Goal: Task Accomplishment & Management: Manage account settings

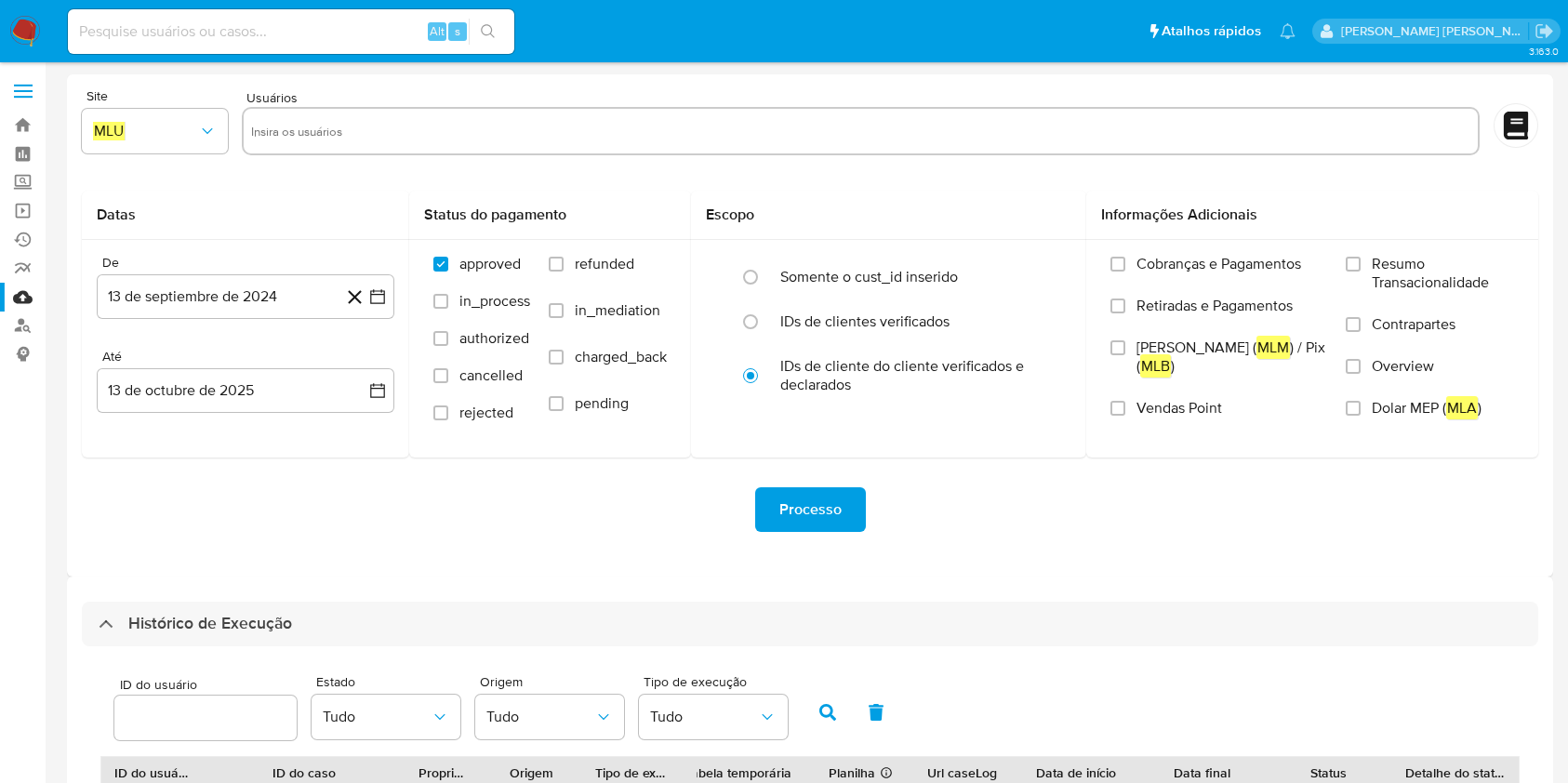
select select "10"
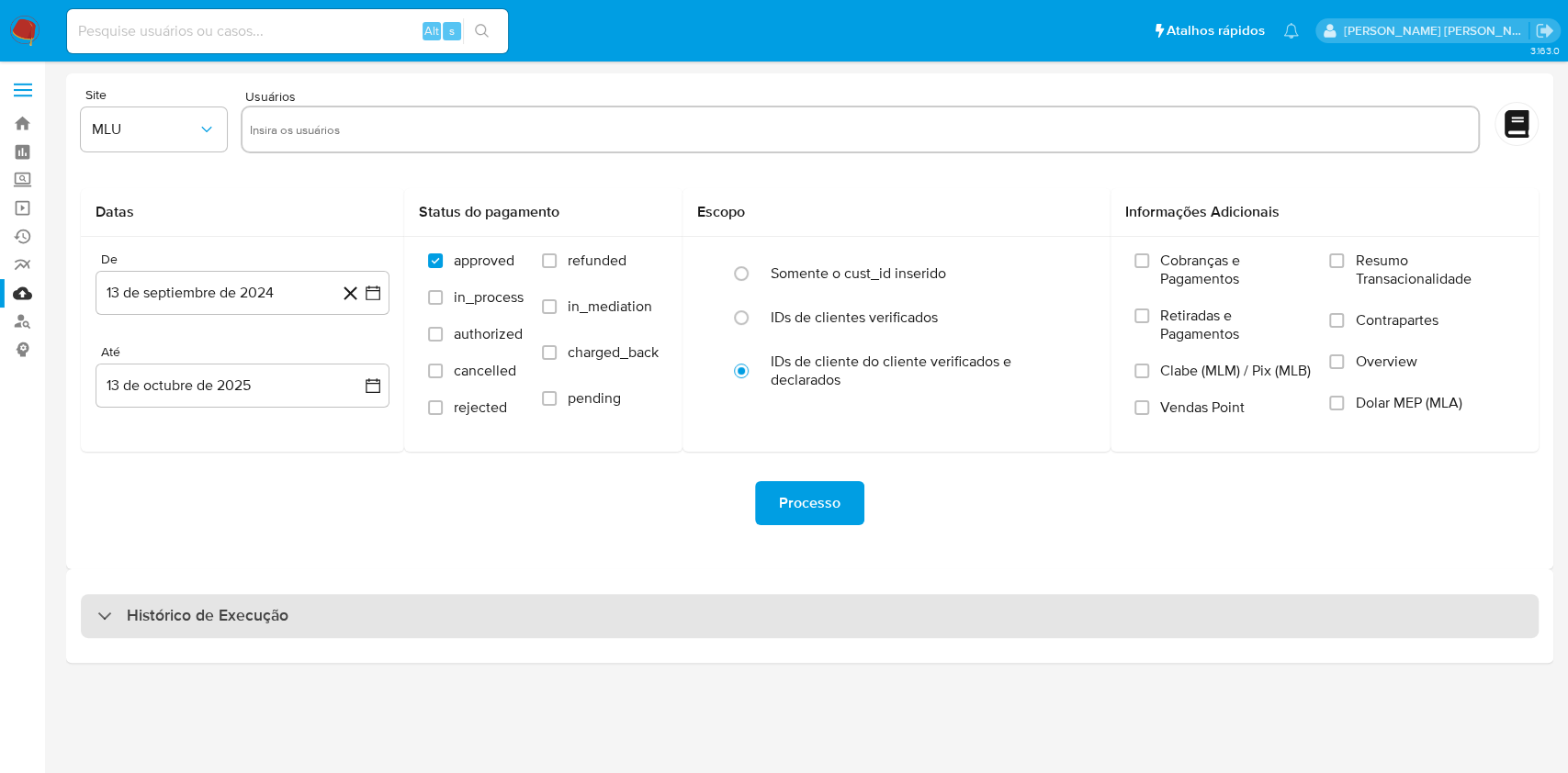
click at [743, 630] on div "Histórico de Execução" at bounding box center [809, 617] width 1458 height 44
select select "10"
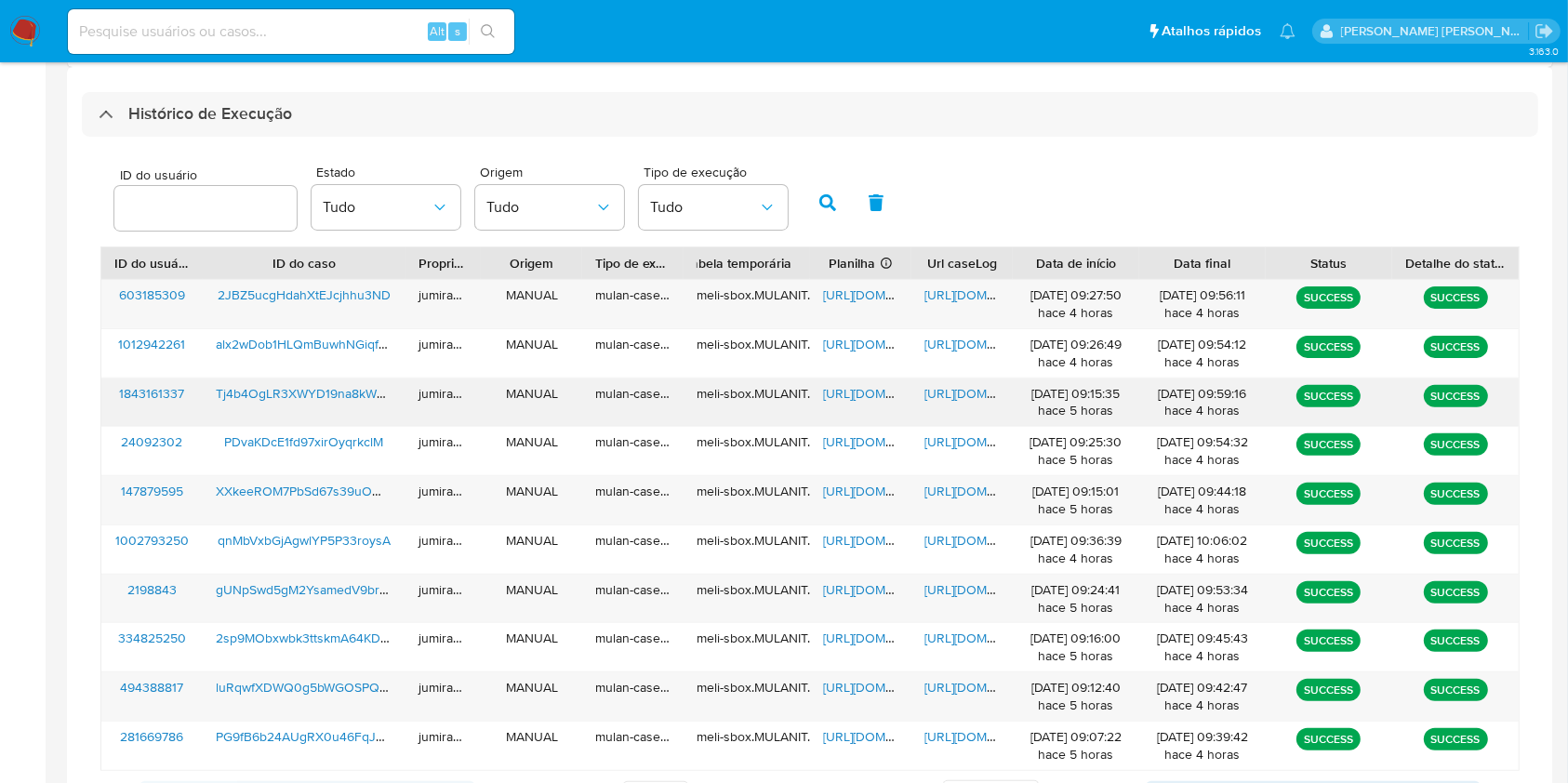
scroll to position [620, 0]
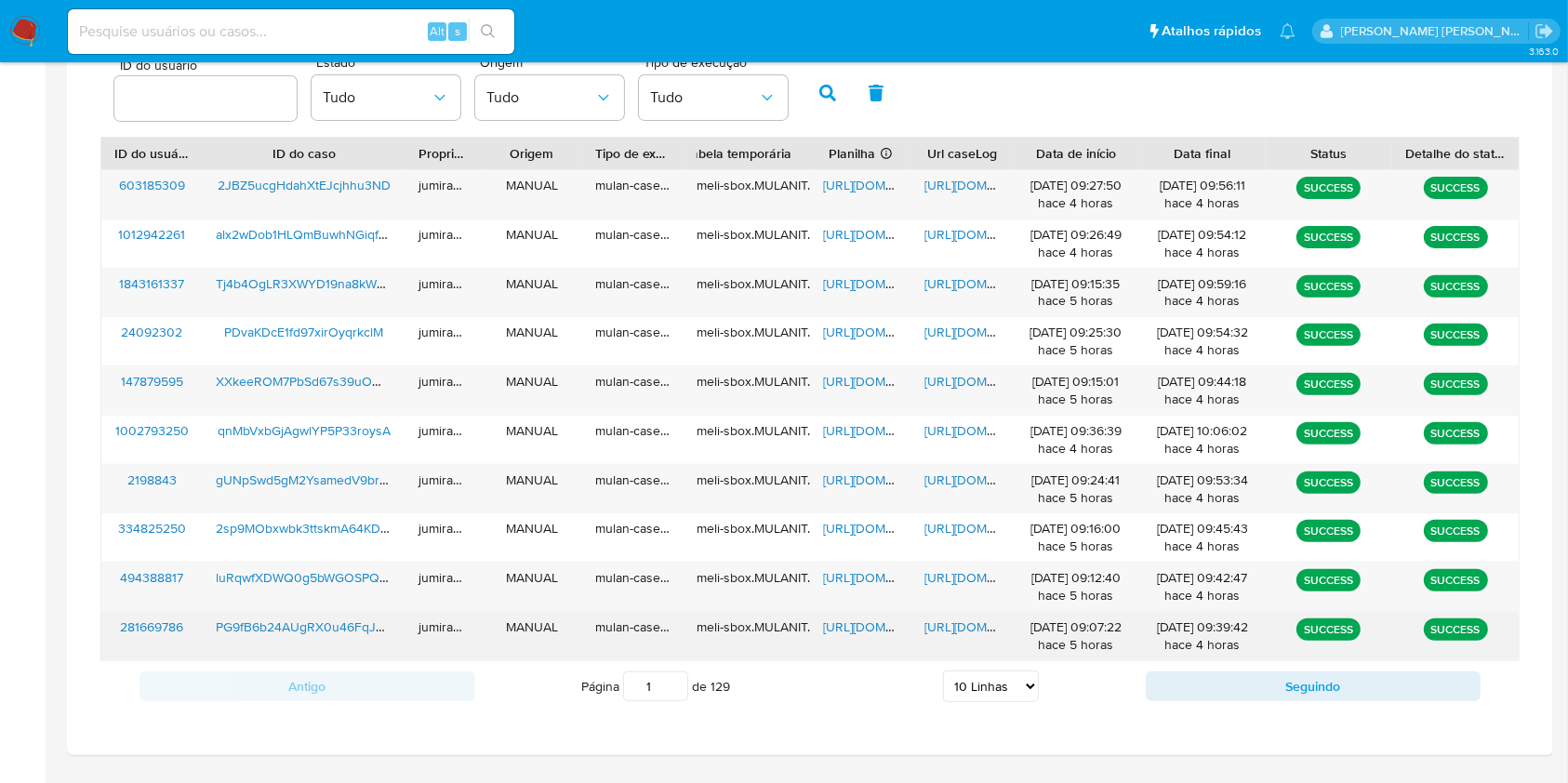
click at [1199, 650] on div "13/10/2025 09:39:42 hace 4 horas" at bounding box center [1202, 636] width 101 height 36
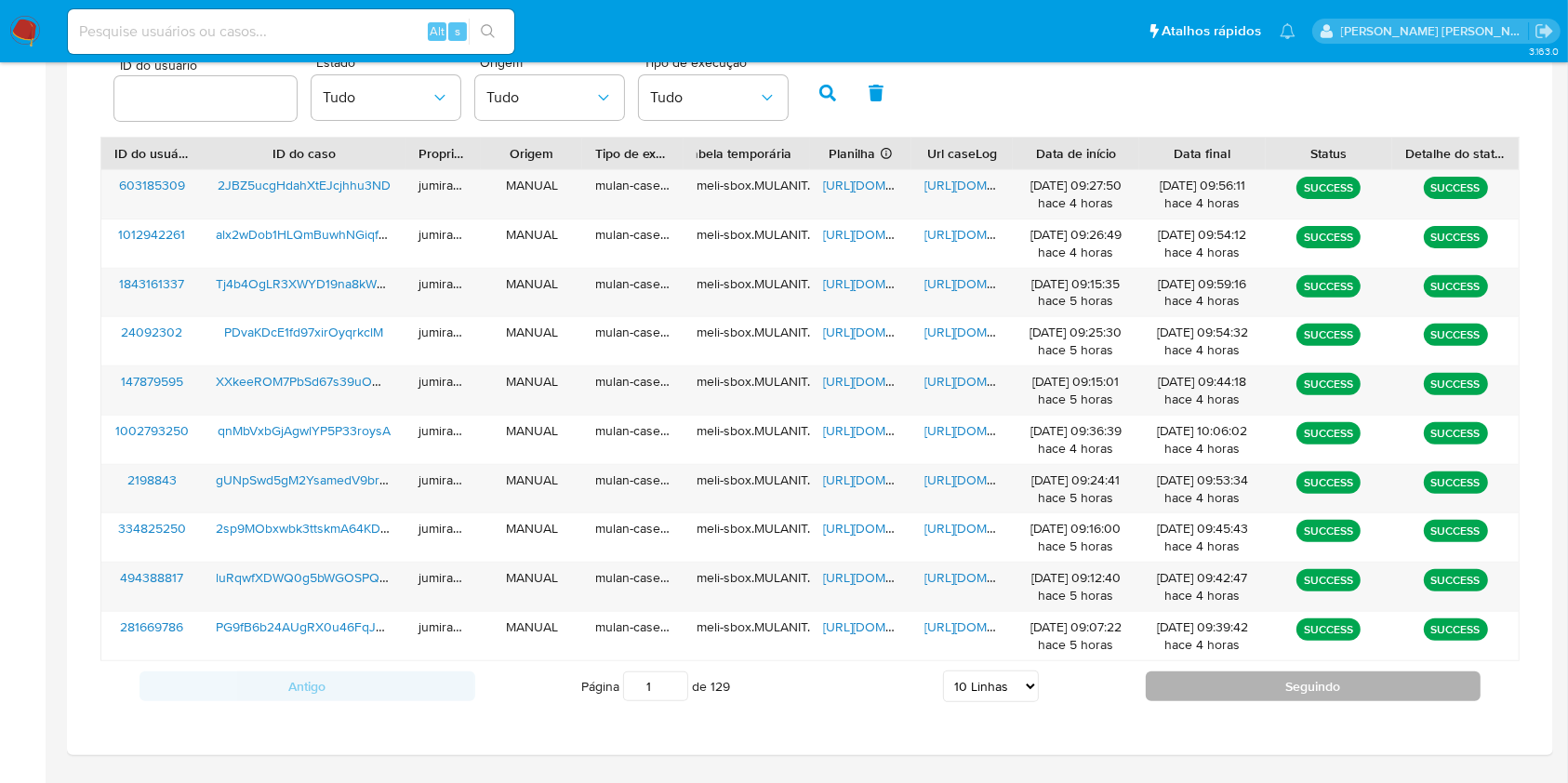
click at [1195, 679] on button "Seguindo" at bounding box center [1314, 686] width 336 height 30
click at [1186, 674] on button "Seguindo" at bounding box center [1314, 686] width 336 height 30
type input "3"
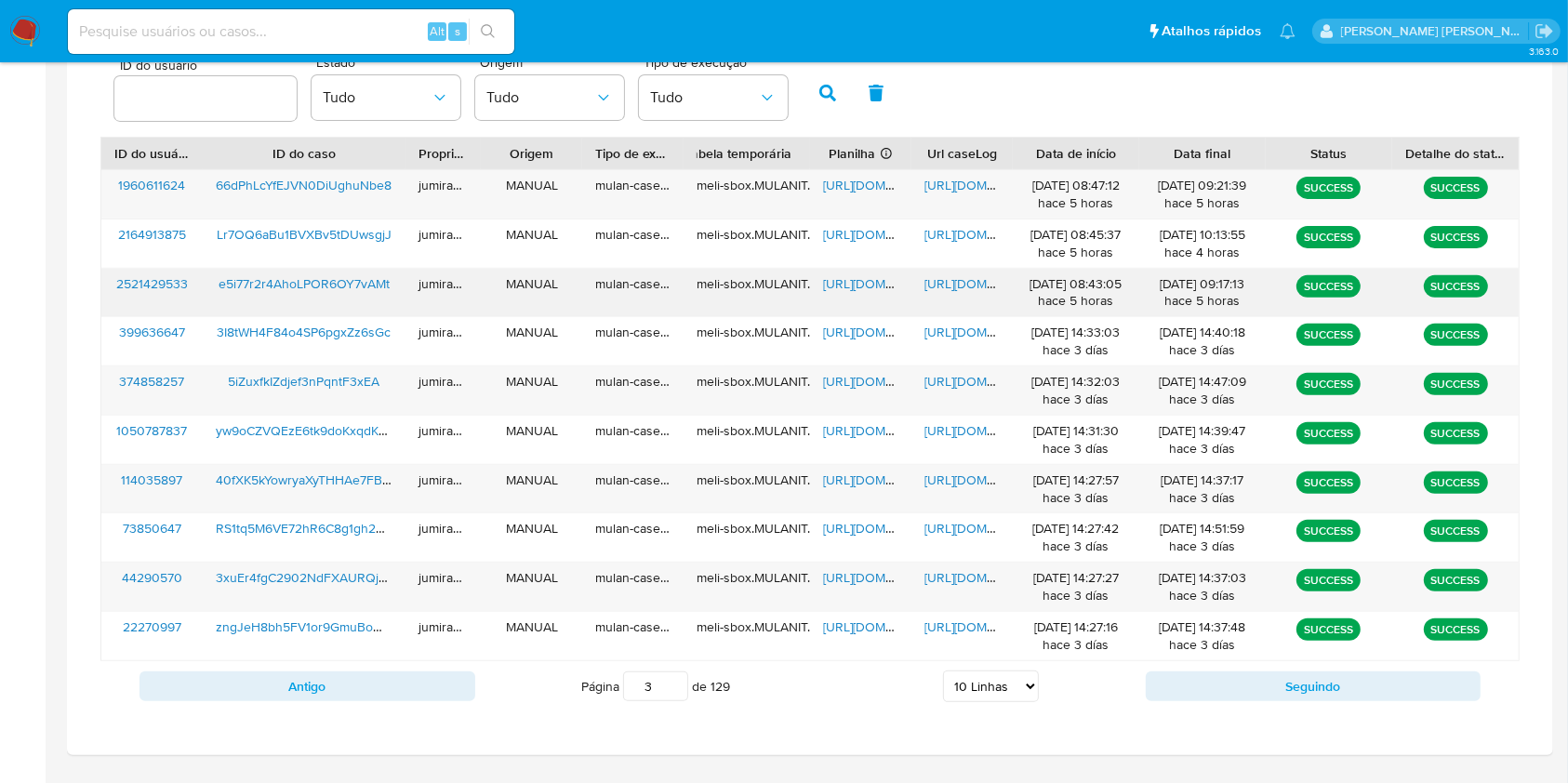
click at [870, 283] on span "https://docs.google.com/spreadsheets/d/1bQXE6Ry7vJzY5wcoG5_pAKxBj14w0WgLsvnsHqB…" at bounding box center [887, 283] width 129 height 18
click at [967, 288] on span "https://docs.google.com/document/d/17CLA6POMga7JGq5cHfsz41OjiAqTriljkpJbF6tfKaM…" at bounding box center [989, 283] width 129 height 18
click at [331, 281] on span "e5i77r2r4AhoLPOR6OY7vAMt" at bounding box center [304, 283] width 171 height 18
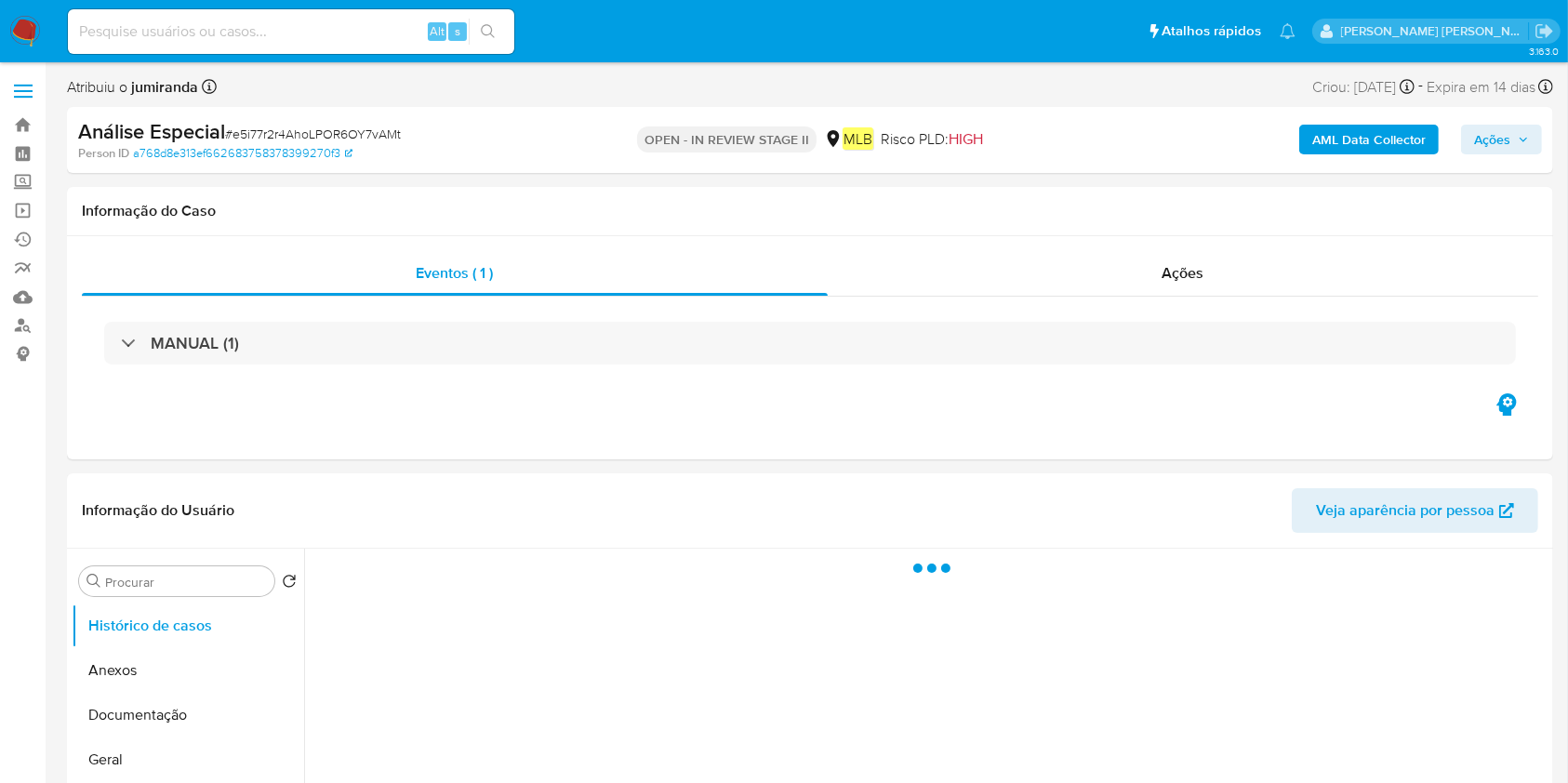
select select "10"
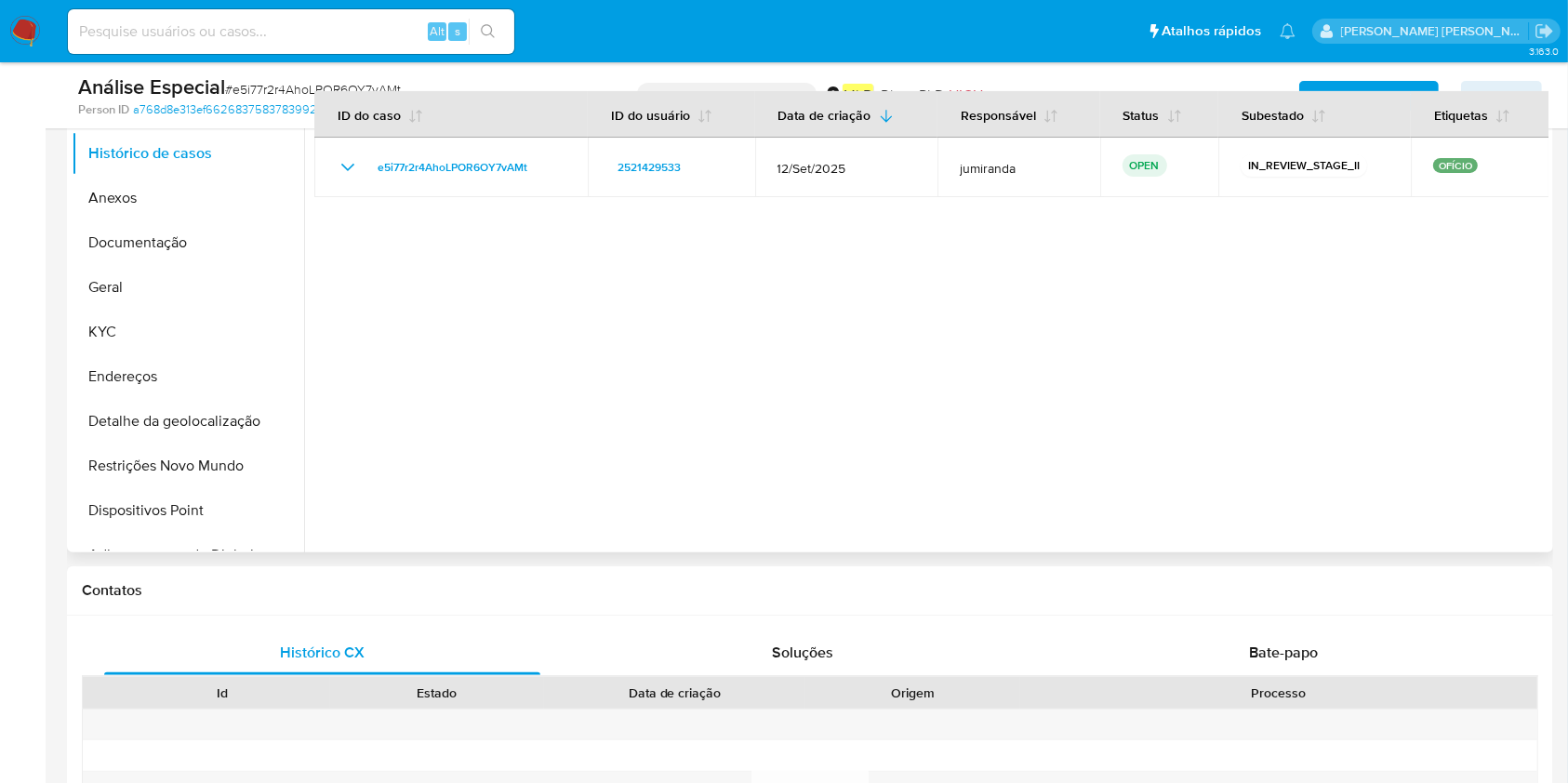
scroll to position [248, 0]
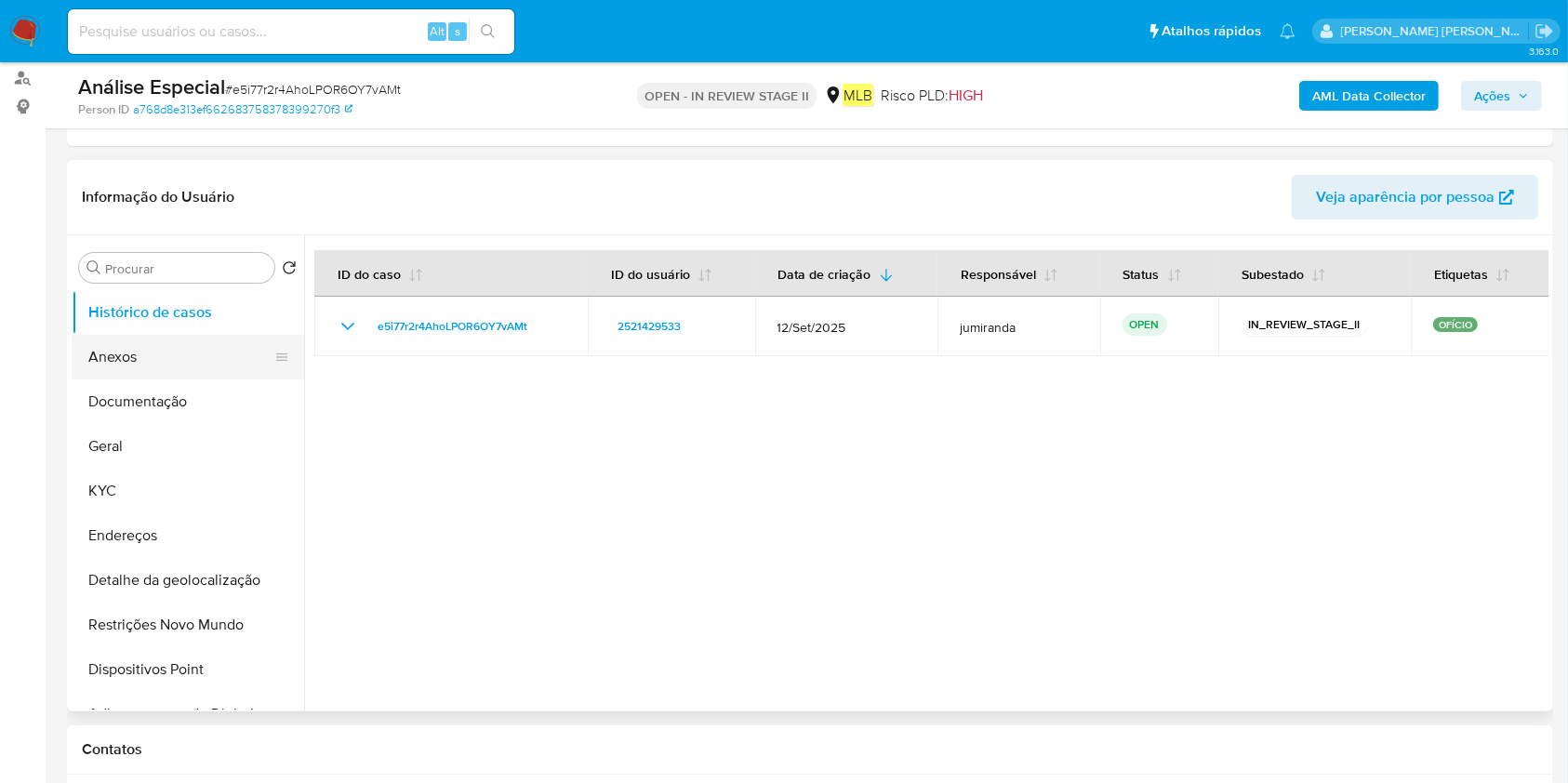
drag, startPoint x: 116, startPoint y: 346, endPoint x: 245, endPoint y: 353, distance: 129.2
click at [116, 346] on button "Anexos" at bounding box center [181, 357] width 218 height 44
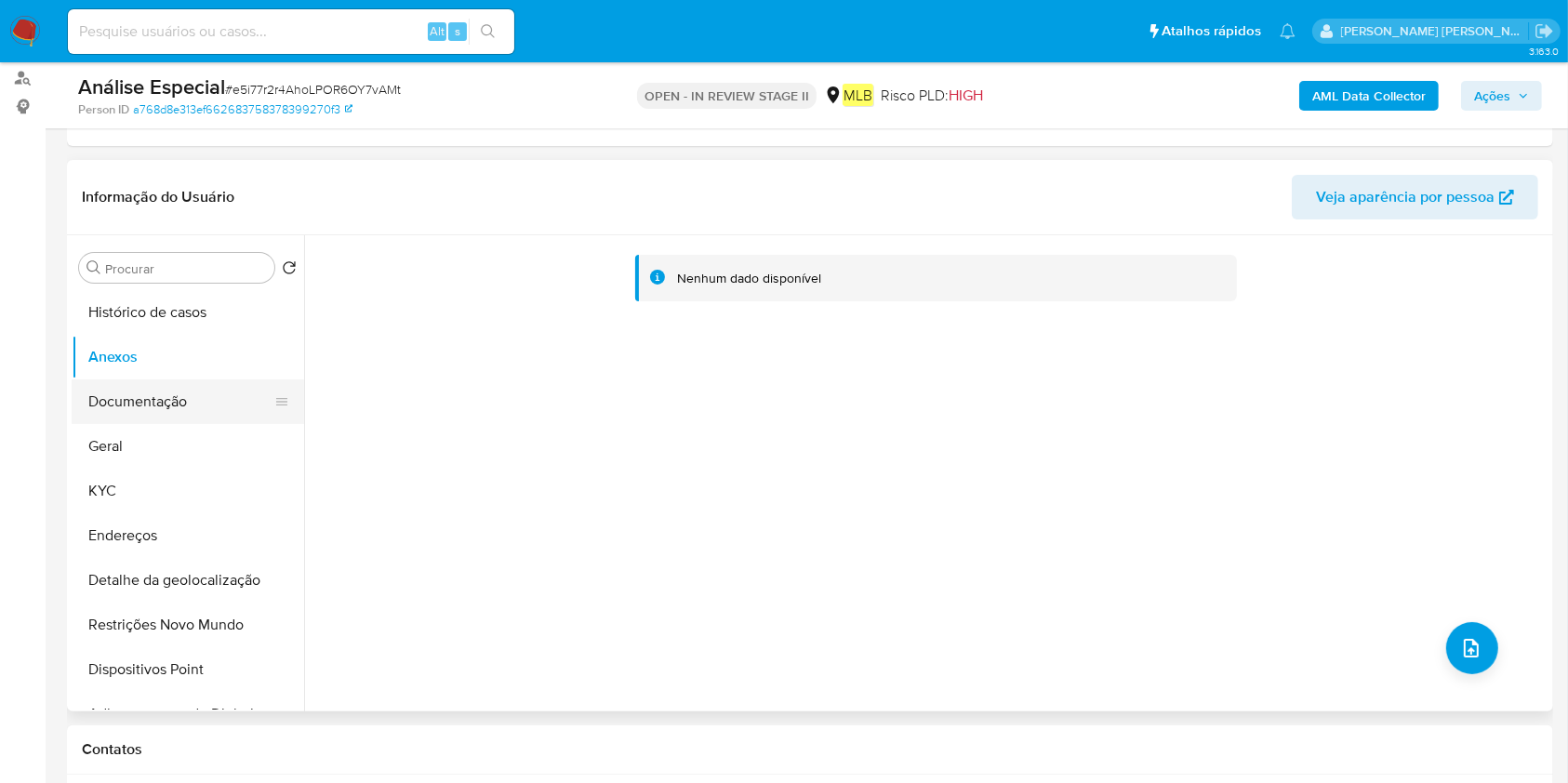
click at [157, 406] on button "Documentação" at bounding box center [181, 402] width 218 height 44
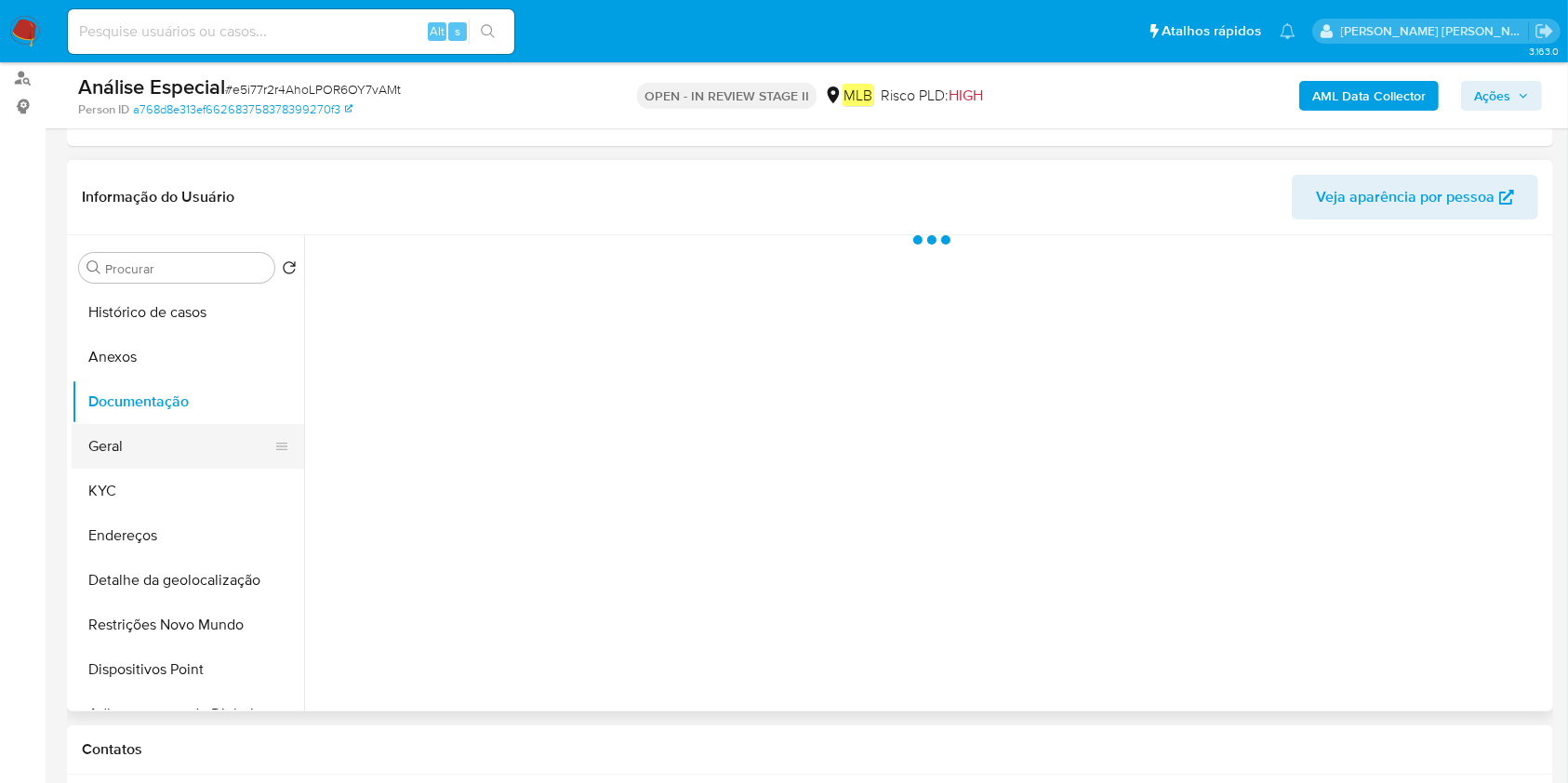
click at [137, 443] on button "Geral" at bounding box center [181, 447] width 218 height 44
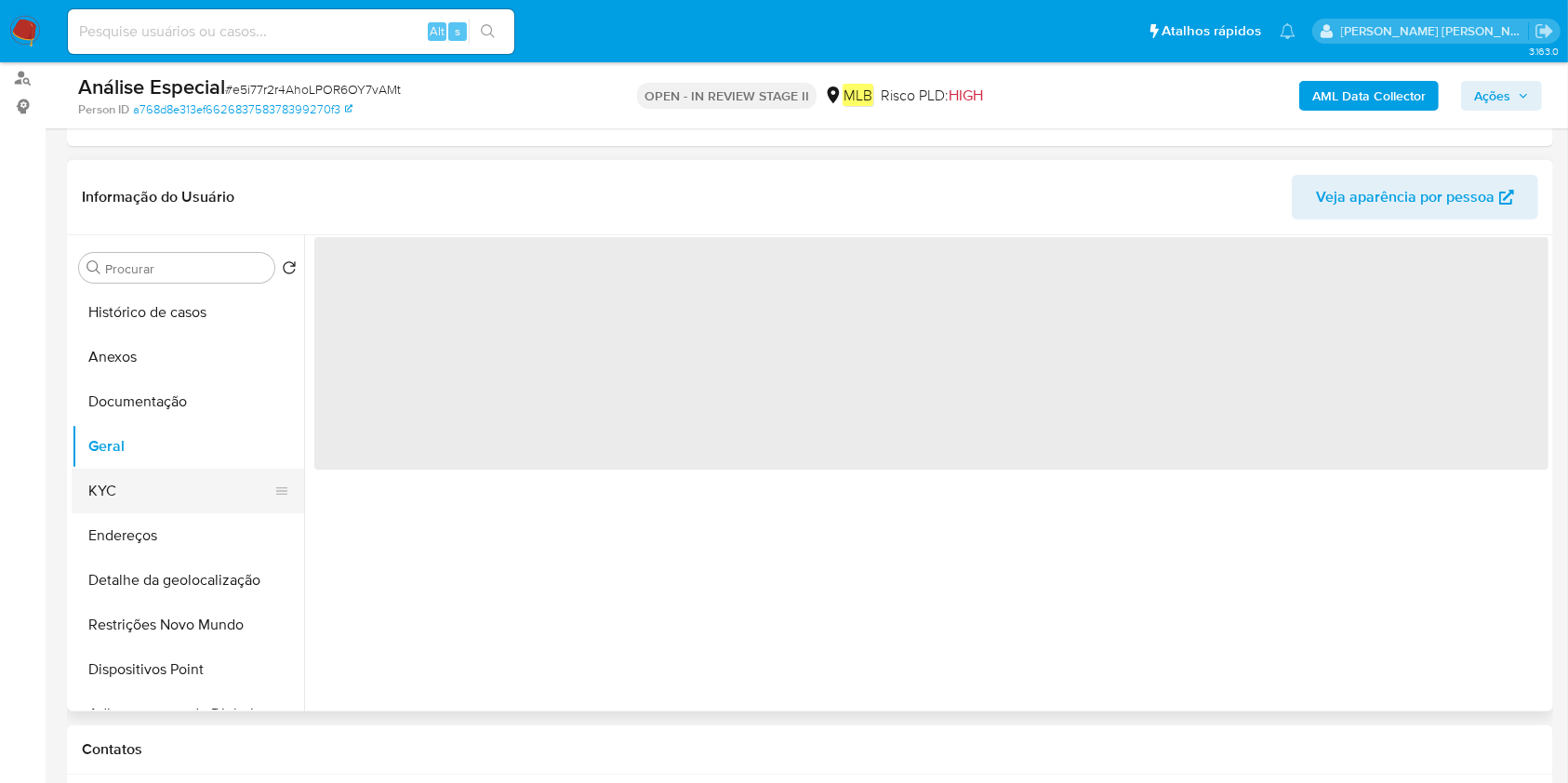
click at [106, 499] on button "KYC" at bounding box center [181, 491] width 218 height 44
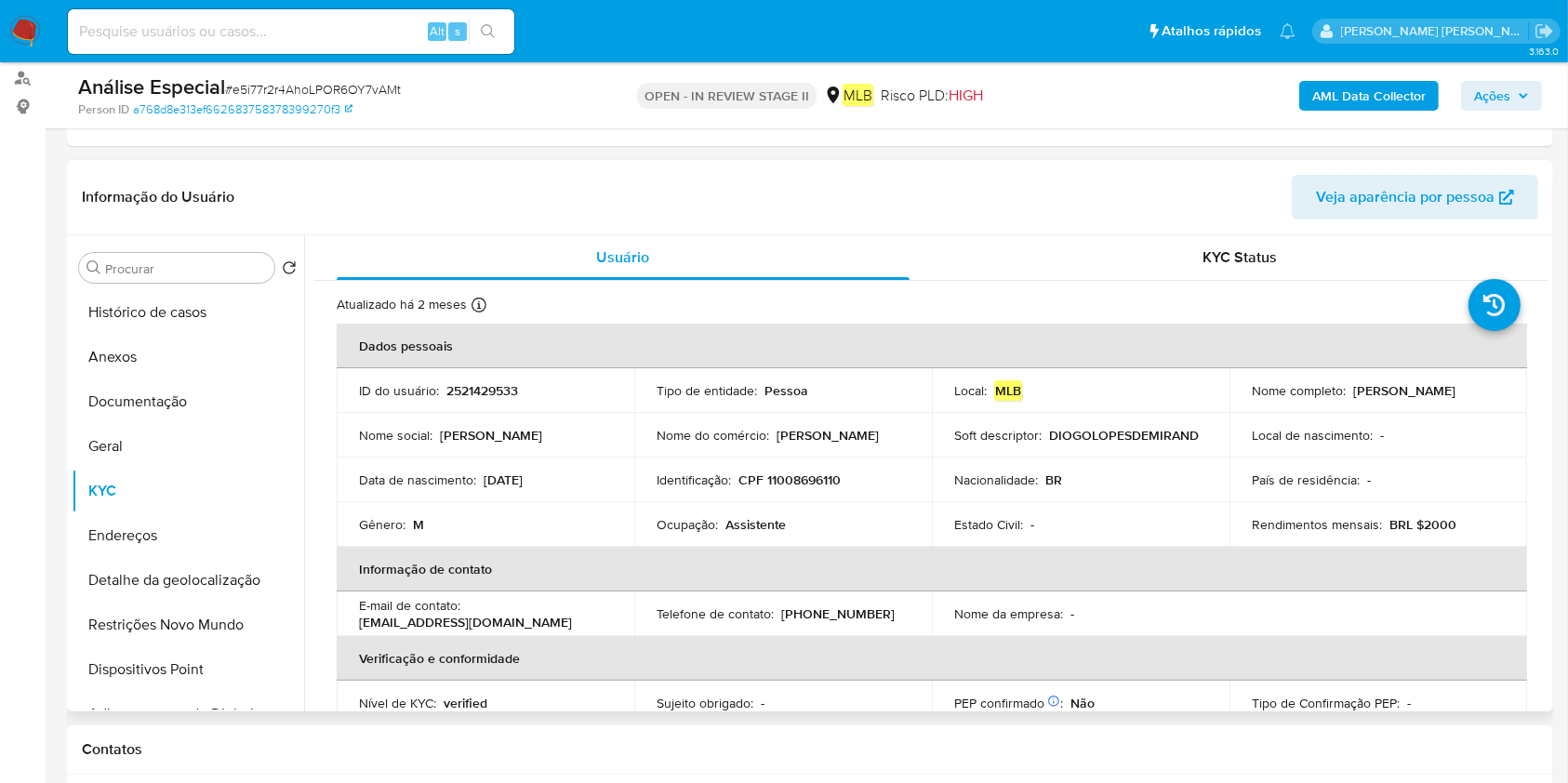
click at [741, 525] on p "Assistente" at bounding box center [755, 525] width 60 height 16
copy div "Ocupação : Assistente"
click at [181, 431] on button "Geral" at bounding box center [181, 447] width 218 height 44
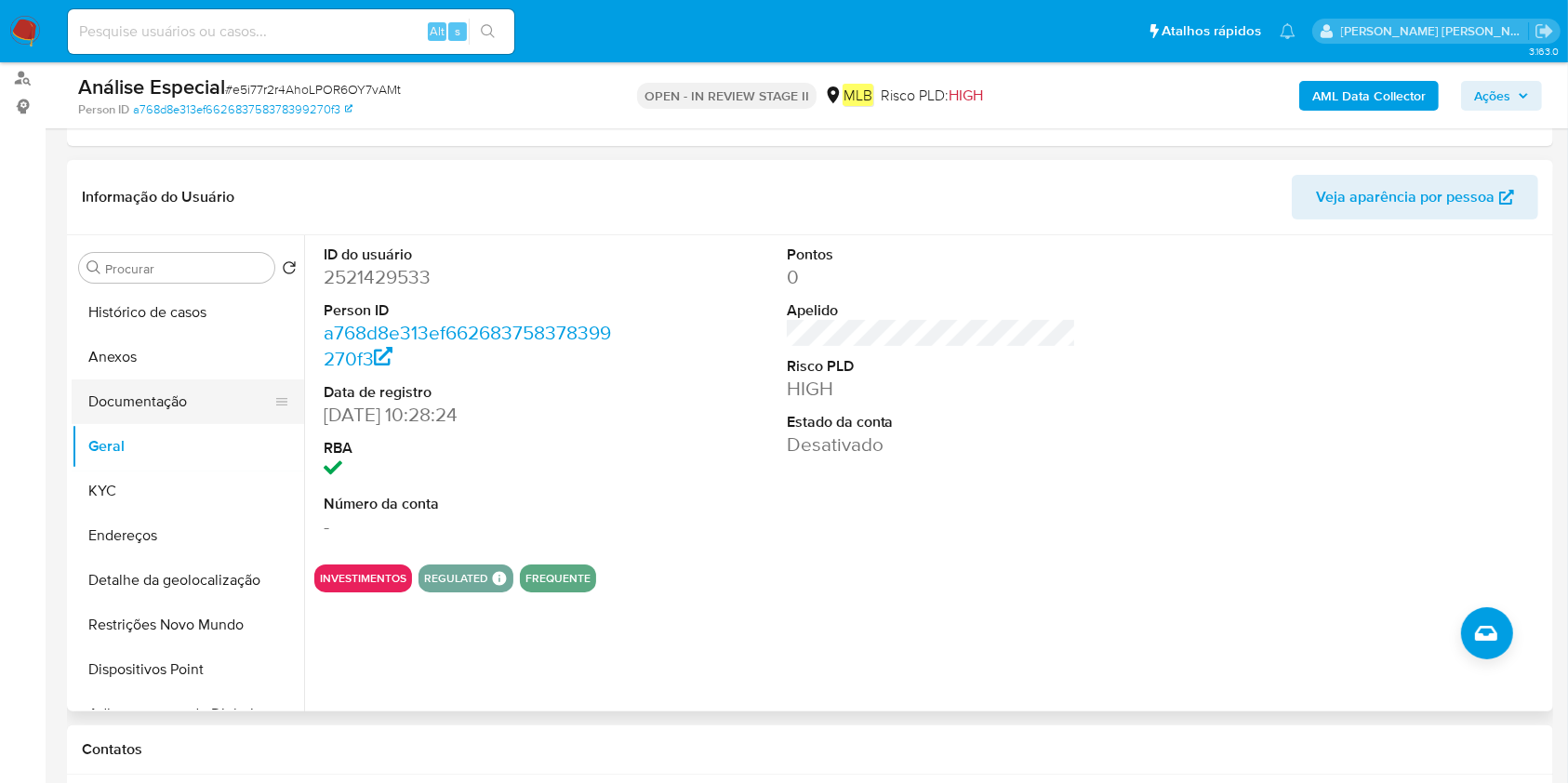
click at [165, 410] on button "Documentação" at bounding box center [181, 402] width 218 height 44
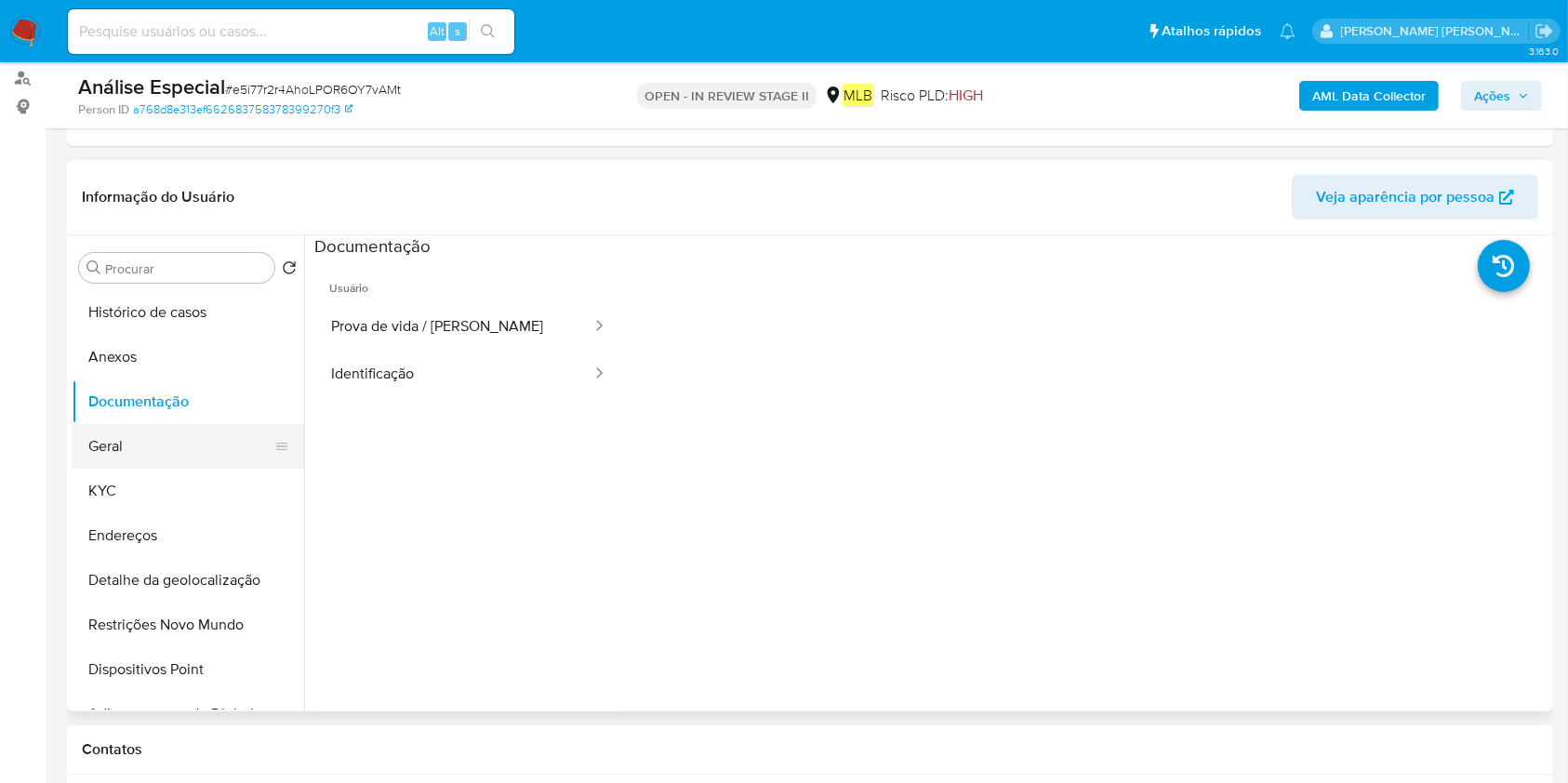
click at [143, 444] on button "Geral" at bounding box center [181, 447] width 218 height 44
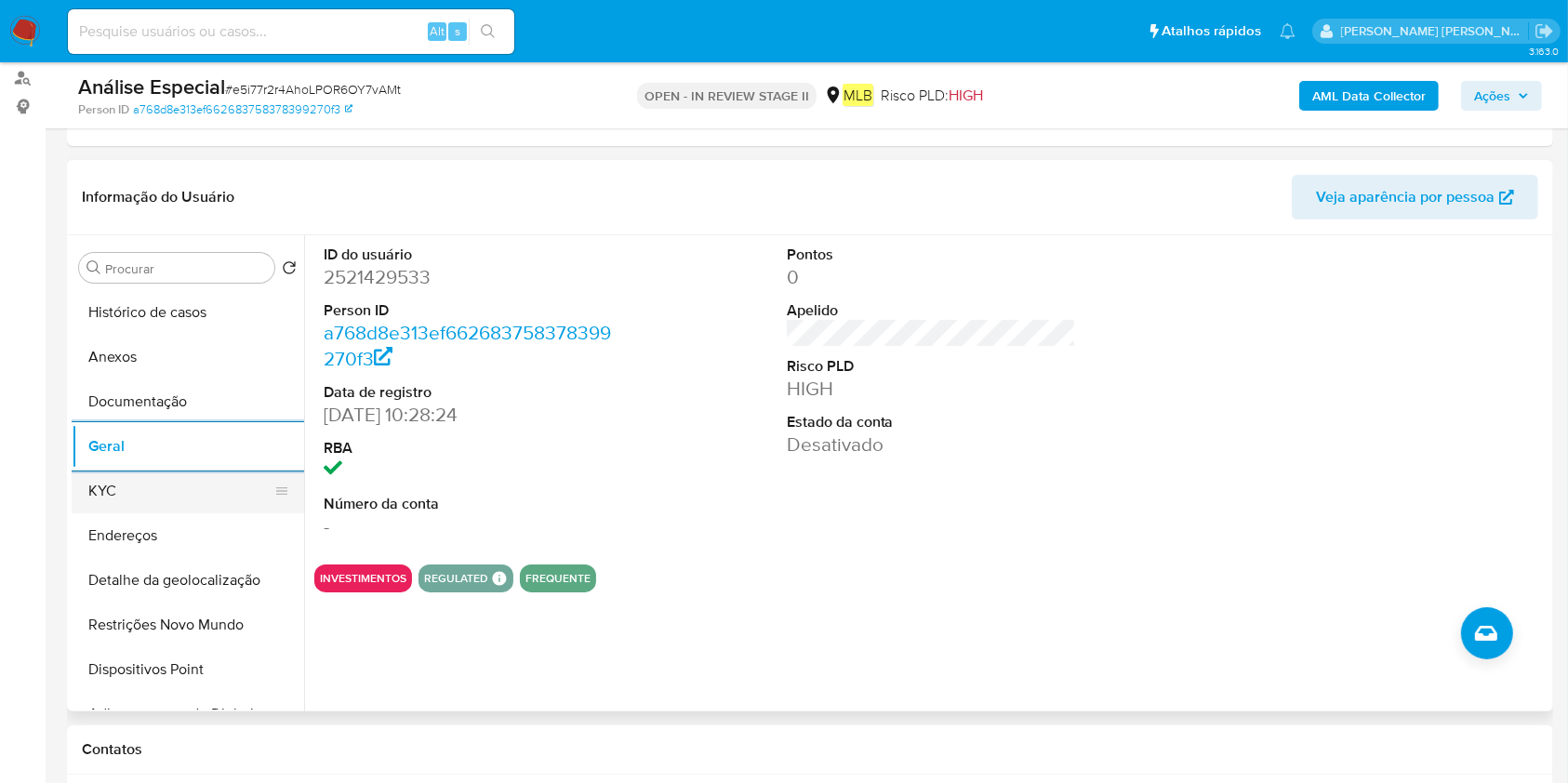
click at [143, 495] on button "KYC" at bounding box center [181, 491] width 218 height 44
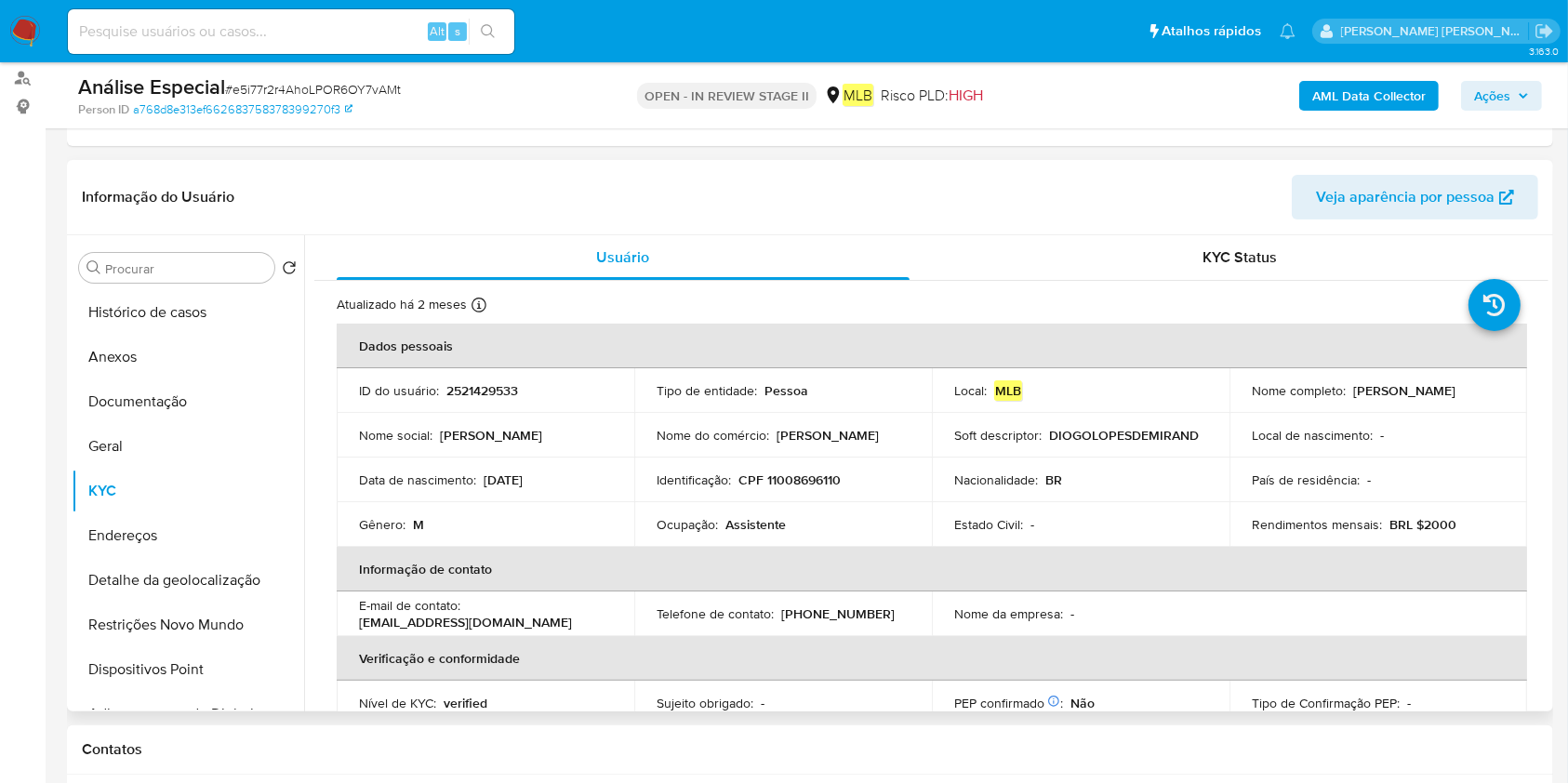
drag, startPoint x: 201, startPoint y: 531, endPoint x: 591, endPoint y: 508, distance: 390.7
click at [201, 527] on button "Endereços" at bounding box center [188, 536] width 232 height 44
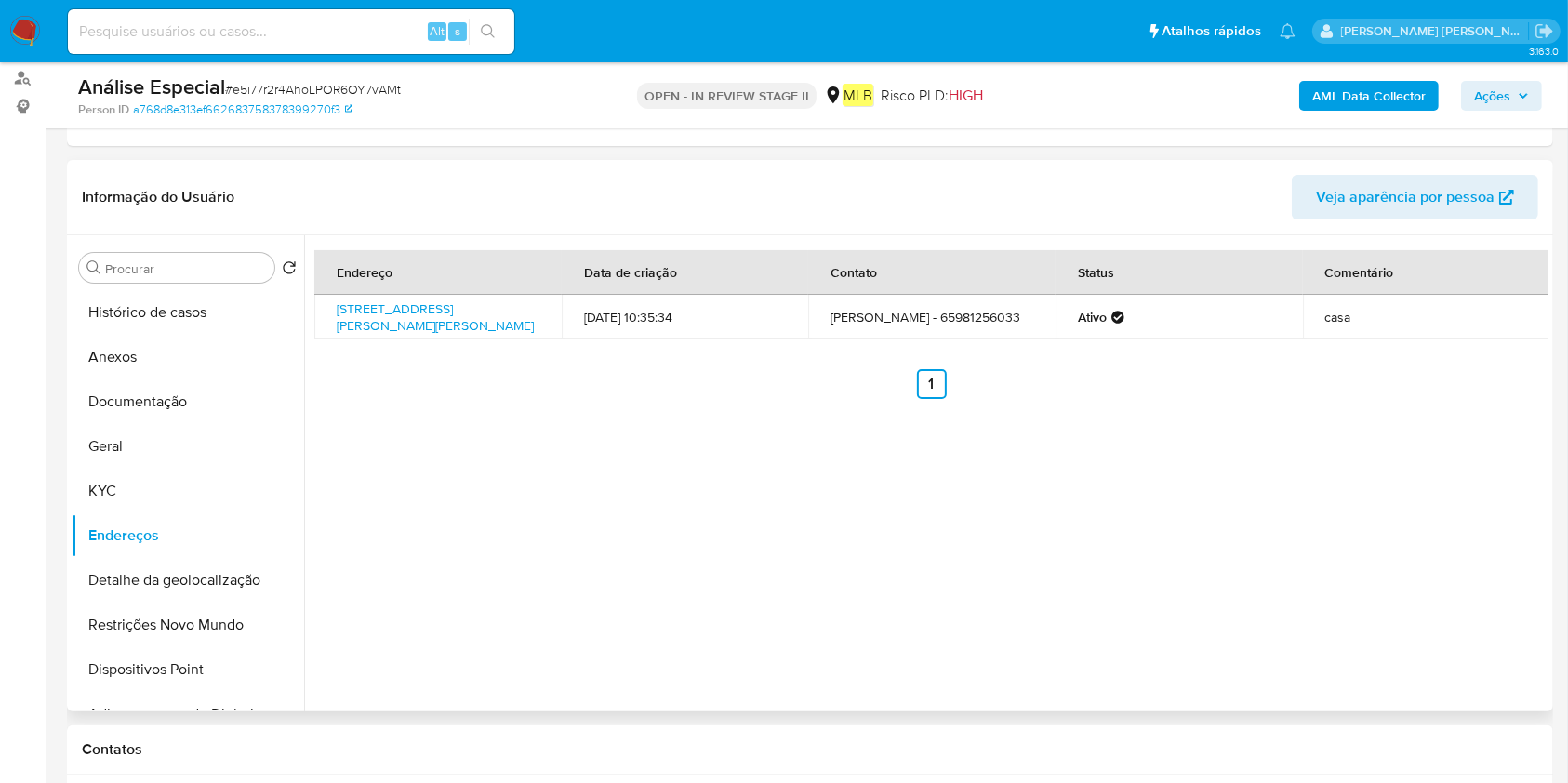
drag, startPoint x: 201, startPoint y: 577, endPoint x: 1005, endPoint y: 564, distance: 804.1
click at [202, 576] on button "Detalhe da geolocalização" at bounding box center [188, 580] width 232 height 44
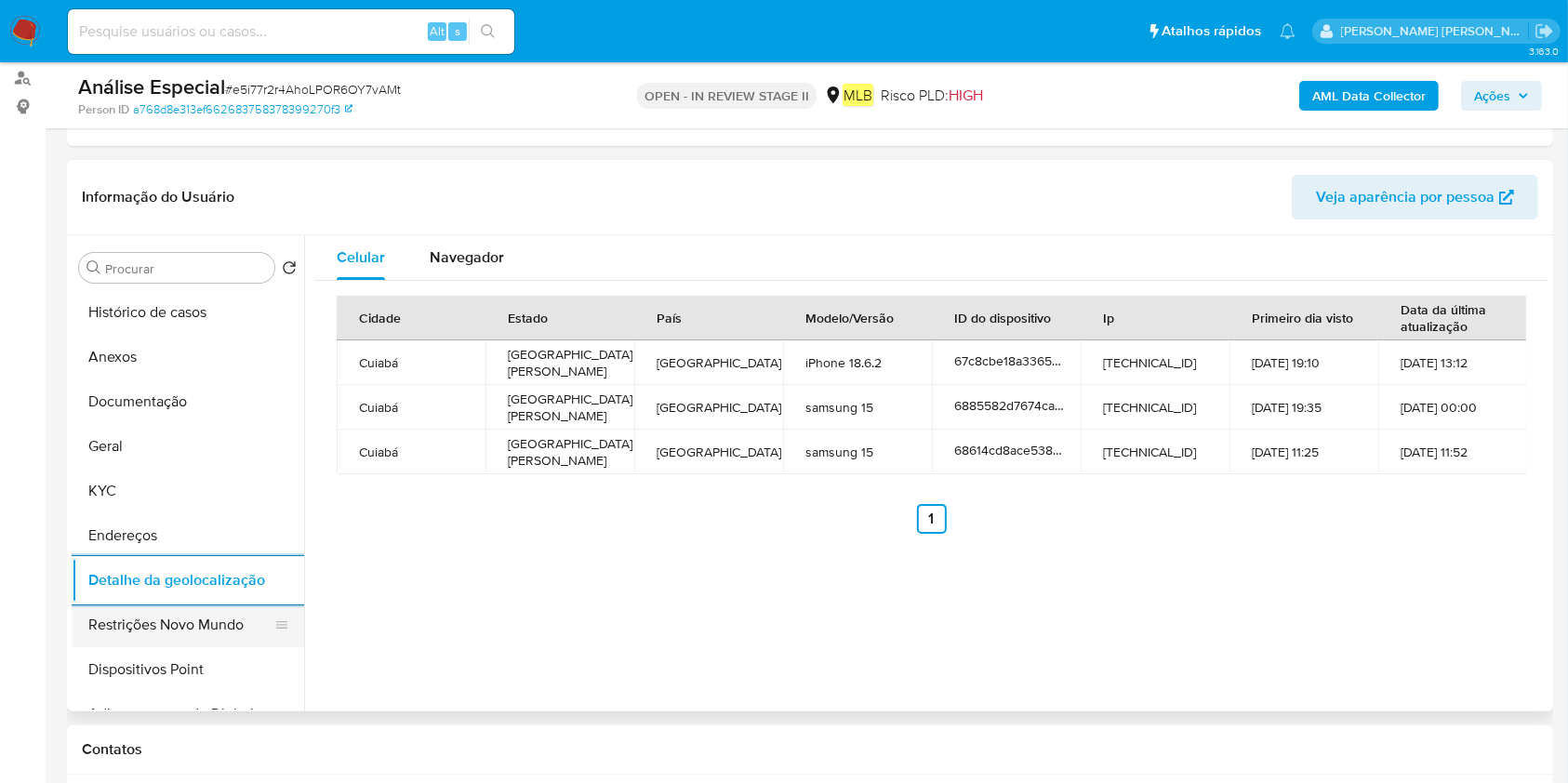
click at [210, 614] on button "Restrições Novo Mundo" at bounding box center [181, 625] width 218 height 44
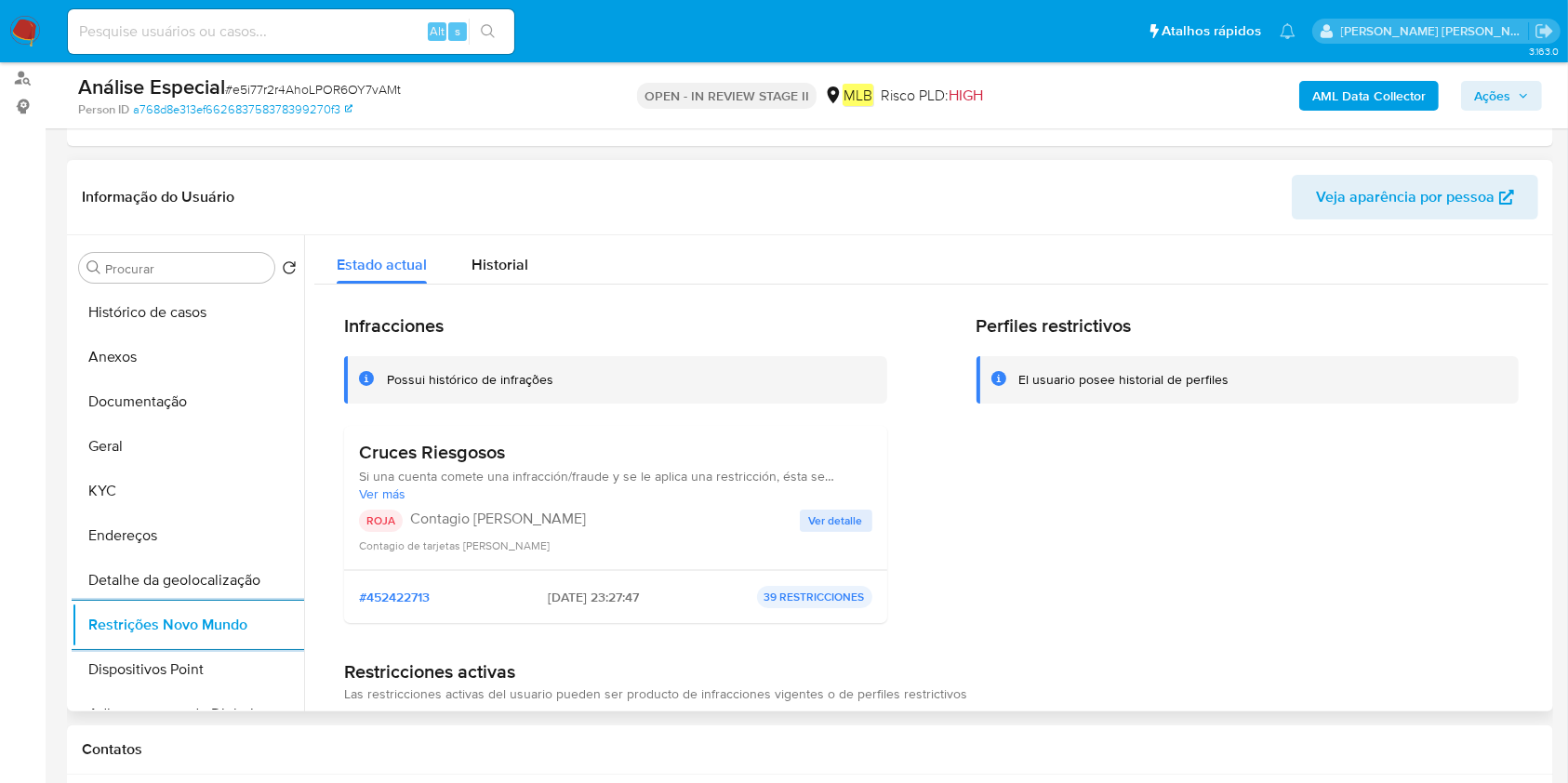
click at [849, 513] on span "Ver detalle" at bounding box center [836, 521] width 54 height 18
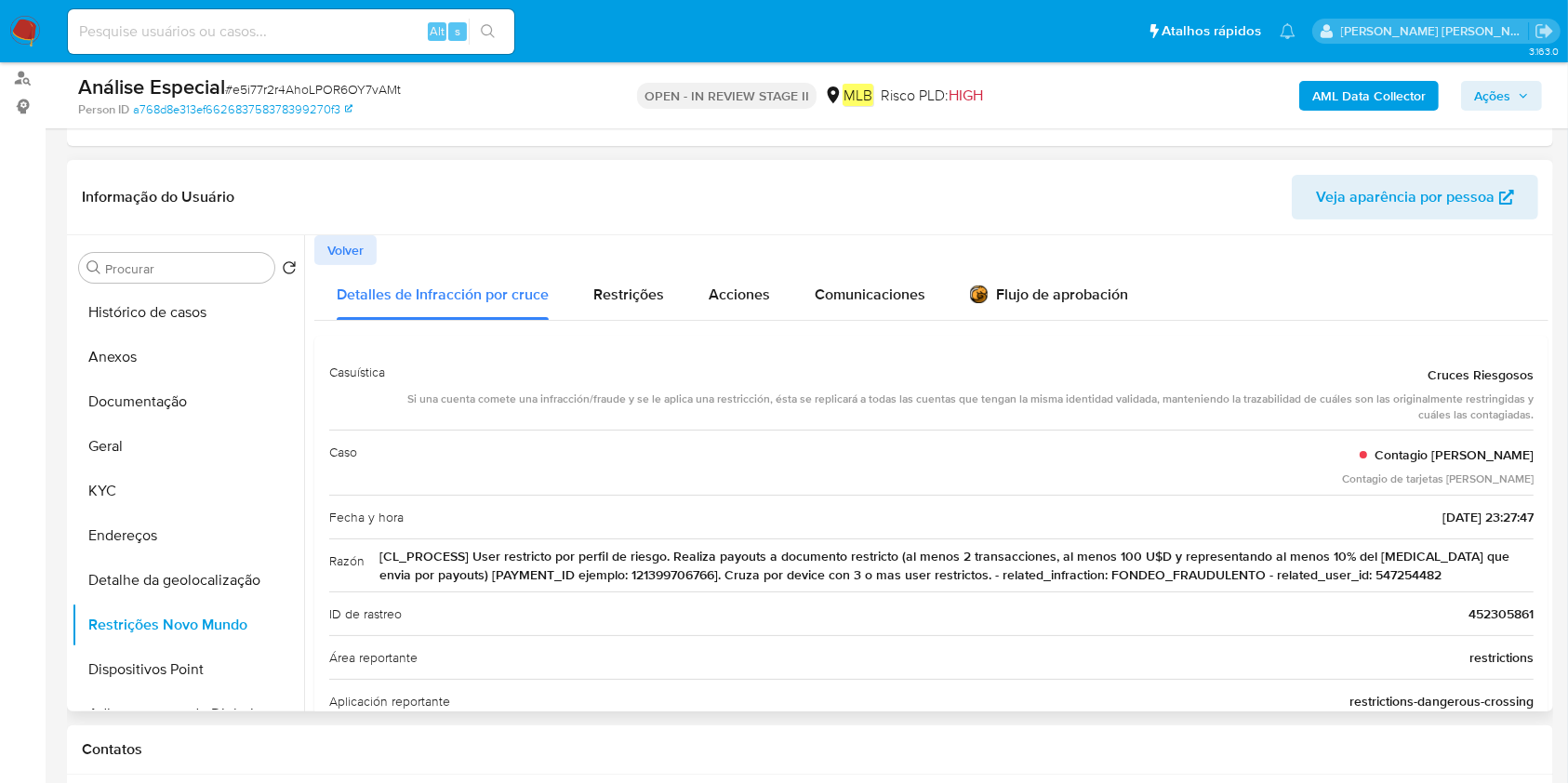
click at [1489, 379] on span "Cruces Riesgosos" at bounding box center [1481, 375] width 106 height 18
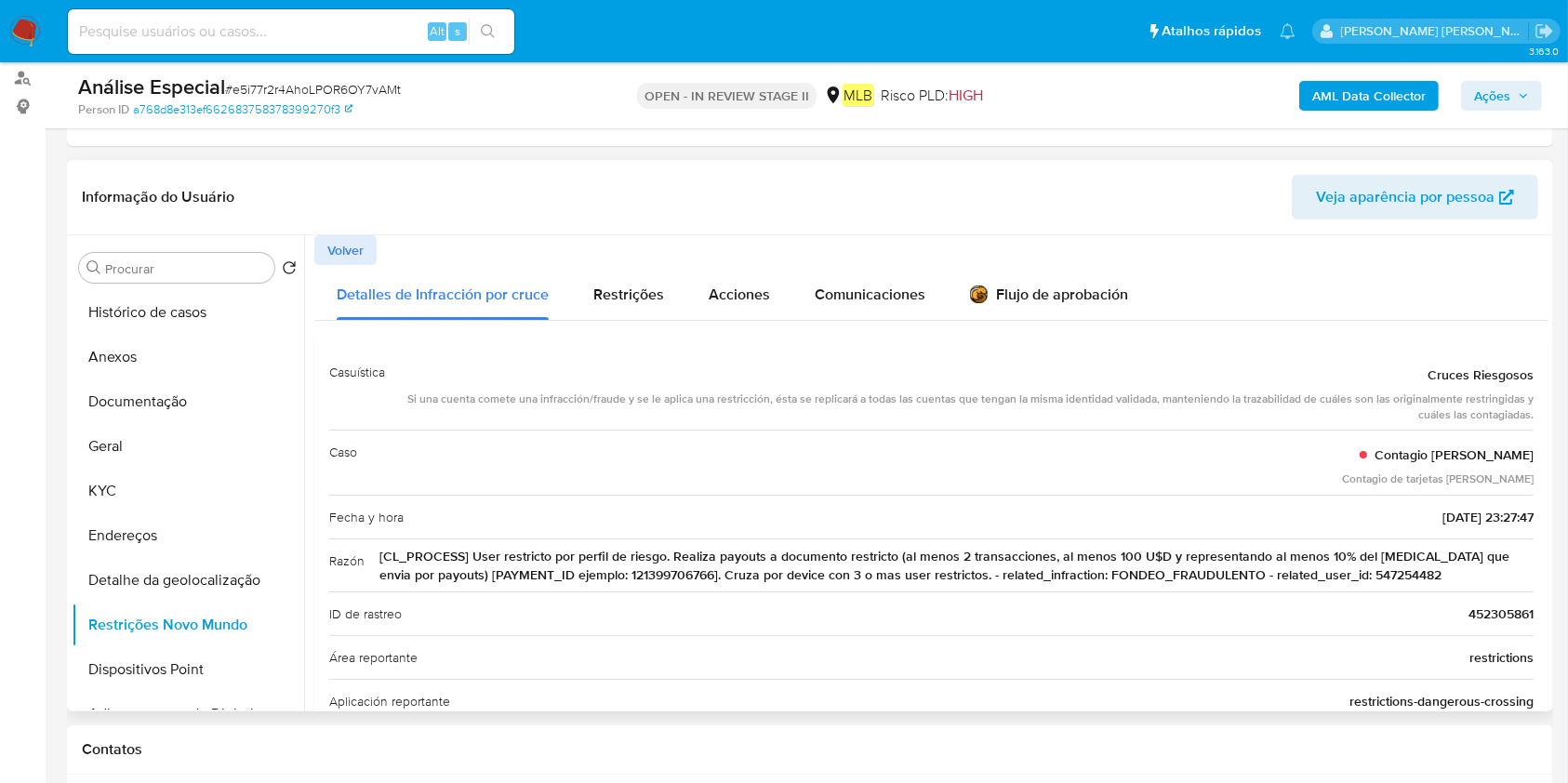
click at [1489, 379] on span "Cruces Riesgosos" at bounding box center [1481, 375] width 106 height 18
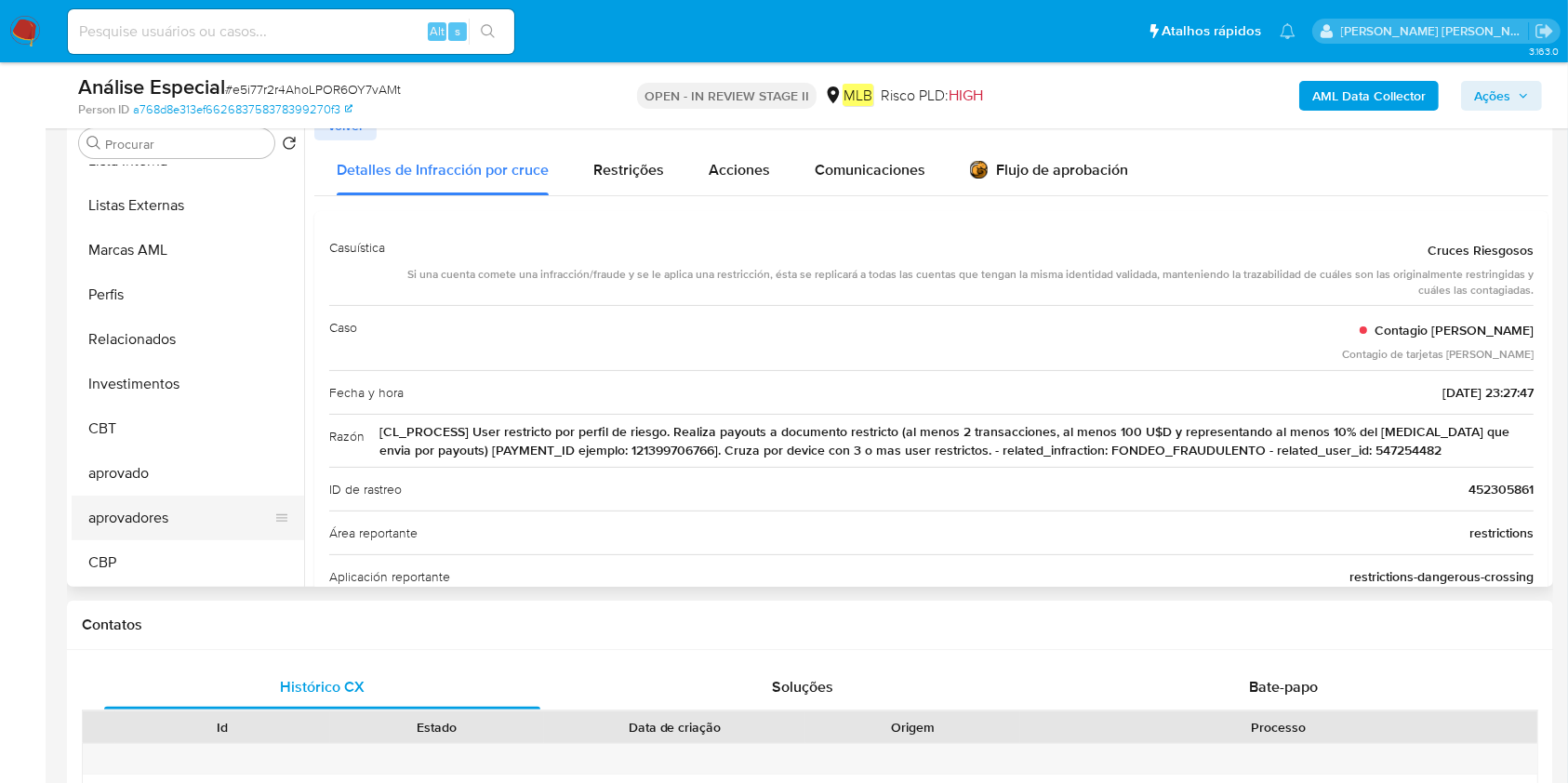
scroll to position [886, 0]
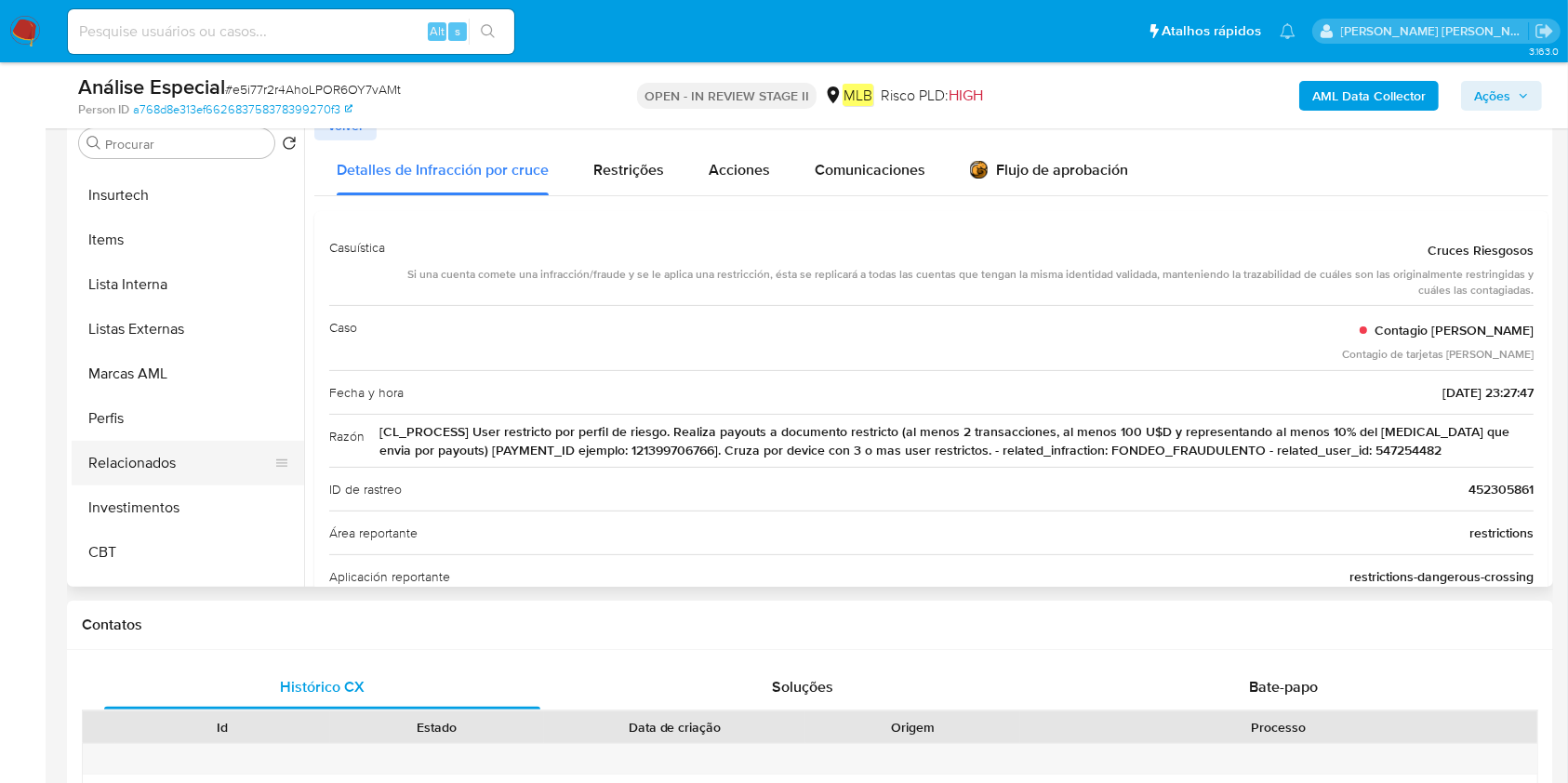
click at [143, 452] on button "Relacionados" at bounding box center [181, 463] width 218 height 44
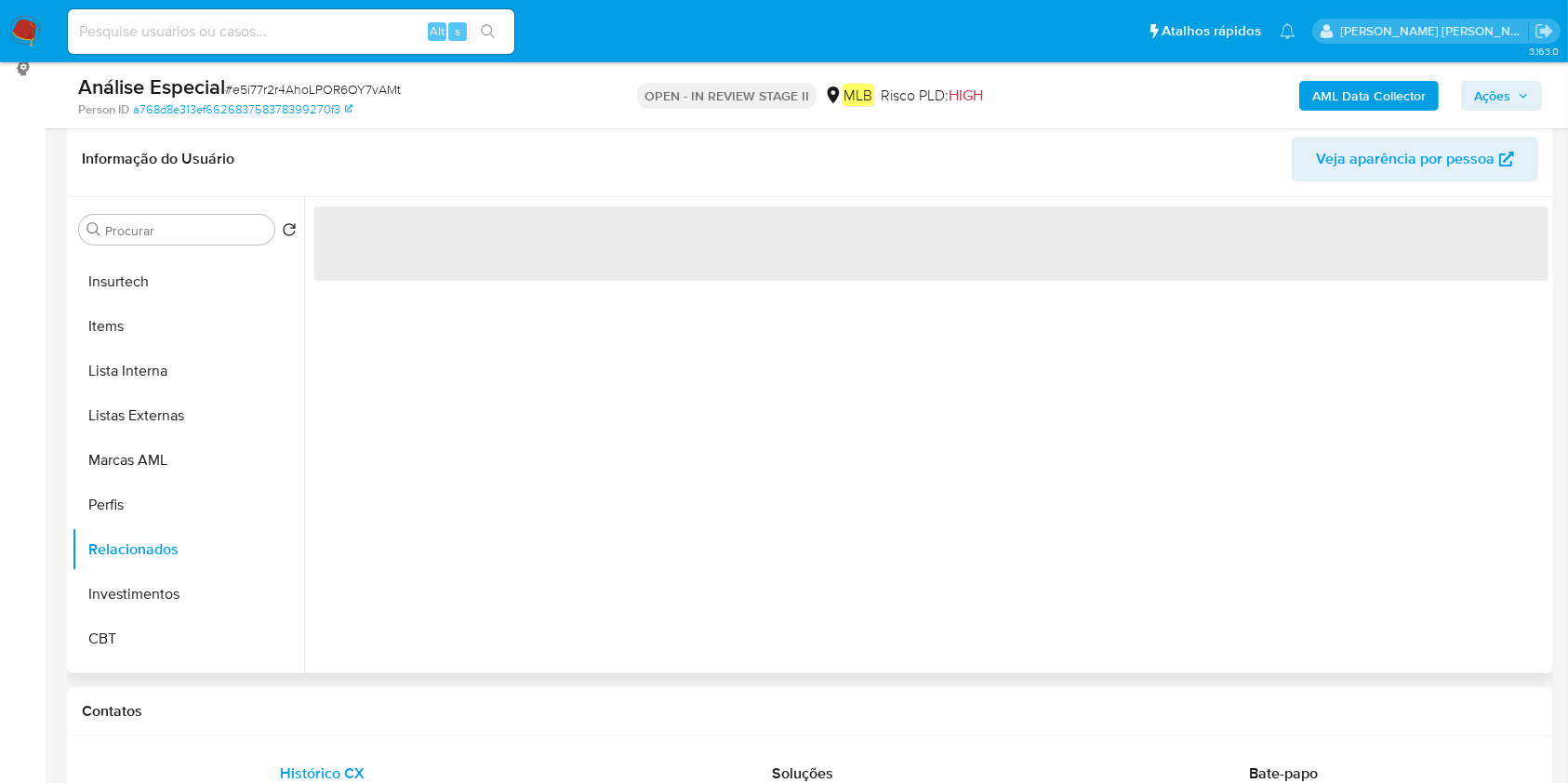
scroll to position [248, 0]
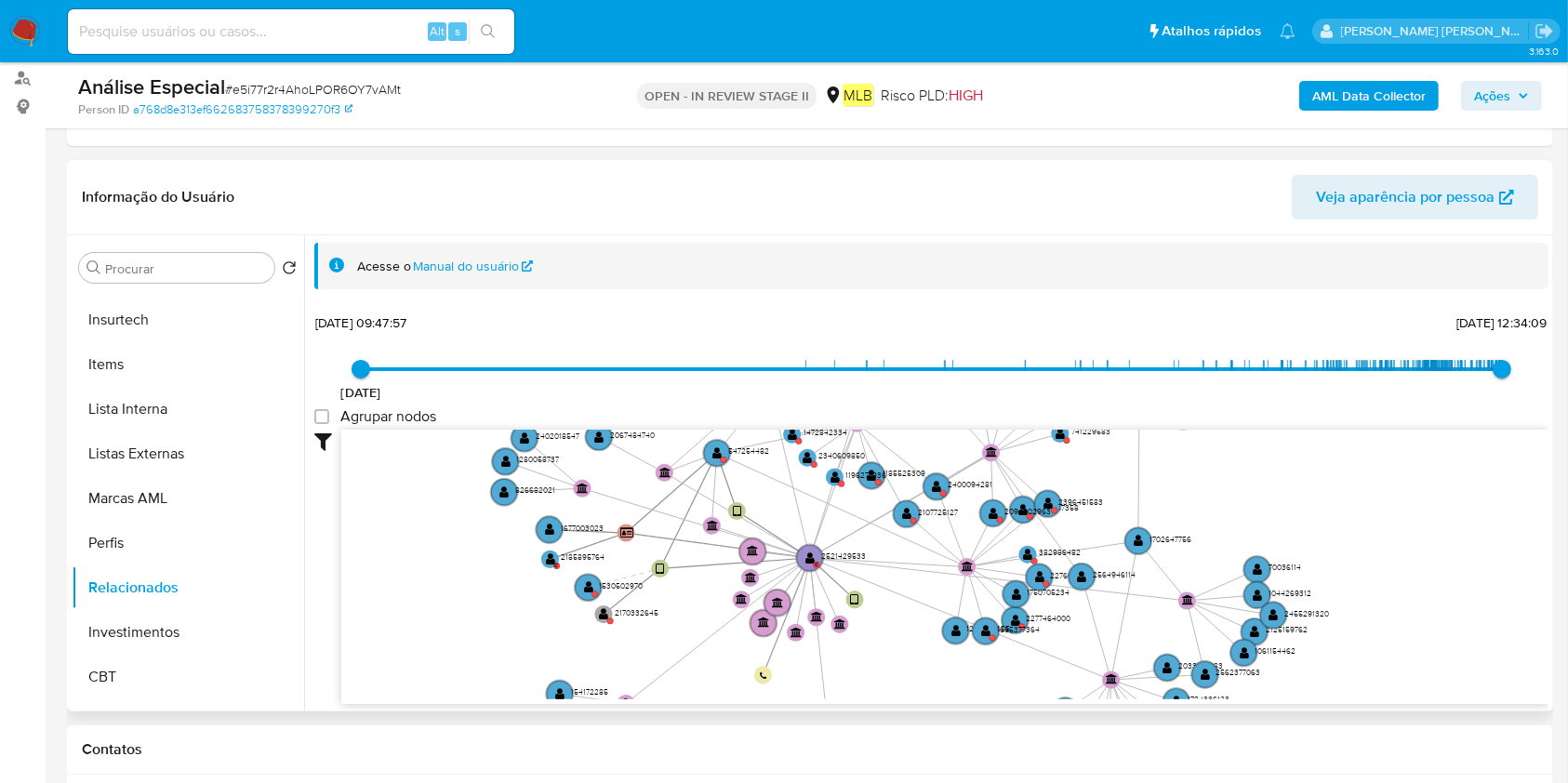
drag, startPoint x: 1078, startPoint y: 601, endPoint x: 936, endPoint y: 545, distance: 152.6
click at [958, 532] on icon "device-6885582d7674caae3bf21148  device-67c8cbe18a33657936ccf138  user-252142…" at bounding box center [944, 564] width 1207 height 270
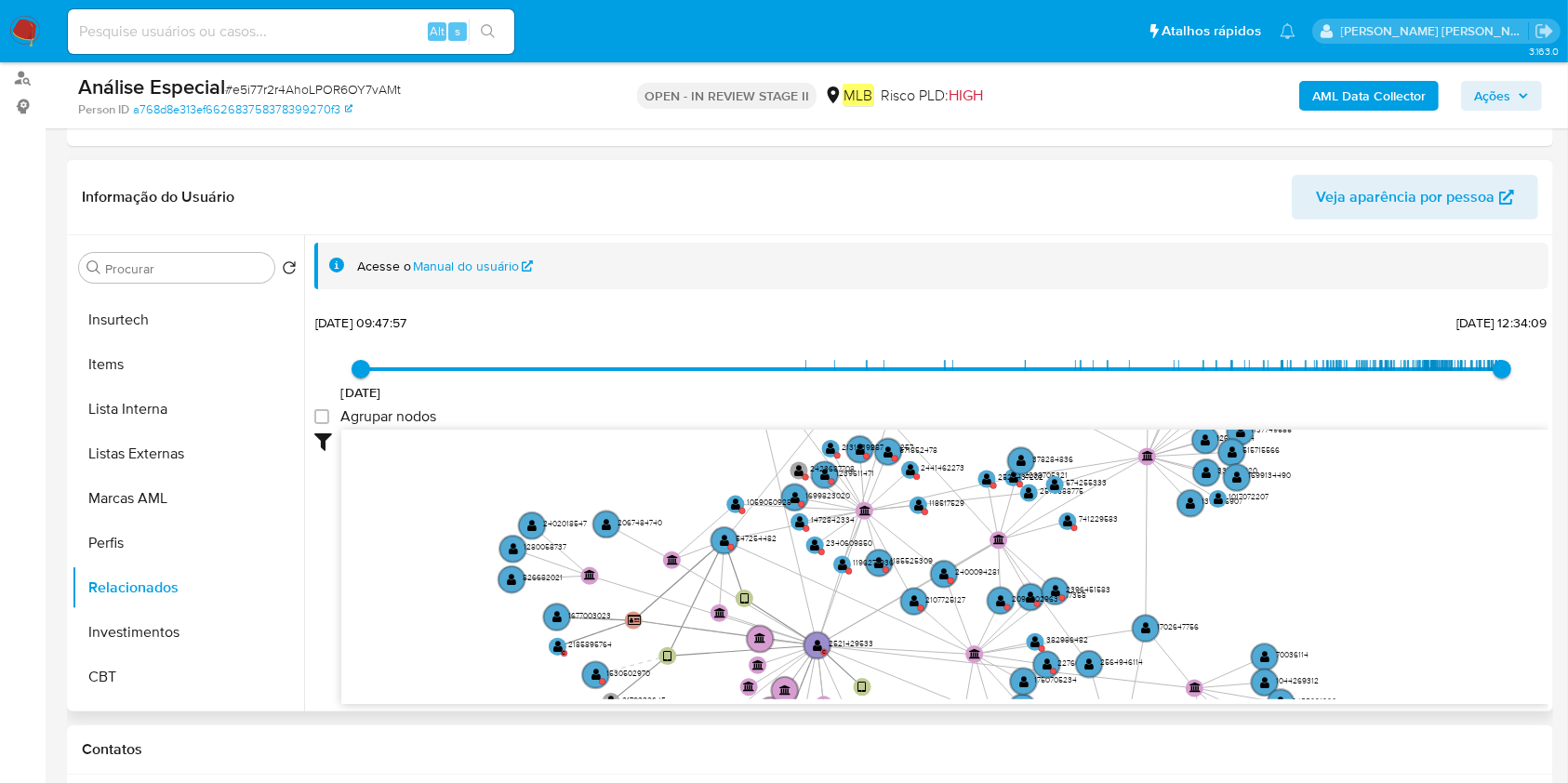
drag, startPoint x: 740, startPoint y: 528, endPoint x: 629, endPoint y: 648, distance: 163.5
click at [738, 616] on icon "device-6885582d7674caae3bf21148  device-67c8cbe18a33657936ccf138  user-252142…" at bounding box center [944, 564] width 1207 height 270
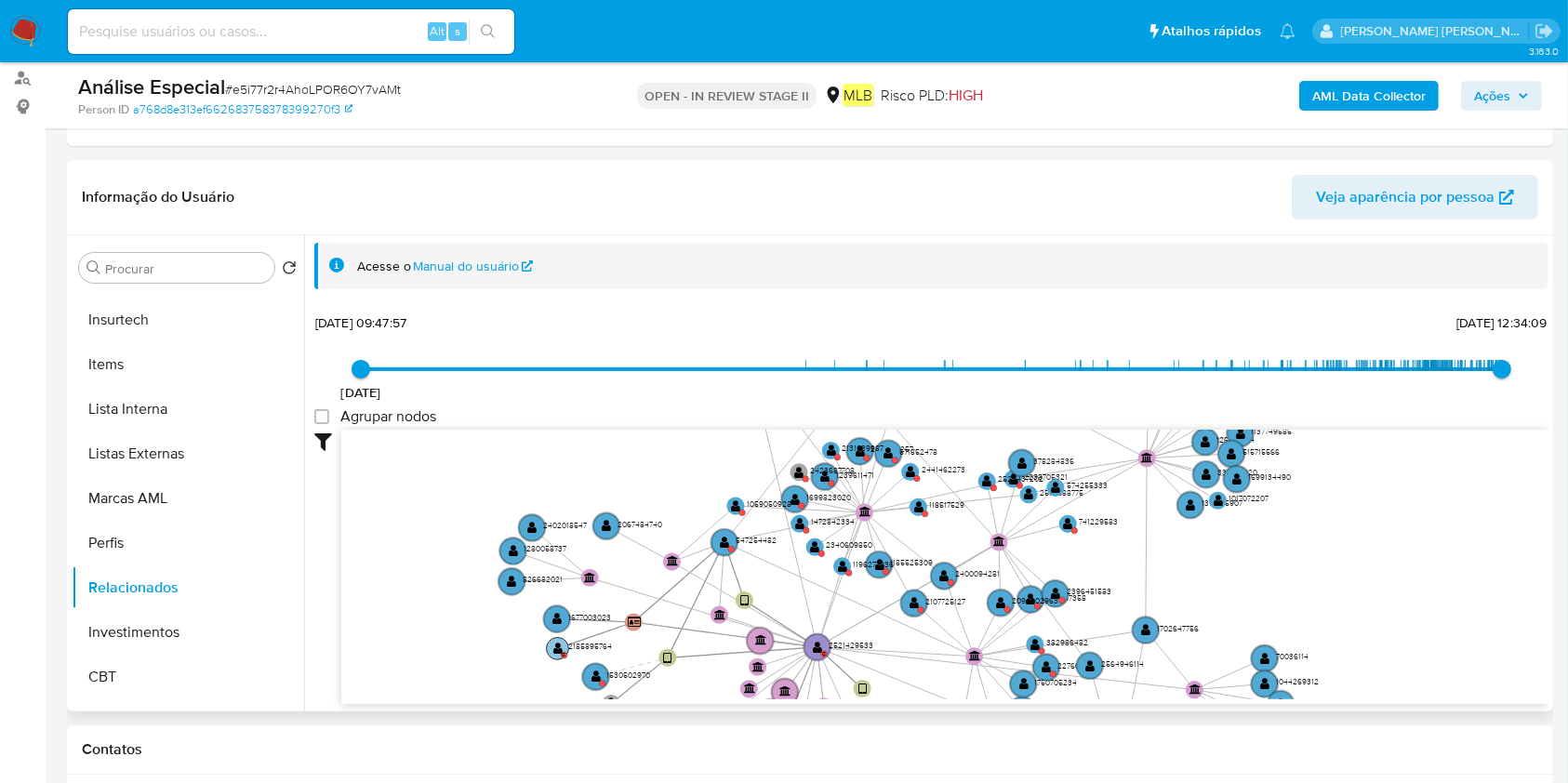
click at [555, 655] on circle at bounding box center [557, 648] width 22 height 22
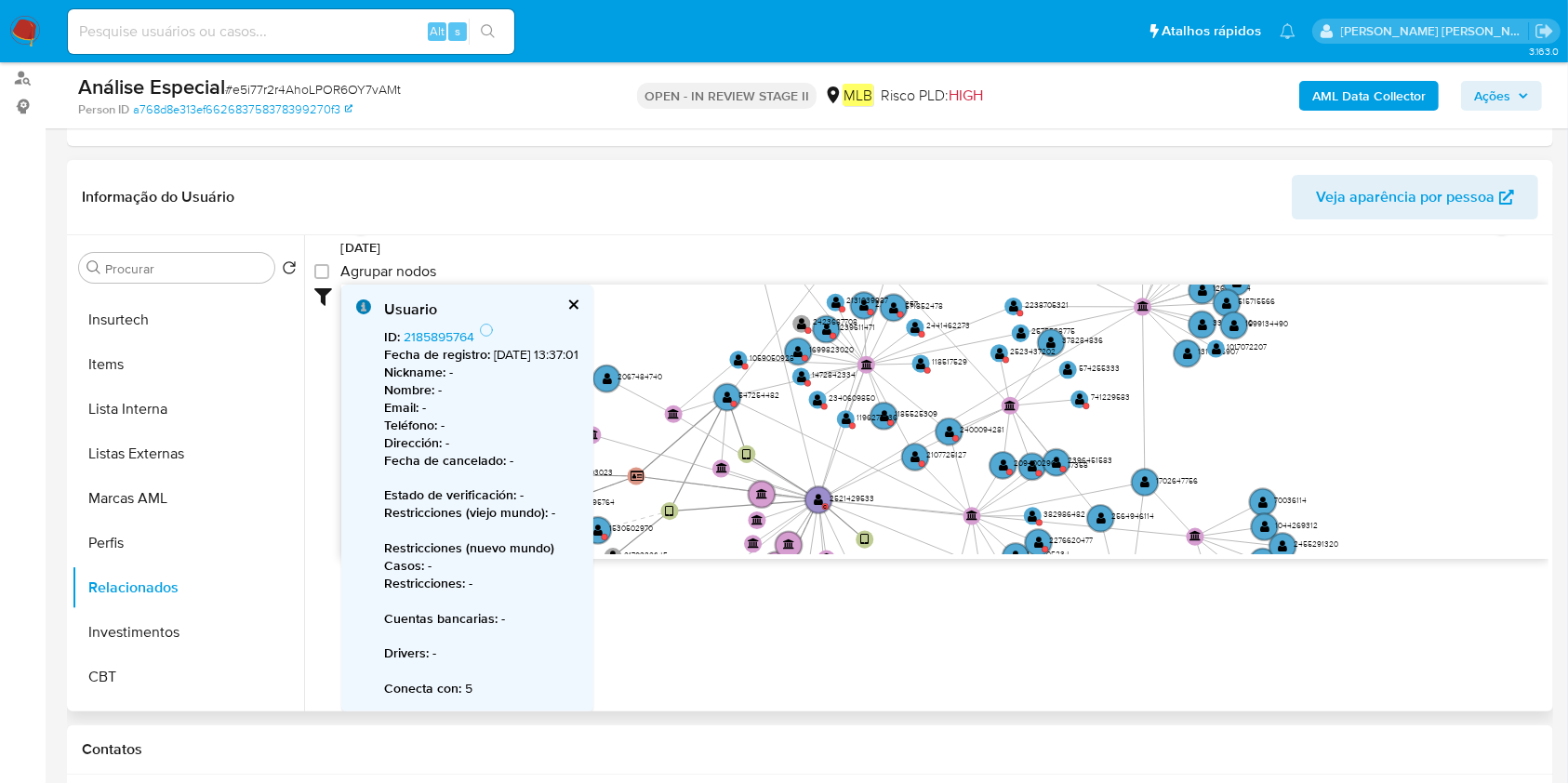
scroll to position [146, 0]
click at [578, 302] on button "cerrar" at bounding box center [572, 304] width 12 height 12
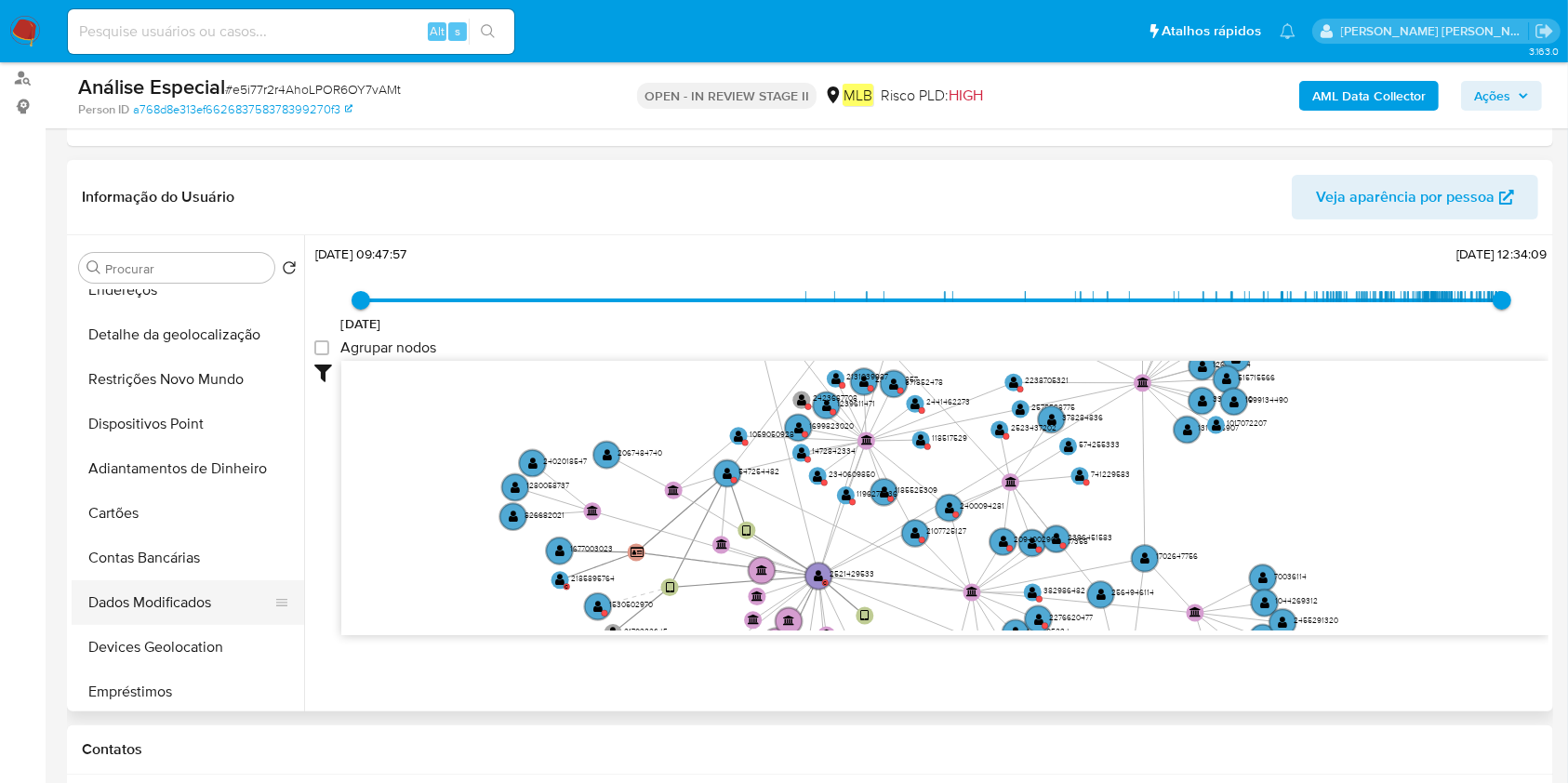
scroll to position [124, 0]
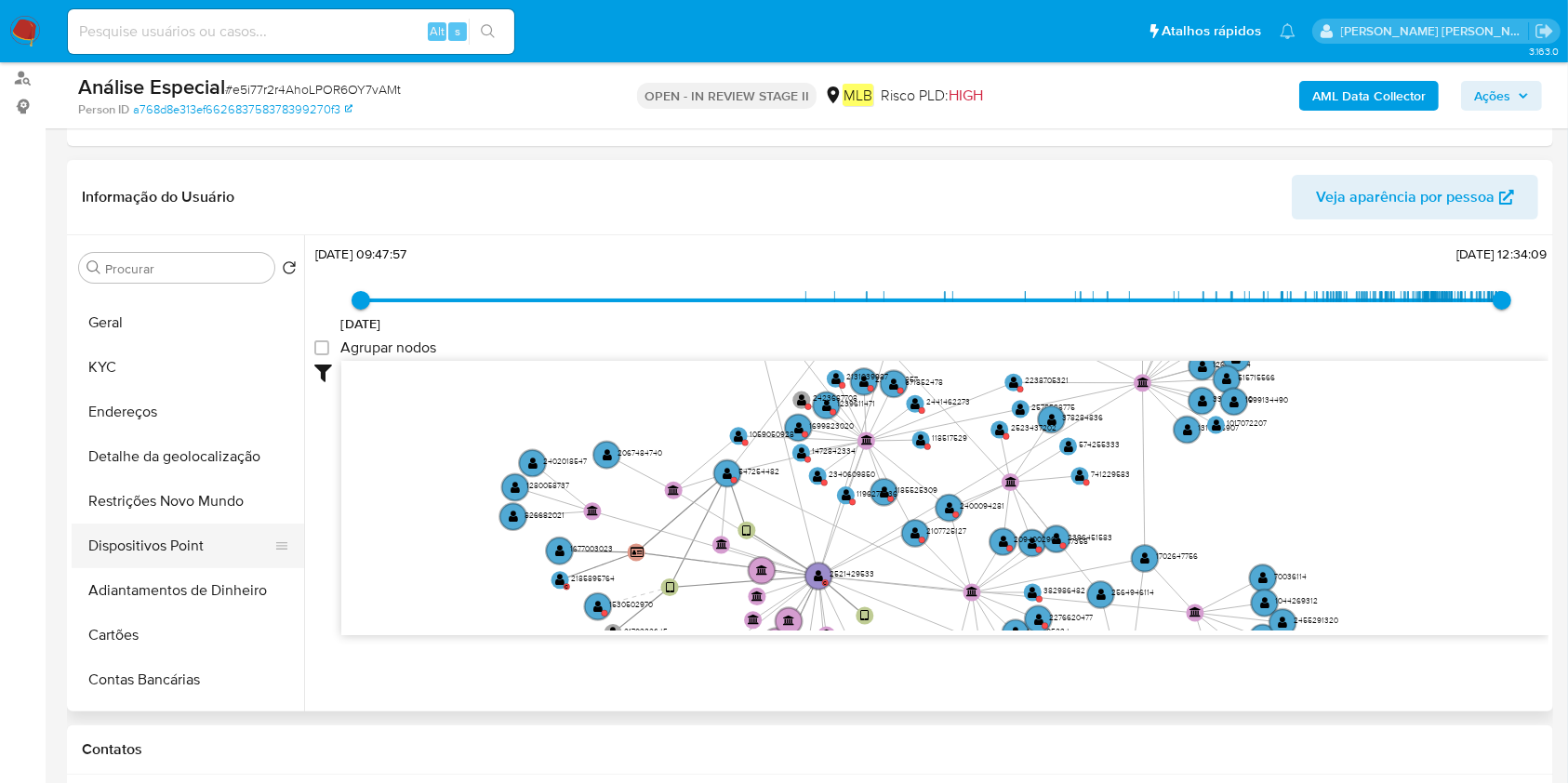
click at [223, 559] on button "Dispositivos Point" at bounding box center [181, 546] width 218 height 44
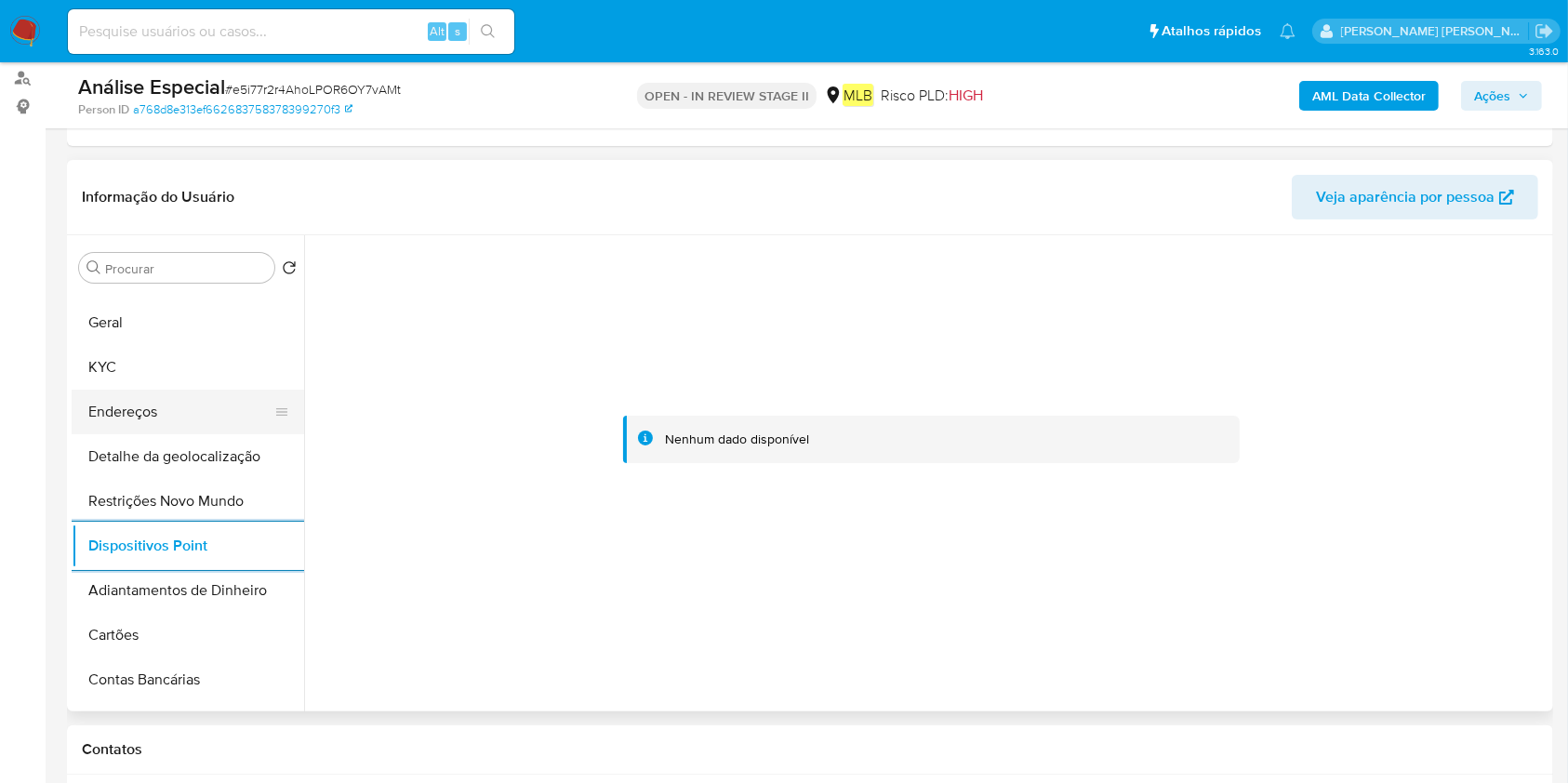
click at [238, 404] on button "Endereços" at bounding box center [181, 412] width 218 height 44
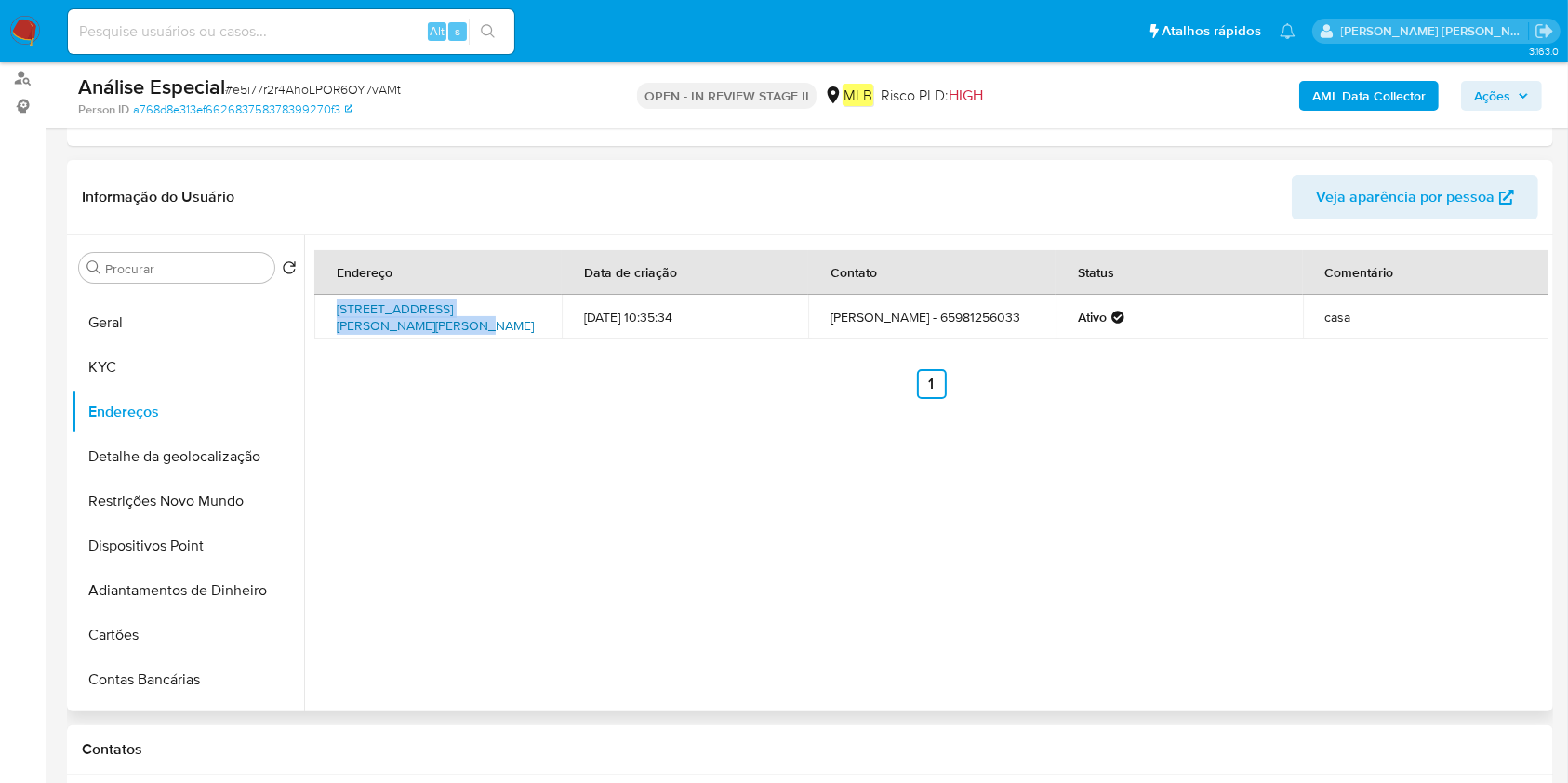
drag, startPoint x: 318, startPoint y: 304, endPoint x: 357, endPoint y: 317, distance: 41.1
click at [357, 317] on td "Rua Francisco Pedroso De Oliveira 102, Várzea Grande, Mato Grosso, 78115190, Br…" at bounding box center [438, 317] width 248 height 44
copy link "Rua Francisco Pedroso De Oliveira 102"
drag, startPoint x: 486, startPoint y: 404, endPoint x: 484, endPoint y: 370, distance: 34.1
click at [486, 401] on div "Endereço Data de criação Contato Status Comentário Rua Francisco Pedroso De Oli…" at bounding box center [927, 474] width 1244 height 477
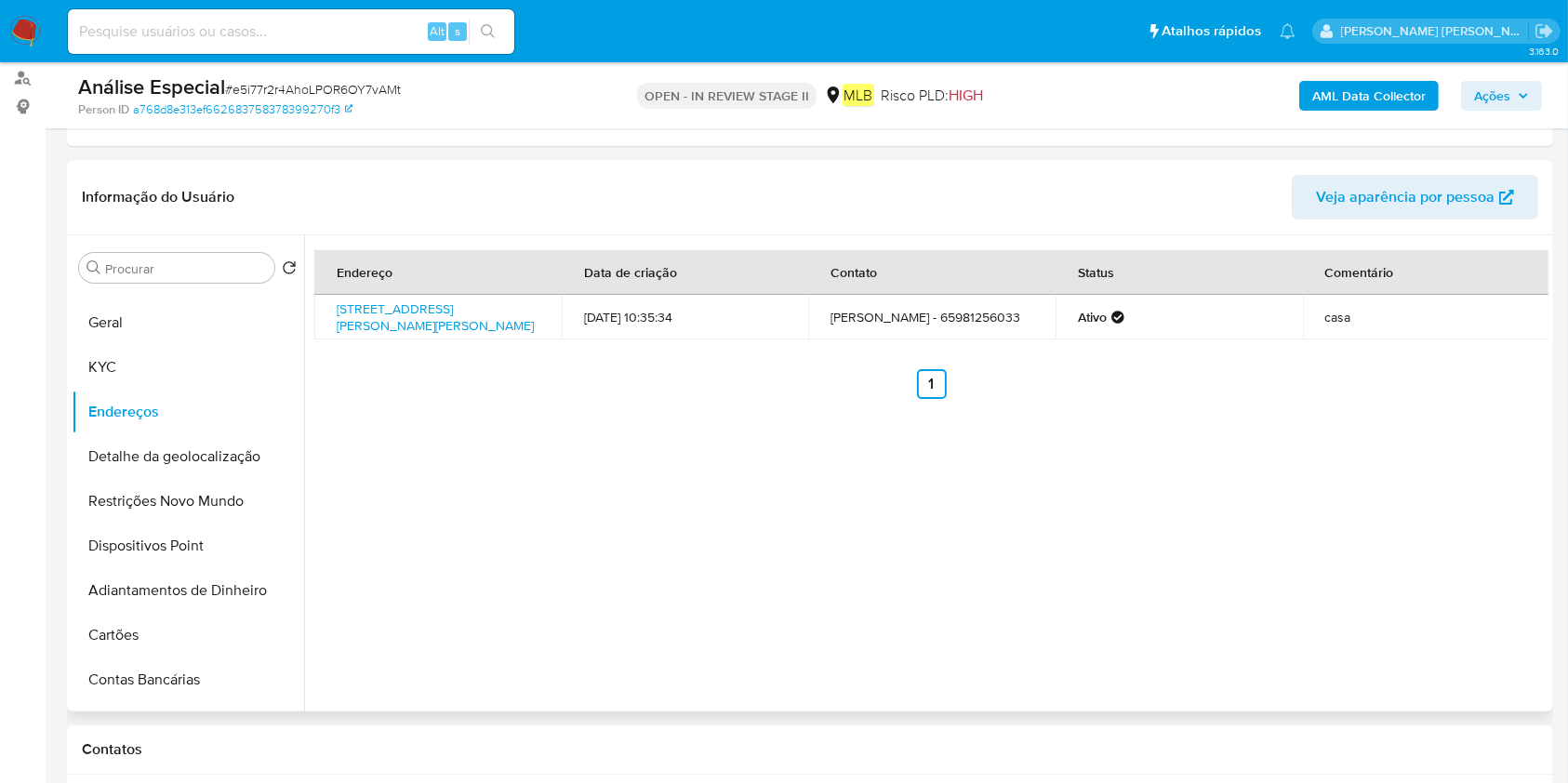
drag, startPoint x: 330, startPoint y: 296, endPoint x: 468, endPoint y: 330, distance: 142.1
click at [446, 321] on td "Rua Francisco Pedroso De Oliveira 102, Várzea Grande, Mato Grosso, 78115190, Br…" at bounding box center [438, 317] width 248 height 44
copy link "Rua Francisco Pedroso De Oliveira 102, Várzea Grande"
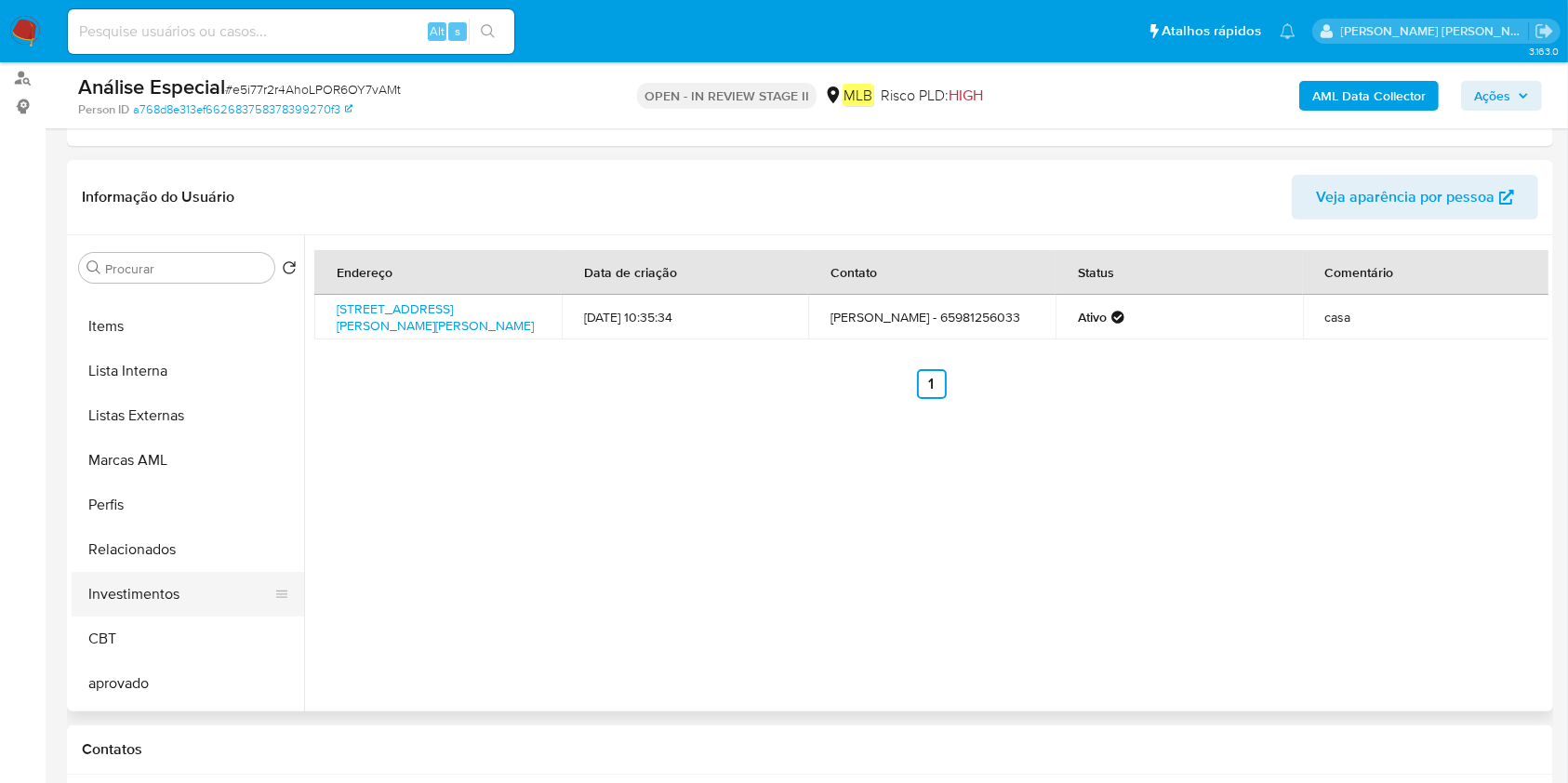
scroll to position [886, 0]
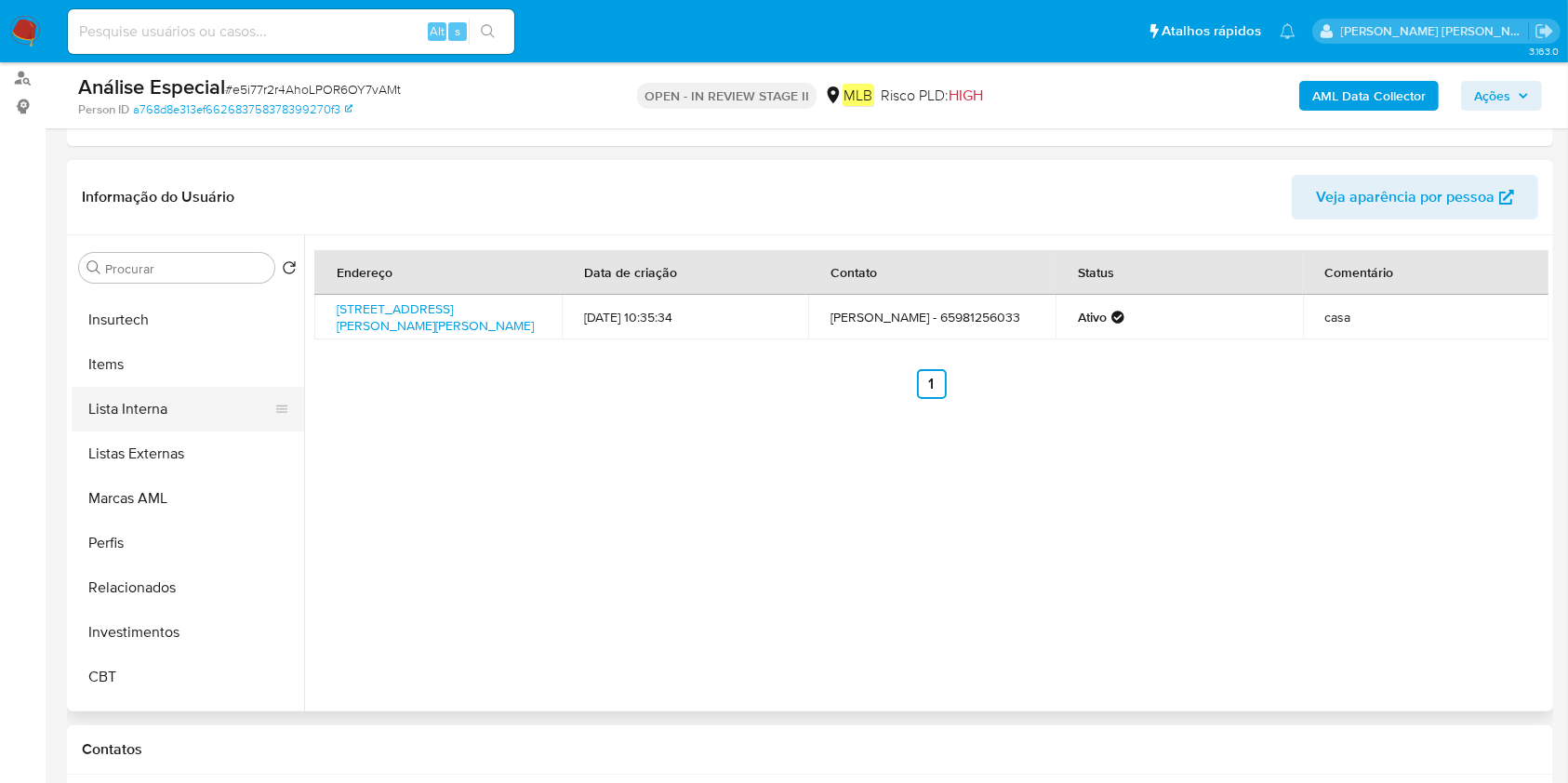
click at [195, 418] on button "Lista Interna" at bounding box center [181, 409] width 218 height 44
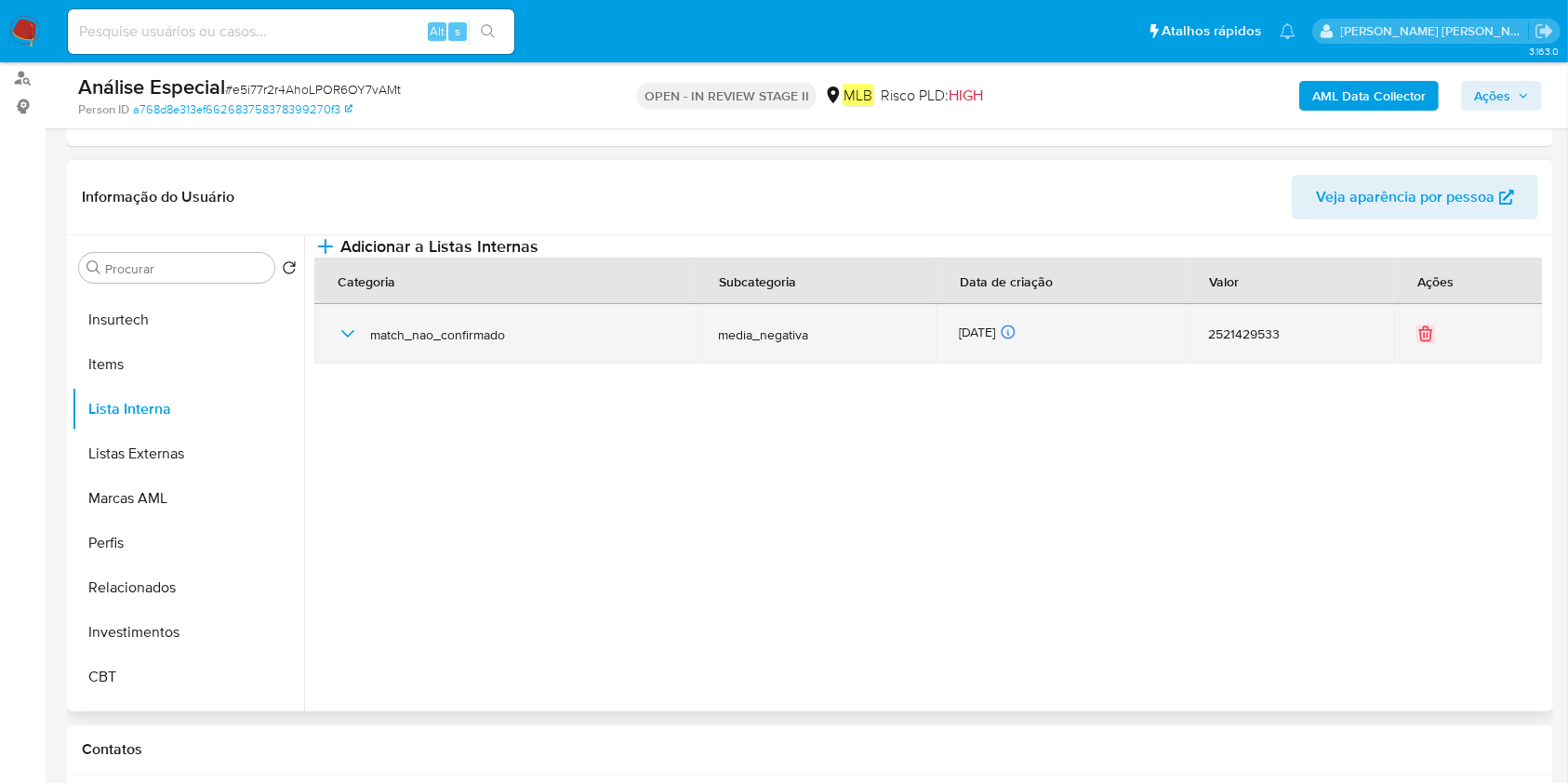
click at [322, 364] on td "match_nao_confirmado" at bounding box center [504, 334] width 381 height 60
click at [335, 364] on td "match_nao_confirmado" at bounding box center [504, 334] width 381 height 60
click at [345, 345] on icon "button" at bounding box center [348, 333] width 22 height 22
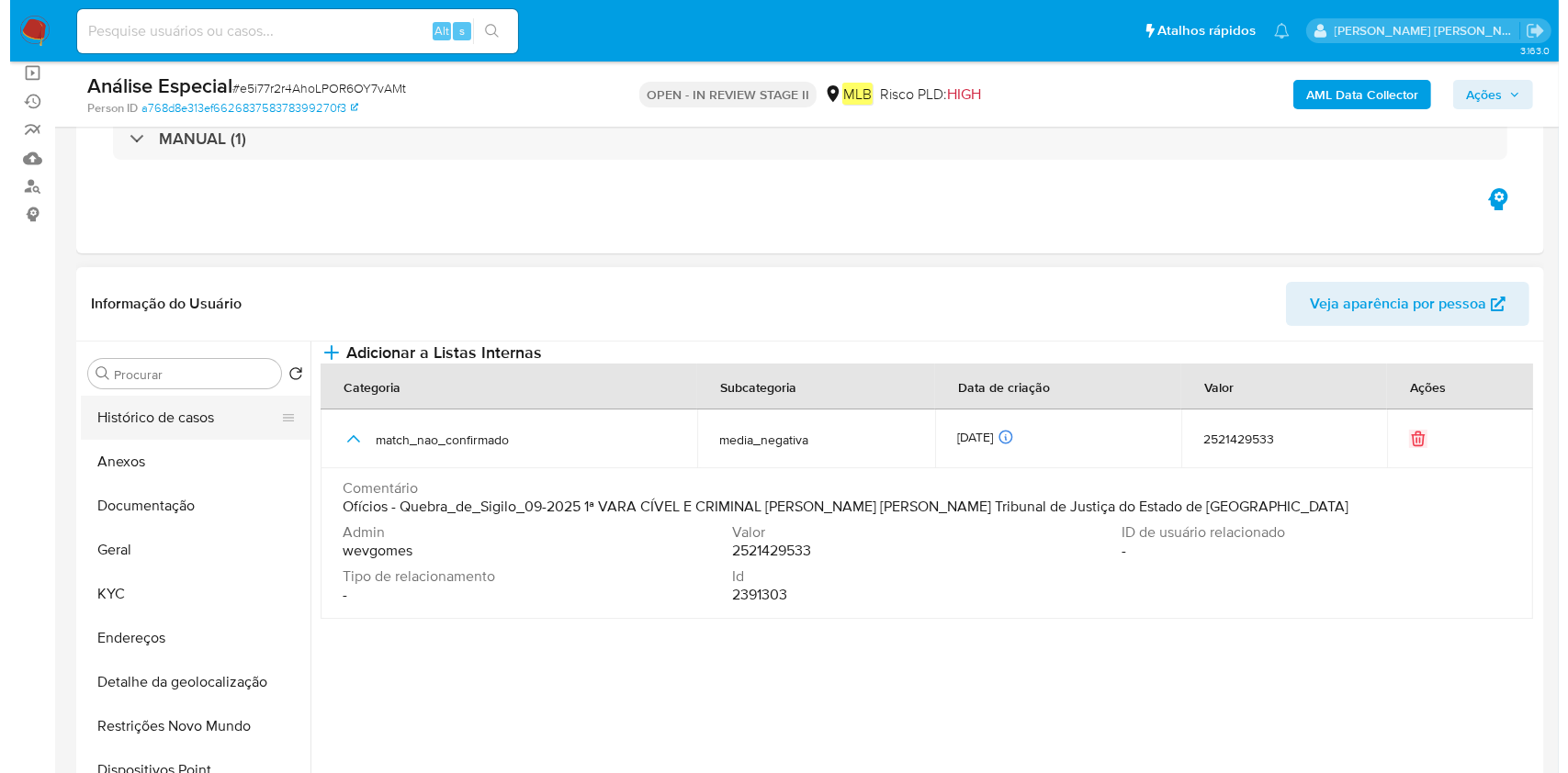
scroll to position [245, 0]
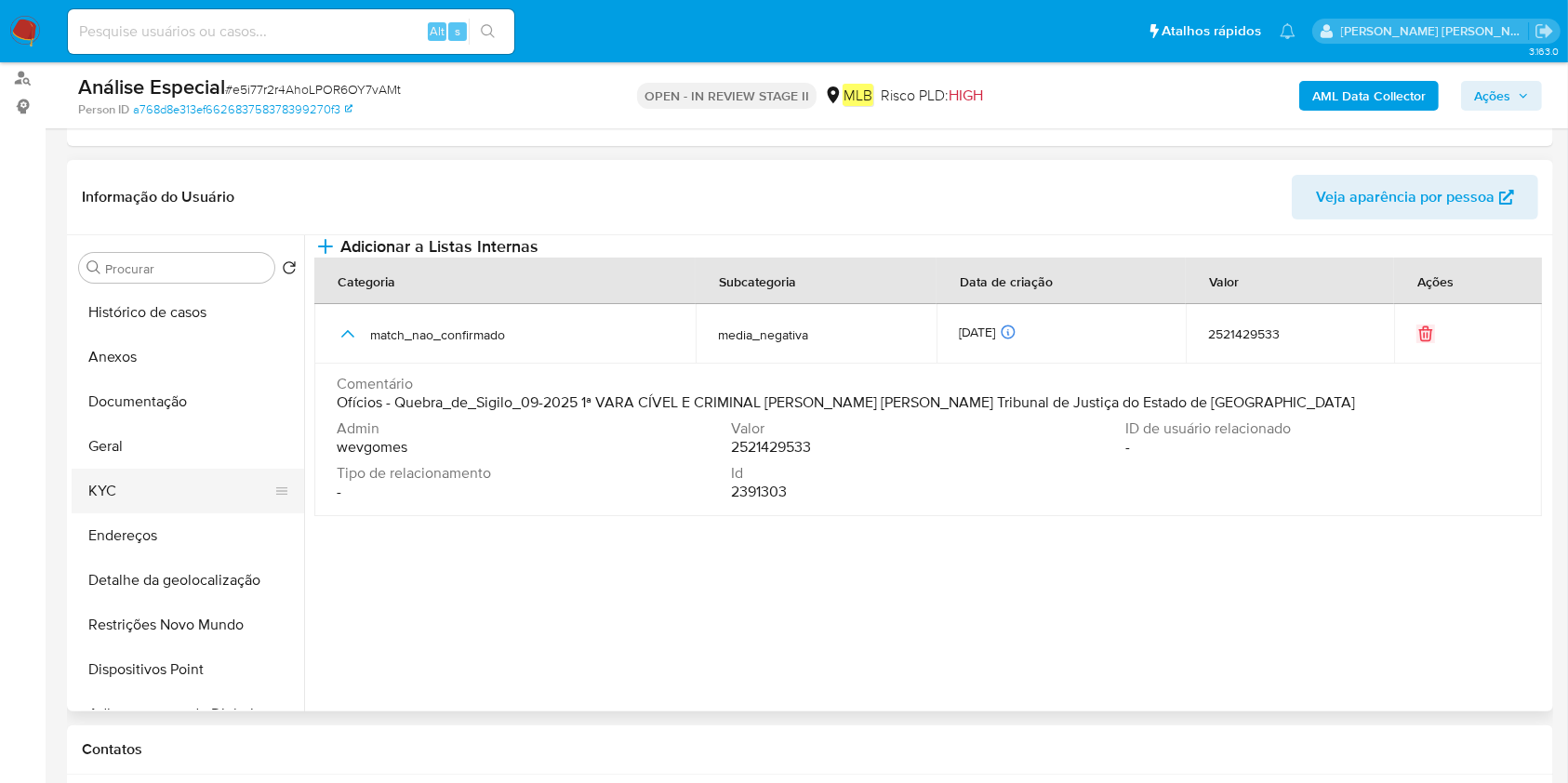
click at [129, 484] on button "KYC" at bounding box center [181, 491] width 218 height 44
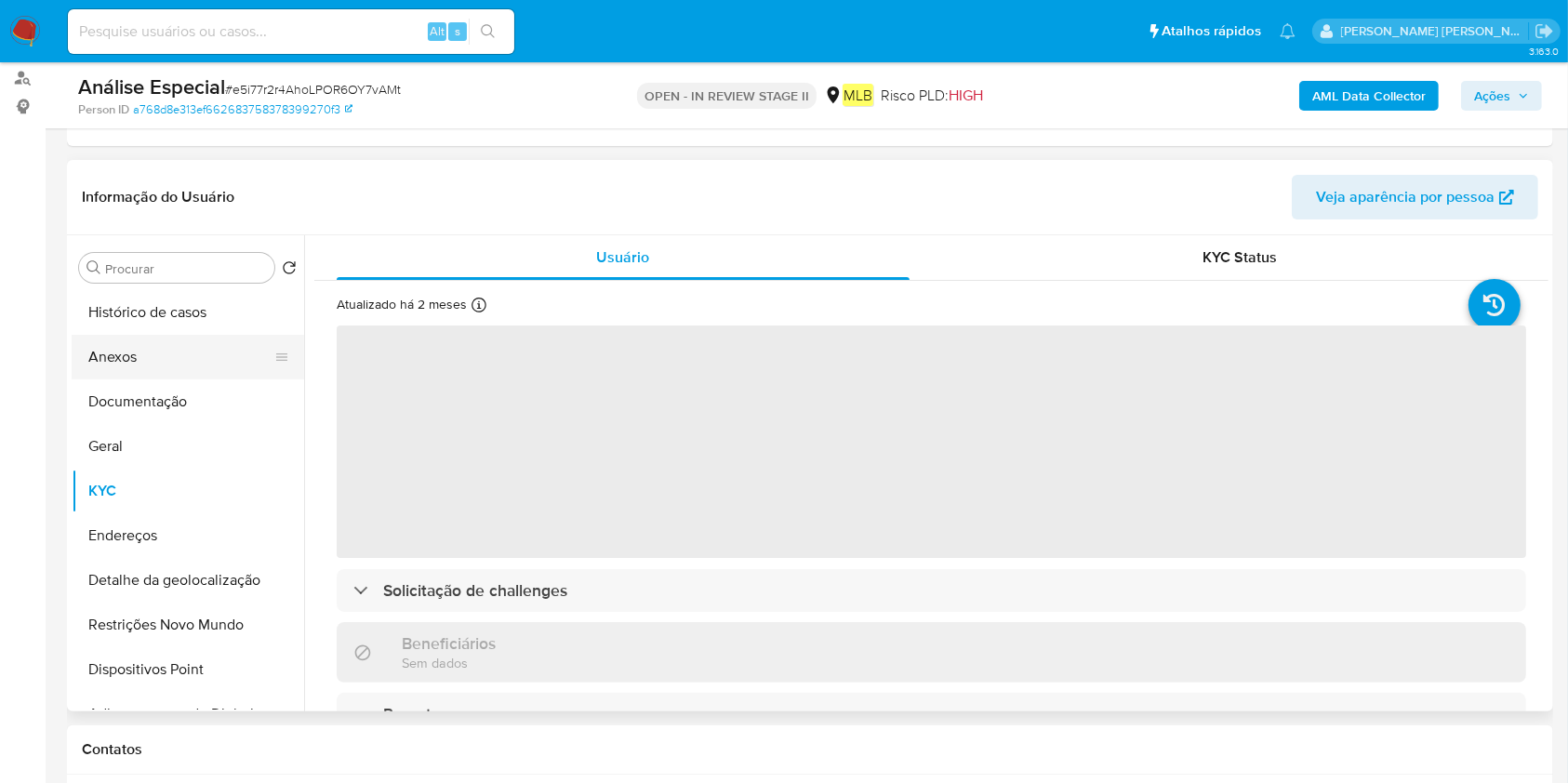
click at [179, 368] on button "Anexos" at bounding box center [181, 357] width 218 height 44
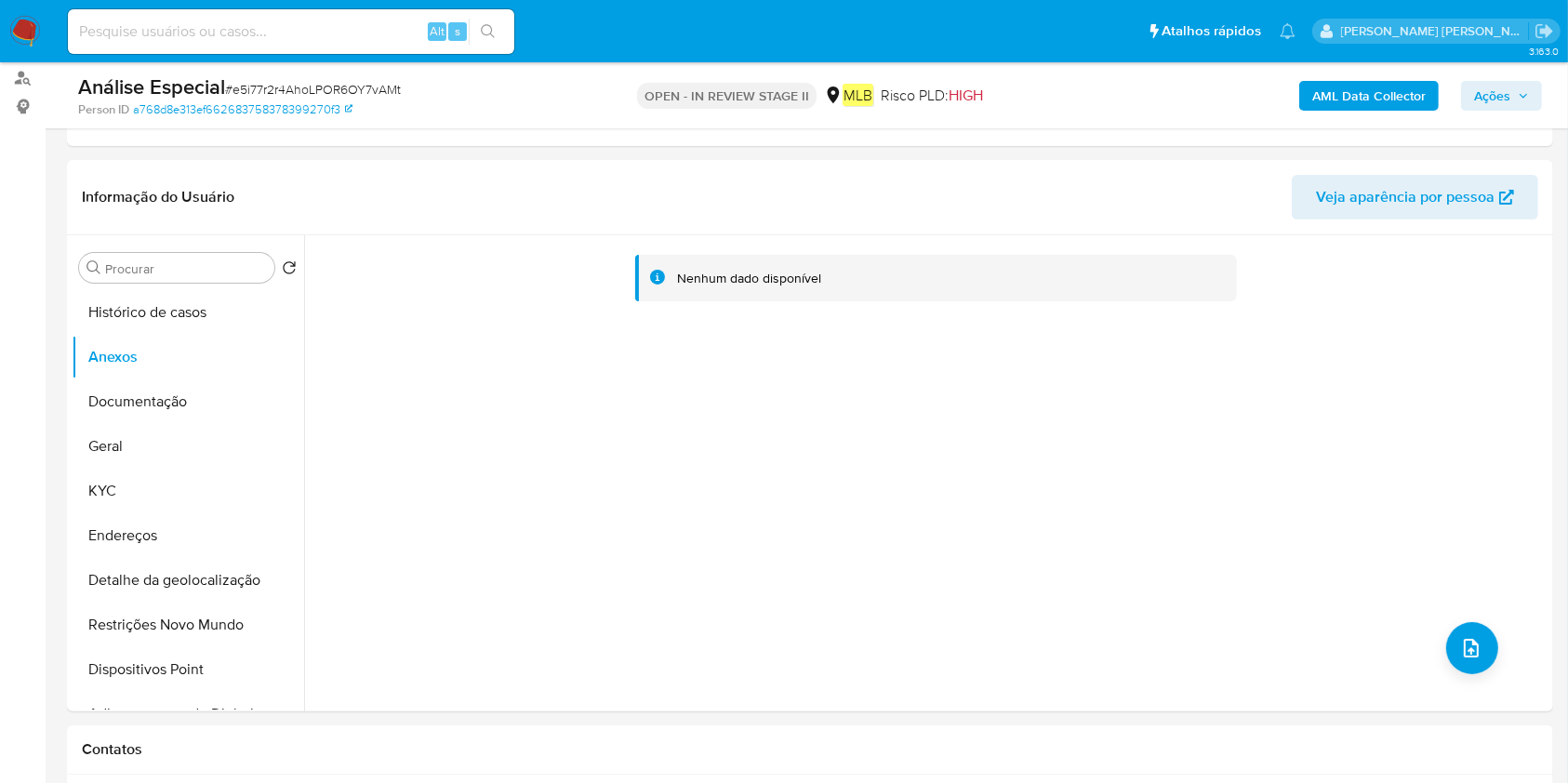
click at [1367, 82] on b "AML Data Collector" at bounding box center [1369, 95] width 113 height 30
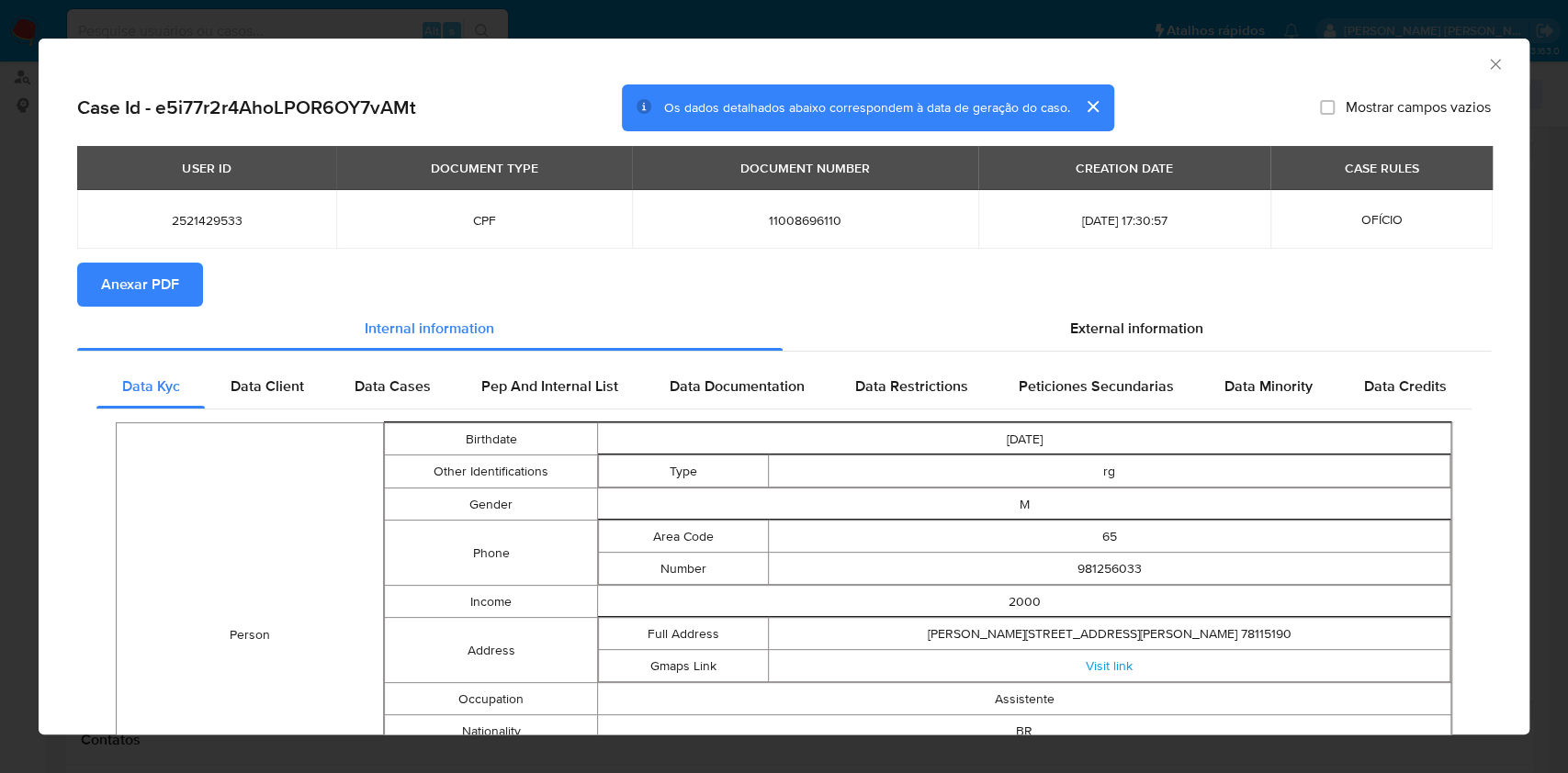
click at [186, 269] on button "Anexar PDF" at bounding box center [139, 285] width 126 height 44
click at [1486, 71] on icon "Fechar a janela" at bounding box center [1495, 64] width 18 height 18
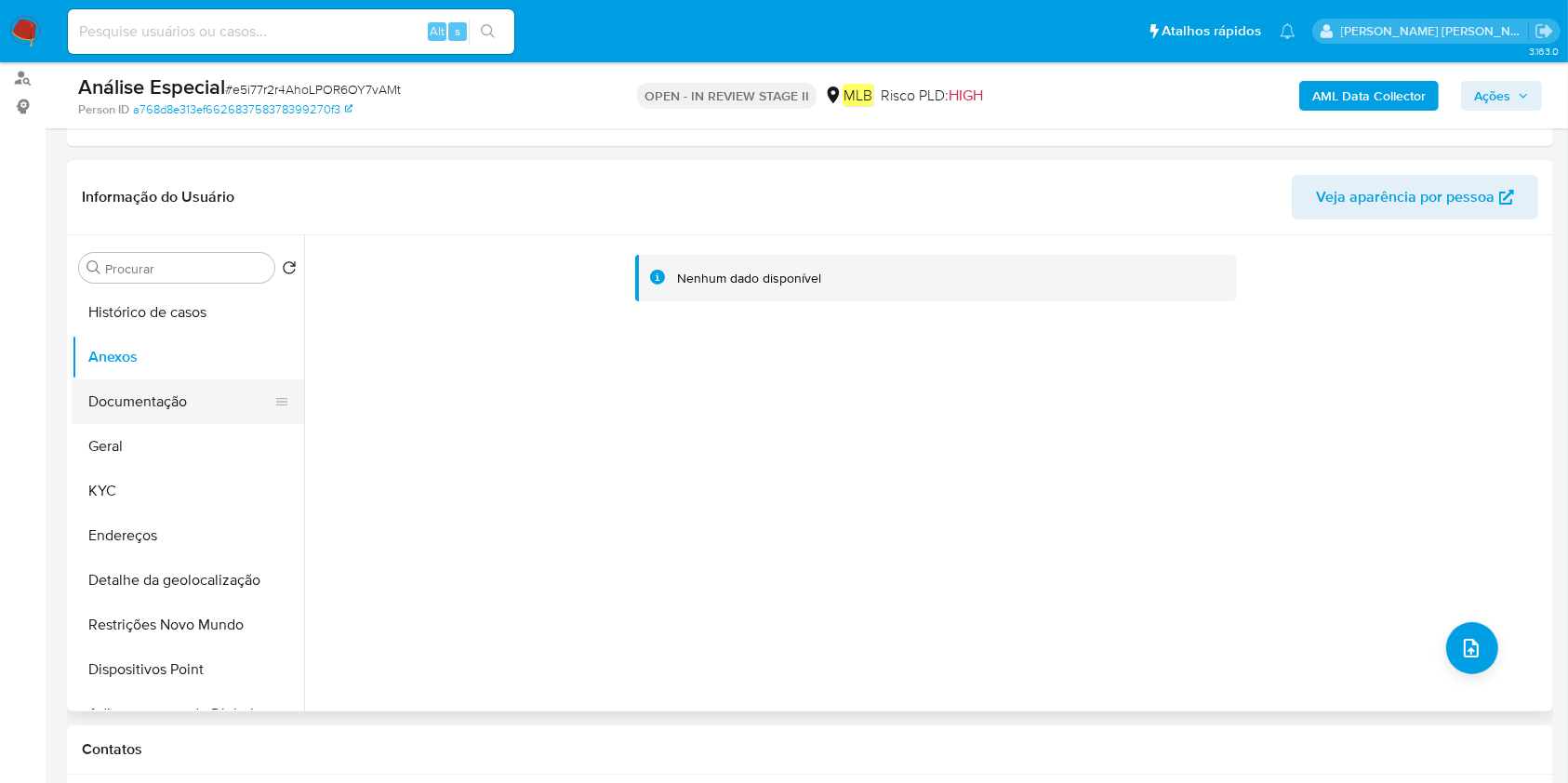
click at [133, 403] on button "Documentação" at bounding box center [181, 402] width 218 height 44
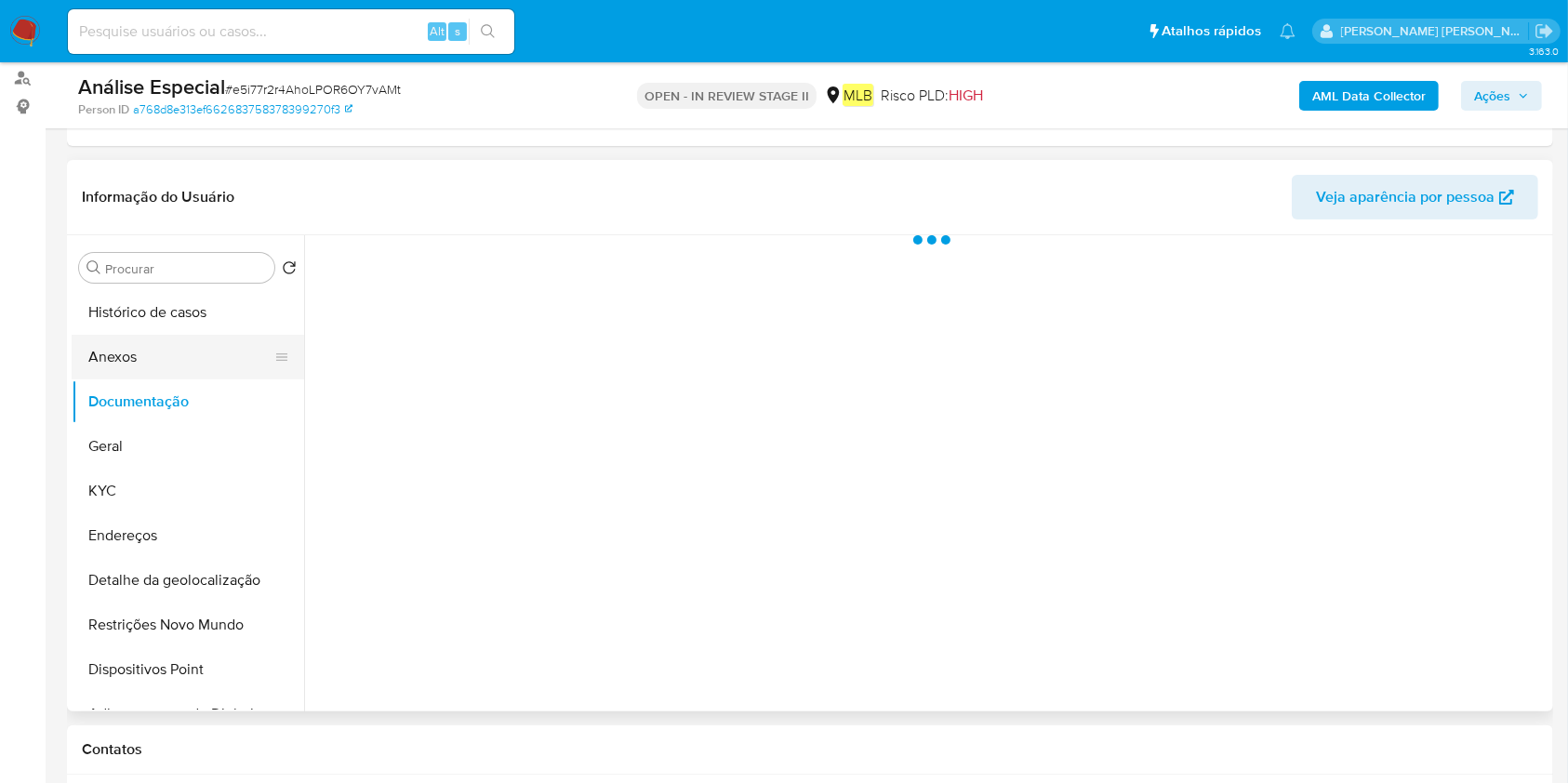
click at [184, 356] on button "Anexos" at bounding box center [181, 357] width 218 height 44
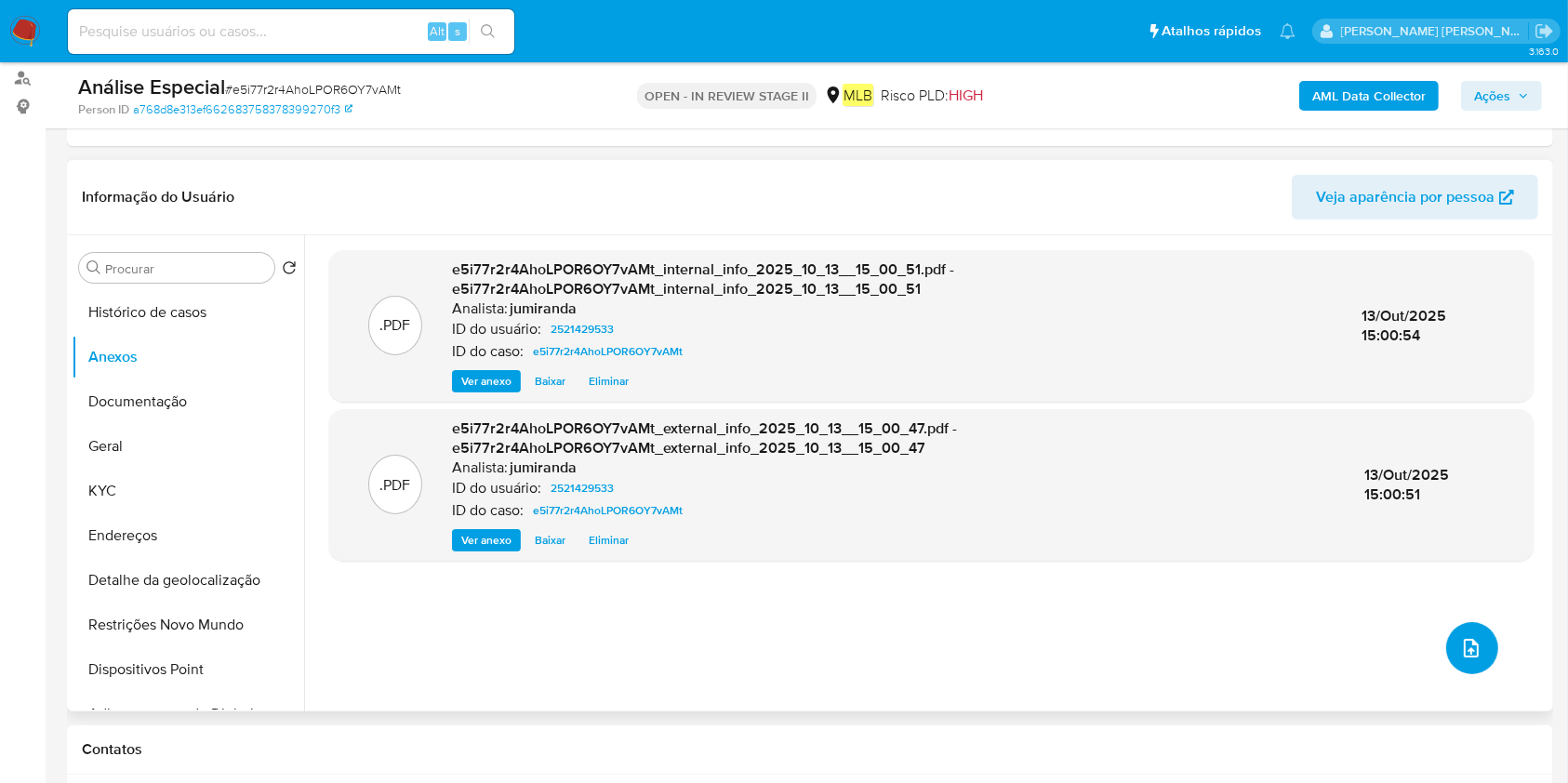
click at [1460, 642] on icon "upload-file" at bounding box center [1471, 648] width 22 height 22
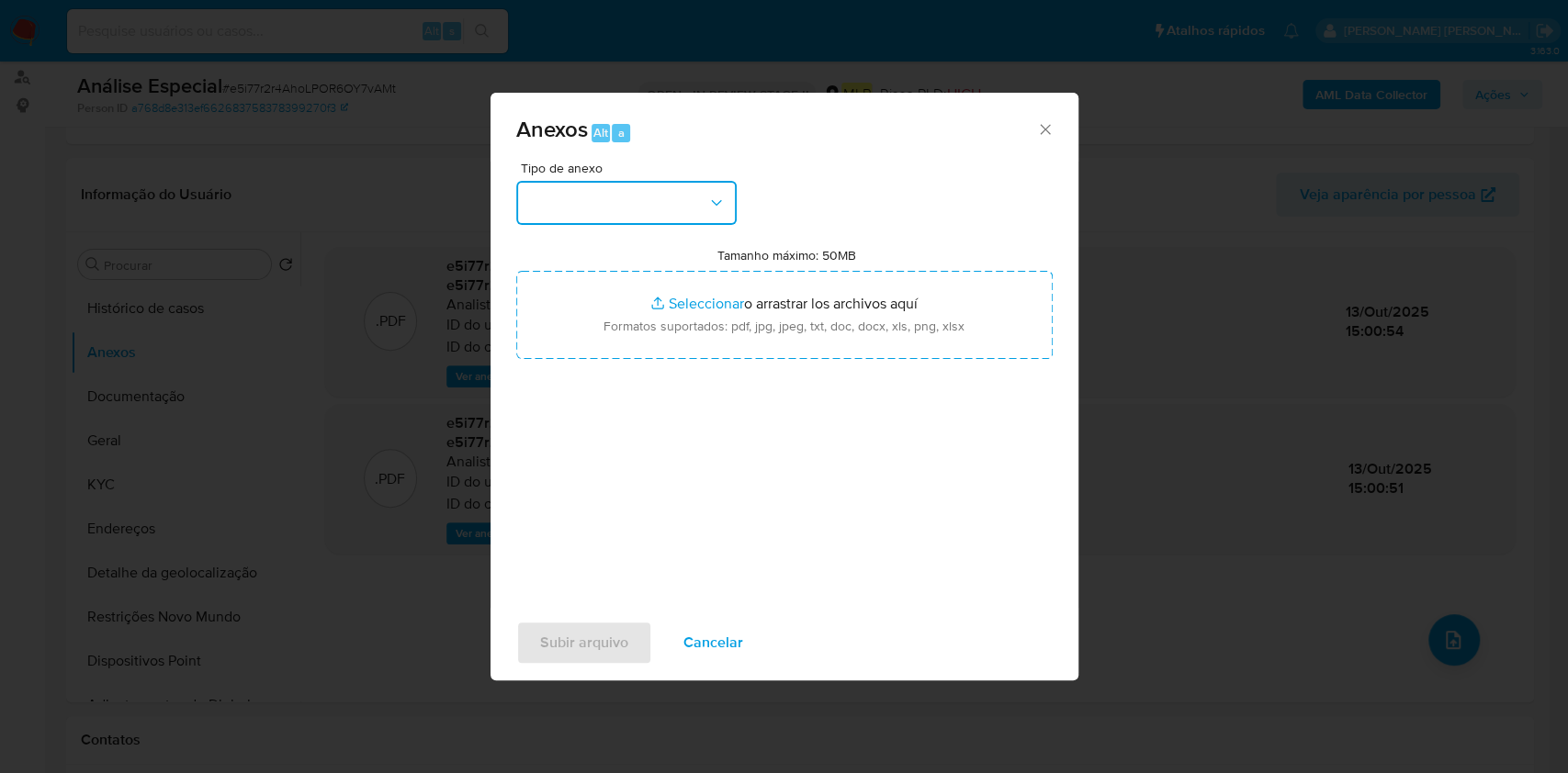
click at [648, 205] on button "button" at bounding box center [626, 203] width 220 height 44
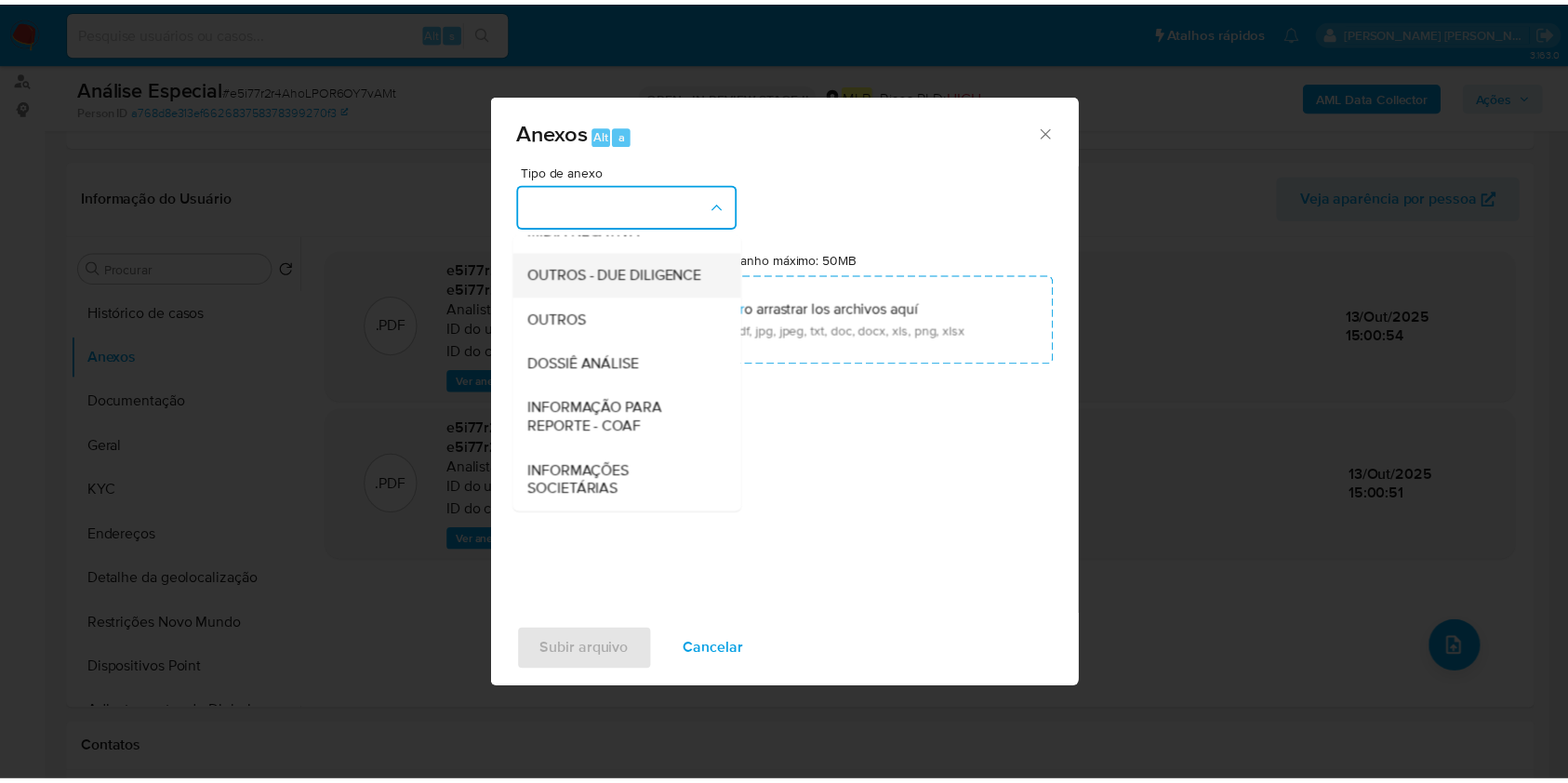
scroll to position [285, 0]
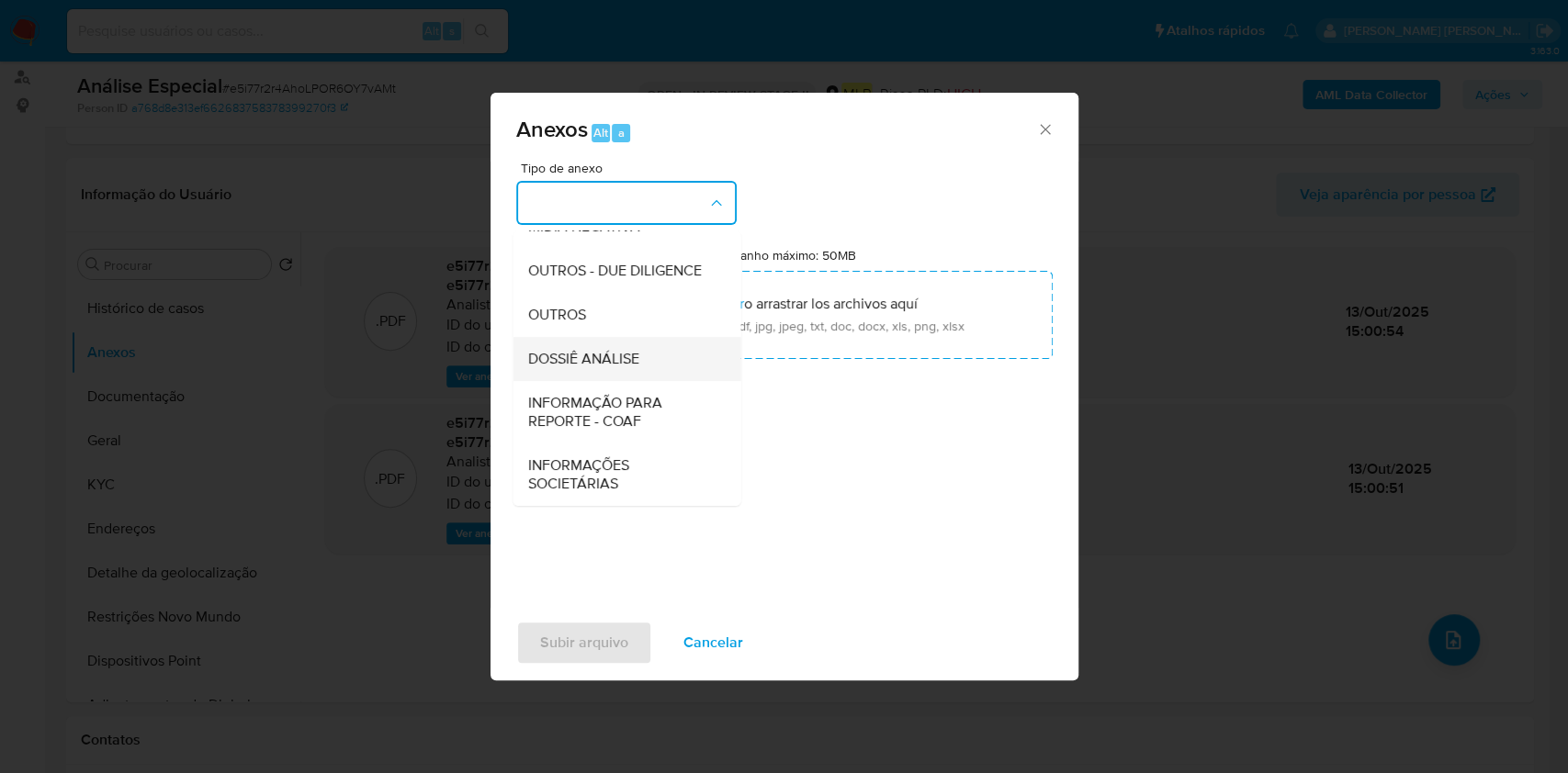
click at [657, 353] on div "DOSSIÊ ANÁLISE" at bounding box center [621, 359] width 188 height 44
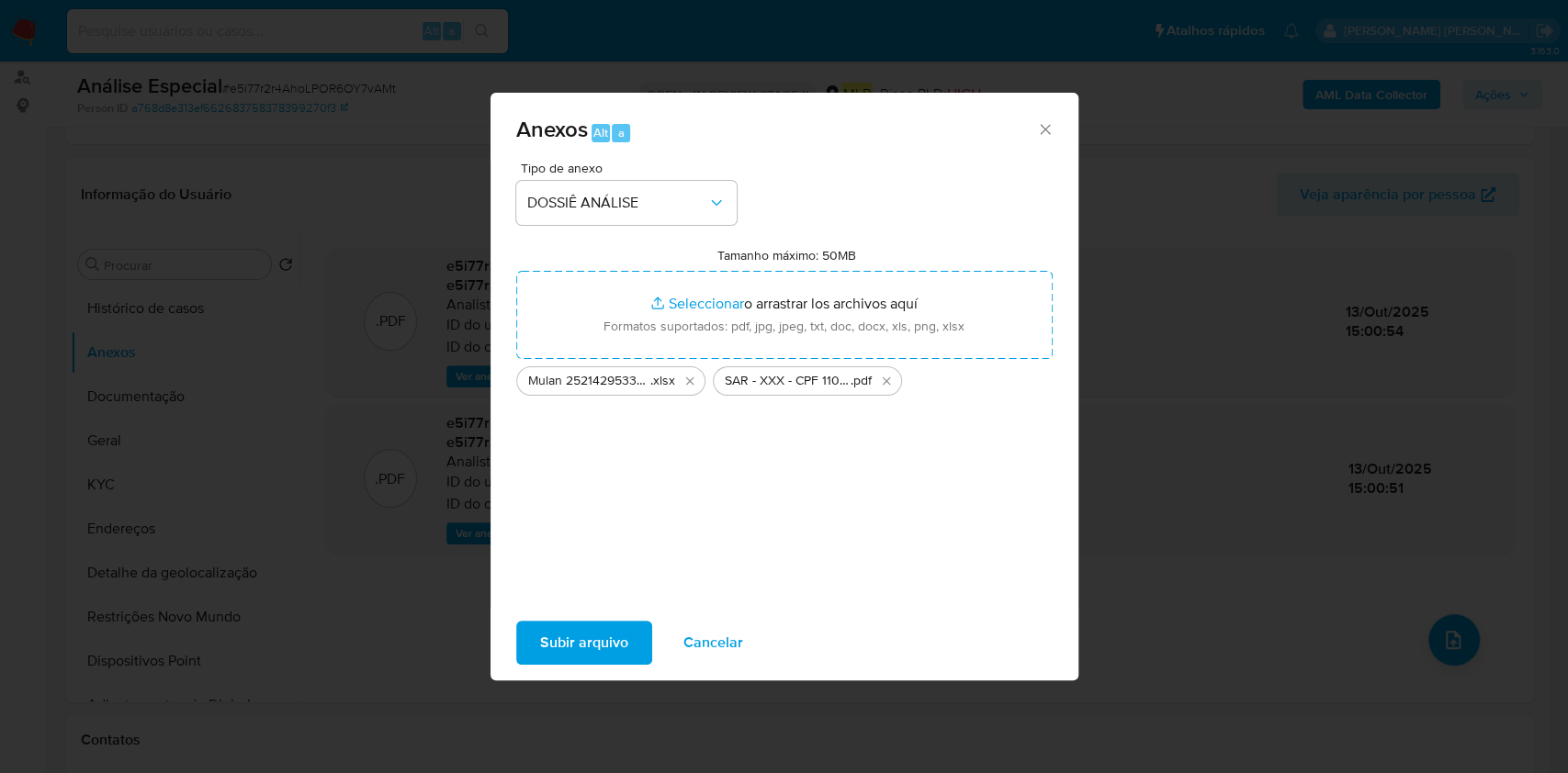
click at [596, 638] on span "Subir arquivo" at bounding box center [583, 643] width 88 height 41
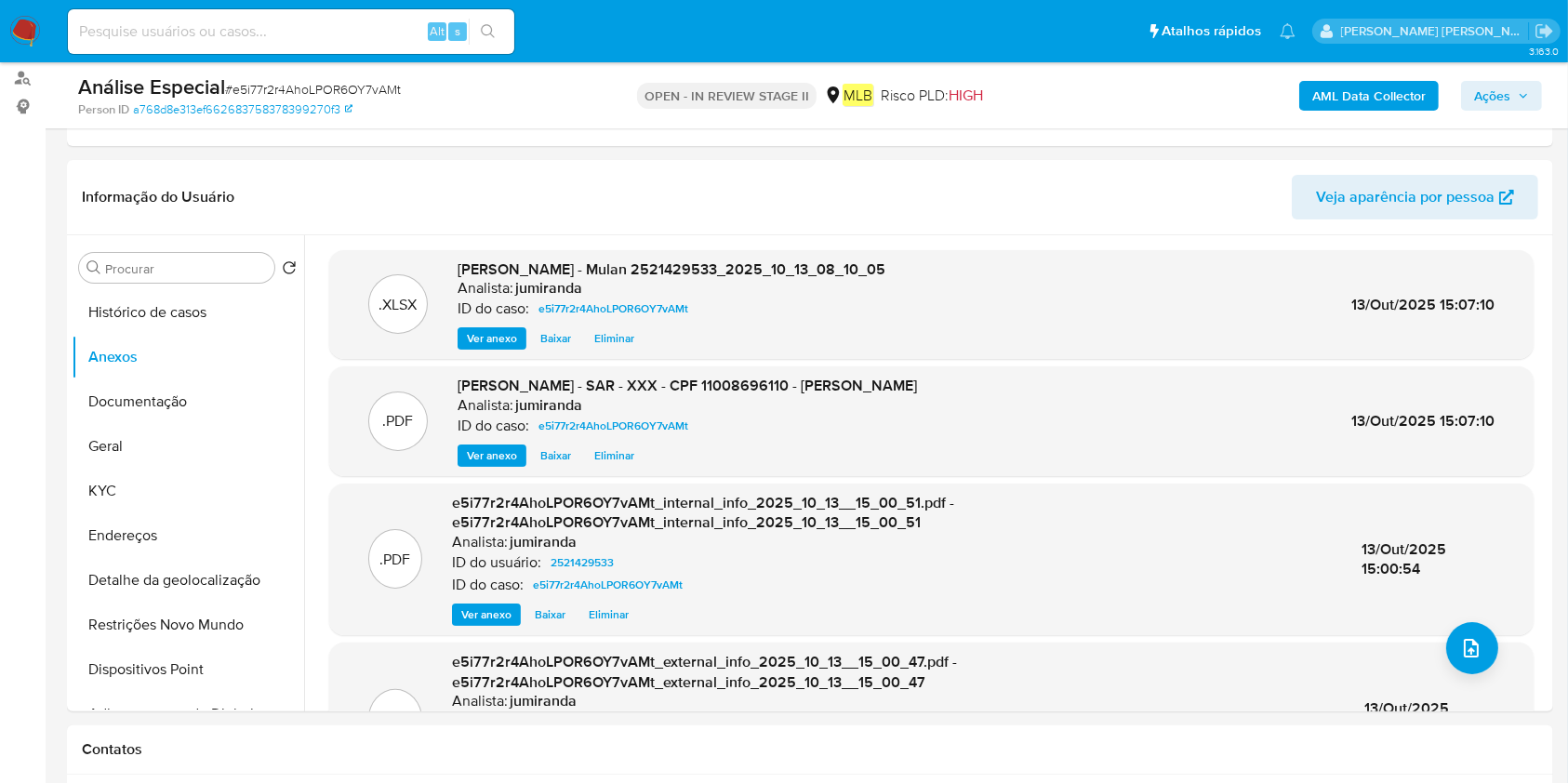
click at [1512, 92] on span "Ações" at bounding box center [1501, 95] width 55 height 26
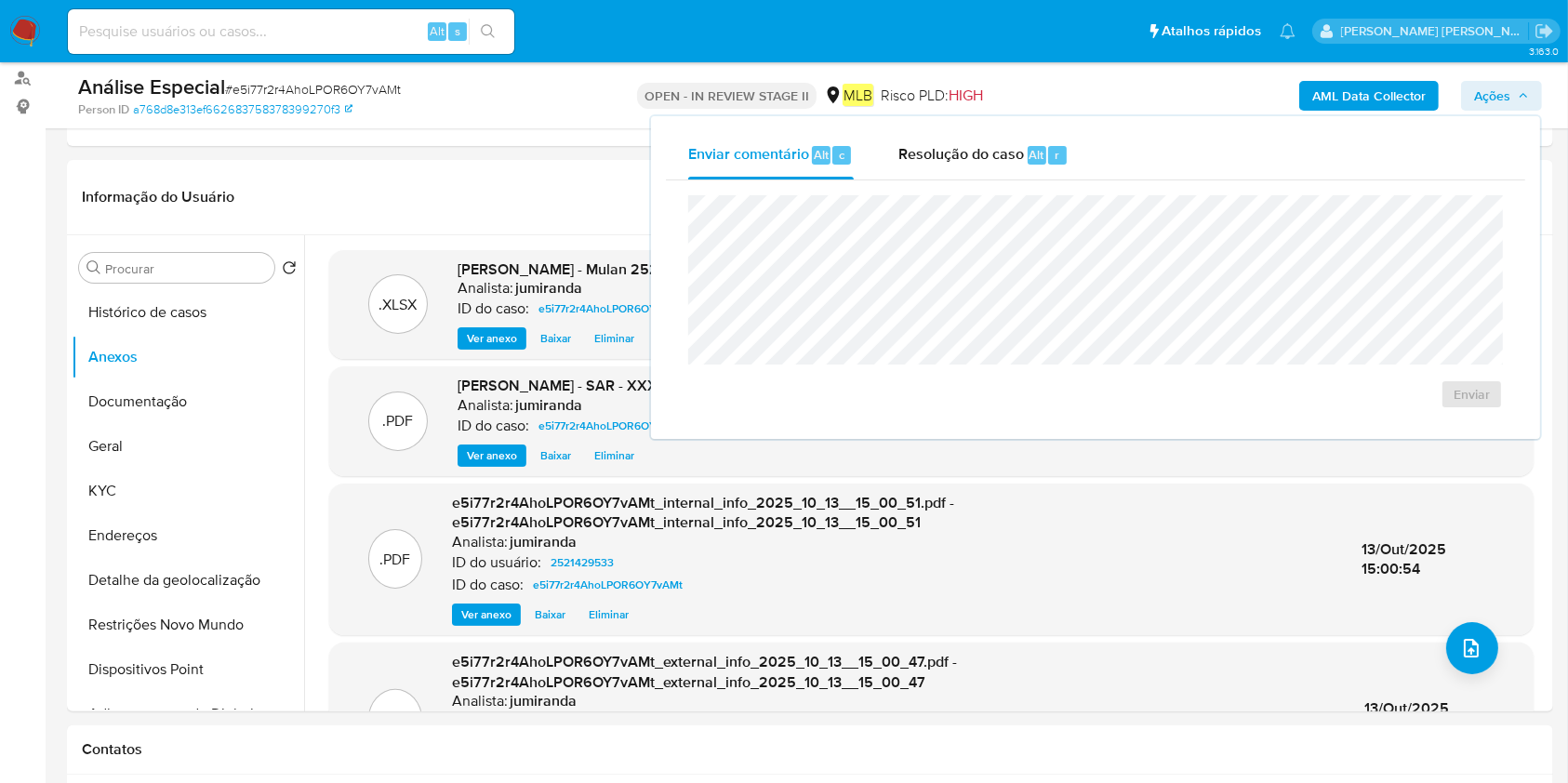
click at [988, 181] on div "Enviar" at bounding box center [1095, 303] width 859 height 244
click at [997, 145] on span "Resolução do caso" at bounding box center [961, 154] width 126 height 21
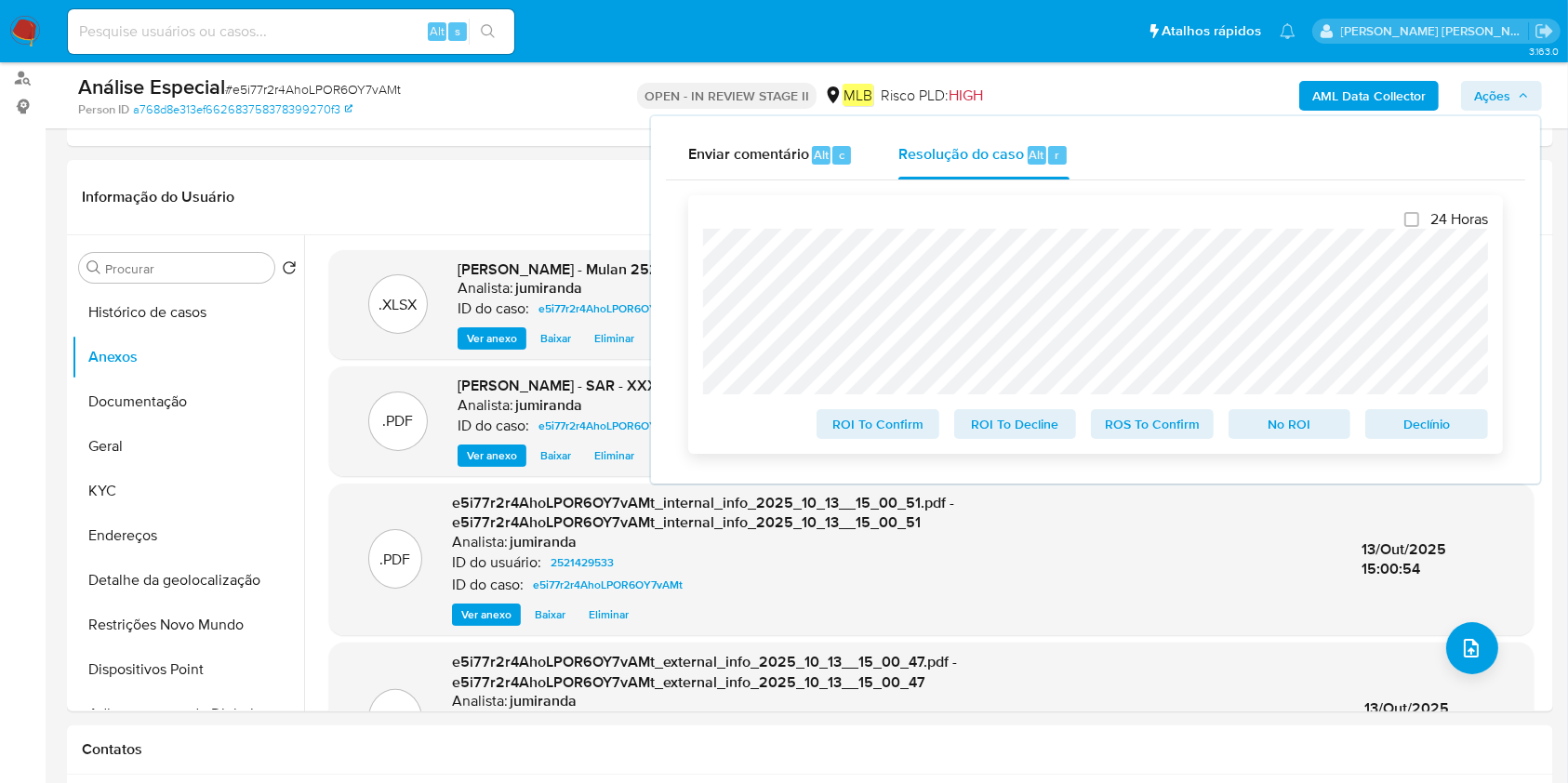
click at [1154, 425] on span "ROS To Confirm" at bounding box center [1152, 424] width 97 height 26
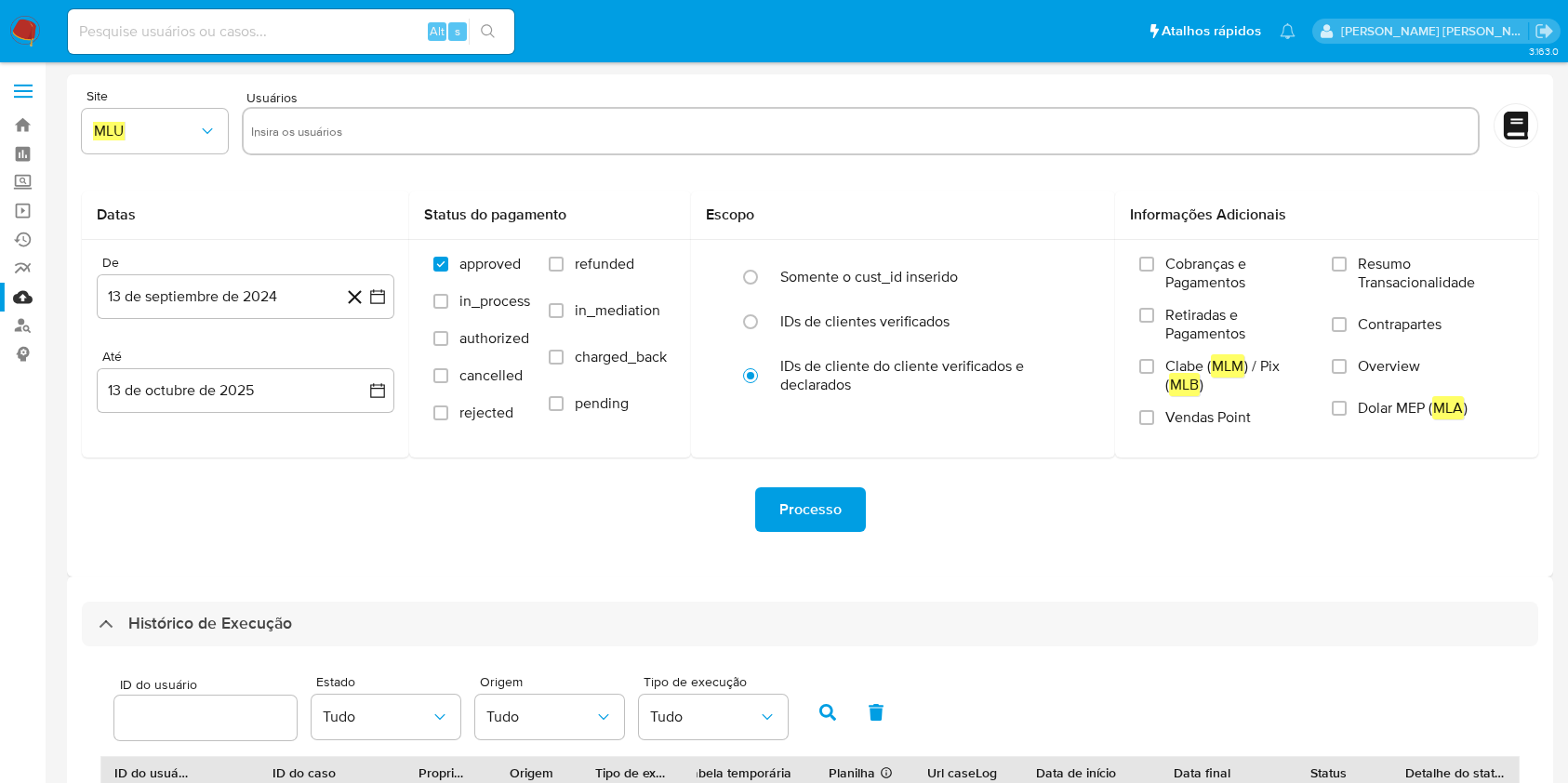
select select "10"
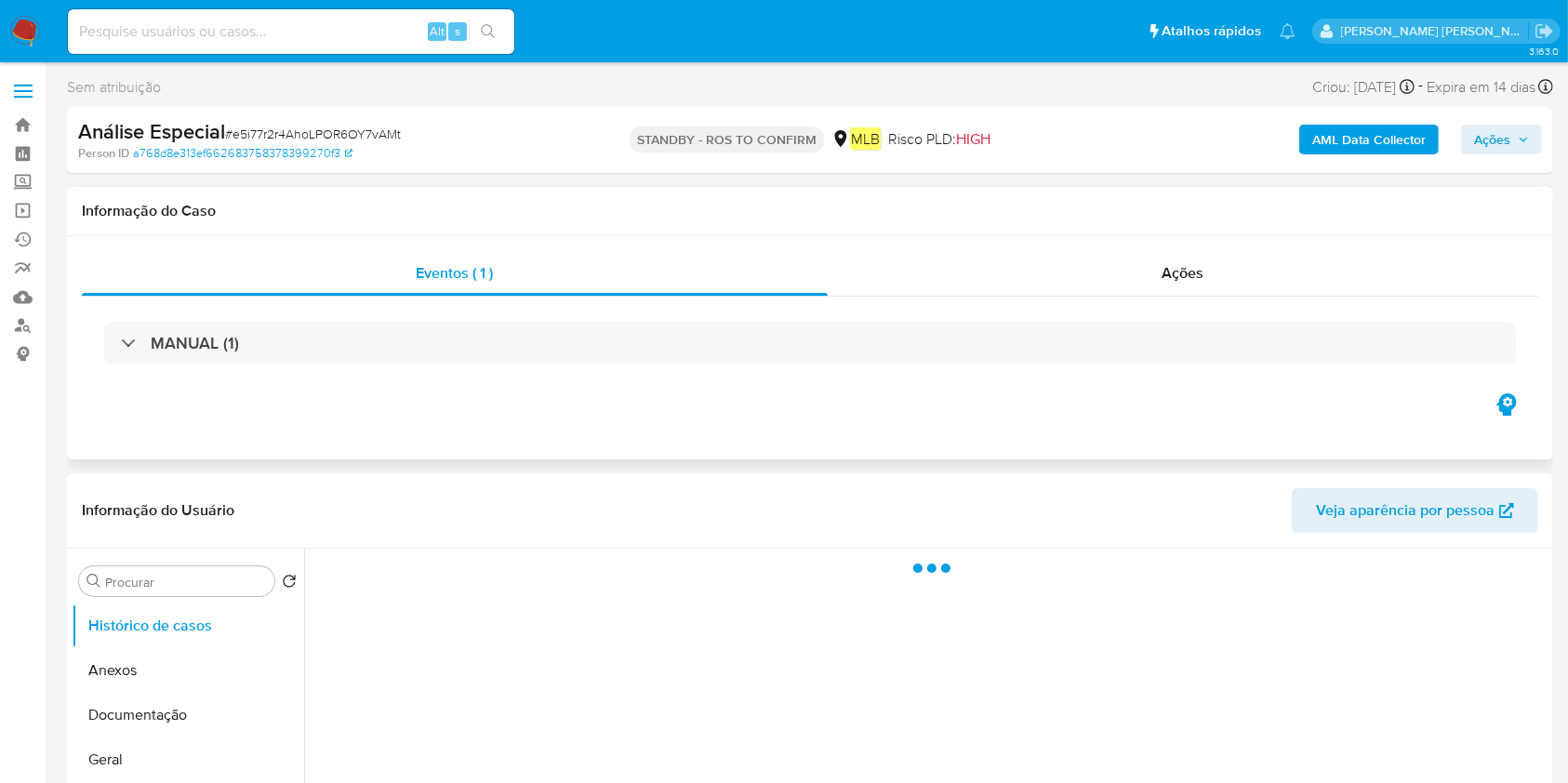
select select "10"
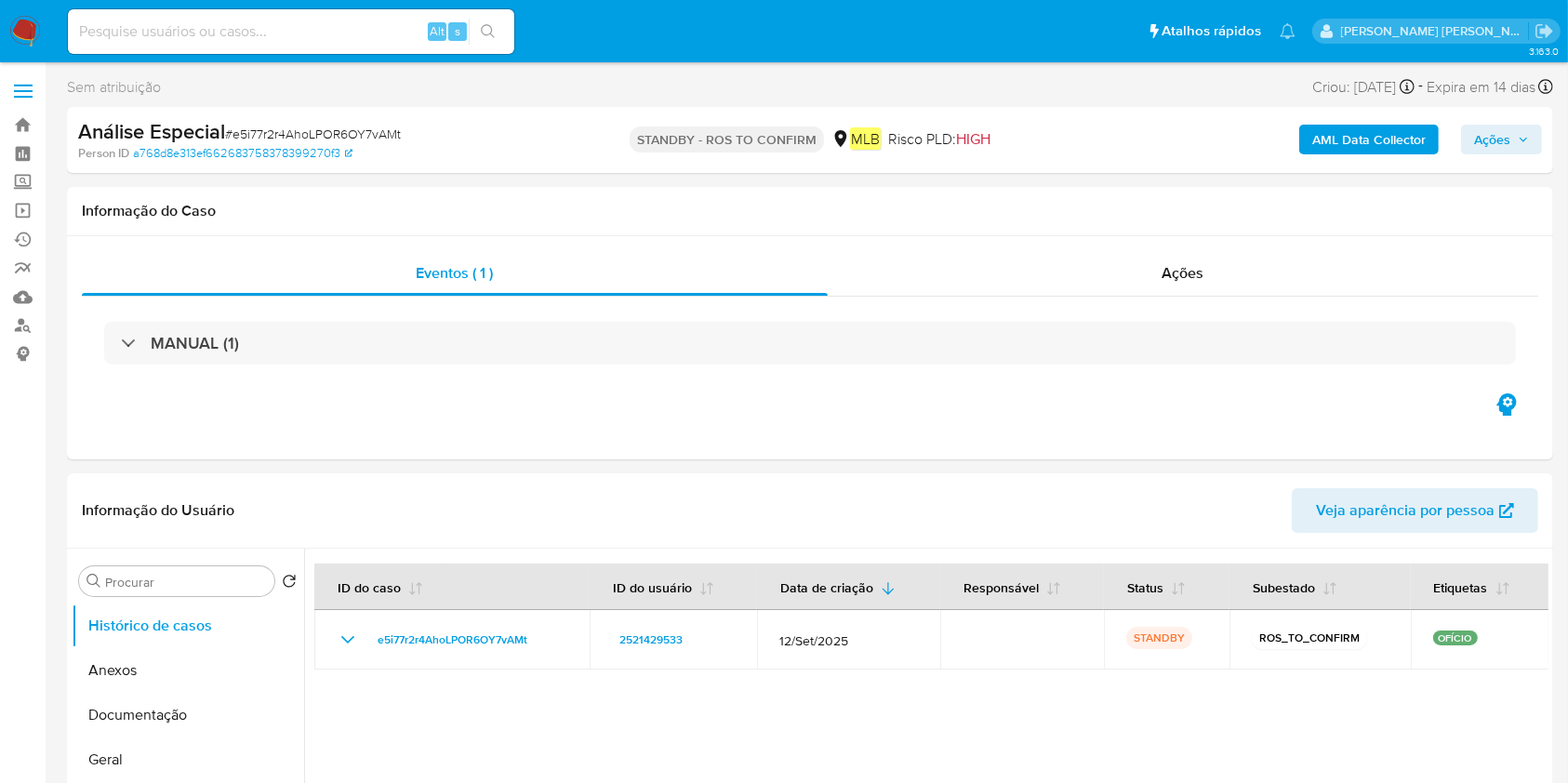
click at [1482, 125] on span "Ações" at bounding box center [1492, 139] width 36 height 30
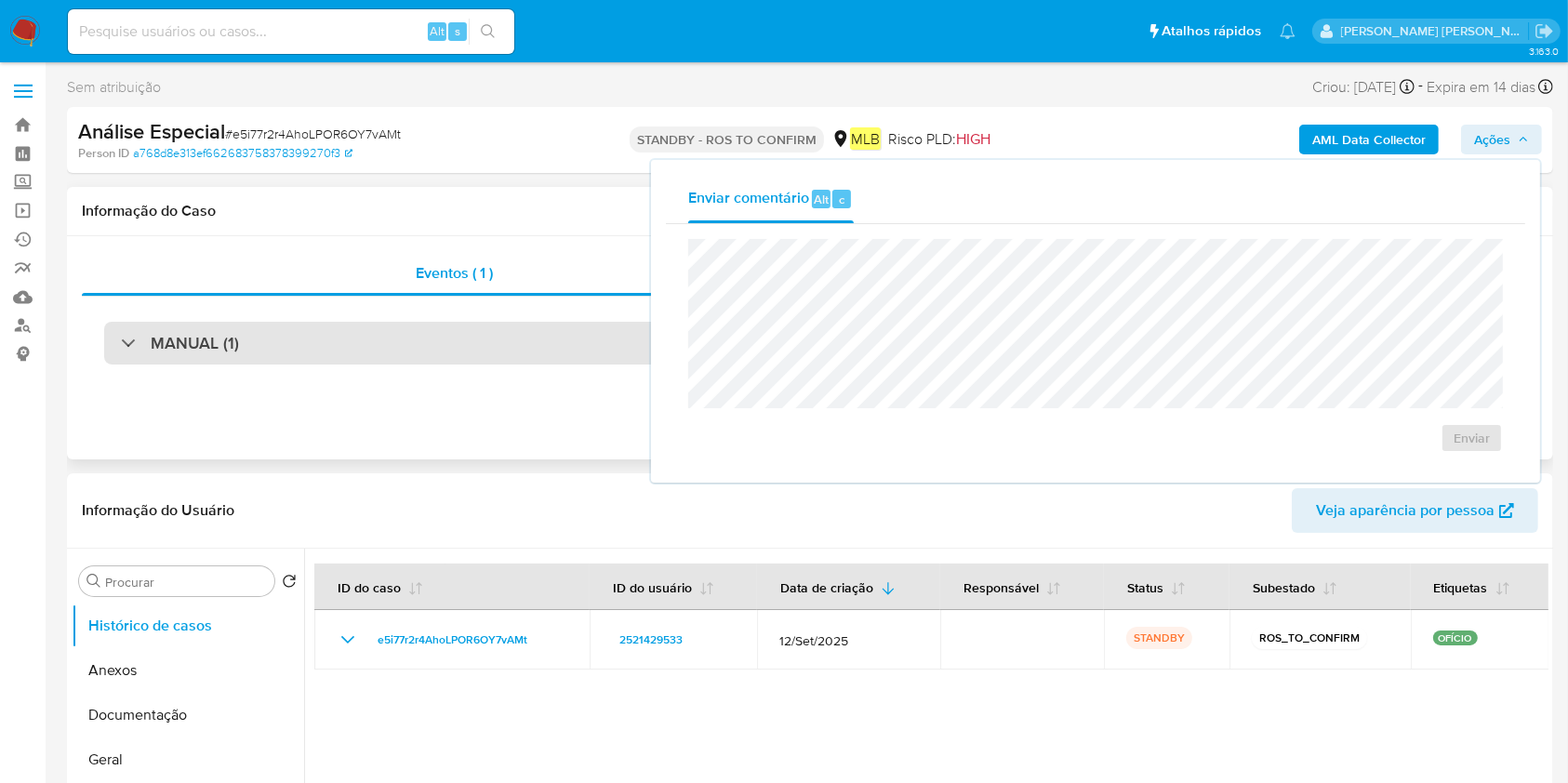
click at [605, 357] on div "MANUAL (1)" at bounding box center [809, 343] width 1411 height 43
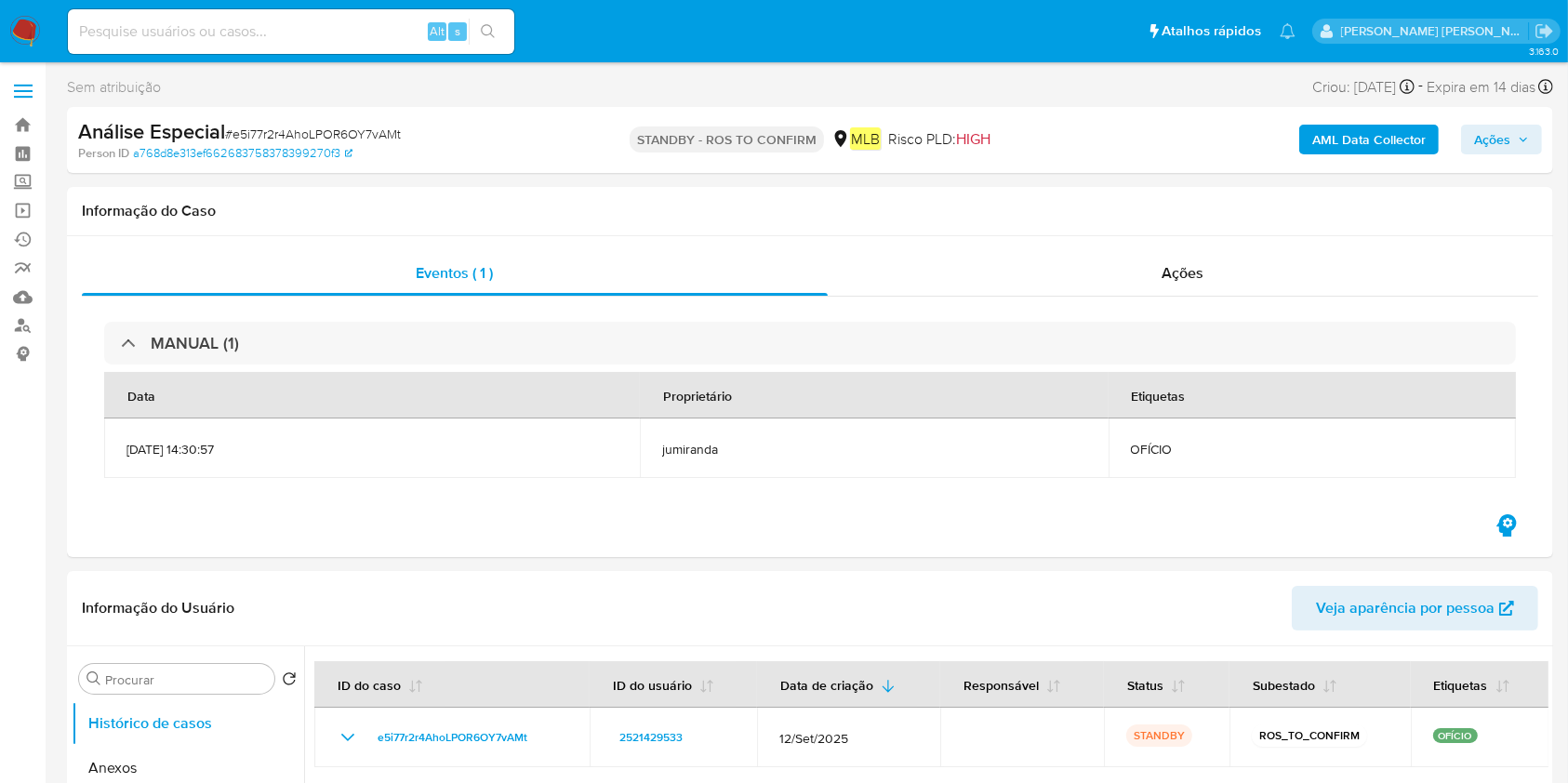
click at [379, 34] on input at bounding box center [291, 31] width 446 height 24
paste input "m7d78JnTWUqQOFIf1PTx1K0v"
type input "m7d78JnTWUqQOFIf1PTx1K0v"
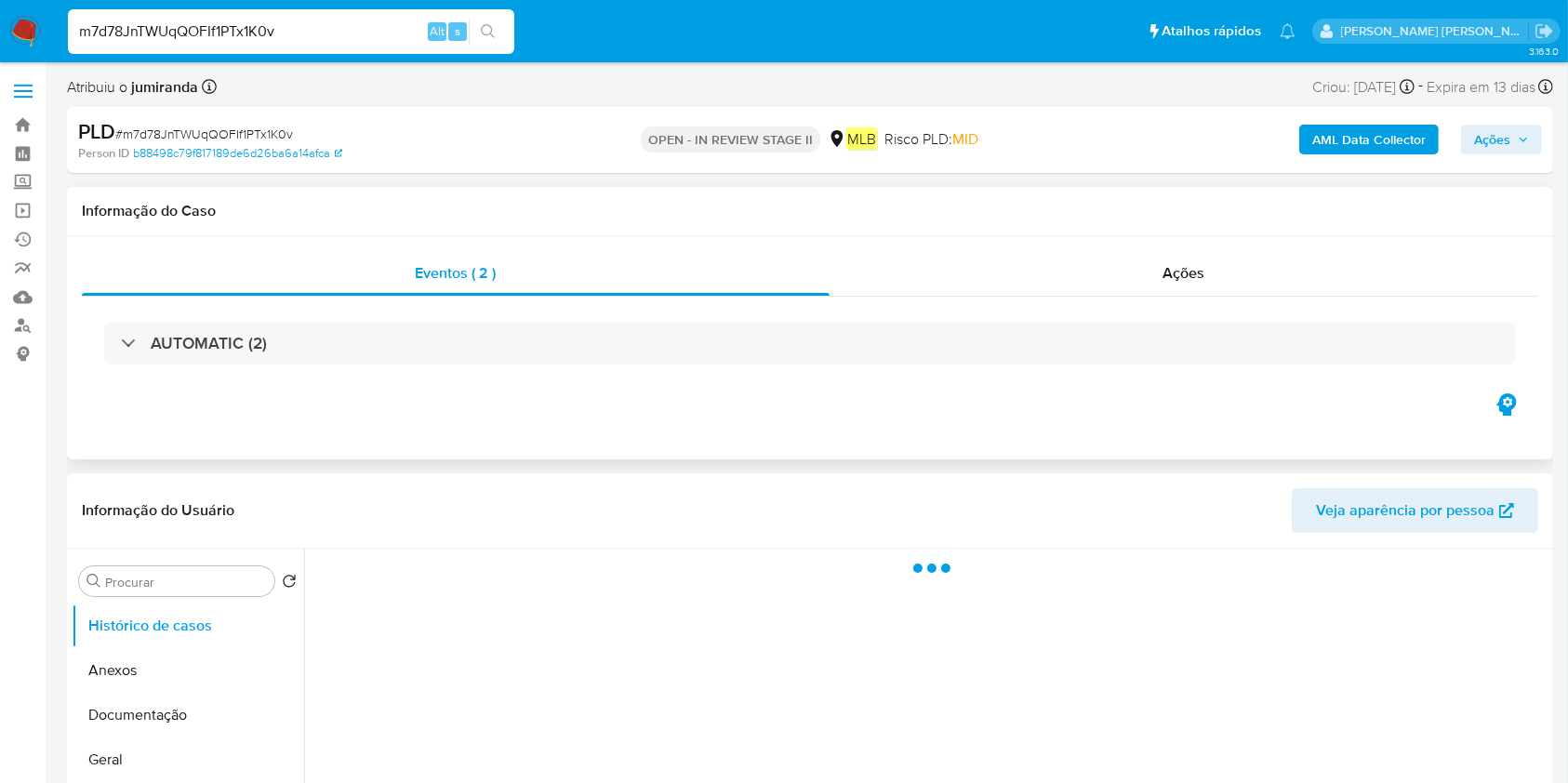
select select "10"
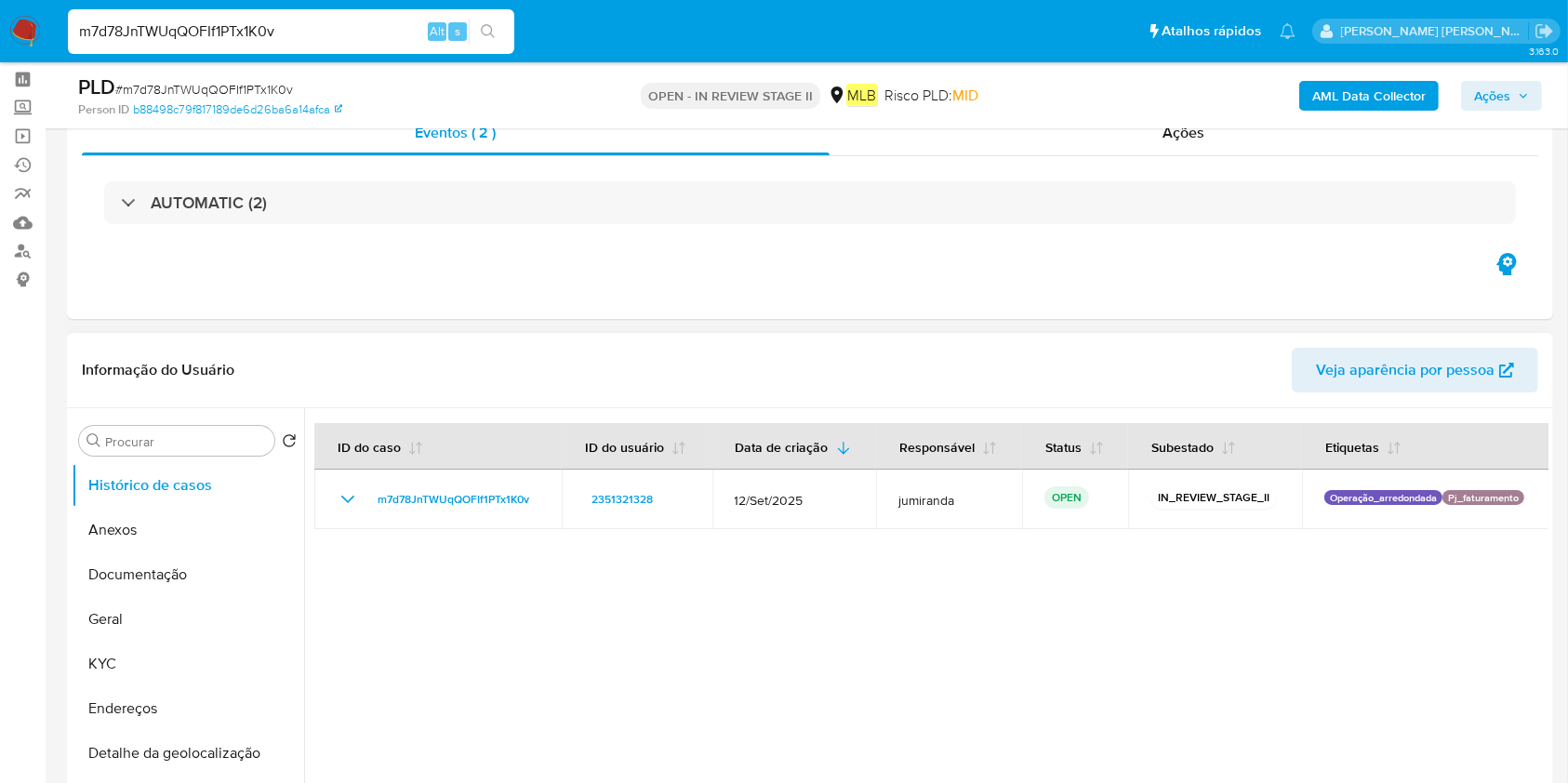
scroll to position [248, 0]
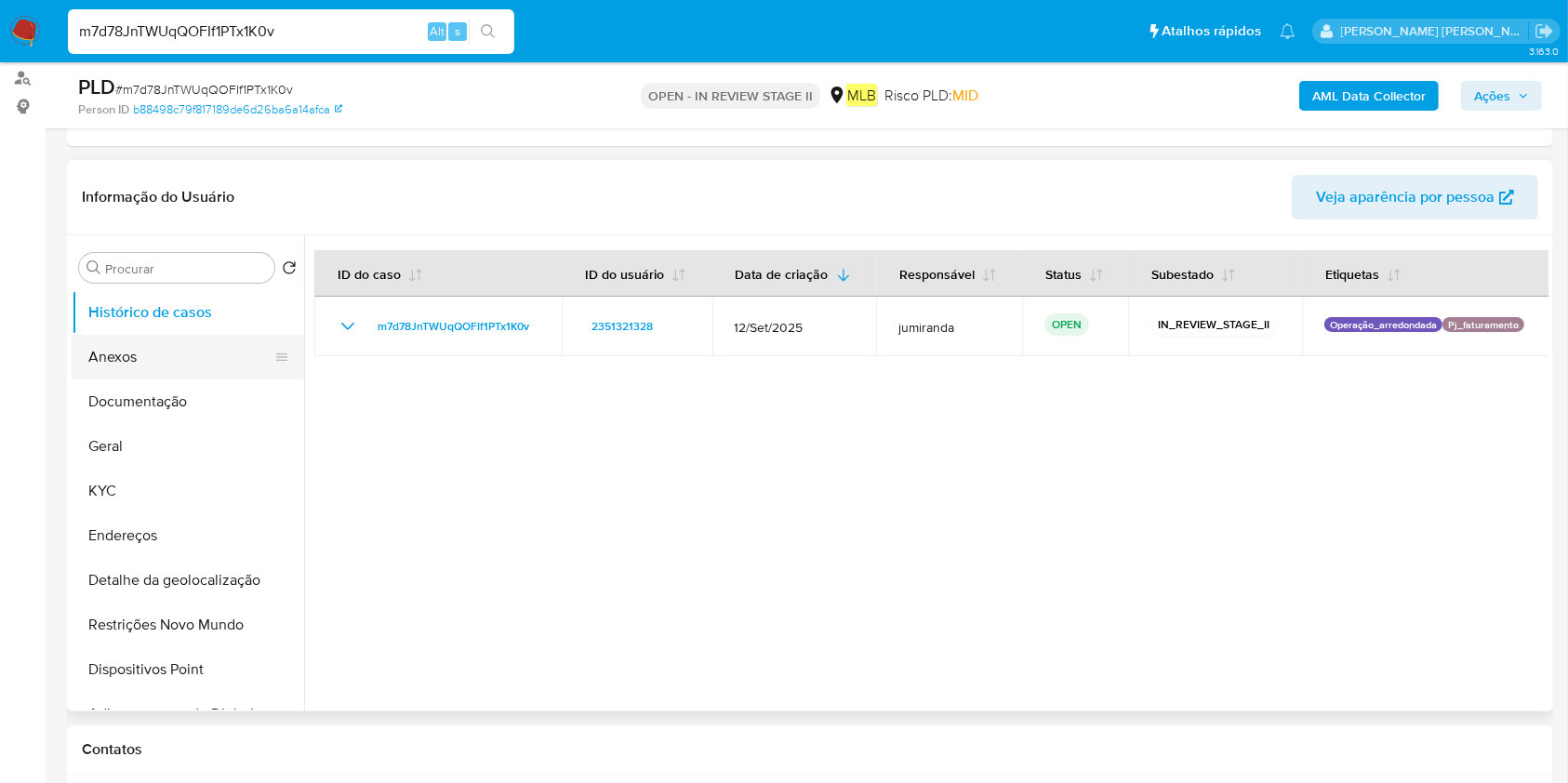
click at [133, 340] on button "Anexos" at bounding box center [181, 357] width 218 height 44
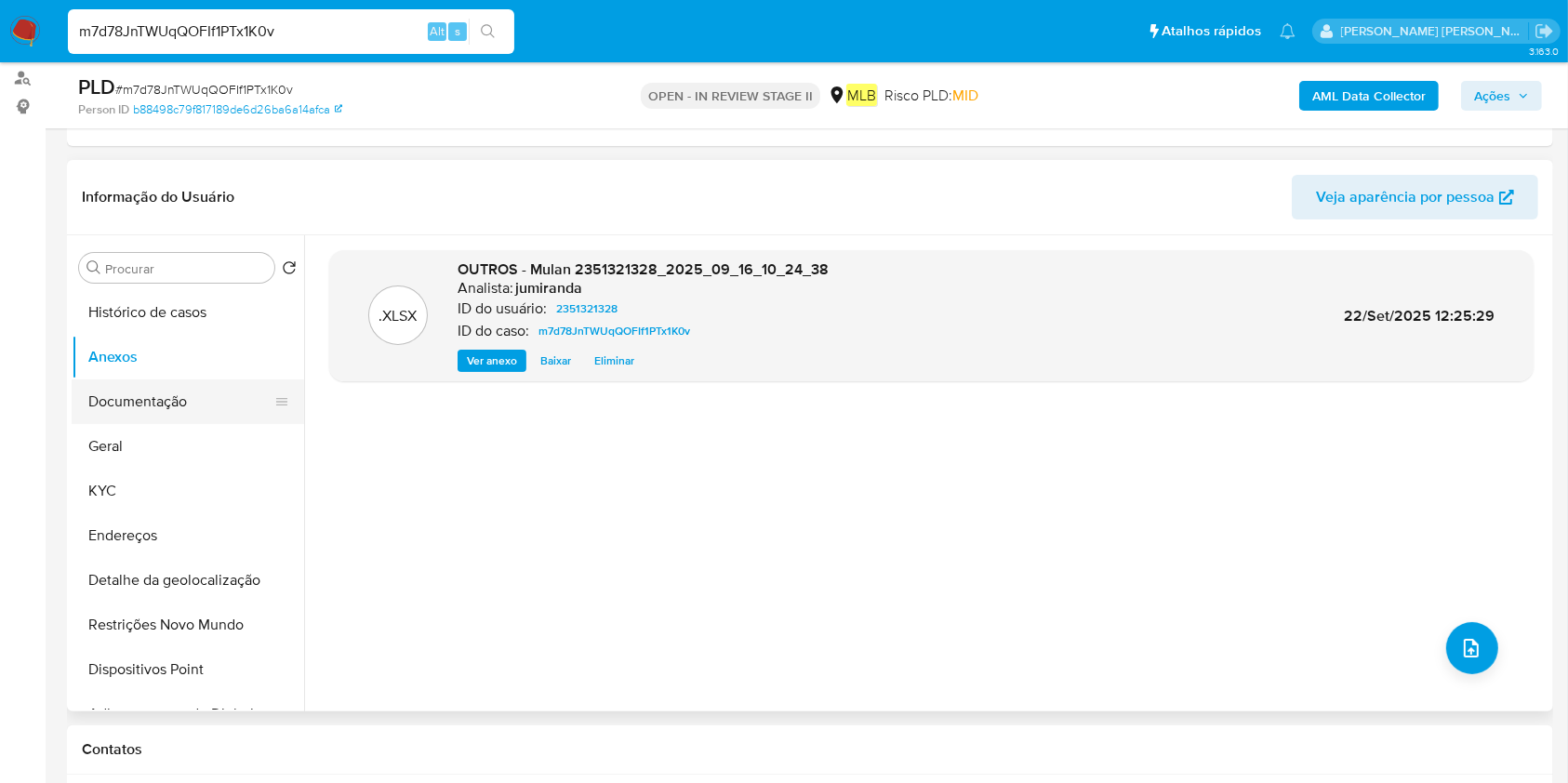
click at [181, 413] on button "Documentação" at bounding box center [181, 402] width 218 height 44
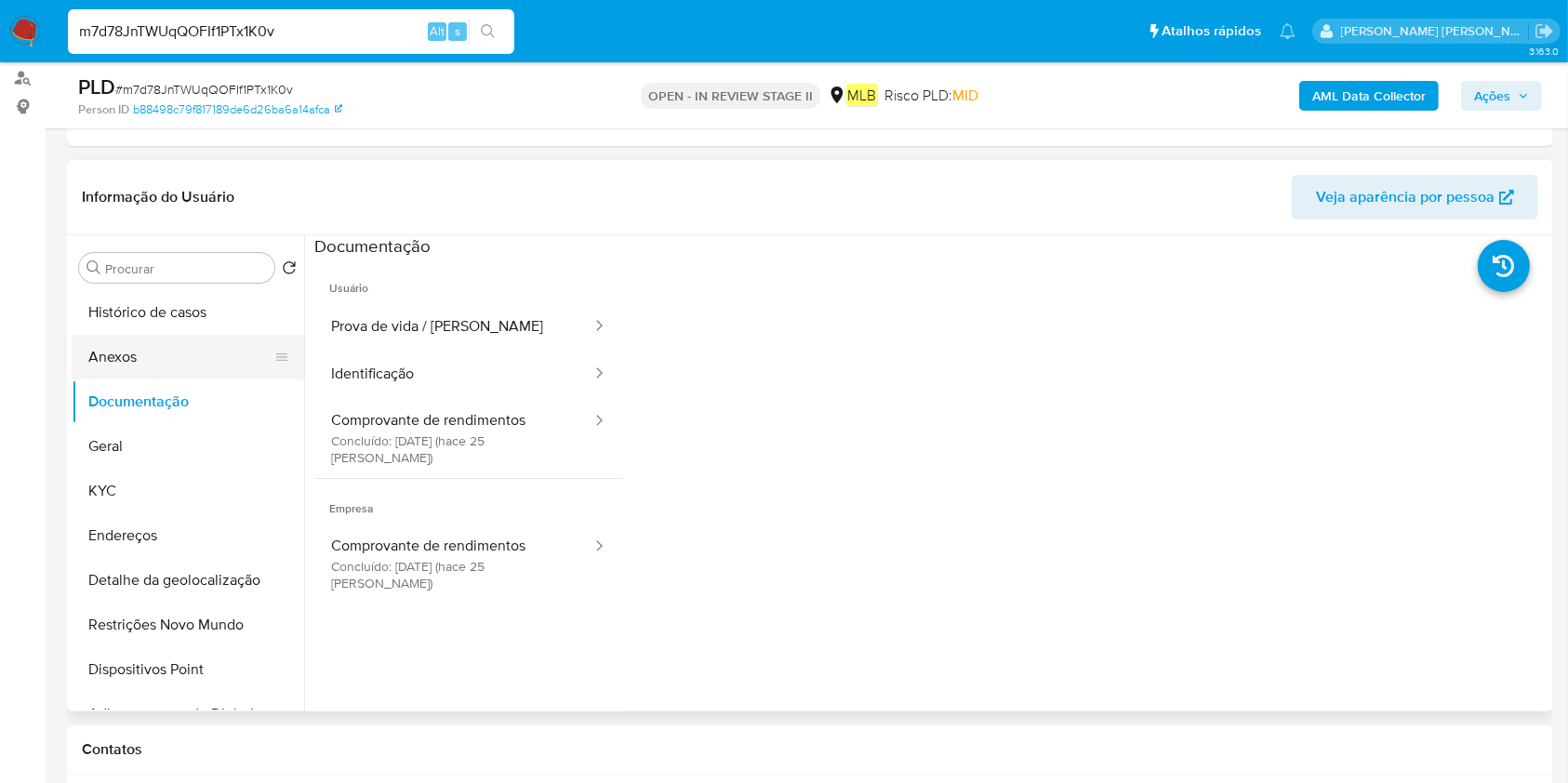
click at [174, 363] on button "Anexos" at bounding box center [181, 357] width 218 height 44
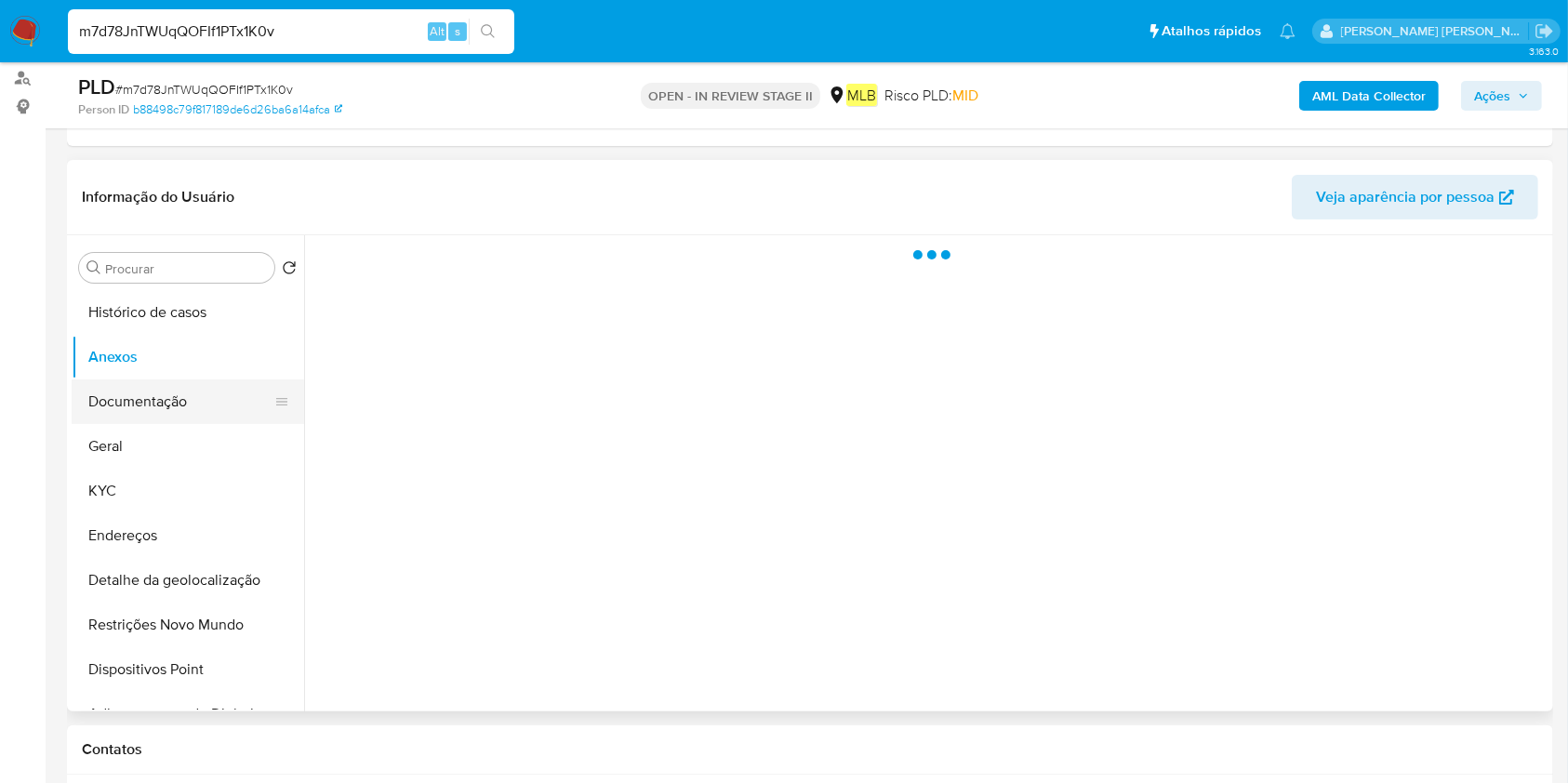
click at [170, 394] on button "Documentação" at bounding box center [181, 402] width 218 height 44
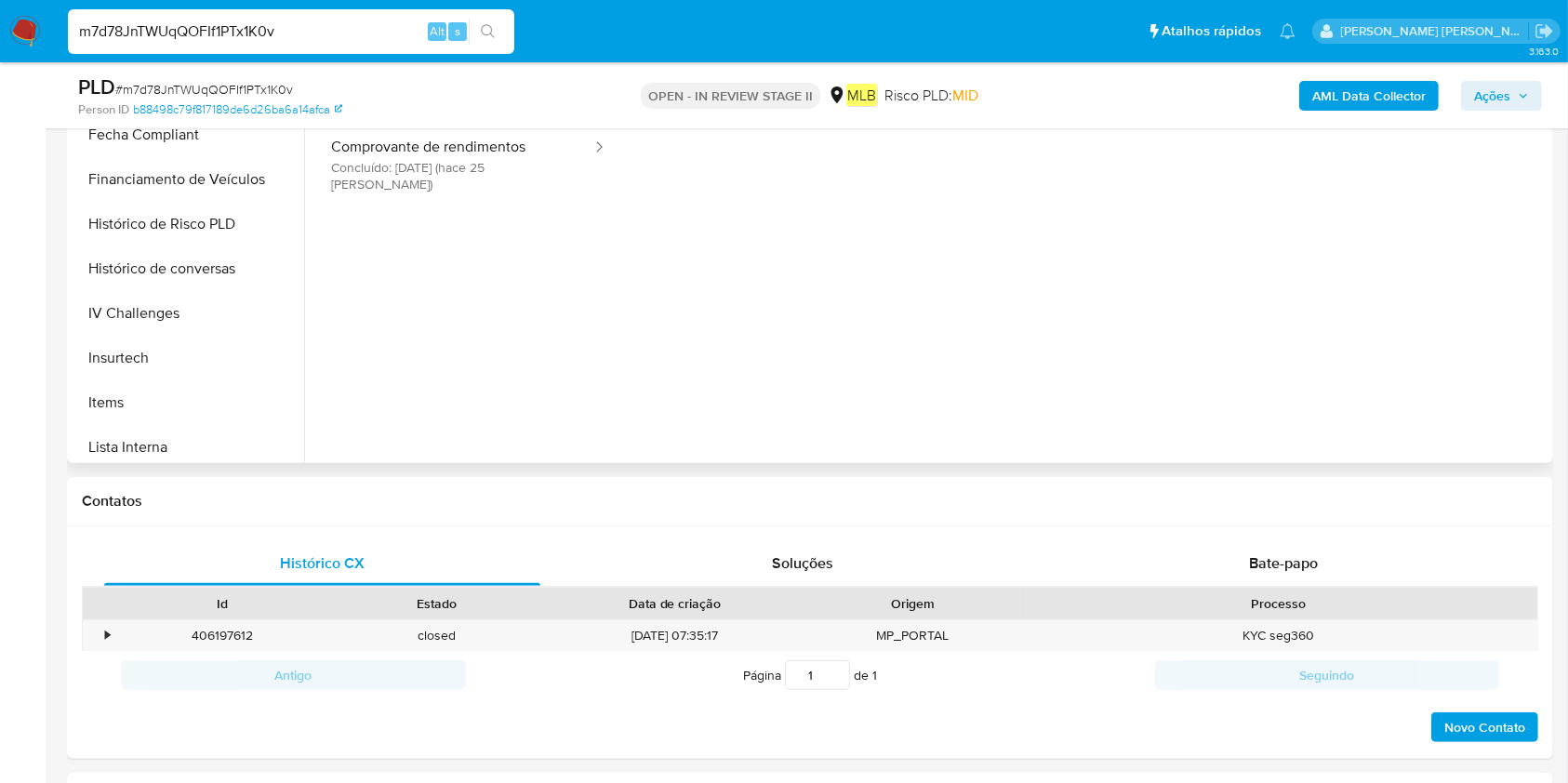
scroll to position [869, 0]
drag, startPoint x: 191, startPoint y: 366, endPoint x: 208, endPoint y: 369, distance: 17.3
click at [193, 366] on button "Relacionados" at bounding box center [181, 357] width 218 height 44
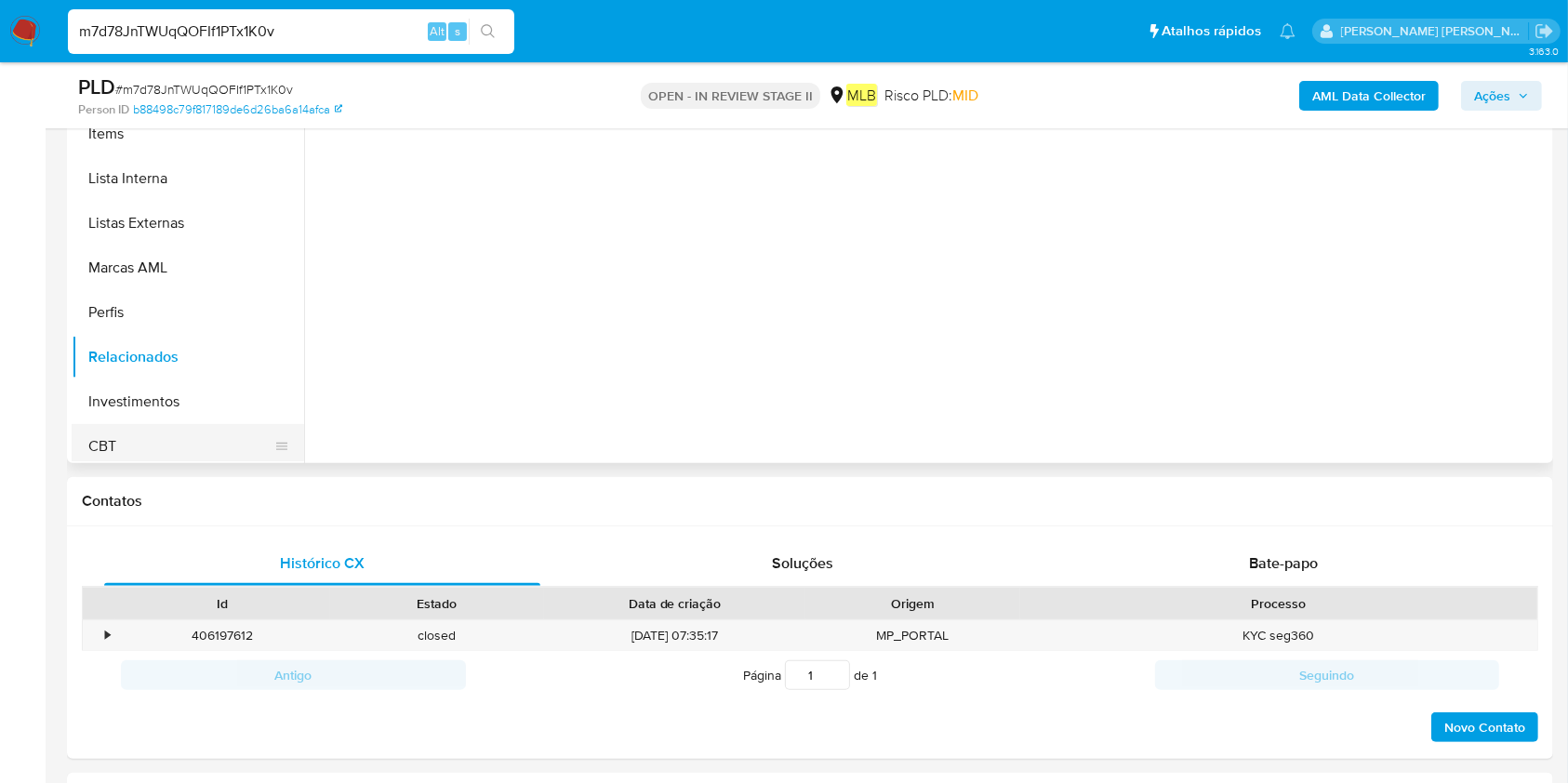
scroll to position [0, 0]
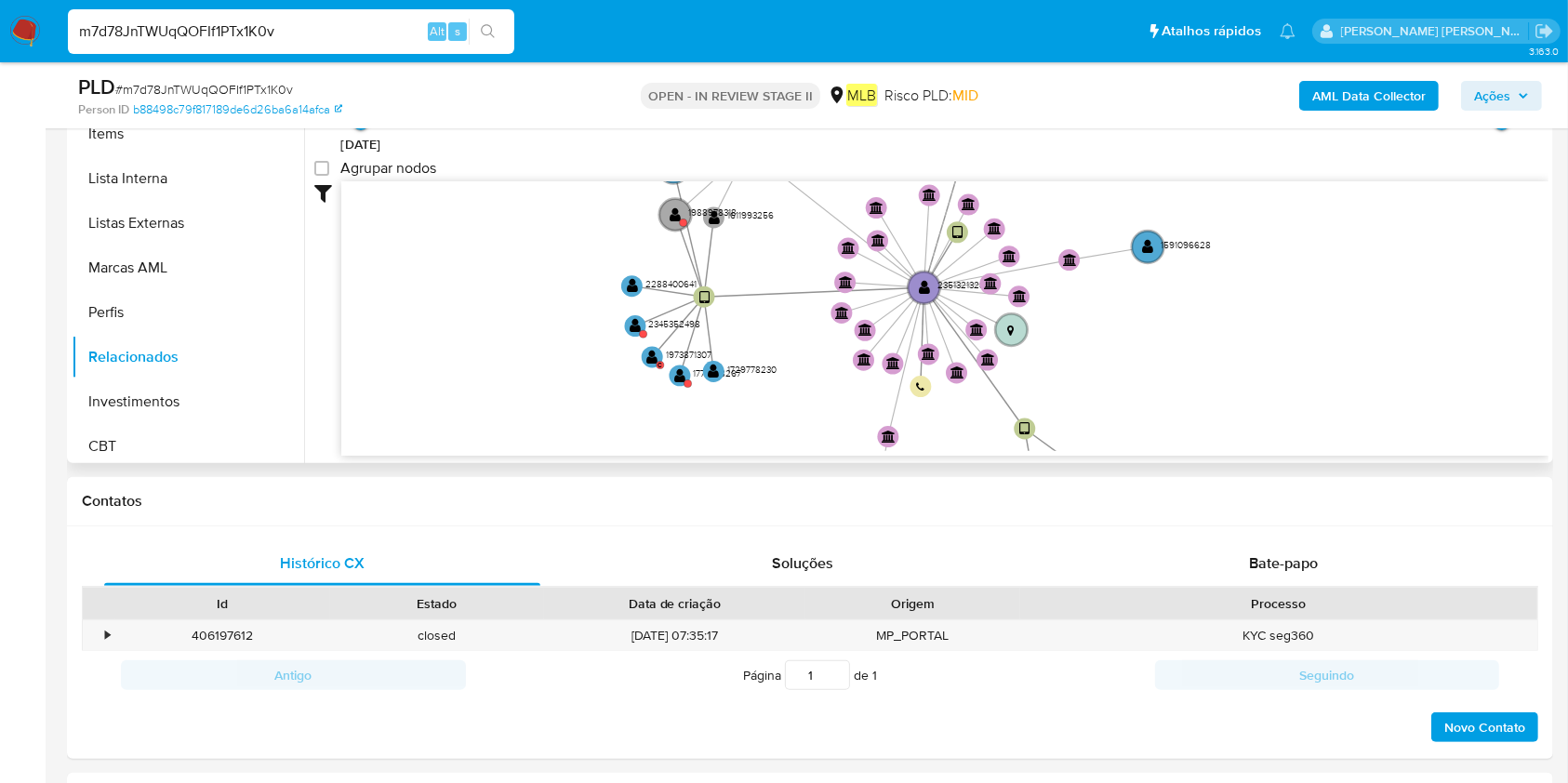
drag, startPoint x: 734, startPoint y: 302, endPoint x: 784, endPoint y: 374, distance: 87.7
click at [784, 374] on icon "user-2351321328  2351321328 device-658c18846190ce5d4fce7fdd  device-68cd465ae…" at bounding box center [944, 316] width 1207 height 270
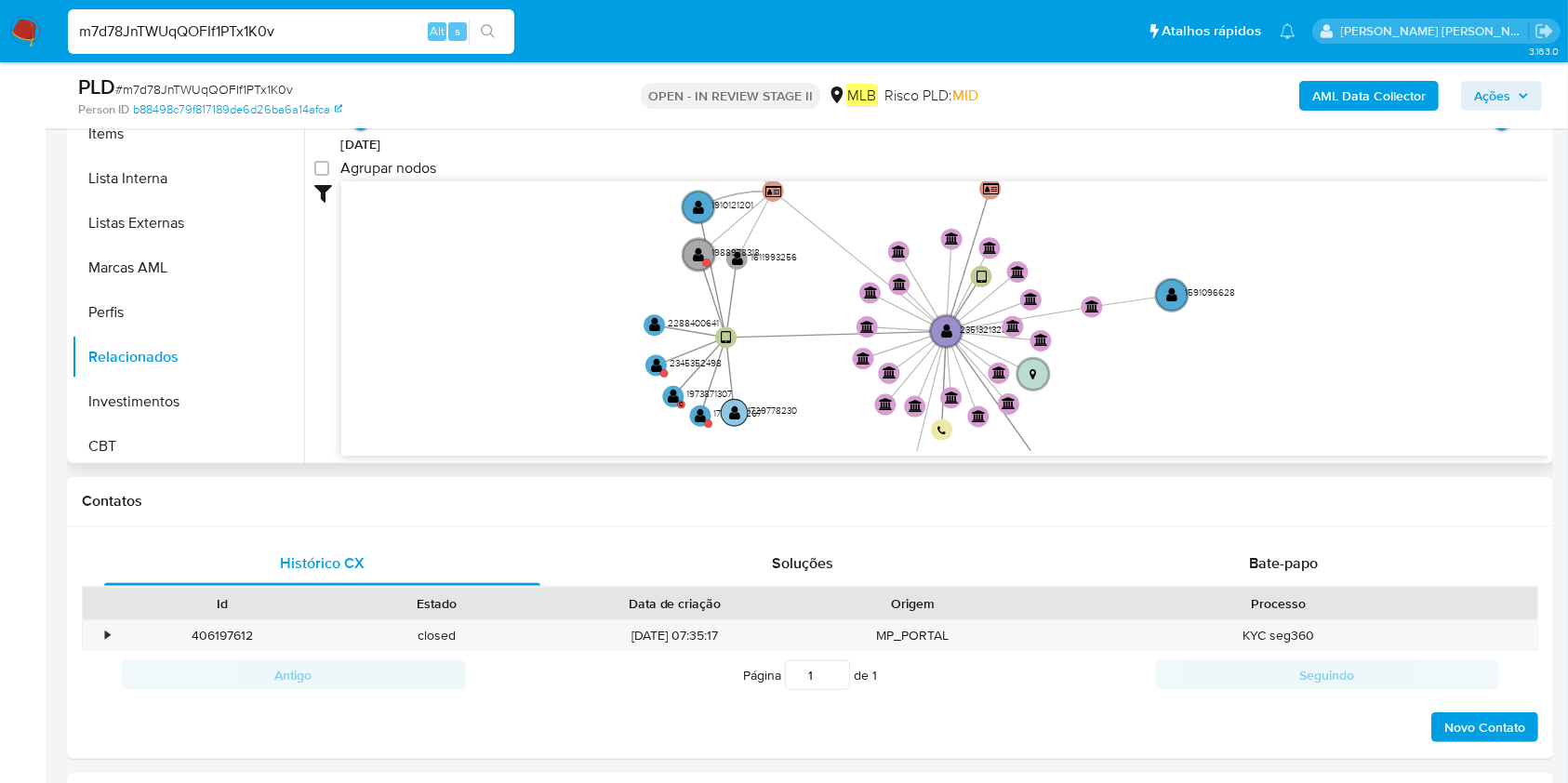
click at [729, 406] on text "" at bounding box center [735, 411] width 12 height 14
click at [692, 403] on circle at bounding box center [698, 413] width 27 height 27
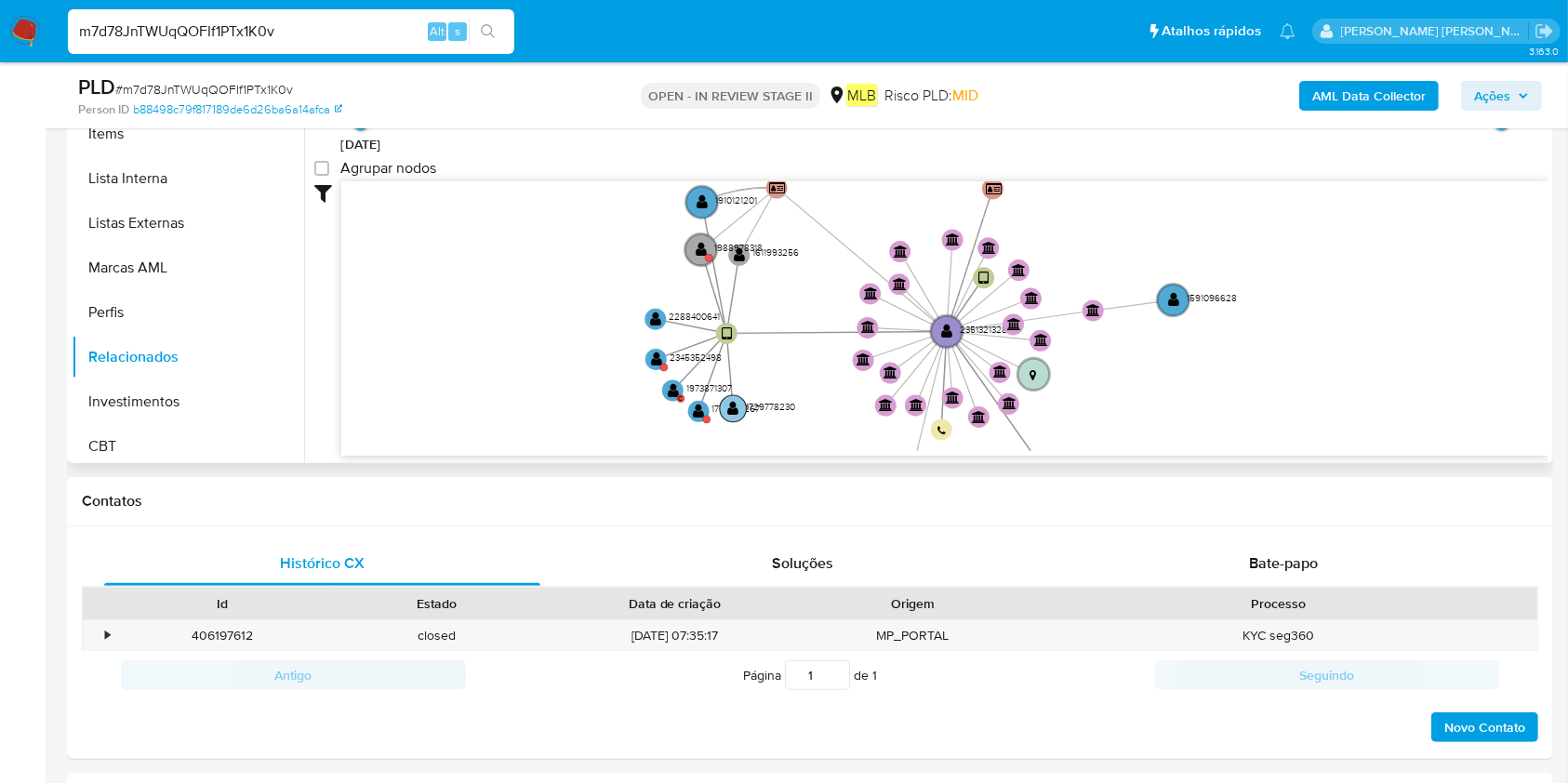
click at [728, 406] on text "" at bounding box center [734, 407] width 12 height 14
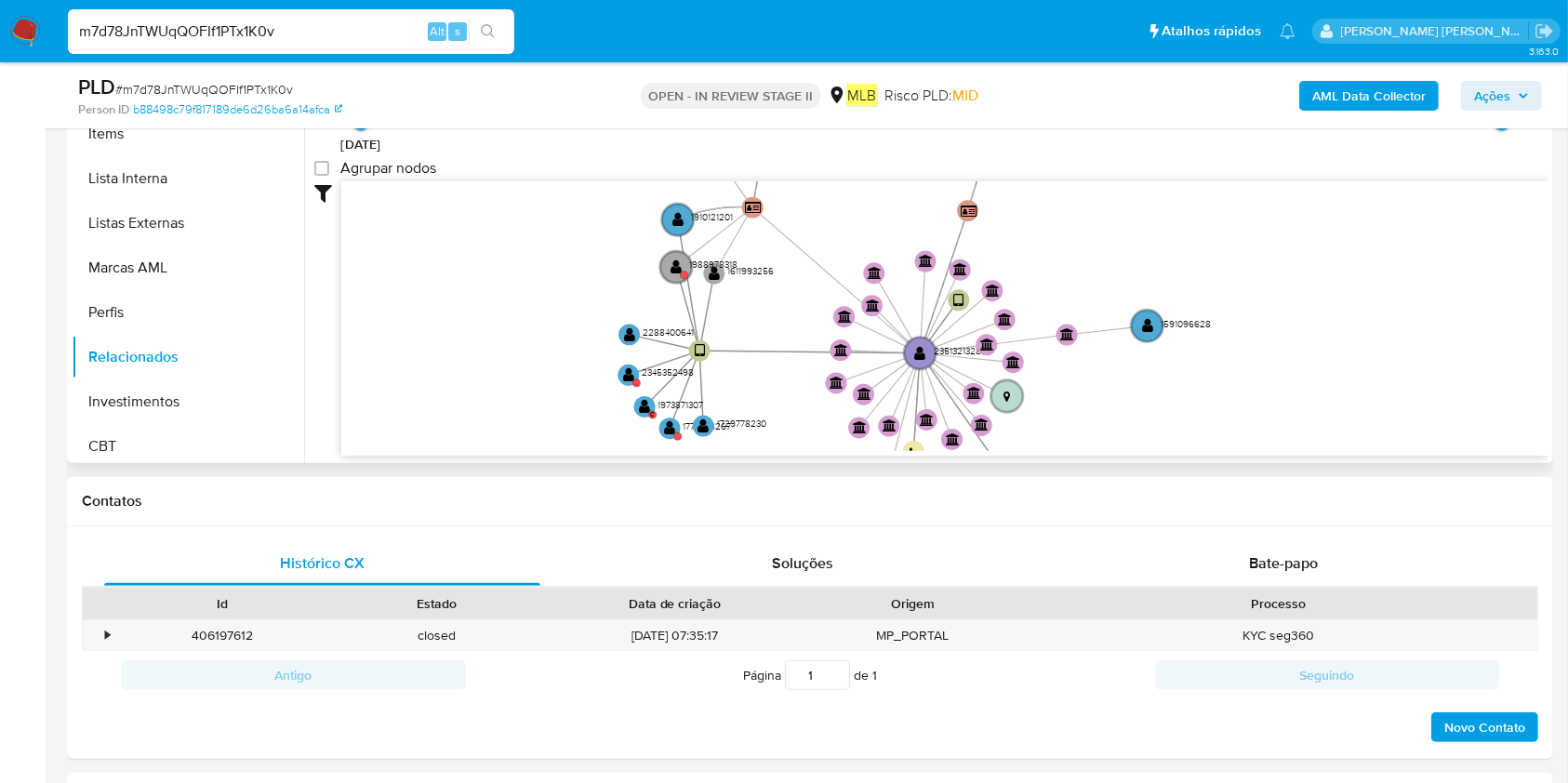
drag, startPoint x: 762, startPoint y: 371, endPoint x: 738, endPoint y: 397, distance: 35.4
click at [734, 397] on icon "user-2351321328  2351321328 device-658c18846190ce5d4fce7fdd  device-68cd465ae…" at bounding box center [944, 316] width 1207 height 270
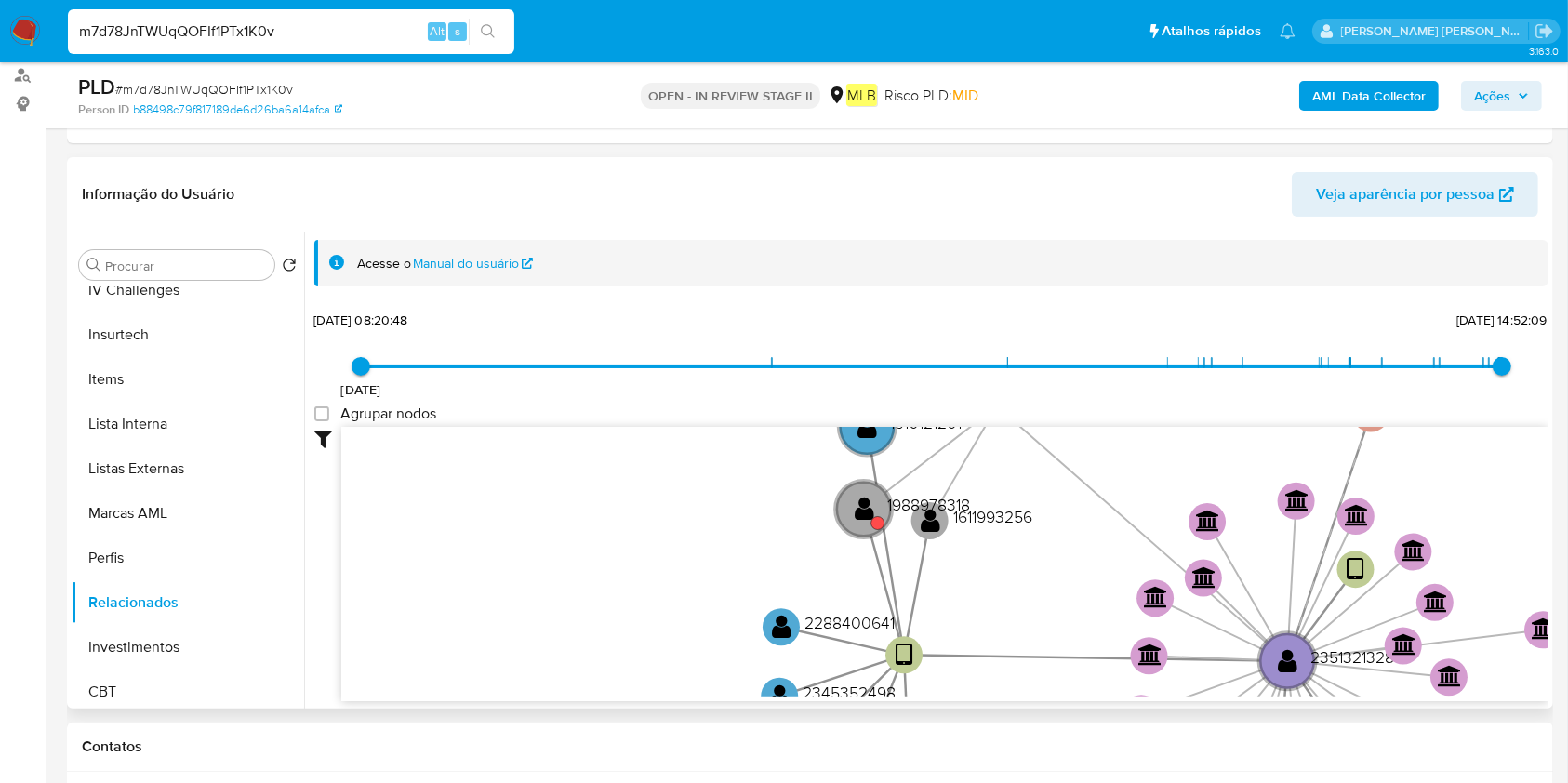
scroll to position [248, 0]
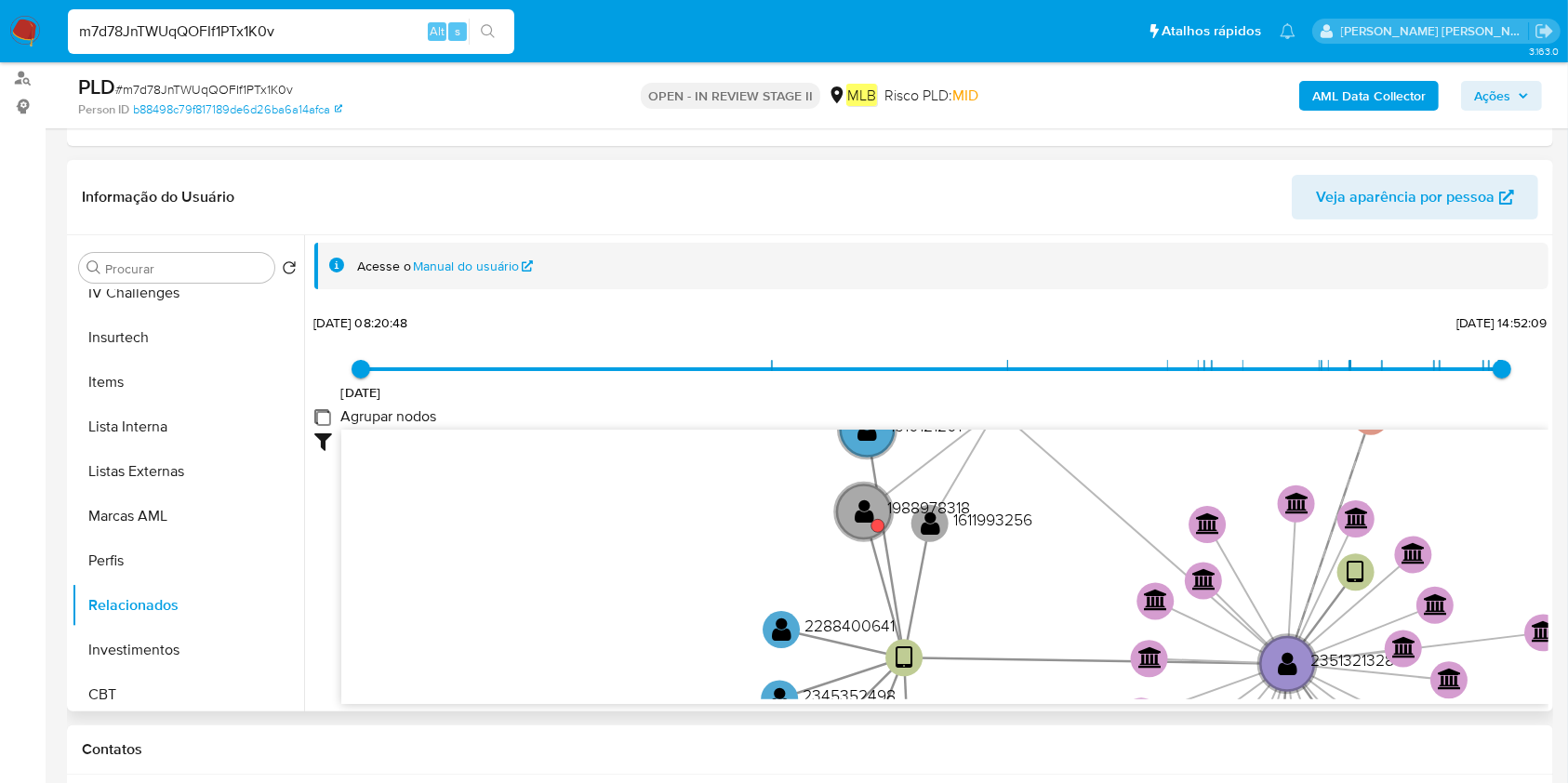
click at [327, 423] on group_nodes "Agrupar nodos" at bounding box center [321, 416] width 14 height 14
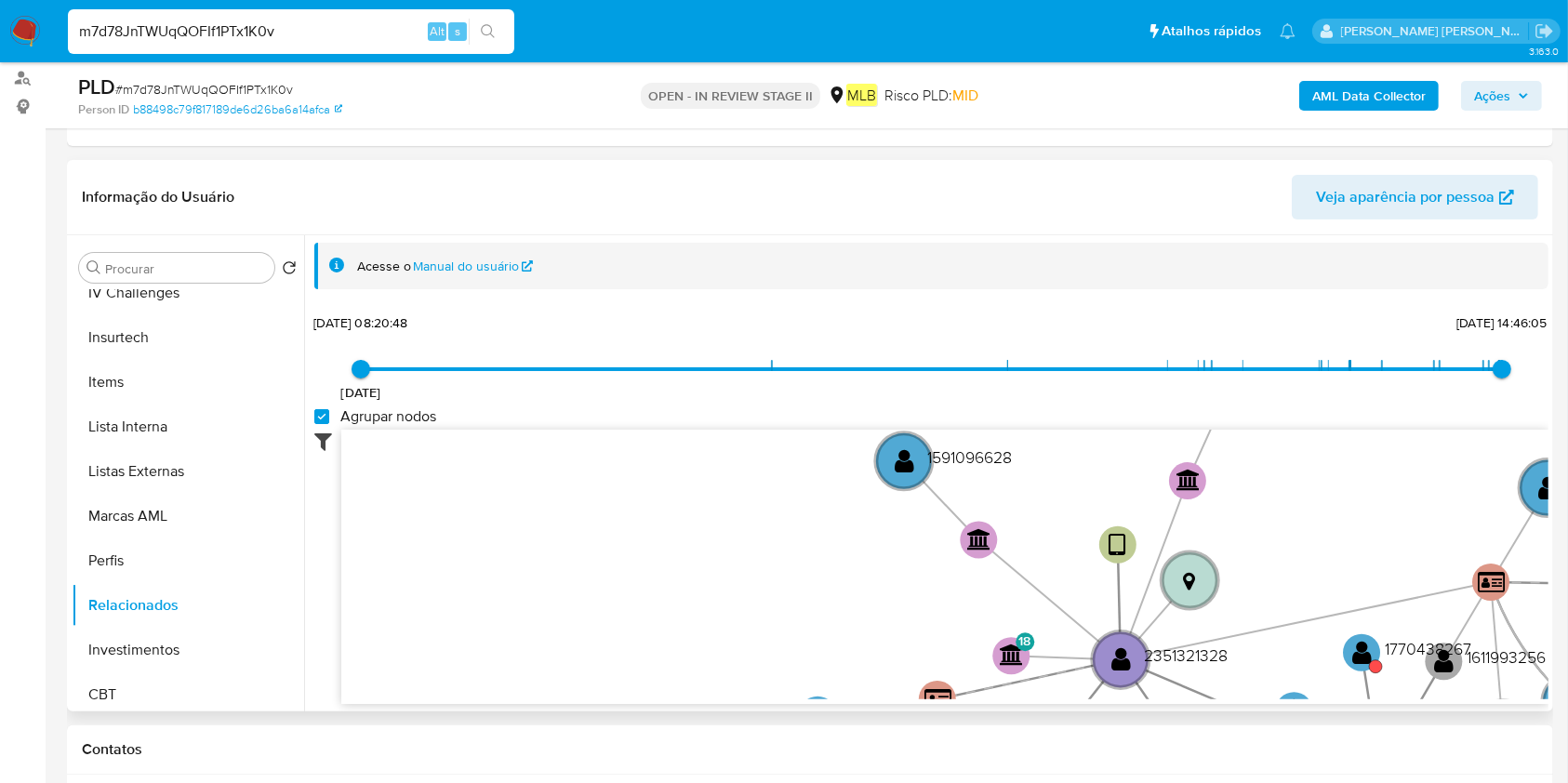
drag, startPoint x: 327, startPoint y: 412, endPoint x: 332, endPoint y: 429, distance: 17.7
click at [327, 412] on group_nodes "Agrupar nodos" at bounding box center [321, 416] width 14 height 14
checkbox group_nodes "false"
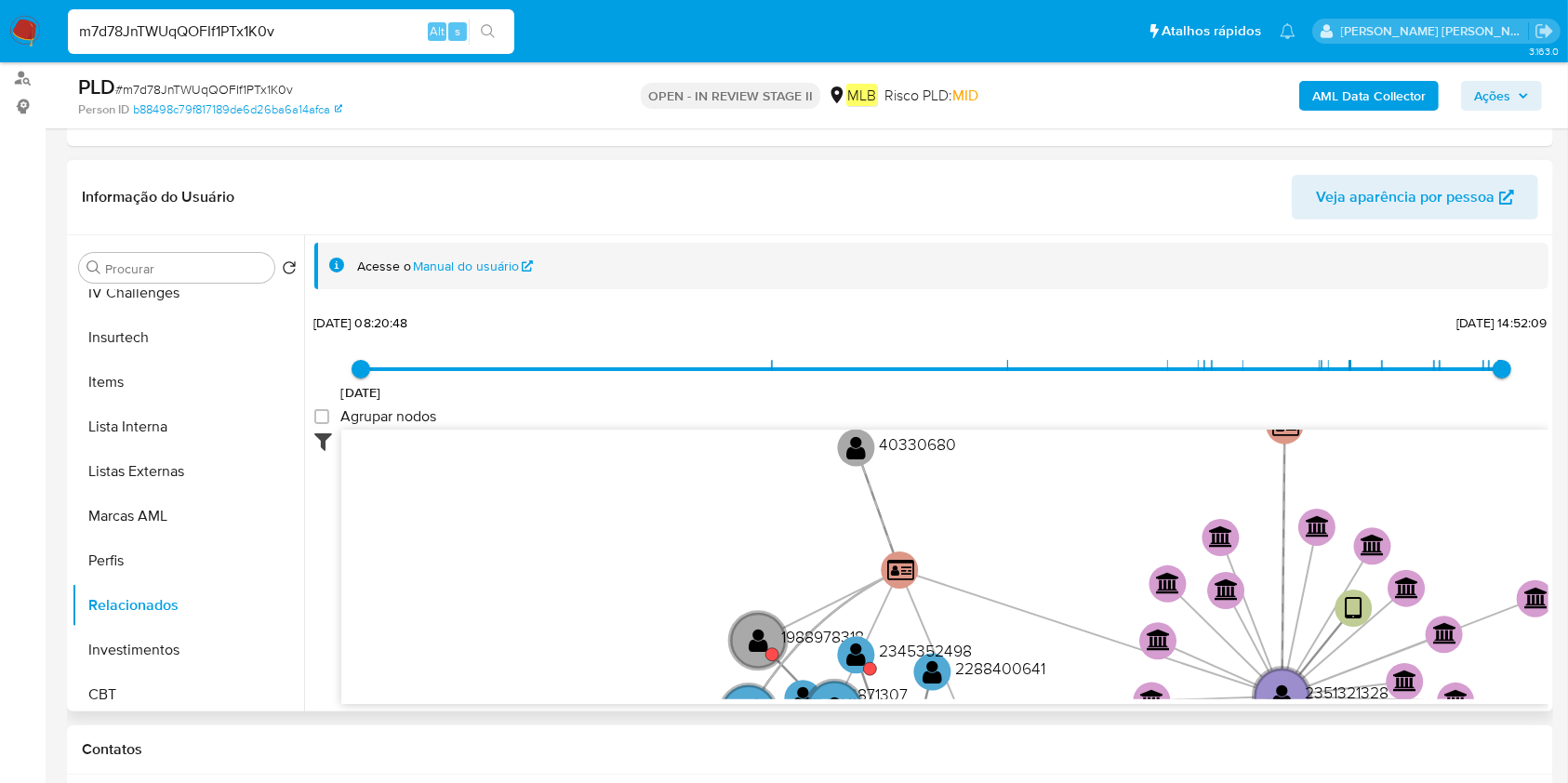
click at [334, 436] on icon at bounding box center [327, 440] width 27 height 22
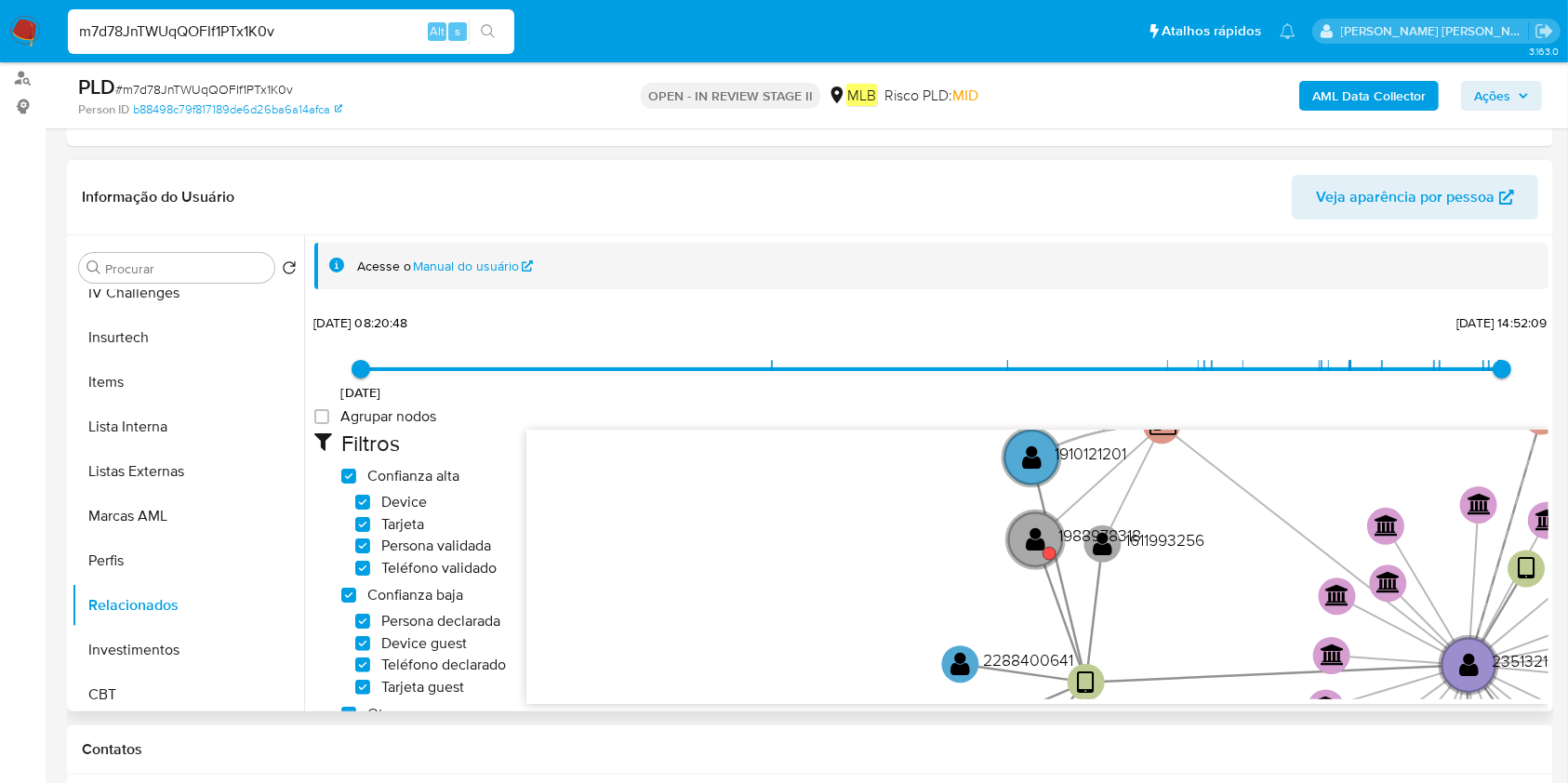
click at [422, 596] on span "Confianza baja" at bounding box center [416, 595] width 96 height 18
click at [356, 596] on low_trust "Confianza baja" at bounding box center [348, 595] width 14 height 14
checkbox low_trust "false"
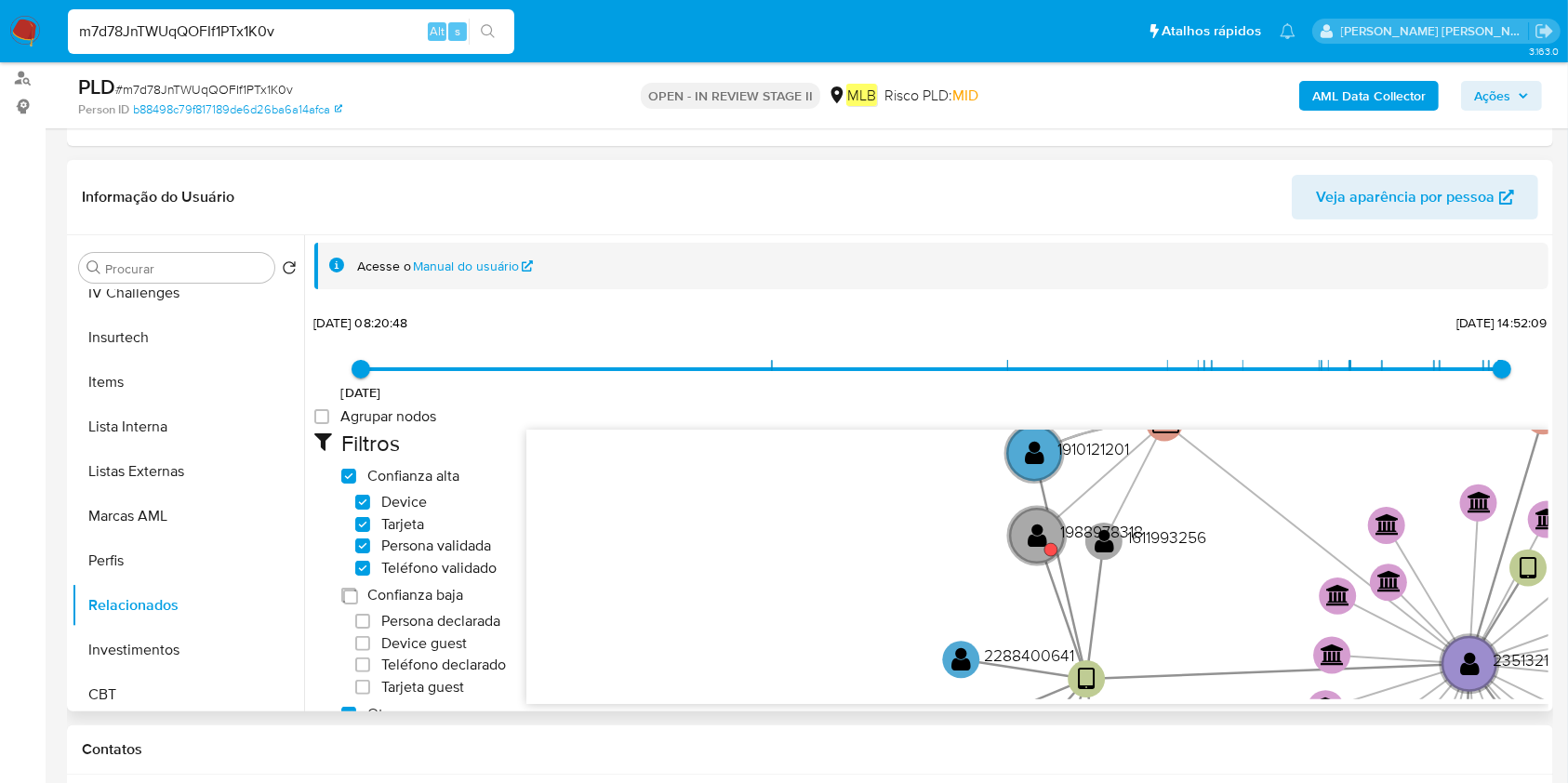
checkbox input "false"
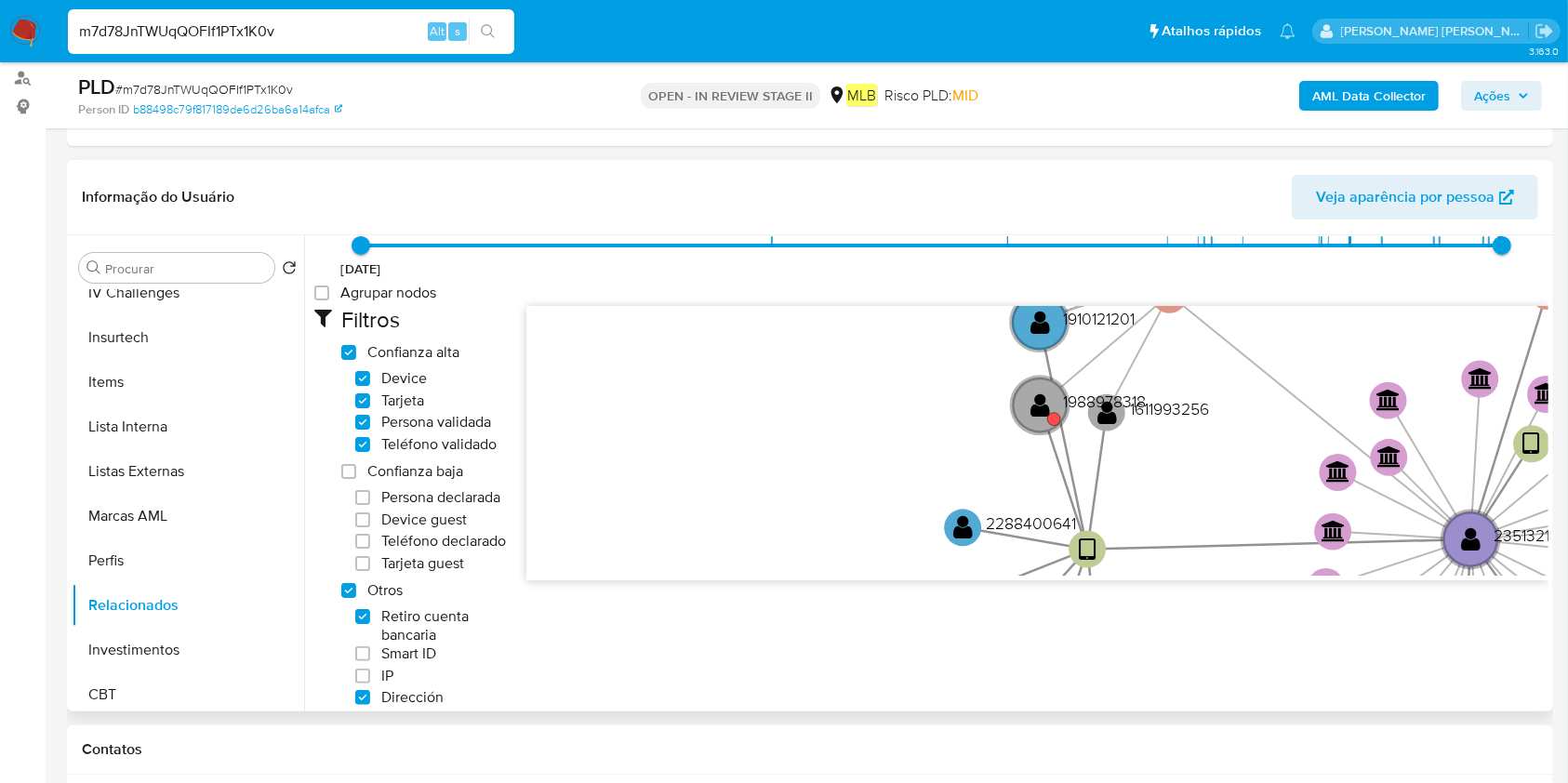
click at [387, 685] on span "IP" at bounding box center [387, 675] width 12 height 18
click at [370, 684] on input "IP" at bounding box center [362, 675] width 14 height 14
checkbox input "true"
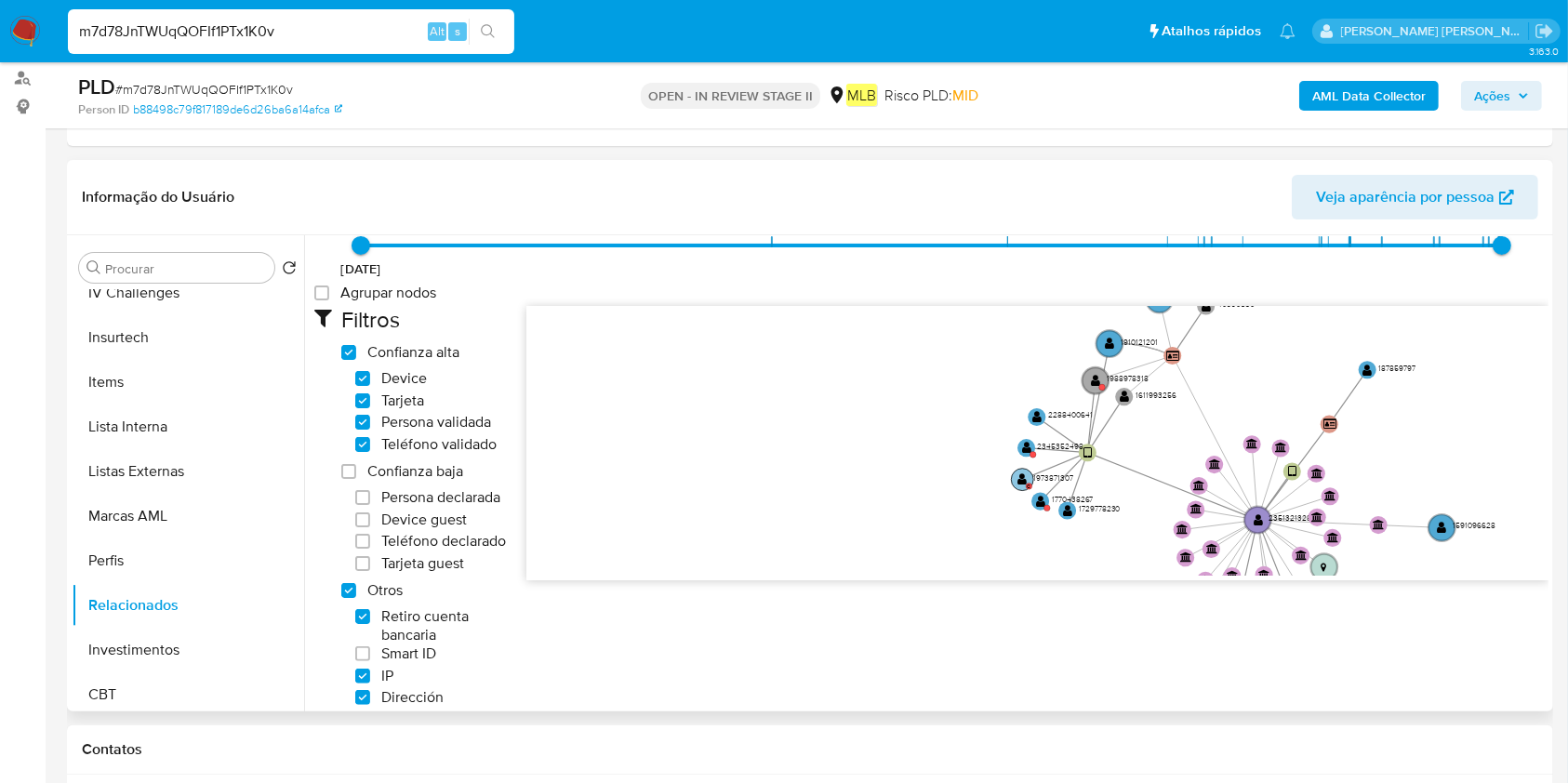
drag, startPoint x: 1053, startPoint y: 477, endPoint x: 1019, endPoint y: 497, distance: 39.4
click at [1033, 483] on text "1973871307" at bounding box center [1053, 477] width 40 height 12
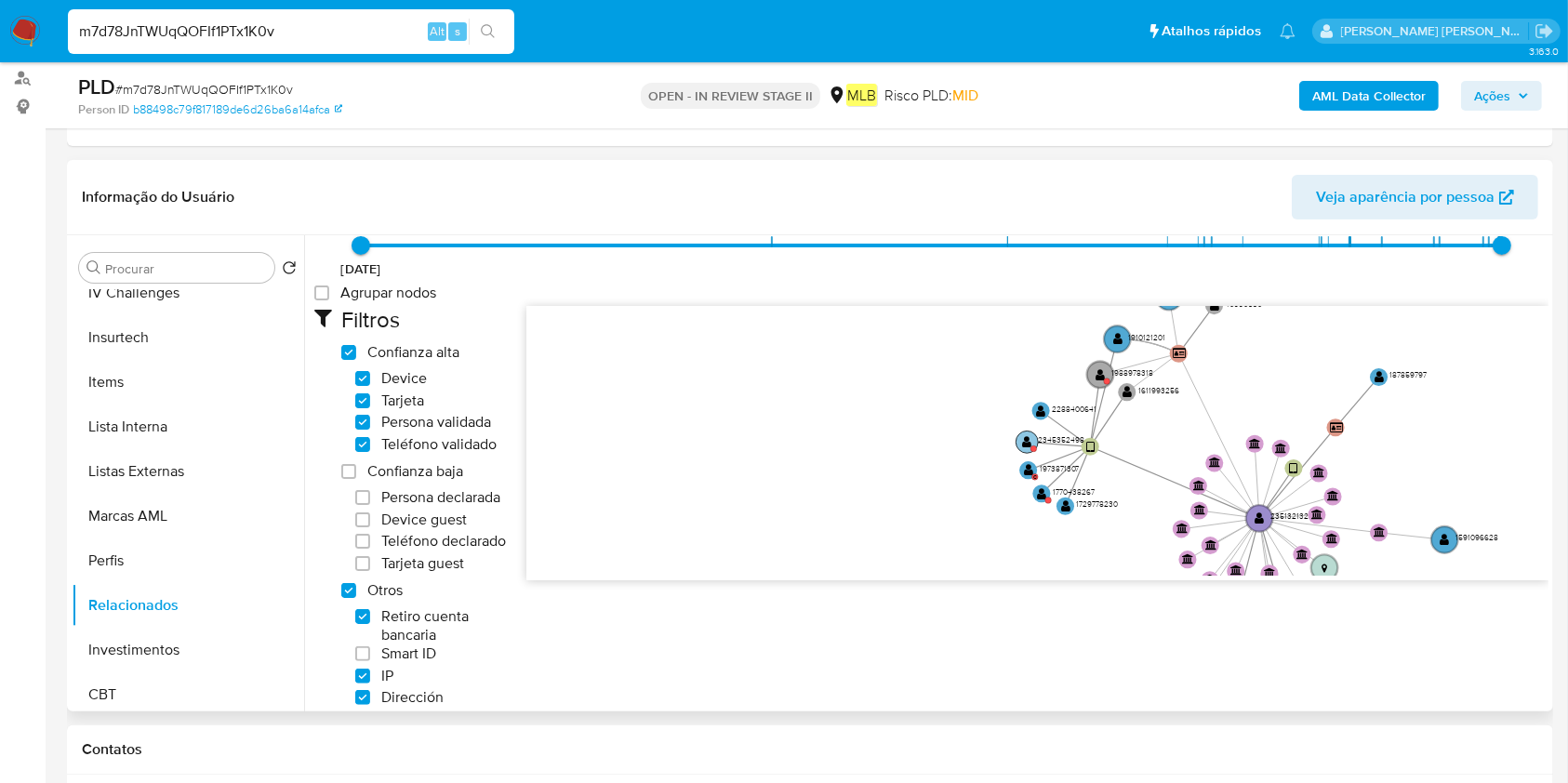
click at [1027, 441] on text "" at bounding box center [1026, 442] width 10 height 13
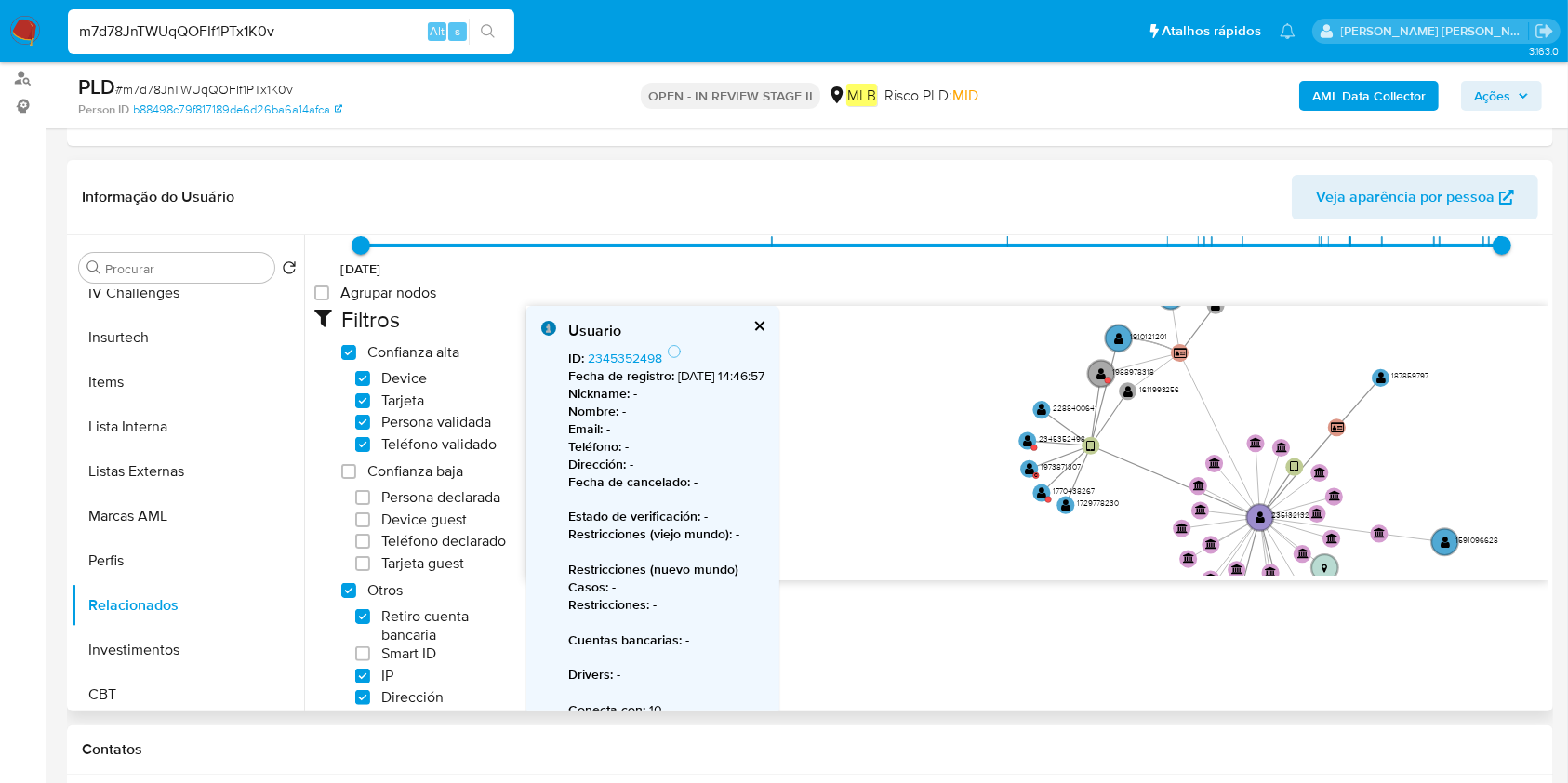
click at [670, 356] on icon at bounding box center [673, 351] width 14 height 14
click at [670, 356] on icon at bounding box center [674, 351] width 18 height 18
click at [668, 361] on div "ID : 2345352498 Fecha de registro : 21/03/2025, 14:46:57 Nickname : - Nombre : …" at bounding box center [666, 531] width 196 height 375
click at [752, 357] on div "ID : 2345352498 Fecha de registro : 21/03/2025, 14:46:57 Nickname : - Nombre : …" at bounding box center [666, 531] width 196 height 375
click at [752, 356] on div "ID : 2345352498 Fecha de registro : 21/03/2025, 14:46:57 Nickname : - Nombre : …" at bounding box center [666, 531] width 196 height 375
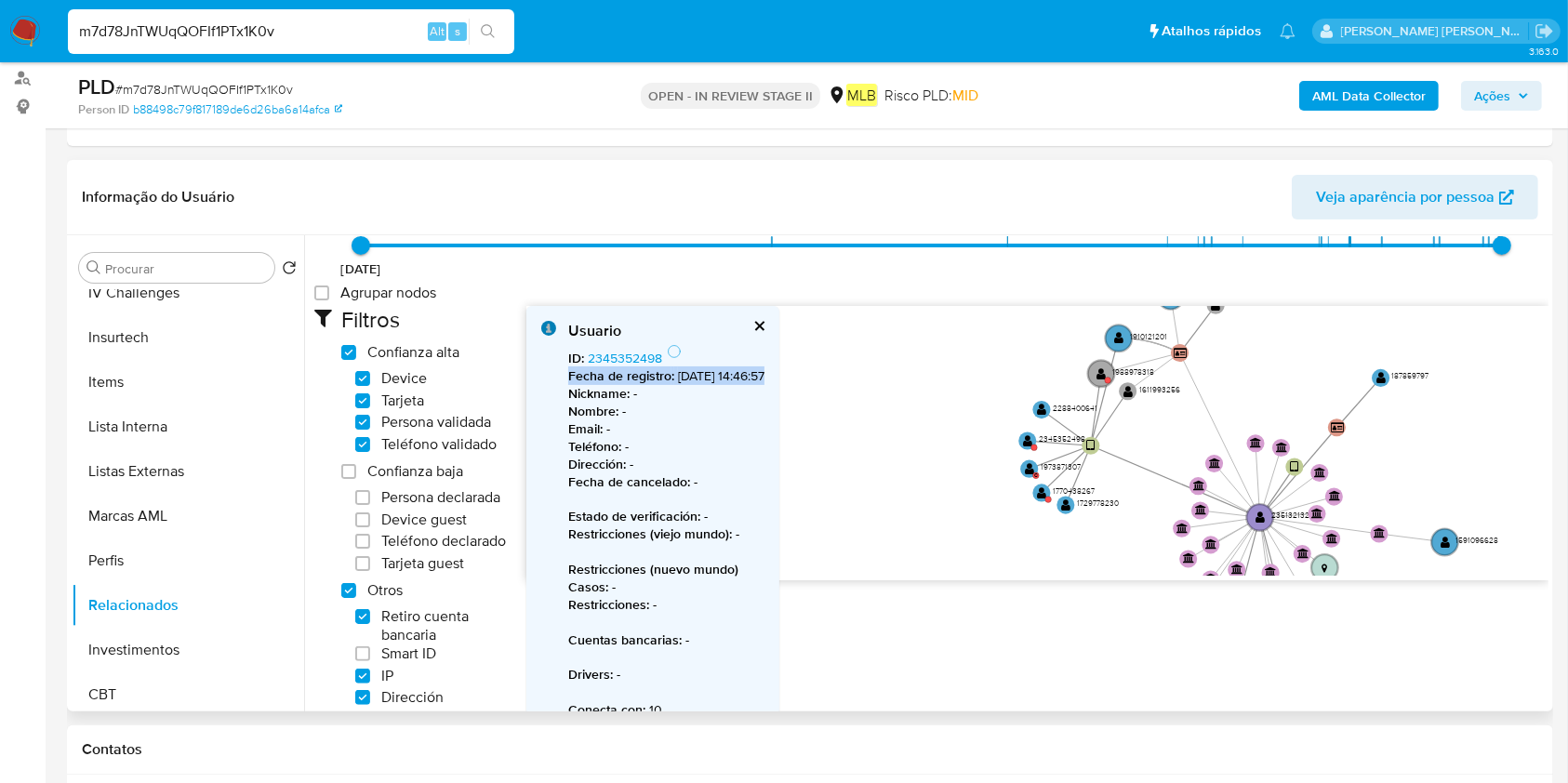
click at [752, 356] on div "ID : 2345352498 Fecha de registro : 21/03/2025, 14:46:57 Nickname : - Nombre : …" at bounding box center [666, 531] width 196 height 375
click at [754, 345] on div "ID : 2345352498 Fecha de registro : 21/03/2025, 14:46:57 Nickname : - Nombre : …" at bounding box center [666, 531] width 196 height 375
click at [669, 349] on icon at bounding box center [674, 351] width 16 height 16
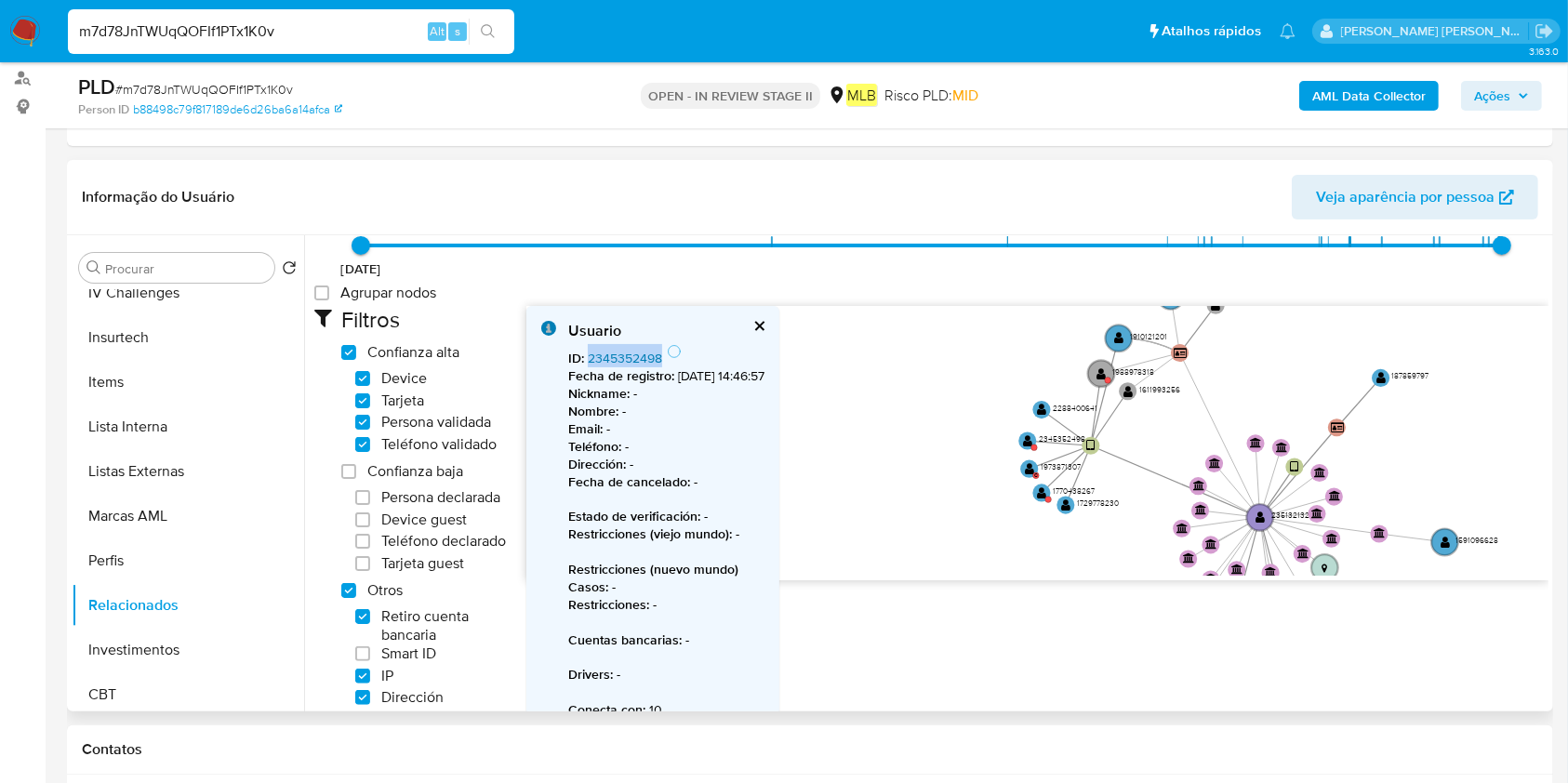
drag, startPoint x: 666, startPoint y: 355, endPoint x: 590, endPoint y: 353, distance: 76.0
click at [590, 353] on span "ID : 2345352498" at bounding box center [617, 357] width 99 height 18
copy span "2345352498"
click at [1025, 468] on text "" at bounding box center [1029, 469] width 10 height 13
drag, startPoint x: 658, startPoint y: 349, endPoint x: 584, endPoint y: 343, distance: 74.2
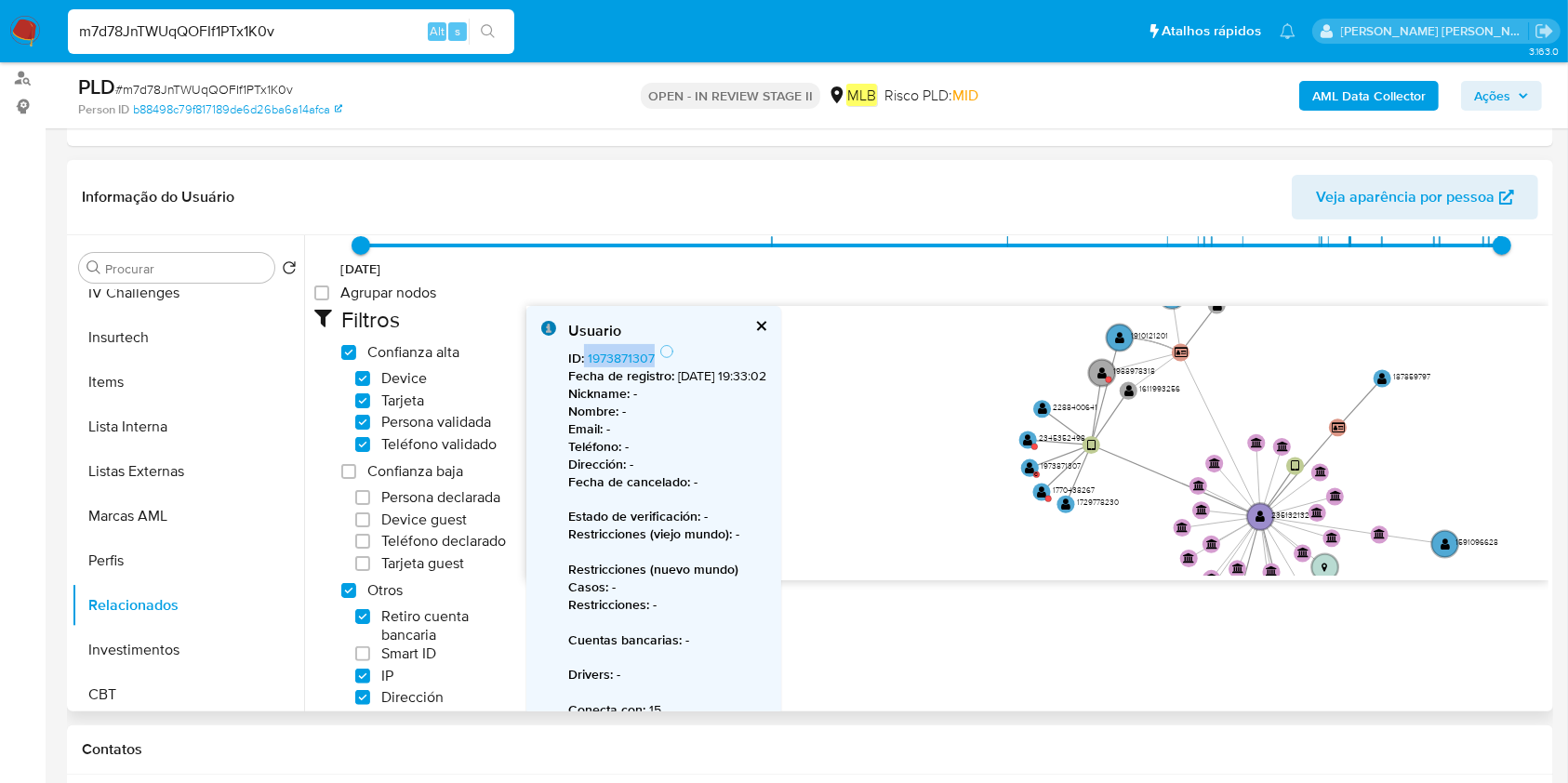
click at [584, 344] on div "ID : 1973871307 Fecha de registro : 03/09/2024, 19:33:02 Nickname : - Nombre : …" at bounding box center [667, 531] width 198 height 375
copy span "1973871307"
click at [1017, 465] on icon "user-2351321328  2351321328 device-658c18846190ce5d4fce7fdd  device-68cd465ae…" at bounding box center [1037, 441] width 1022 height 270
click at [1026, 461] on text "" at bounding box center [1028, 468] width 10 height 13
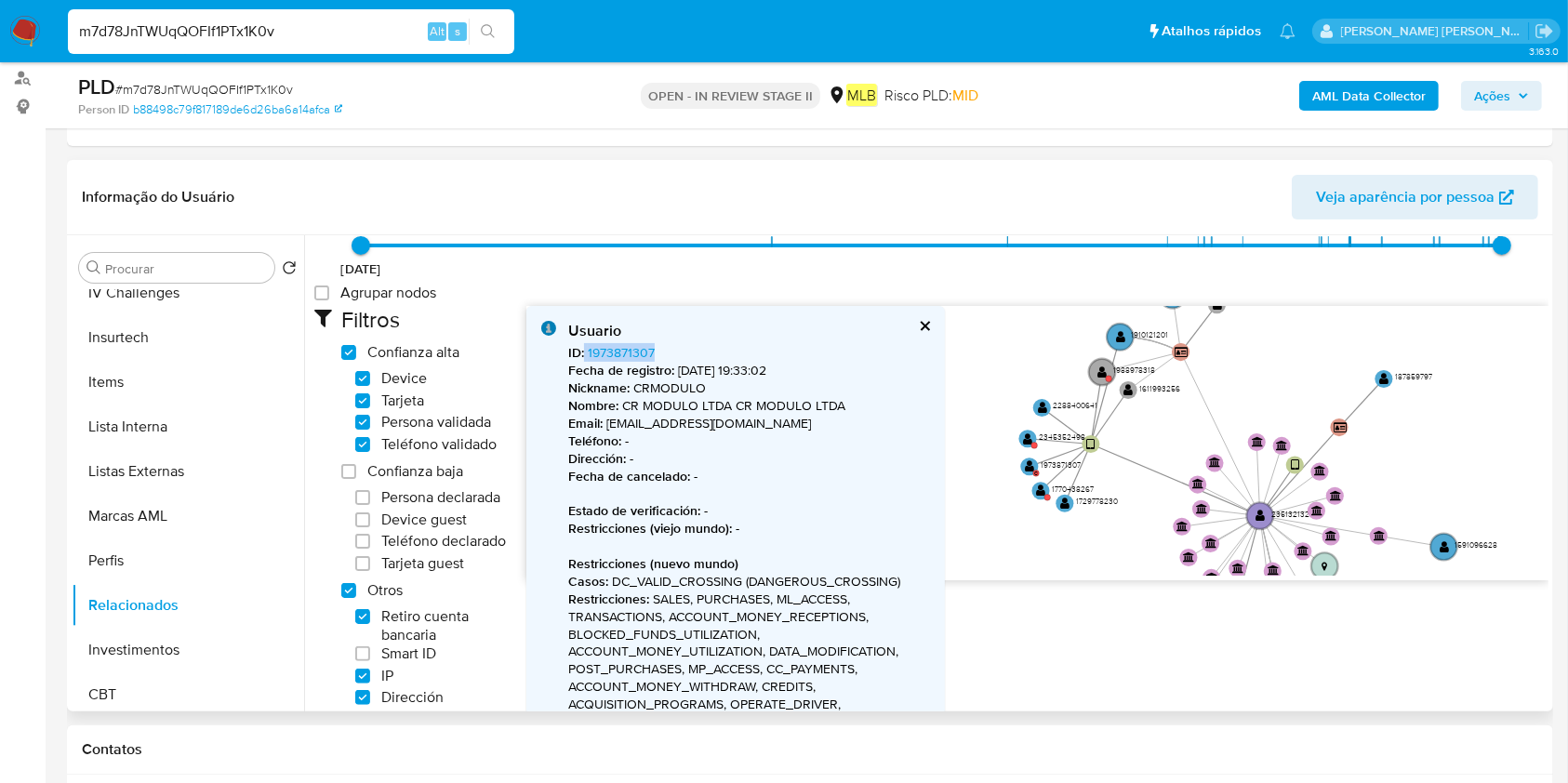
click at [1030, 489] on icon "user-2351321328  2351321328 device-658c18846190ce5d4fce7fdd  device-68cd465ae…" at bounding box center [1037, 441] width 1022 height 270
click at [1048, 484] on icon "user-2351321328  2351321328 device-658c18846190ce5d4fce7fdd  device-68cd465ae…" at bounding box center [1037, 441] width 1022 height 270
click at [1026, 483] on icon "user-2351321328  2351321328 device-658c18846190ce5d4fce7fdd  device-68cd465ae…" at bounding box center [1037, 441] width 1022 height 270
click at [1030, 481] on icon "user-2351321328  2351321328 device-658c18846190ce5d4fce7fdd  device-68cd465ae…" at bounding box center [1037, 441] width 1022 height 270
click at [1044, 487] on circle at bounding box center [1038, 489] width 22 height 22
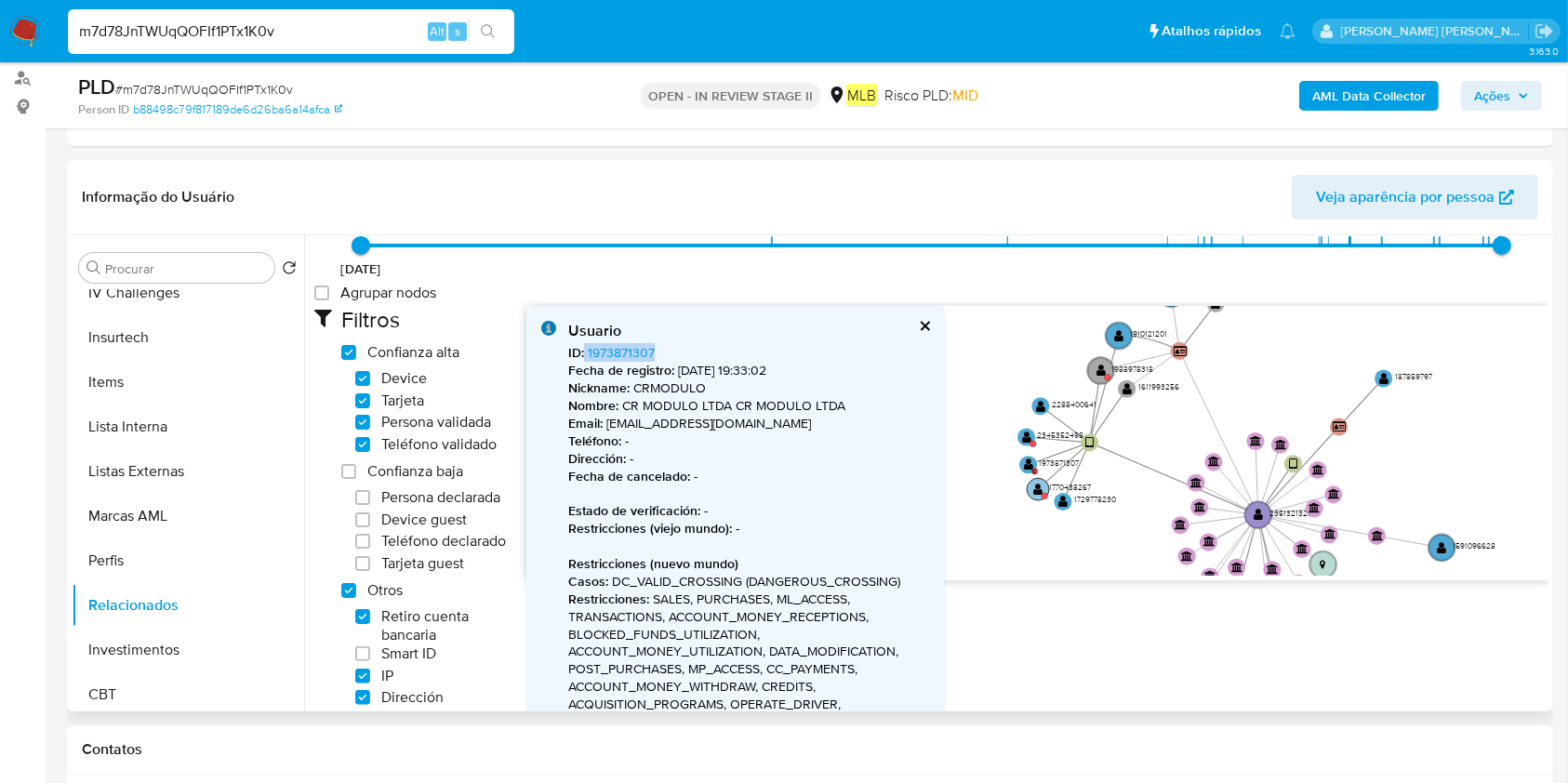
click at [1042, 484] on circle at bounding box center [1037, 489] width 22 height 22
click at [712, 351] on div "ID : 1770438267 Fecha de registro : 15/04/2024, 15:58:07 Nickname : CRMODULO No…" at bounding box center [749, 739] width 361 height 791
drag, startPoint x: 690, startPoint y: 353, endPoint x: 605, endPoint y: 361, distance: 85.4
click at [586, 351] on div "ID : 1770438267 Fecha de registro : 15/04/2024, 15:58:07 Nickname : CRMODULO No…" at bounding box center [749, 739] width 361 height 791
copy link "1770438267"
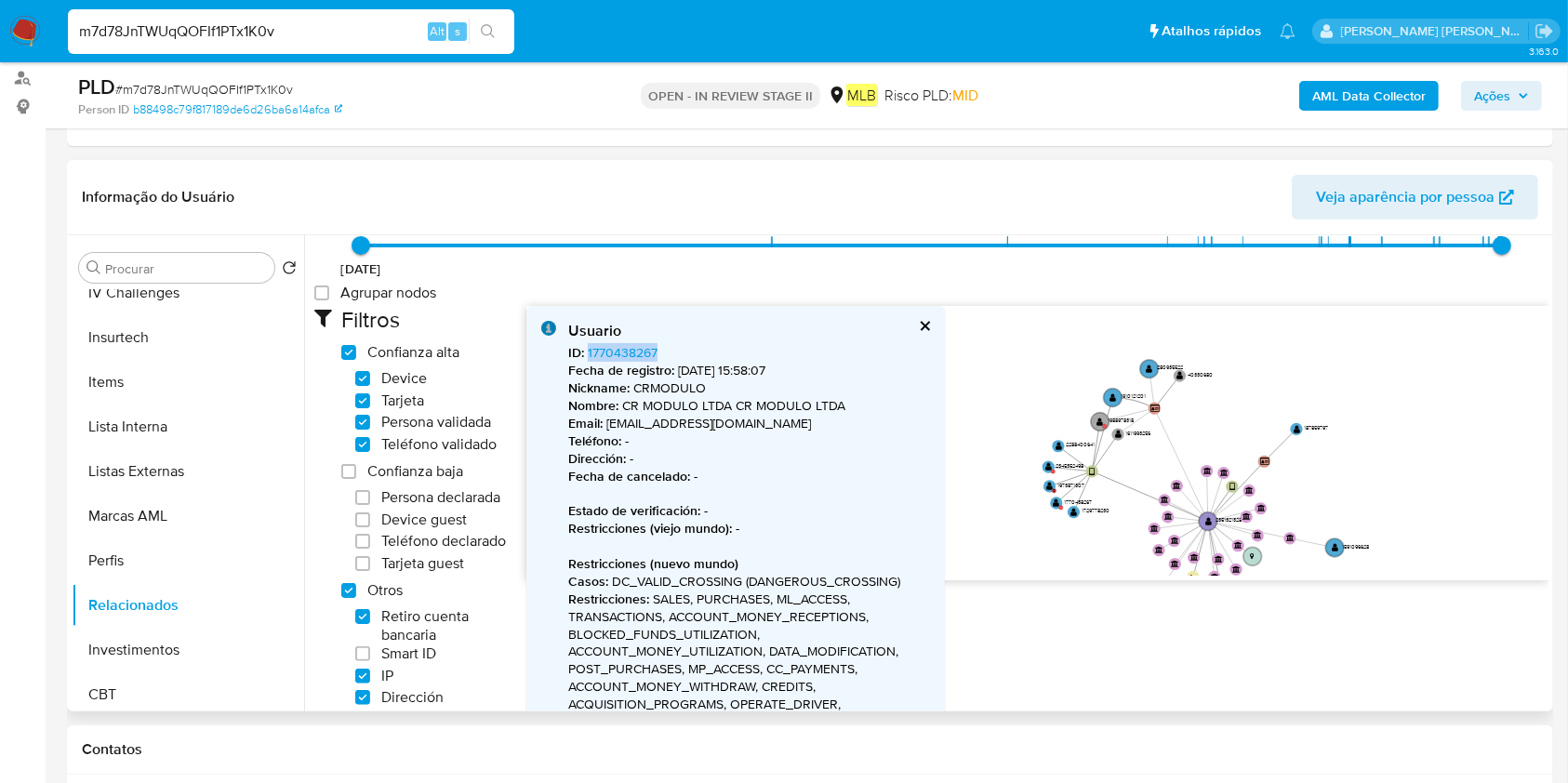
drag, startPoint x: 1367, startPoint y: 492, endPoint x: 1283, endPoint y: 517, distance: 87.6
click at [1283, 517] on icon "user-2351321328  2351321328 device-658c18846190ce5d4fce7fdd  device-68cd465ae…" at bounding box center [1037, 441] width 1022 height 270
click at [1098, 421] on circle at bounding box center [1094, 425] width 21 height 21
click at [1086, 415] on circle at bounding box center [1097, 425] width 21 height 21
click at [1089, 414] on circle at bounding box center [1098, 424] width 21 height 21
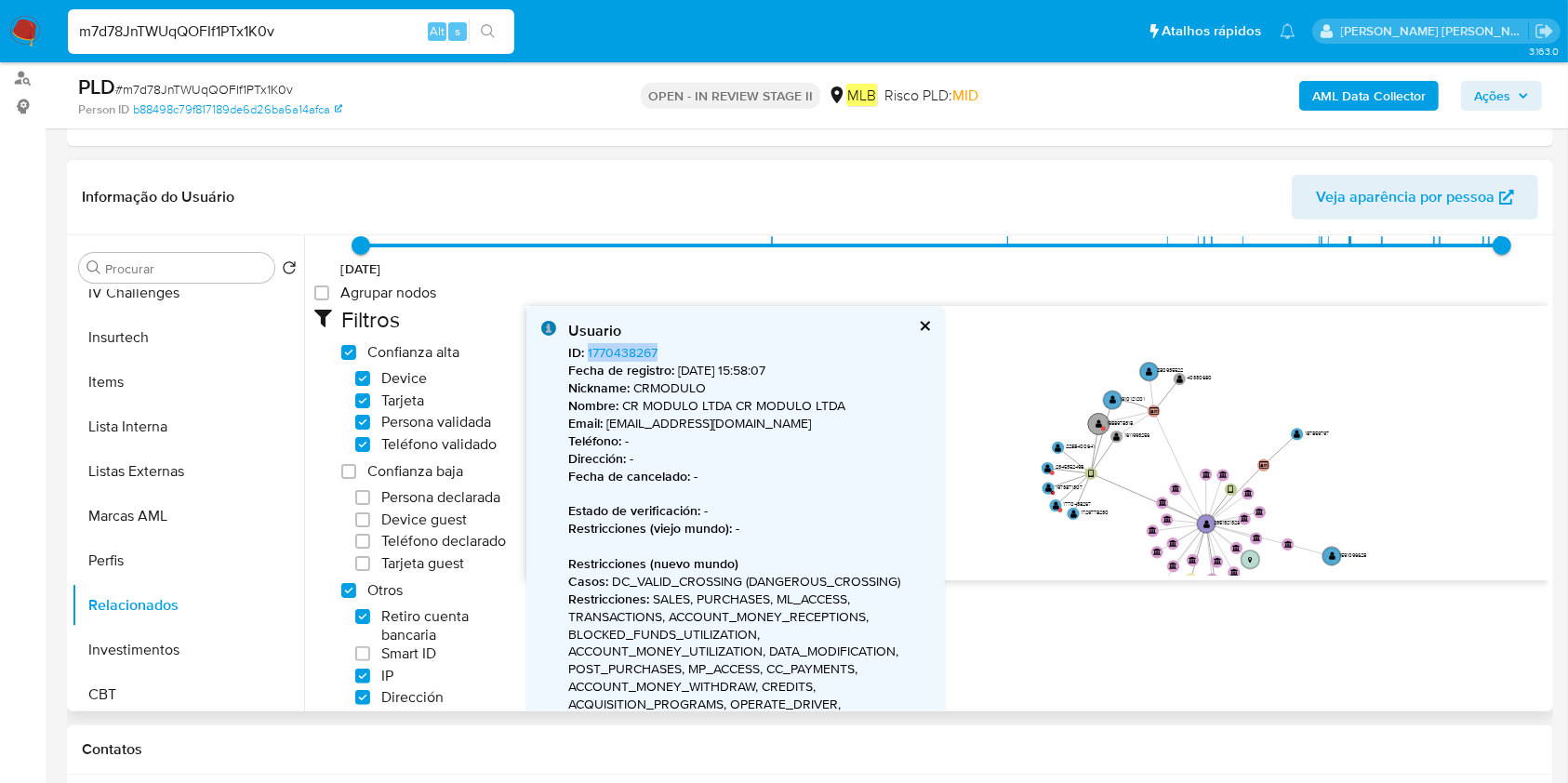
click at [1094, 415] on circle at bounding box center [1098, 424] width 21 height 21
click at [1045, 462] on text "" at bounding box center [1048, 466] width 7 height 9
click at [1031, 463] on icon "user-2351321328  2351321328 device-658c18846190ce5d4fce7fdd  device-68cd465ae…" at bounding box center [1037, 441] width 1022 height 270
click at [1035, 461] on circle at bounding box center [1042, 465] width 14 height 14
click at [1037, 461] on circle at bounding box center [1043, 465] width 12 height 12
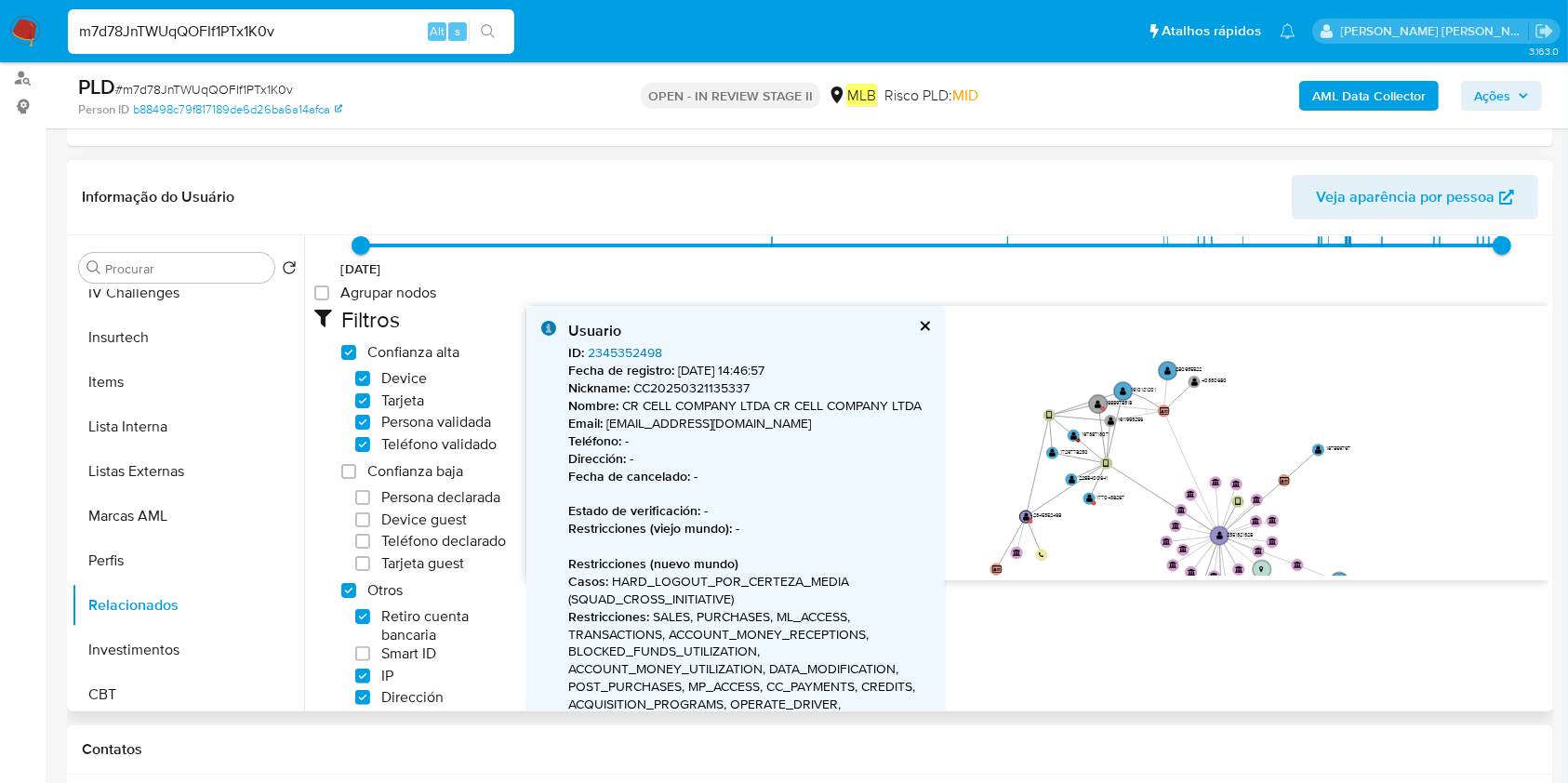
click at [607, 355] on link "2345352498" at bounding box center [624, 352] width 74 height 18
click at [1083, 502] on icon "user-2351321328  2351321328 device-658c18846190ce5d4fce7fdd  device-68cd465ae…" at bounding box center [1037, 441] width 1022 height 270
click at [1086, 493] on text "" at bounding box center [1087, 497] width 7 height 9
click at [1086, 489] on circle at bounding box center [1086, 496] width 14 height 14
click at [632, 339] on div "Usuario" at bounding box center [749, 330] width 361 height 20
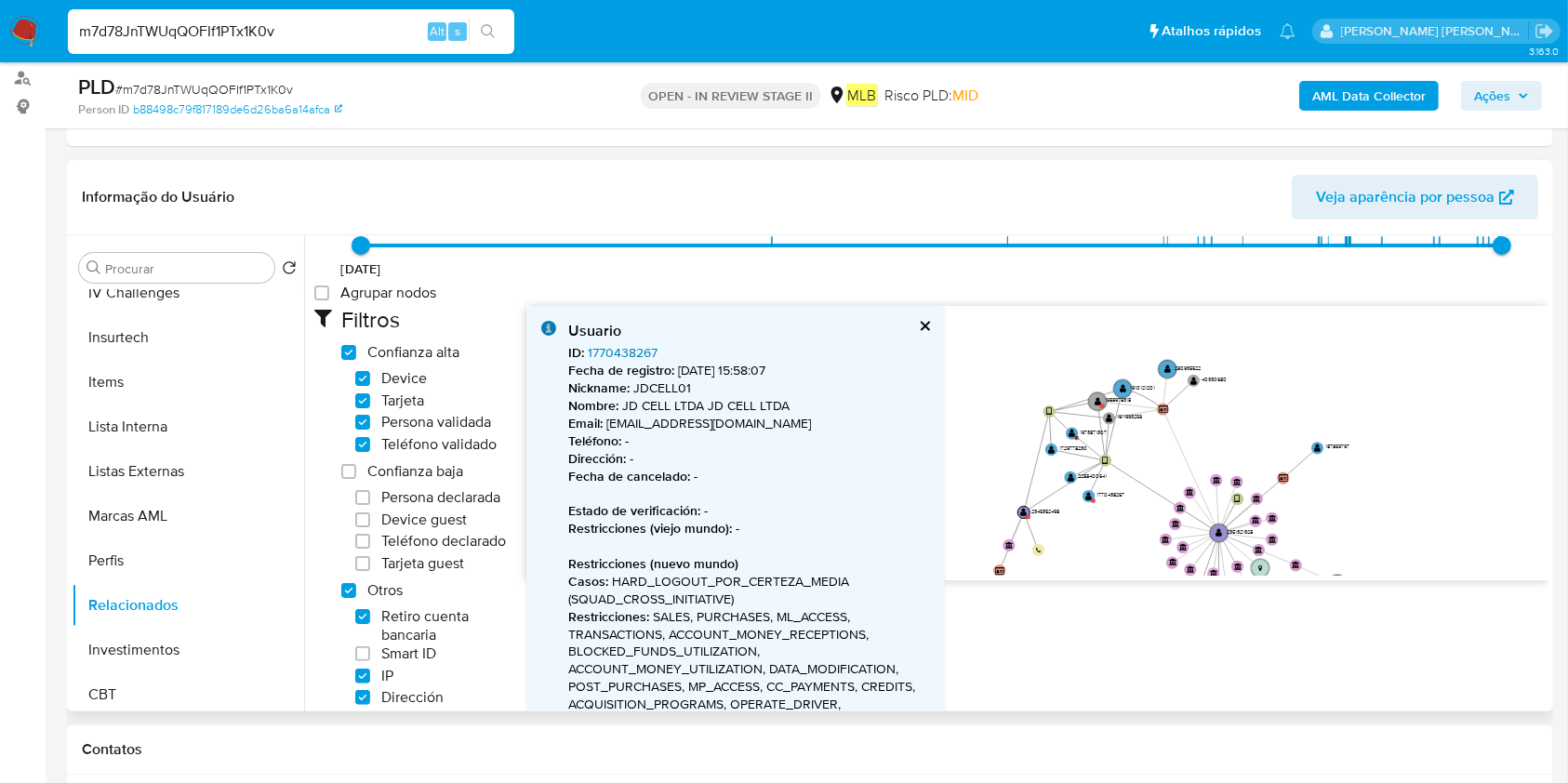
click at [632, 346] on link "1770438267" at bounding box center [622, 352] width 70 height 18
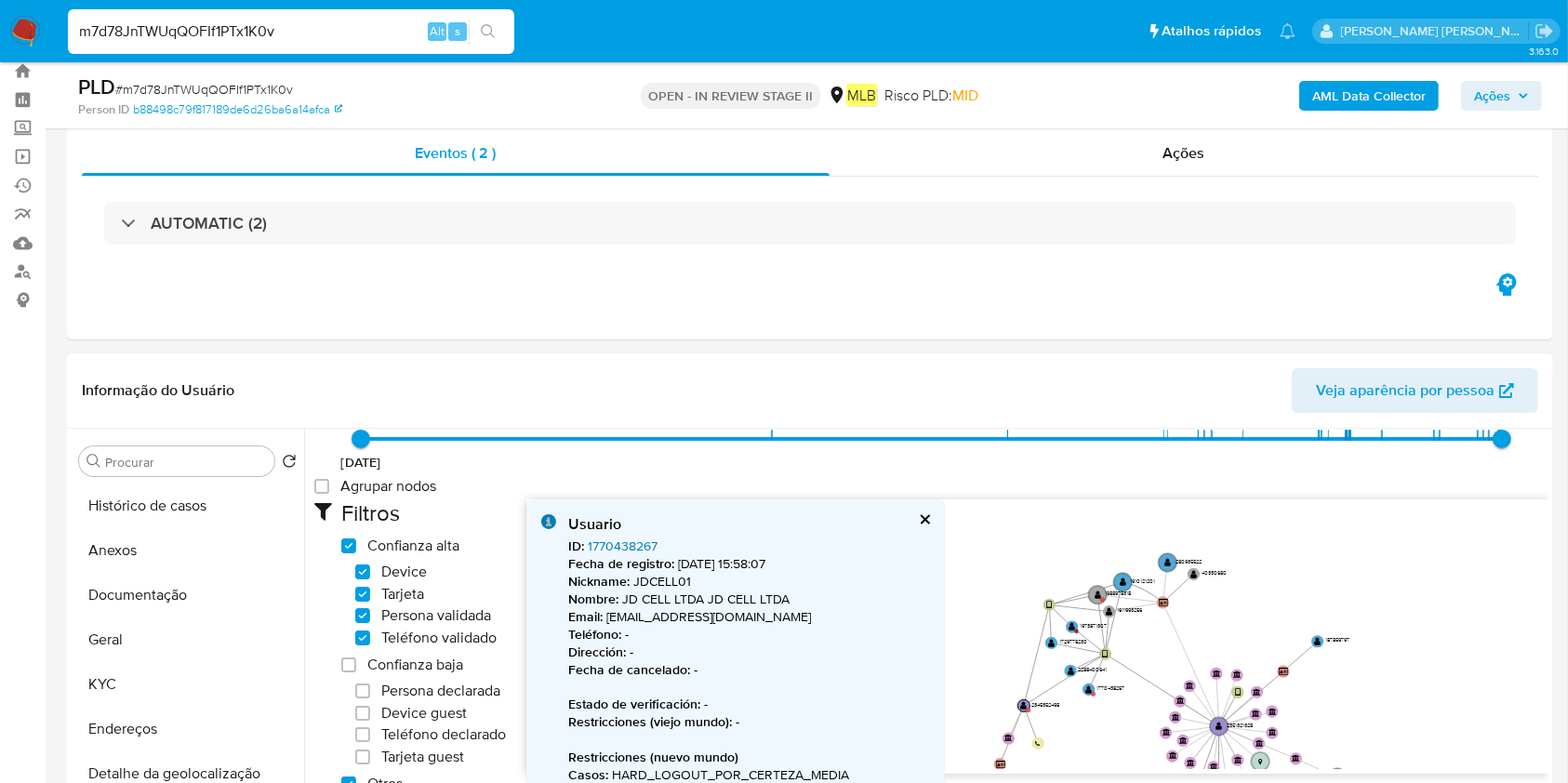
scroll to position [0, 0]
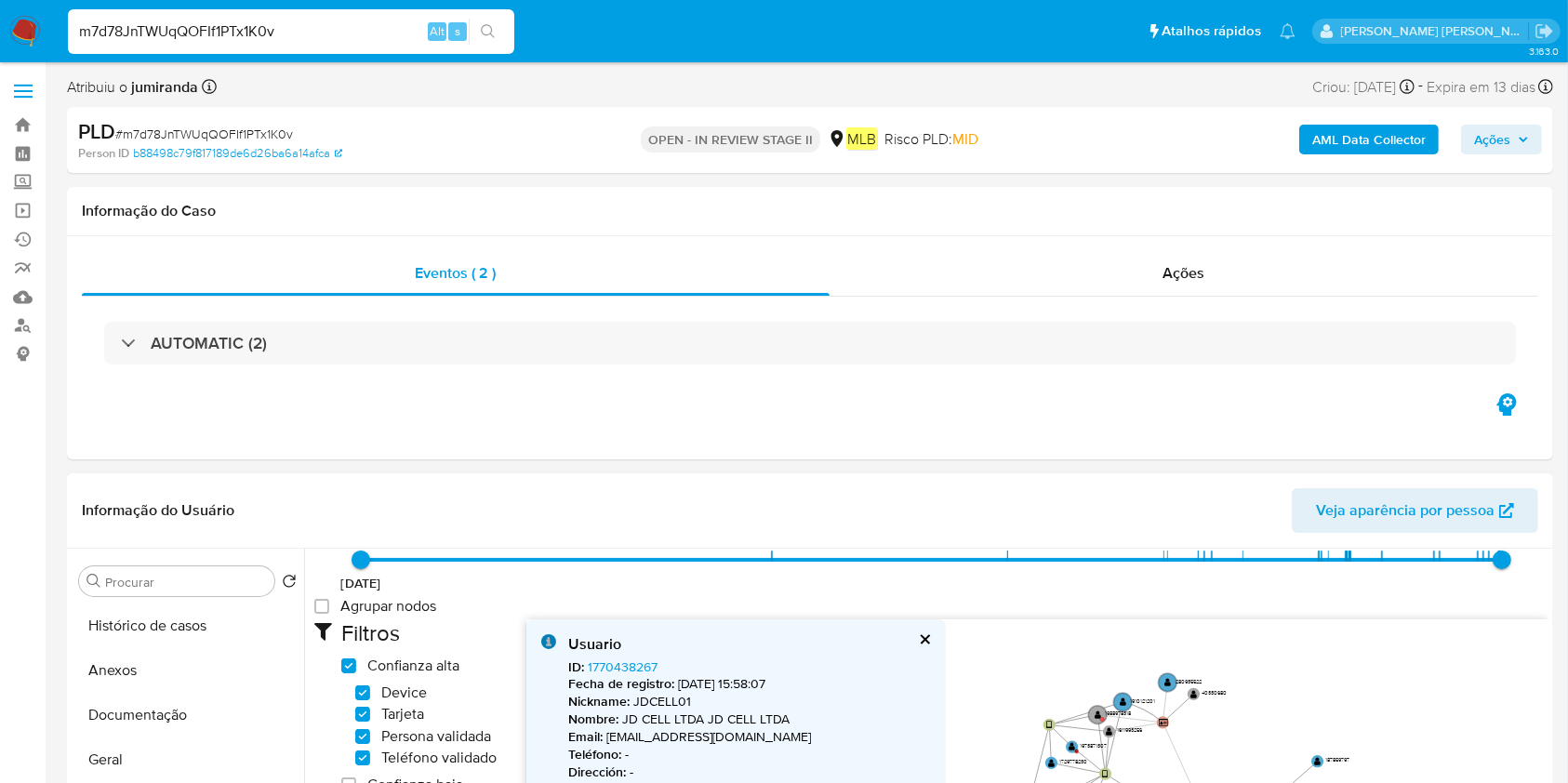
drag, startPoint x: 173, startPoint y: 618, endPoint x: 506, endPoint y: 549, distance: 340.1
click at [174, 619] on button "Histórico de casos" at bounding box center [188, 626] width 232 height 44
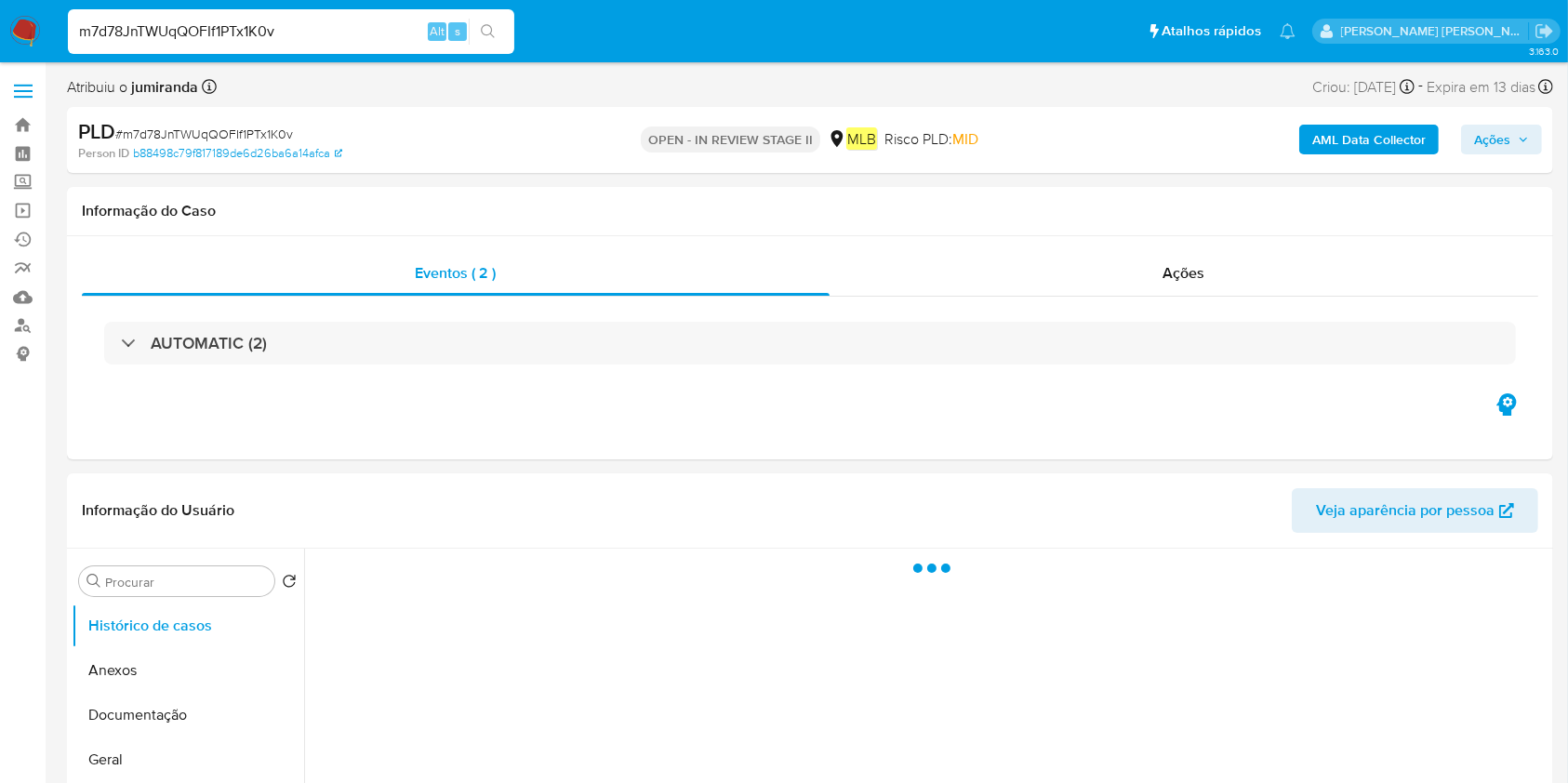
click at [1363, 134] on b "AML Data Collector" at bounding box center [1369, 139] width 113 height 30
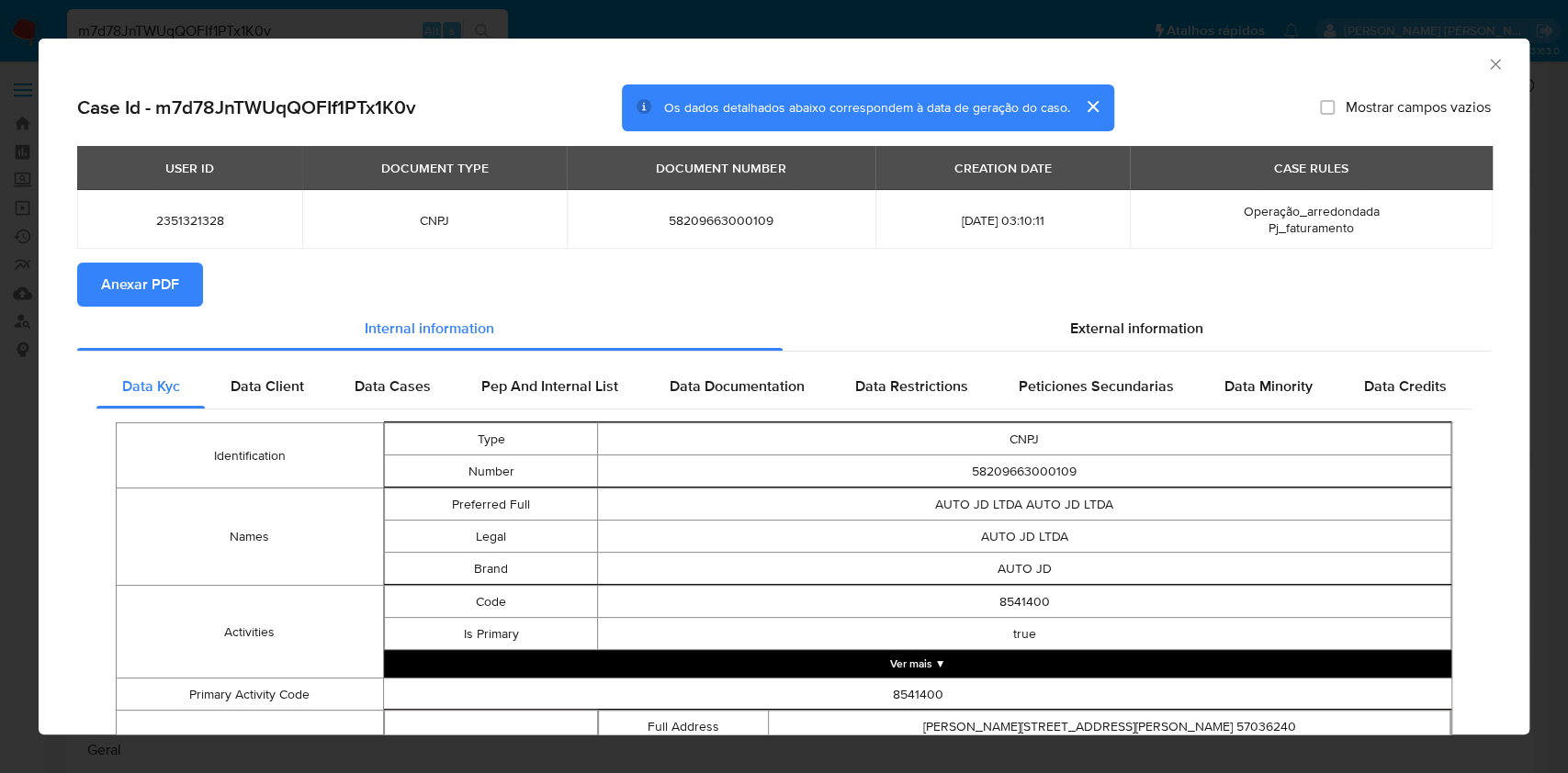
drag, startPoint x: 86, startPoint y: 292, endPoint x: 139, endPoint y: 289, distance: 53.1
click at [86, 293] on button "Anexar PDF" at bounding box center [139, 285] width 126 height 44
click at [1486, 63] on icon "Fechar a janela" at bounding box center [1495, 64] width 18 height 18
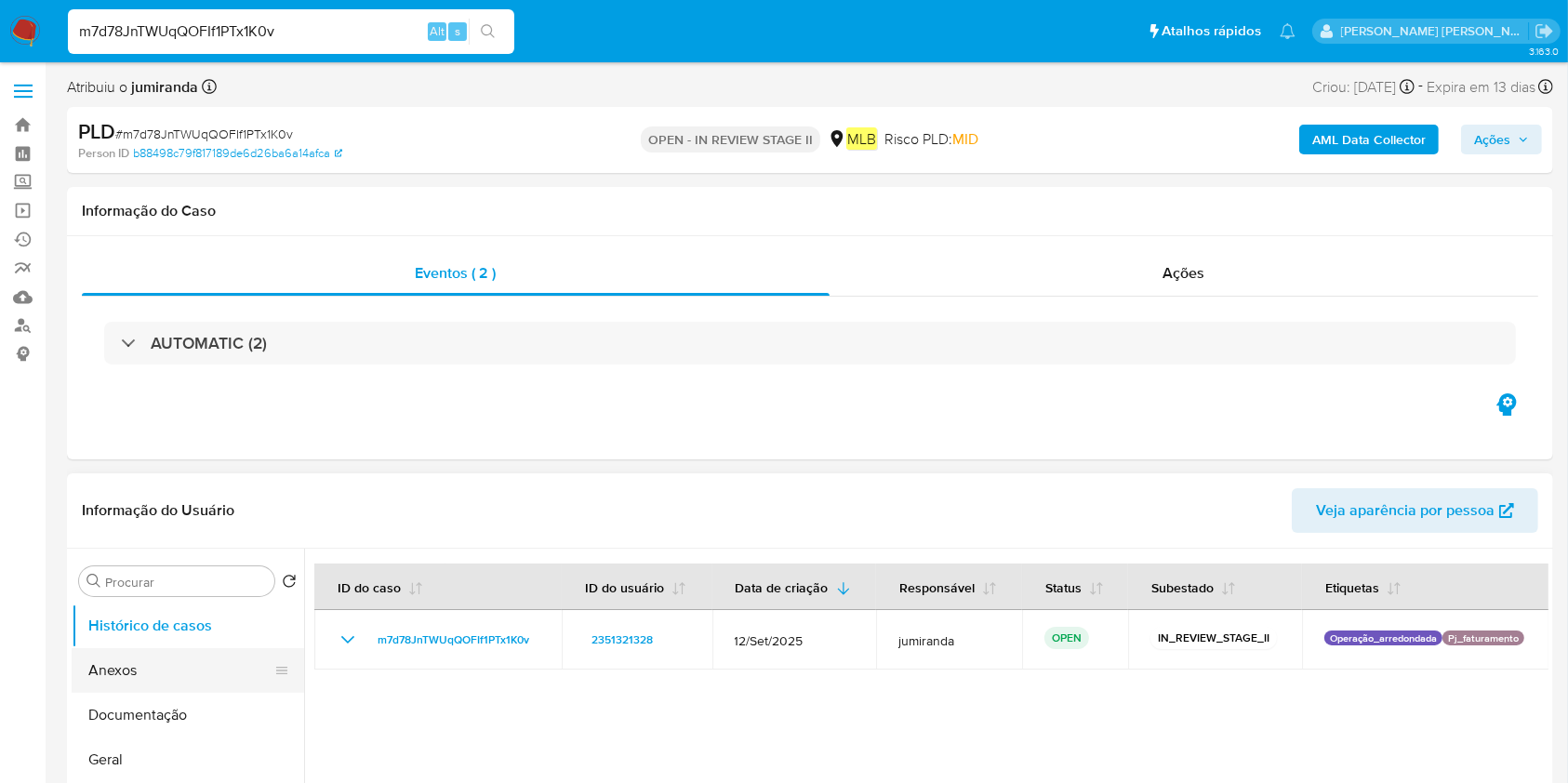
click at [178, 654] on button "Anexos" at bounding box center [181, 671] width 218 height 44
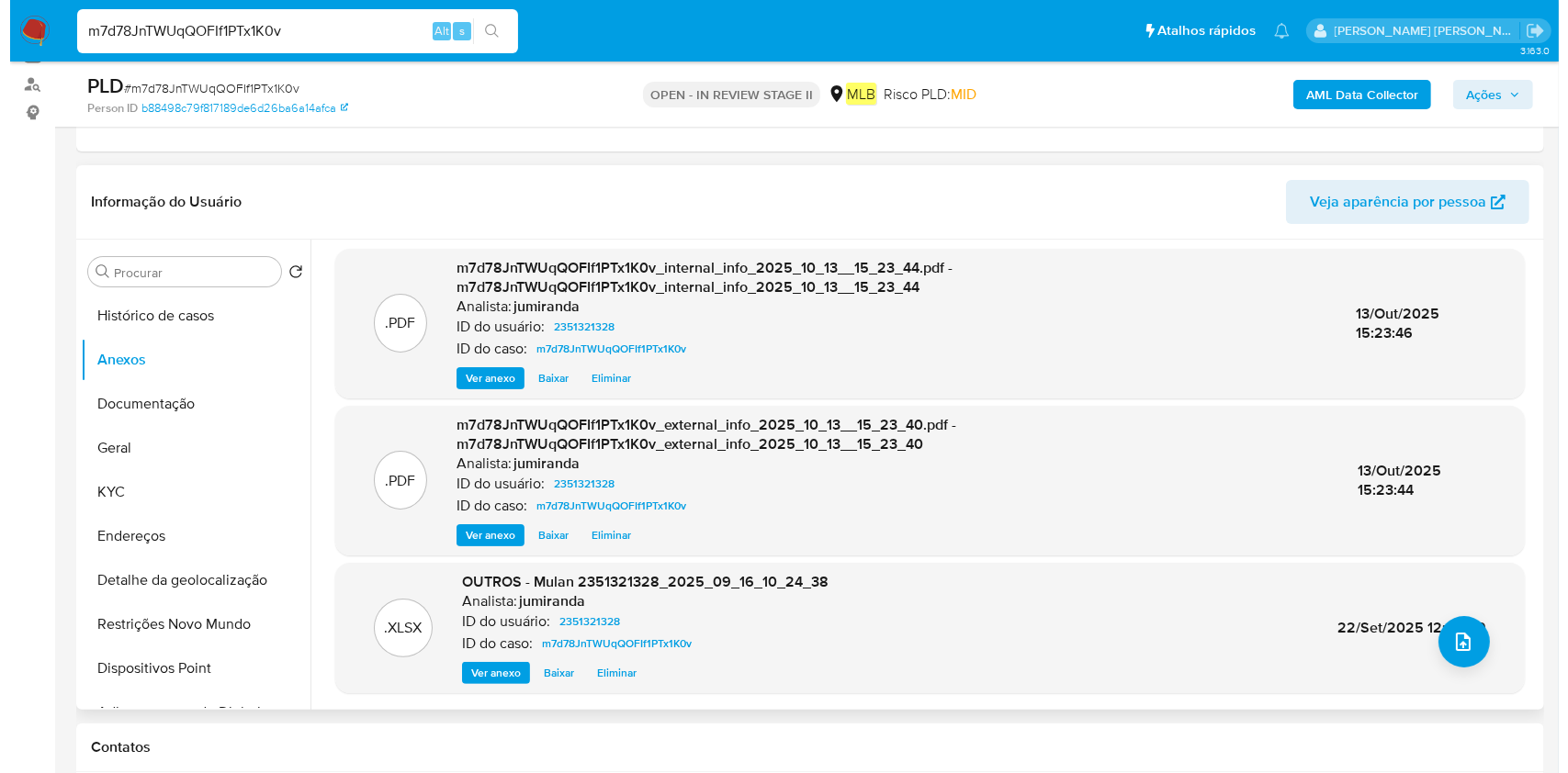
scroll to position [367, 0]
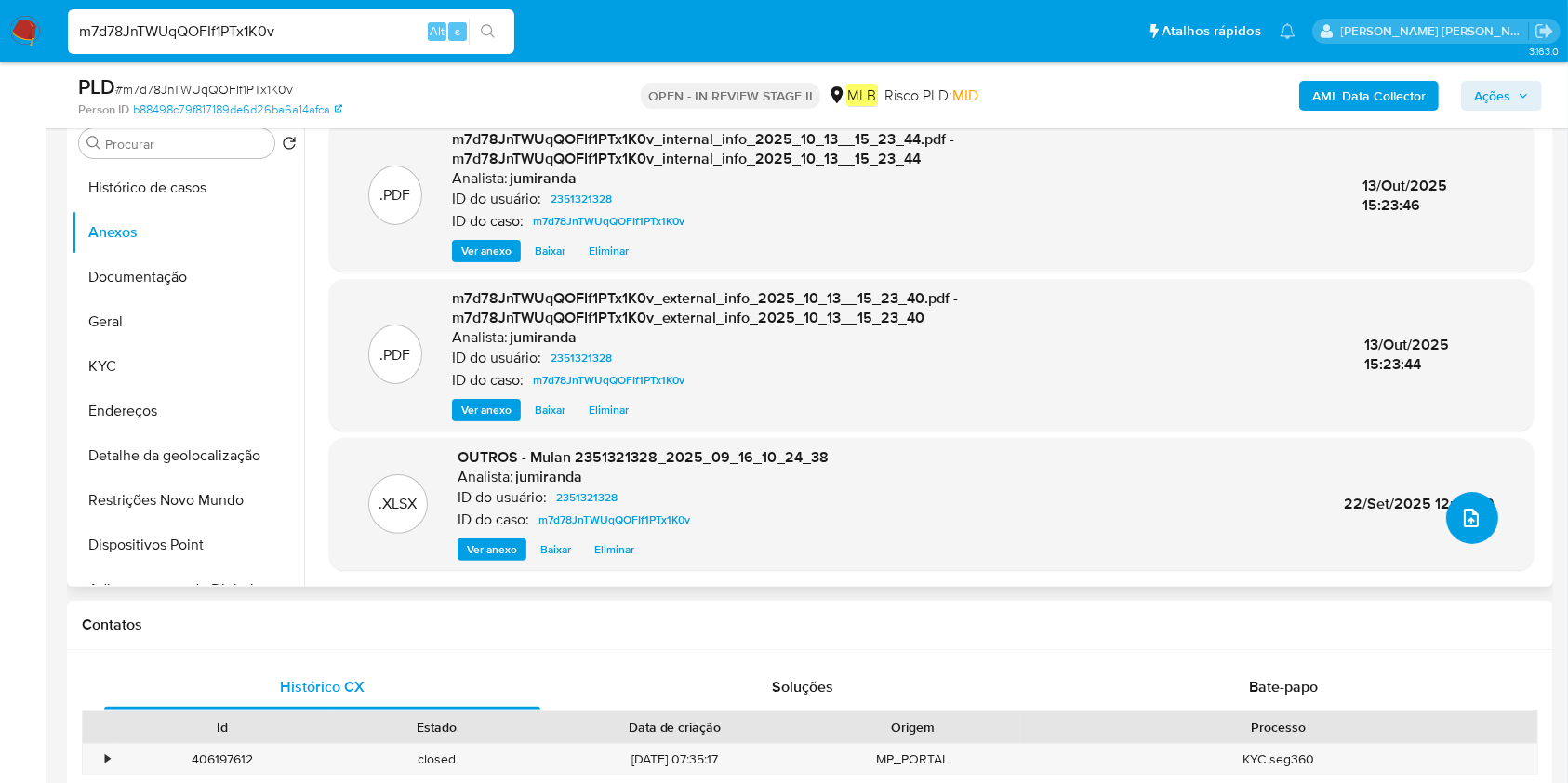
click at [1480, 525] on button "upload-file" at bounding box center [1472, 518] width 52 height 52
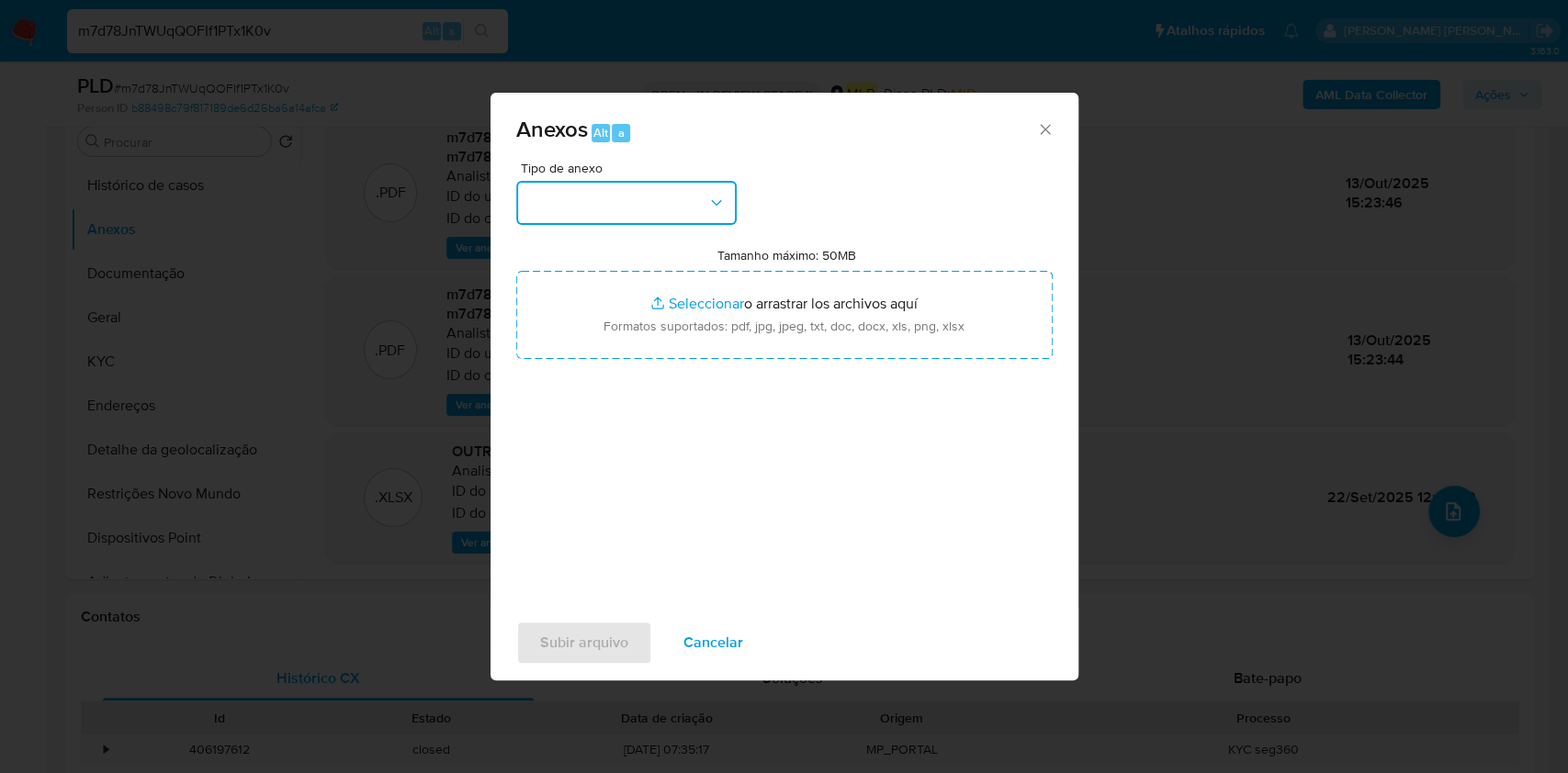
click at [674, 220] on button "button" at bounding box center [626, 203] width 220 height 44
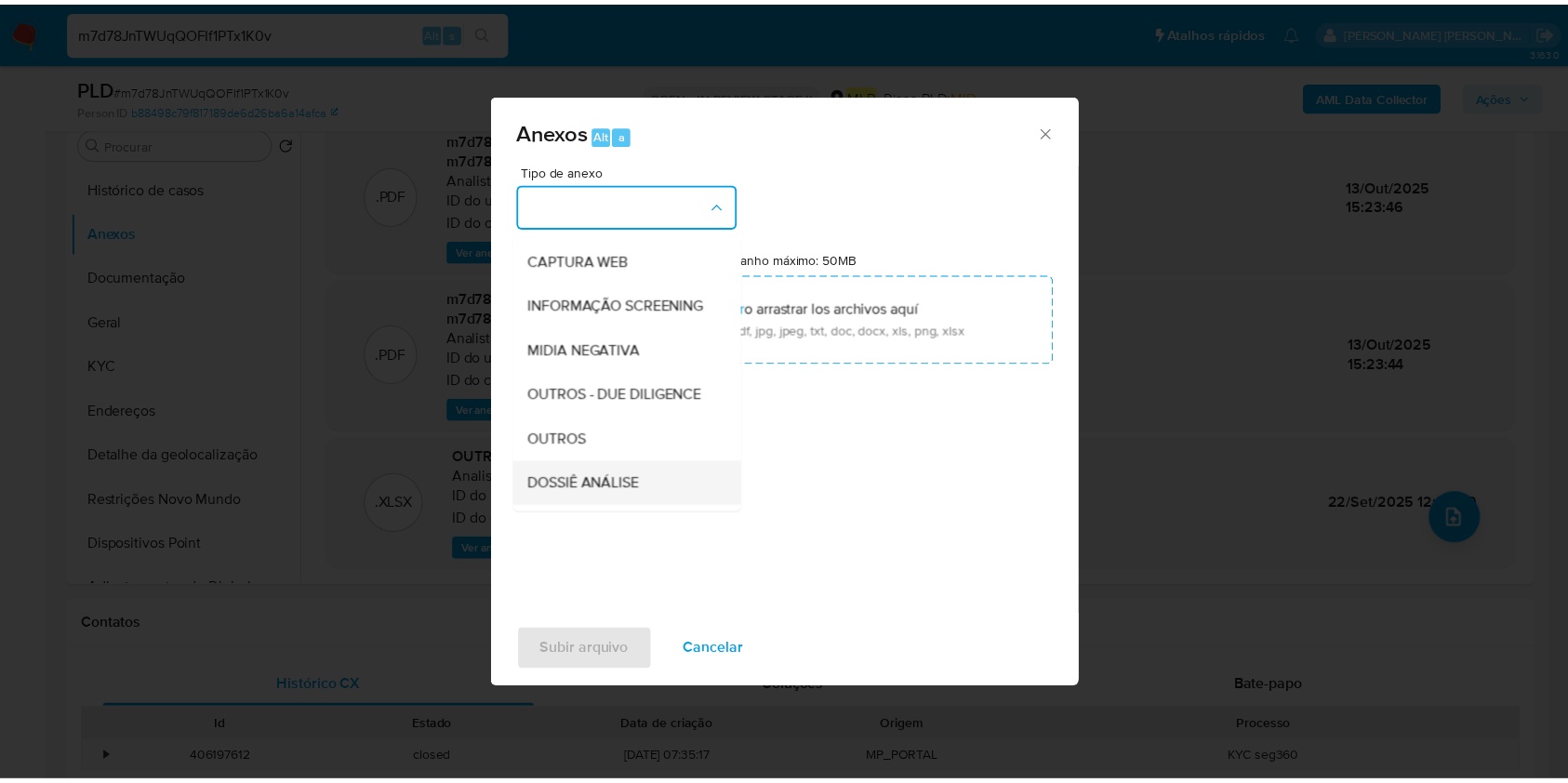
scroll to position [285, 0]
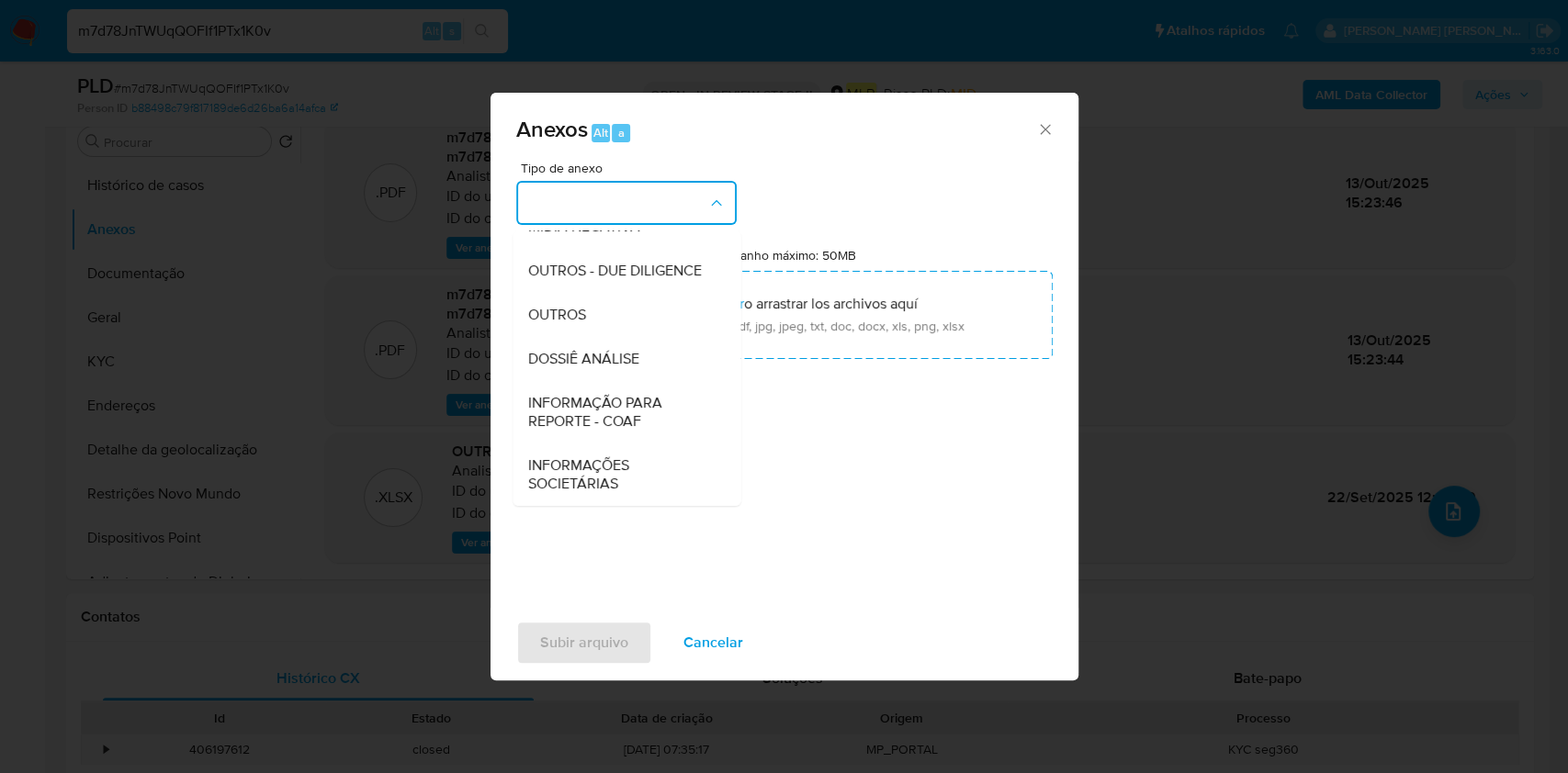
drag, startPoint x: 588, startPoint y: 351, endPoint x: 1039, endPoint y: 84, distance: 524.1
click at [590, 351] on span "DOSSIÊ ANÁLISE" at bounding box center [582, 359] width 111 height 18
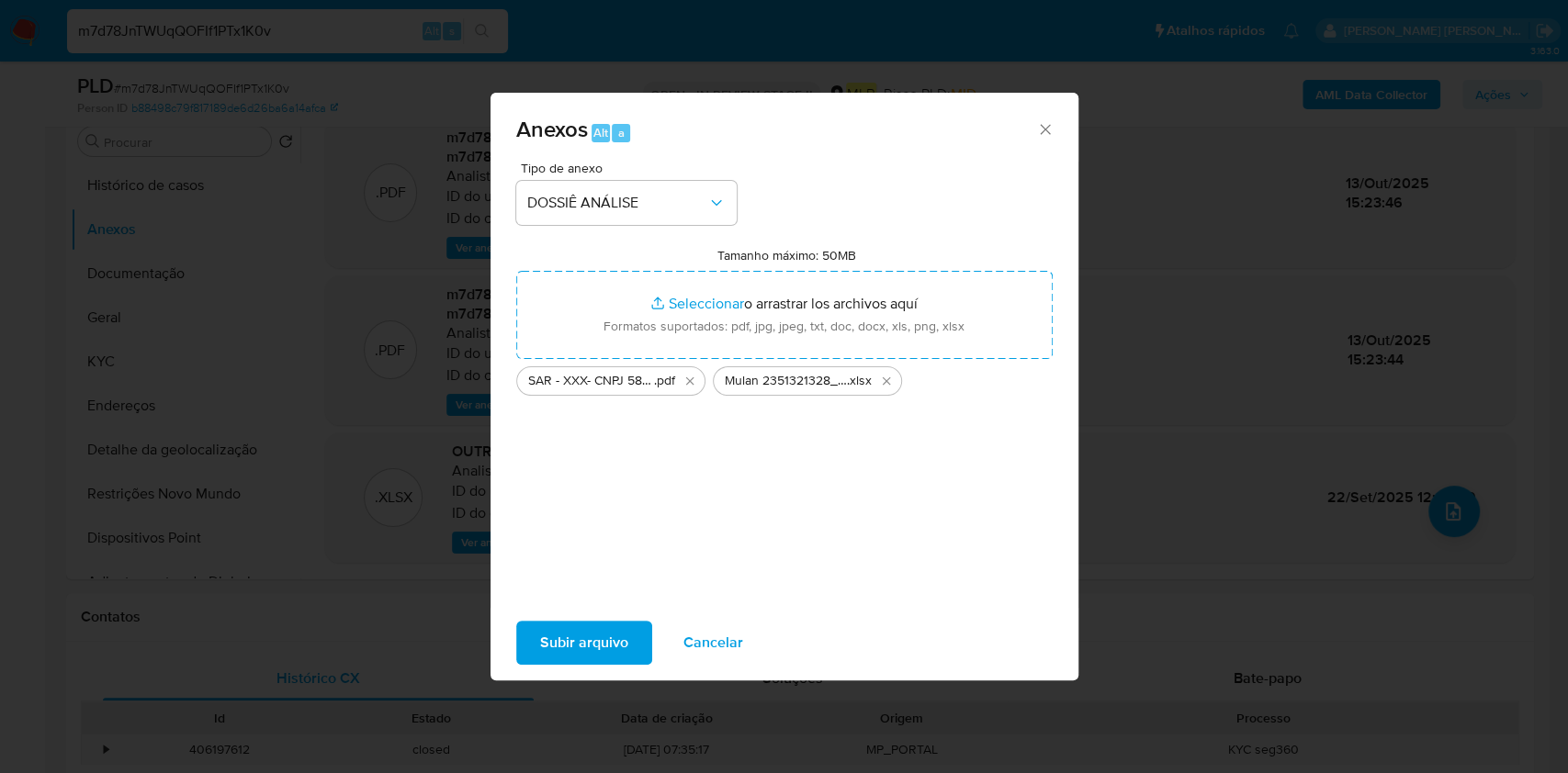
click at [764, 437] on div "Tipo de anexo DOSSIÊ ANÁLISE Tamanho máximo: 50MB Seleccionar archivos Seleccio…" at bounding box center [784, 377] width 537 height 433
click at [690, 375] on icon "Eliminar SAR - XXX- CNPJ 58209663000109 - AUTO JD LTDA.pdf" at bounding box center [690, 380] width 14 height 14
click at [594, 642] on span "Subir arquivo" at bounding box center [583, 643] width 88 height 41
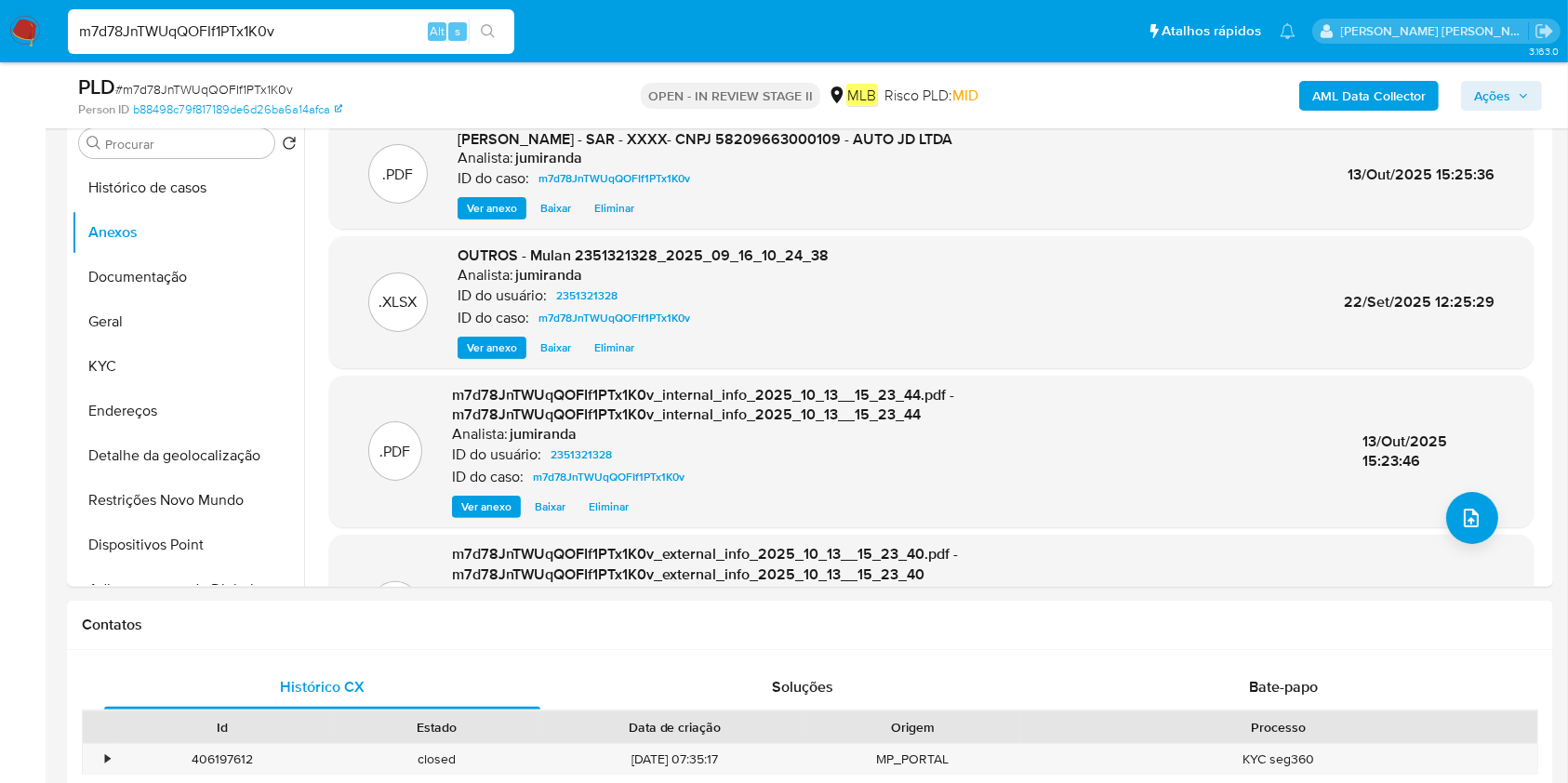
drag, startPoint x: 1495, startPoint y: 86, endPoint x: 1488, endPoint y: 108, distance: 23.1
click at [1495, 86] on span "Ações" at bounding box center [1492, 95] width 36 height 30
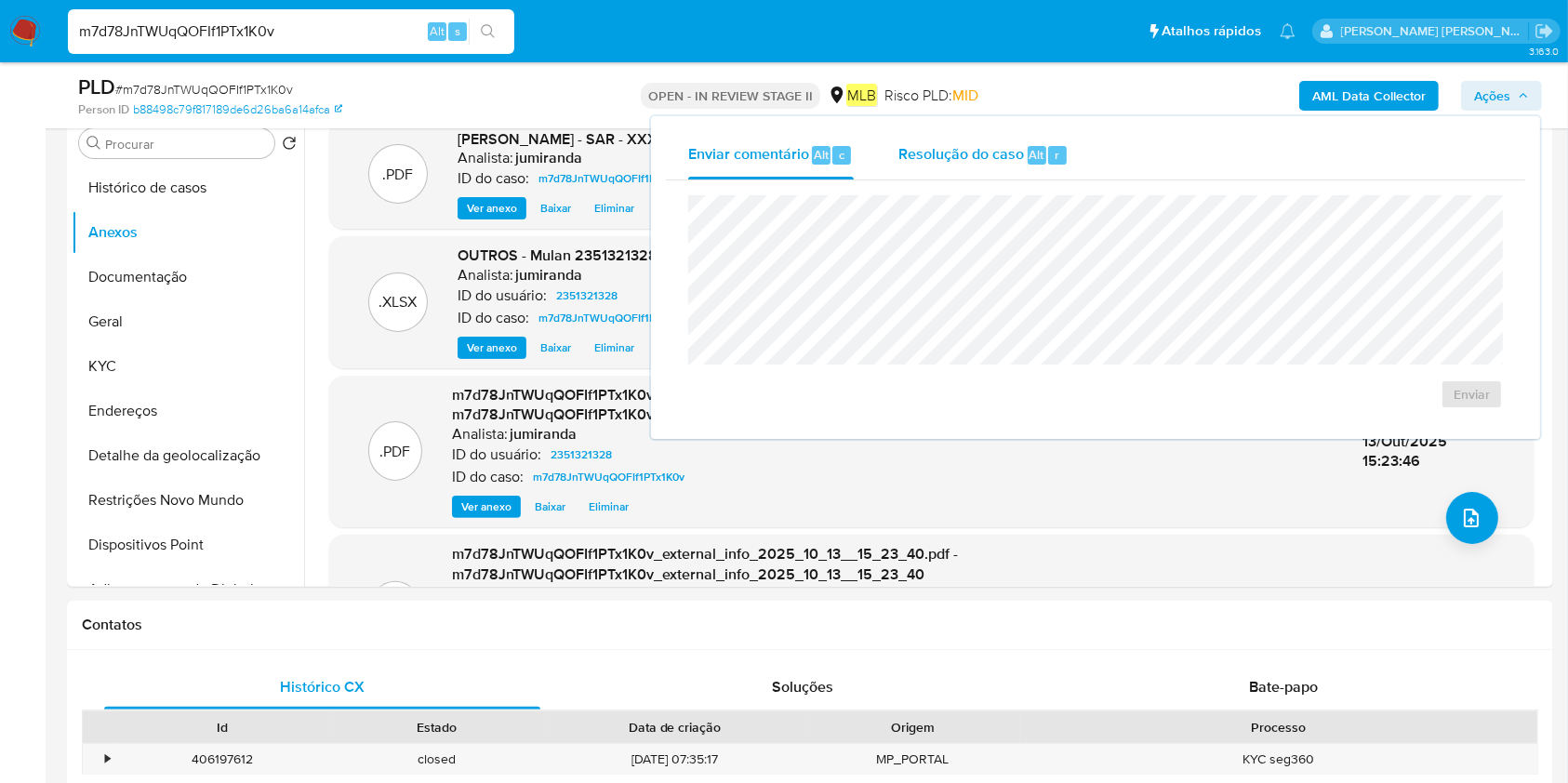
click at [1042, 172] on div "Resolução do caso Alt r" at bounding box center [983, 156] width 170 height 48
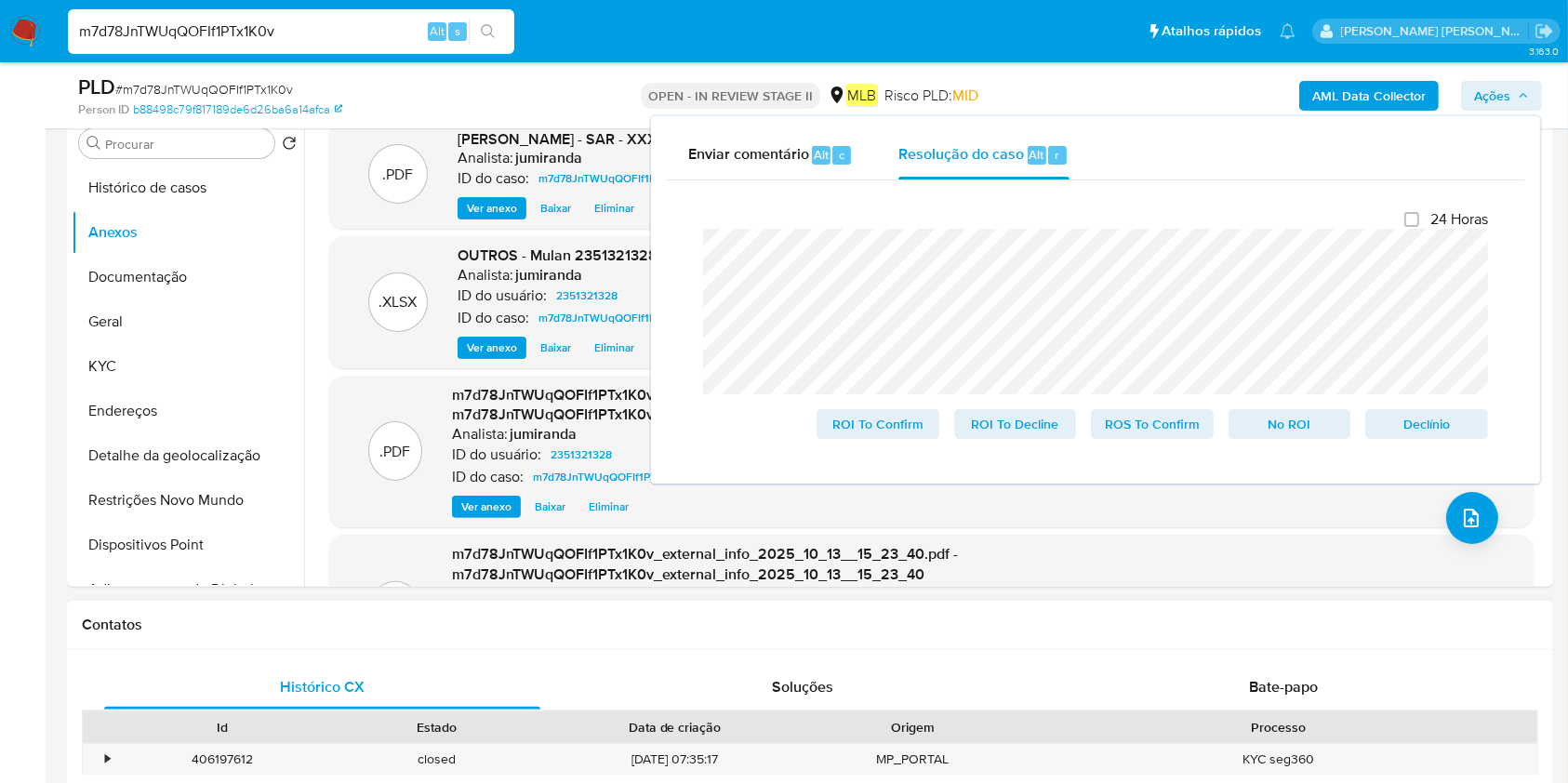
click at [1228, 681] on div "Bate-papo" at bounding box center [1284, 687] width 436 height 44
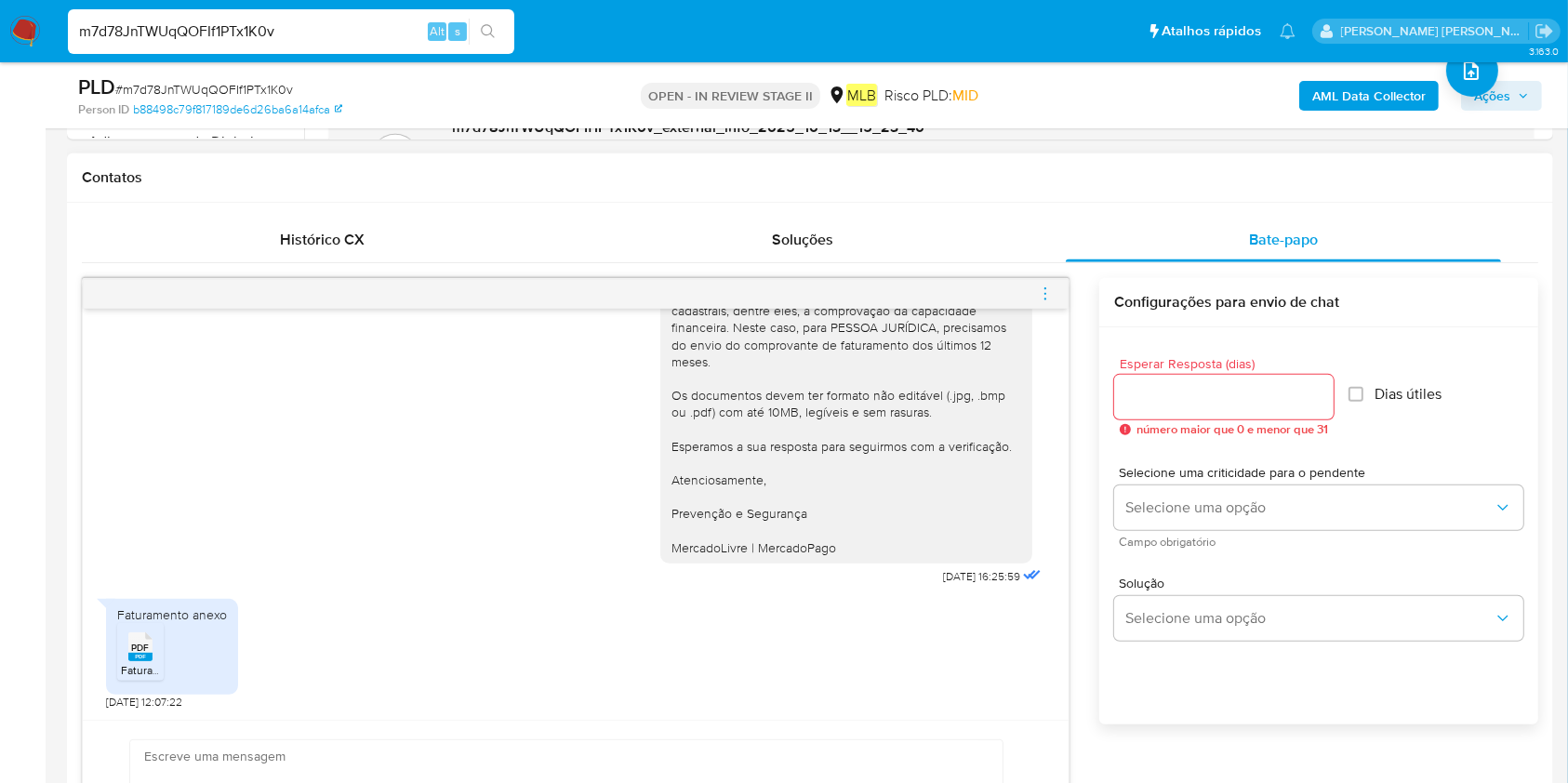
scroll to position [991, 0]
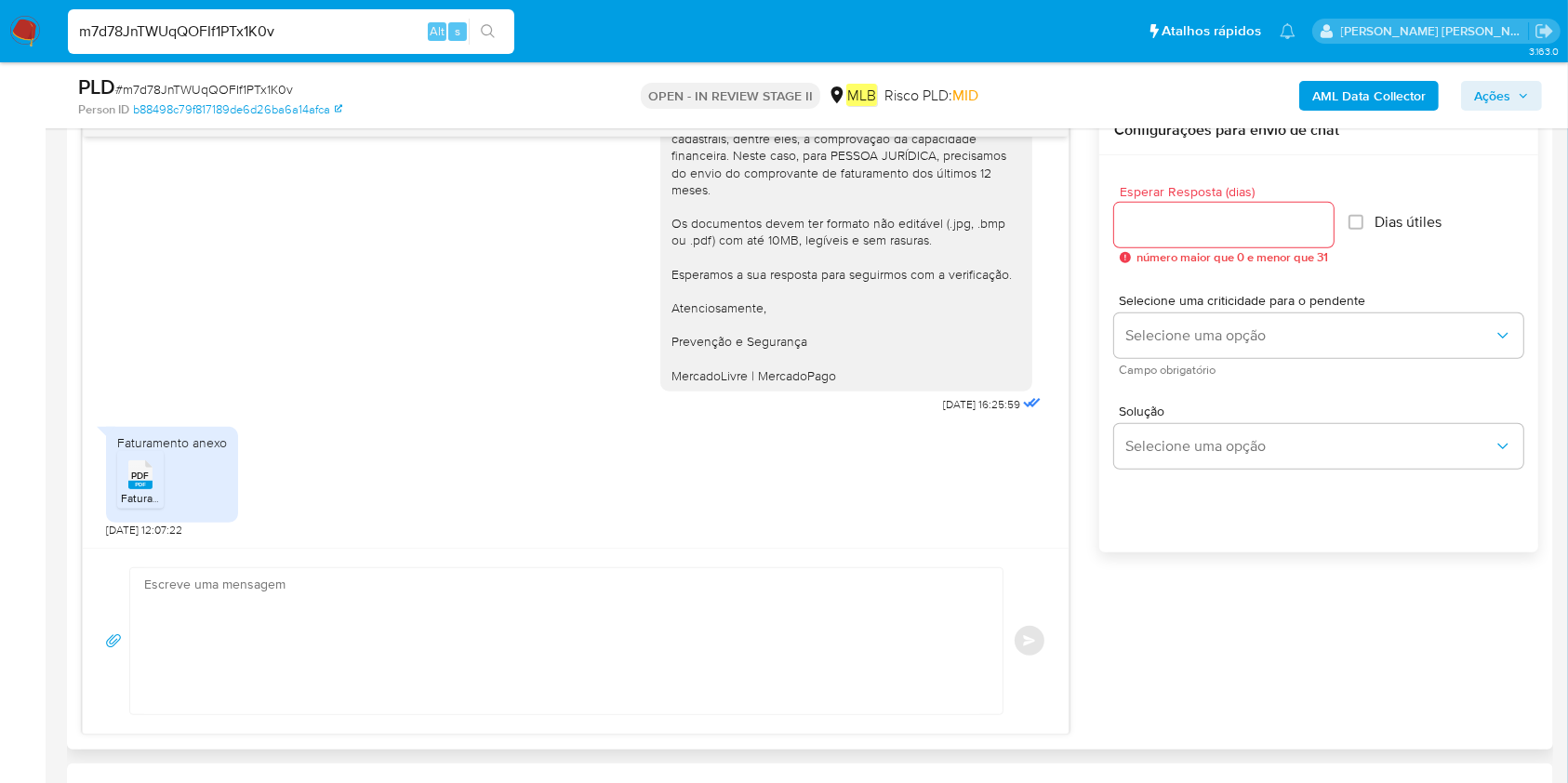
click at [136, 470] on span "PDF" at bounding box center [141, 476] width 17 height 12
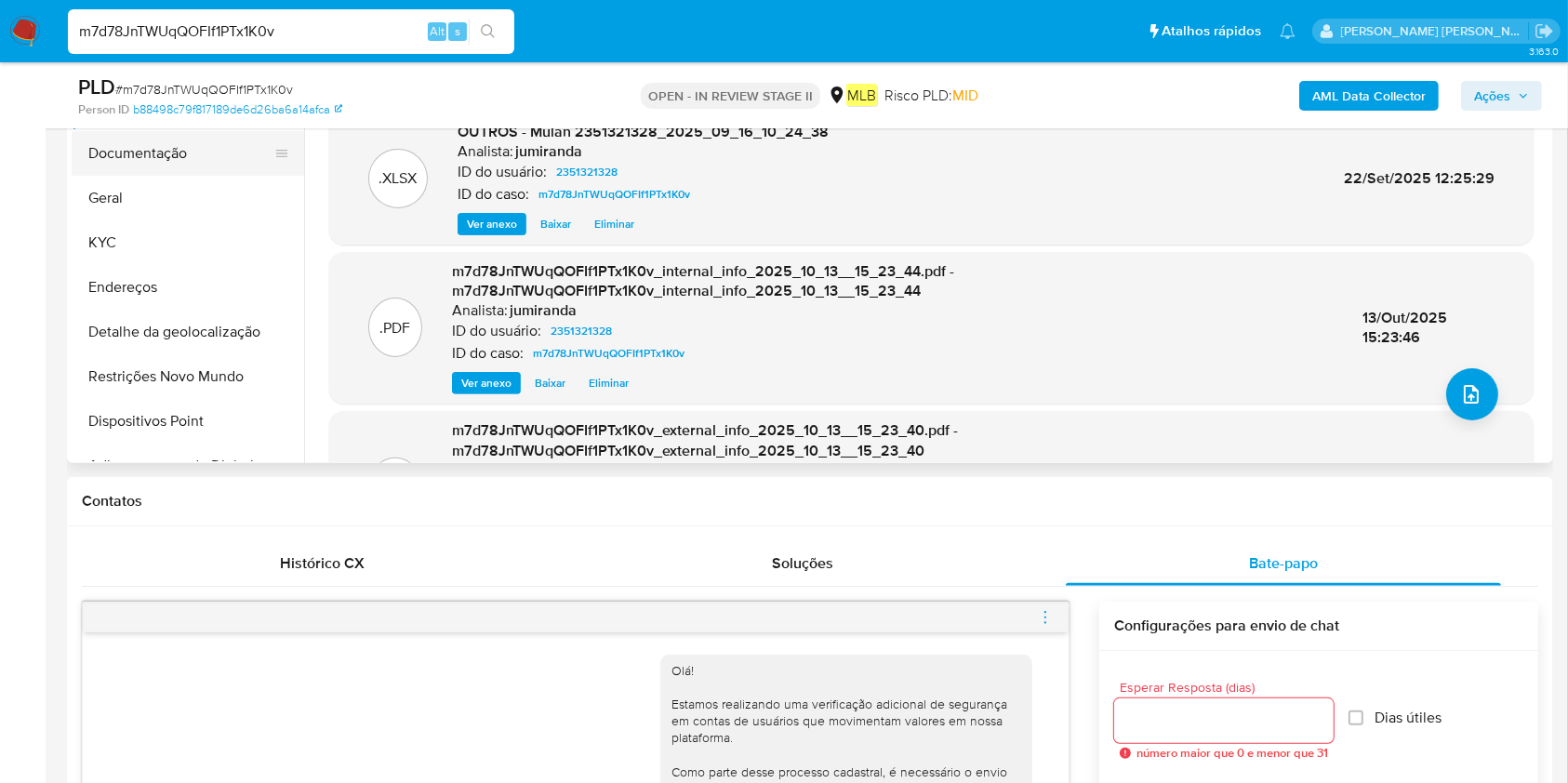
scroll to position [248, 0]
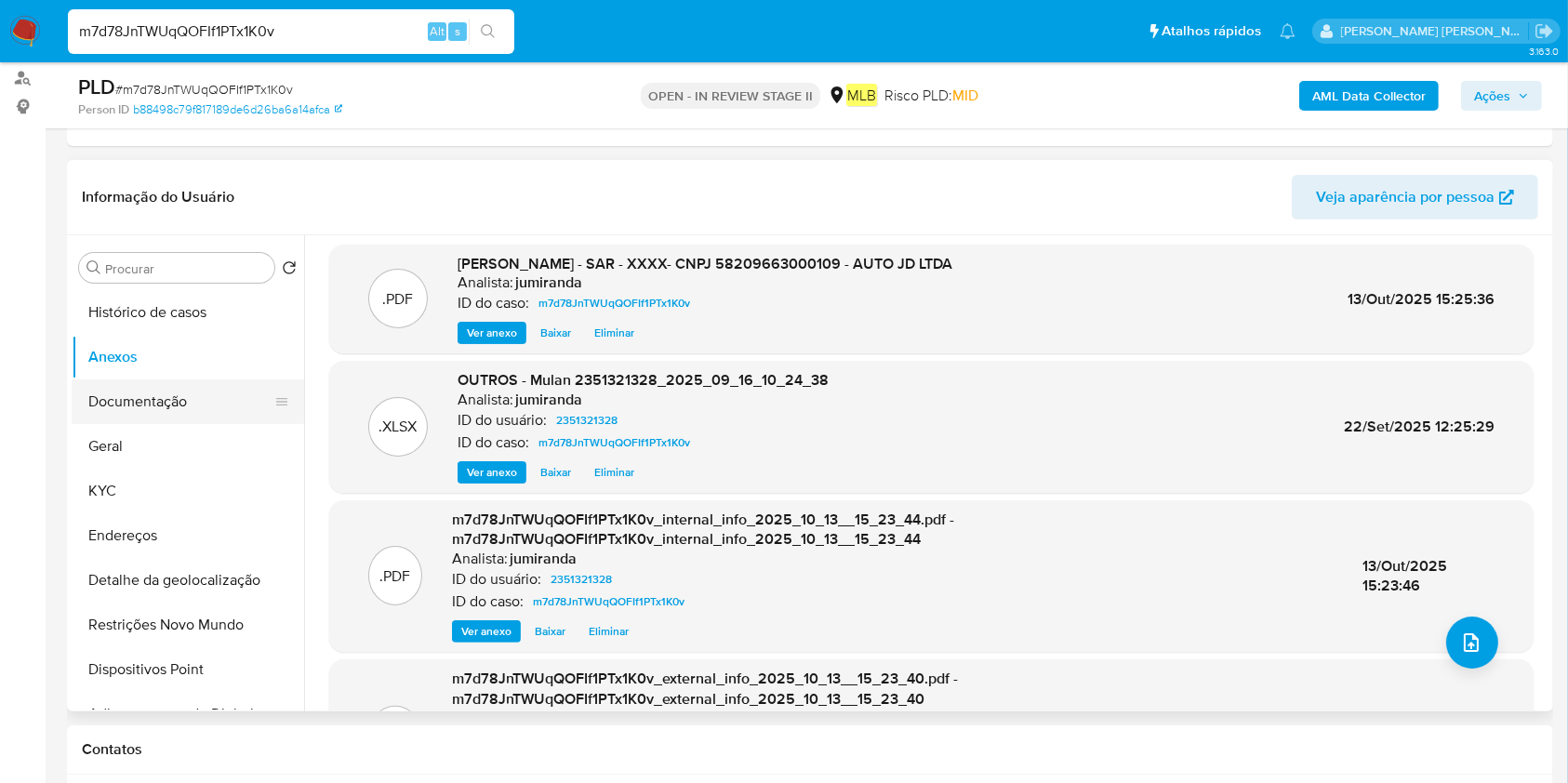
click at [196, 401] on button "Documentação" at bounding box center [181, 402] width 218 height 44
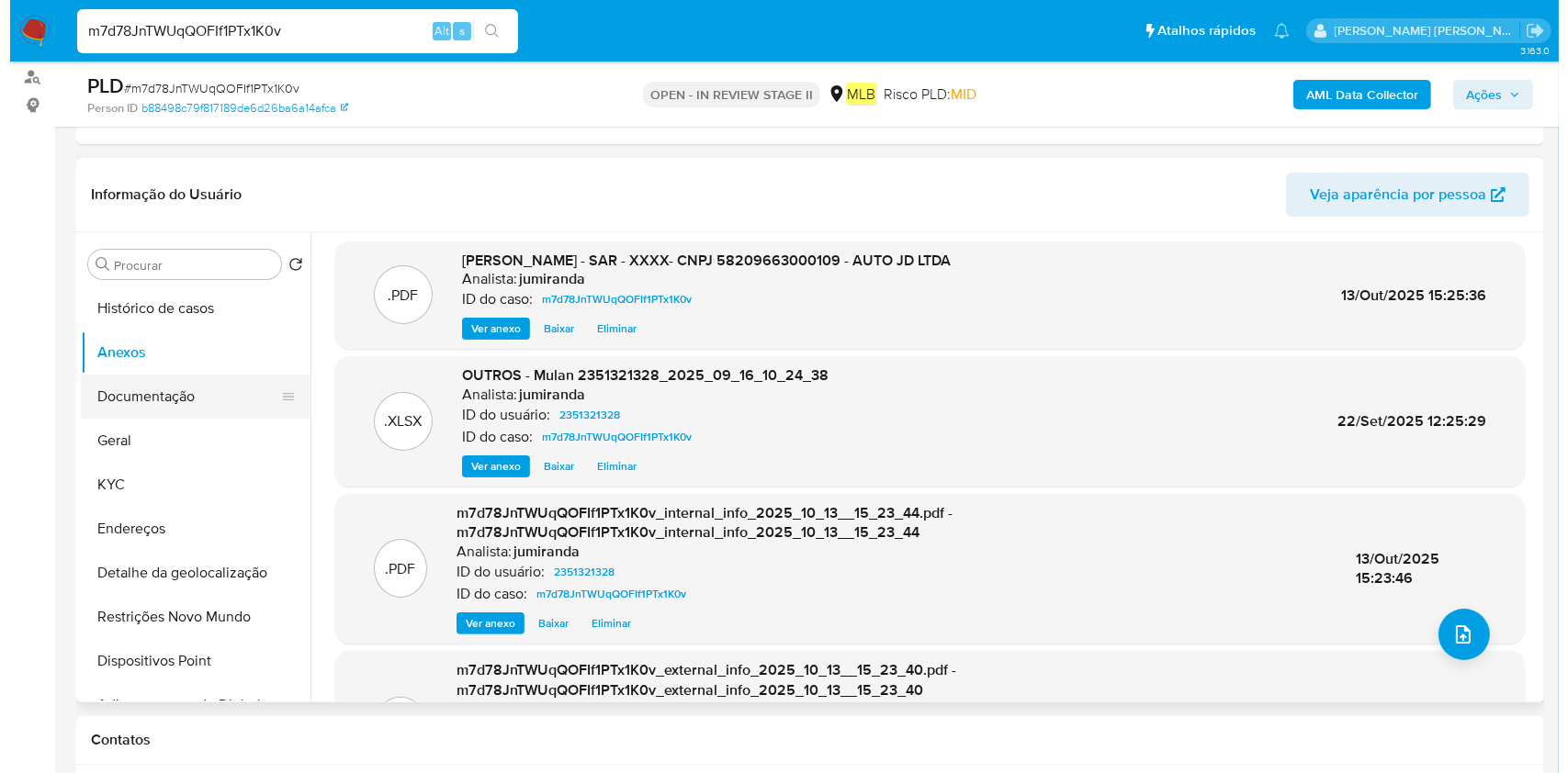
scroll to position [0, 0]
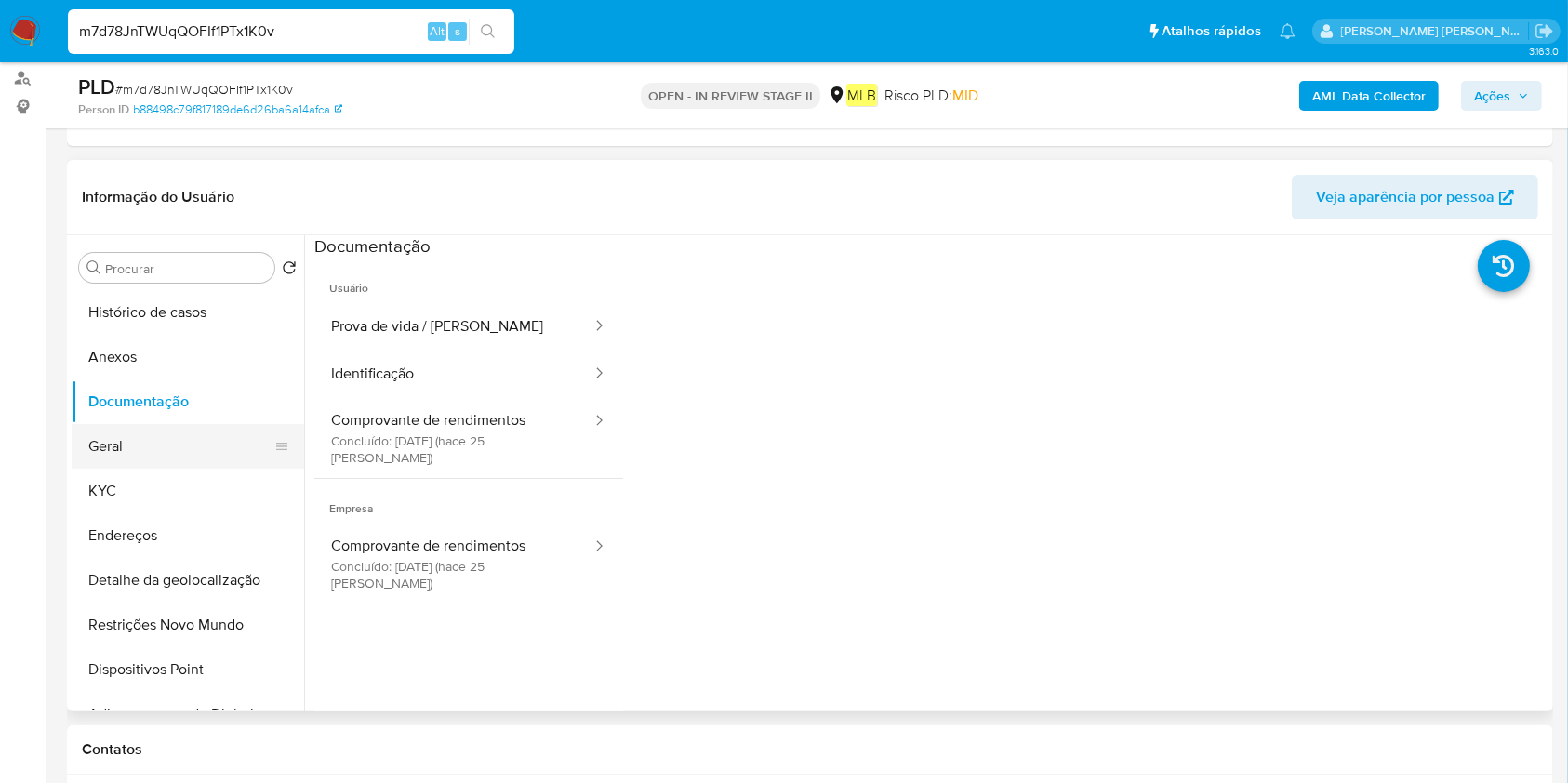
click at [161, 435] on button "Geral" at bounding box center [181, 447] width 218 height 44
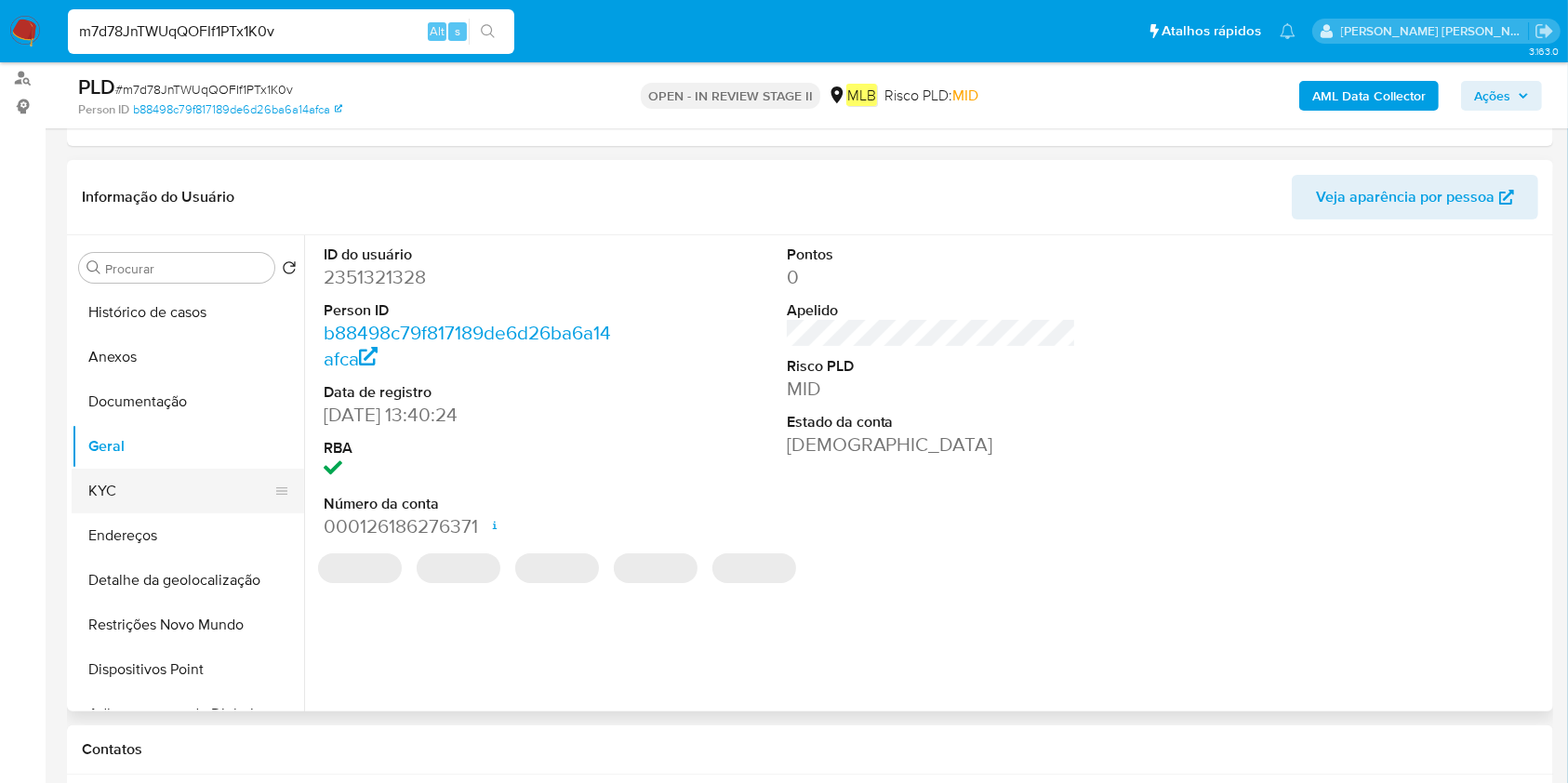
click at [153, 487] on button "KYC" at bounding box center [181, 491] width 218 height 44
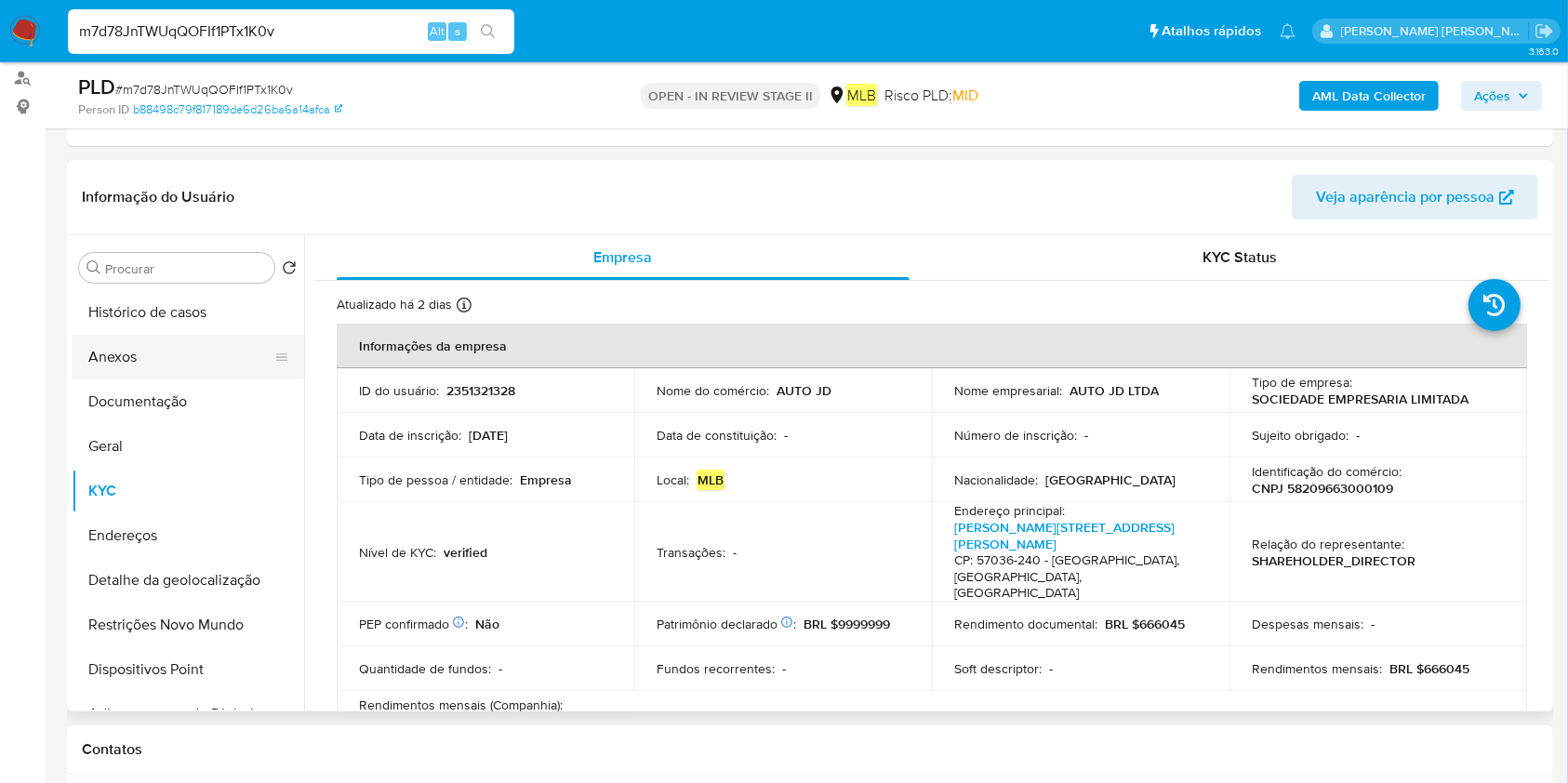
click at [119, 351] on button "Anexos" at bounding box center [181, 357] width 218 height 44
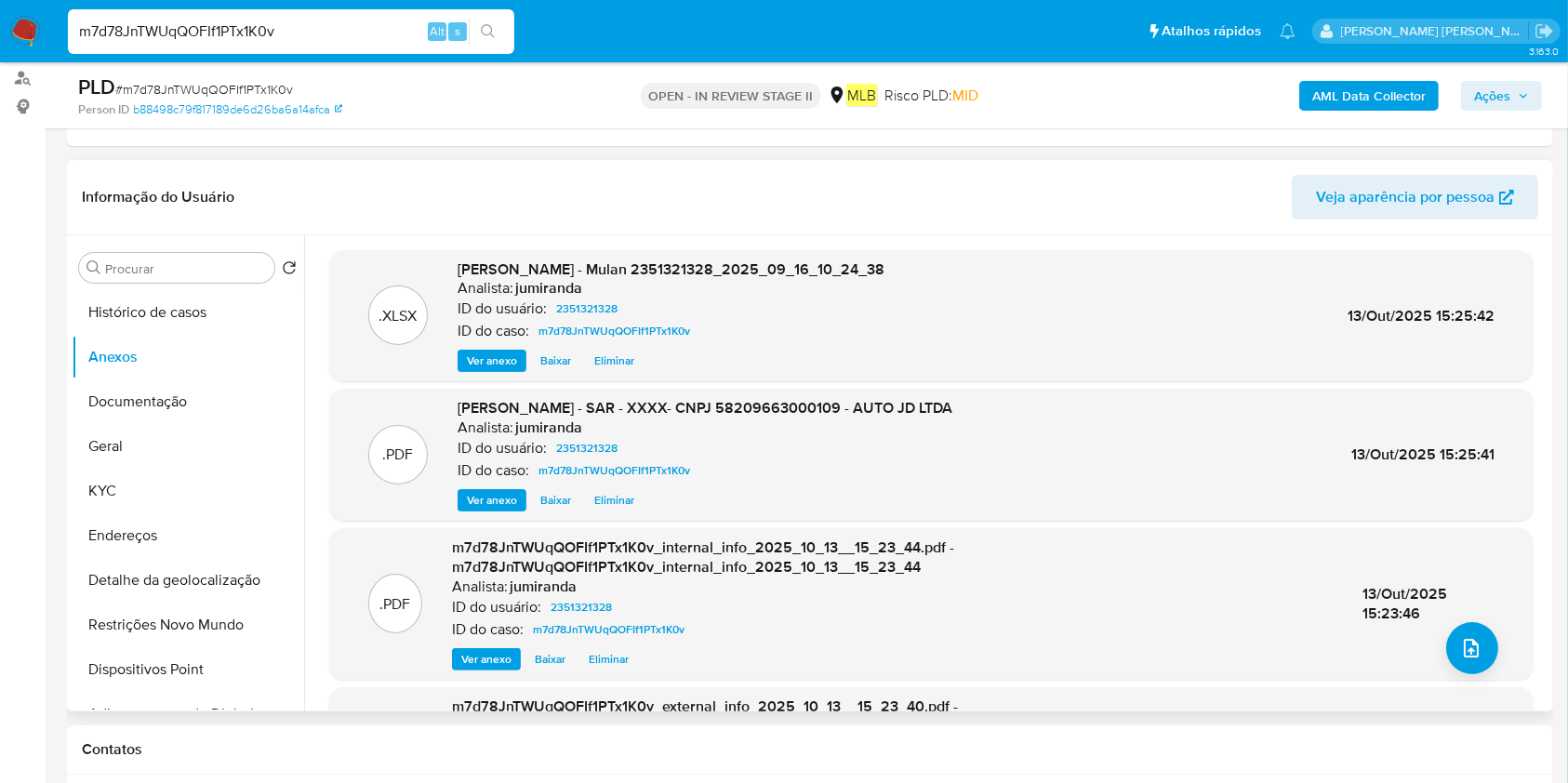
click at [622, 357] on span "Eliminar" at bounding box center [615, 360] width 40 height 18
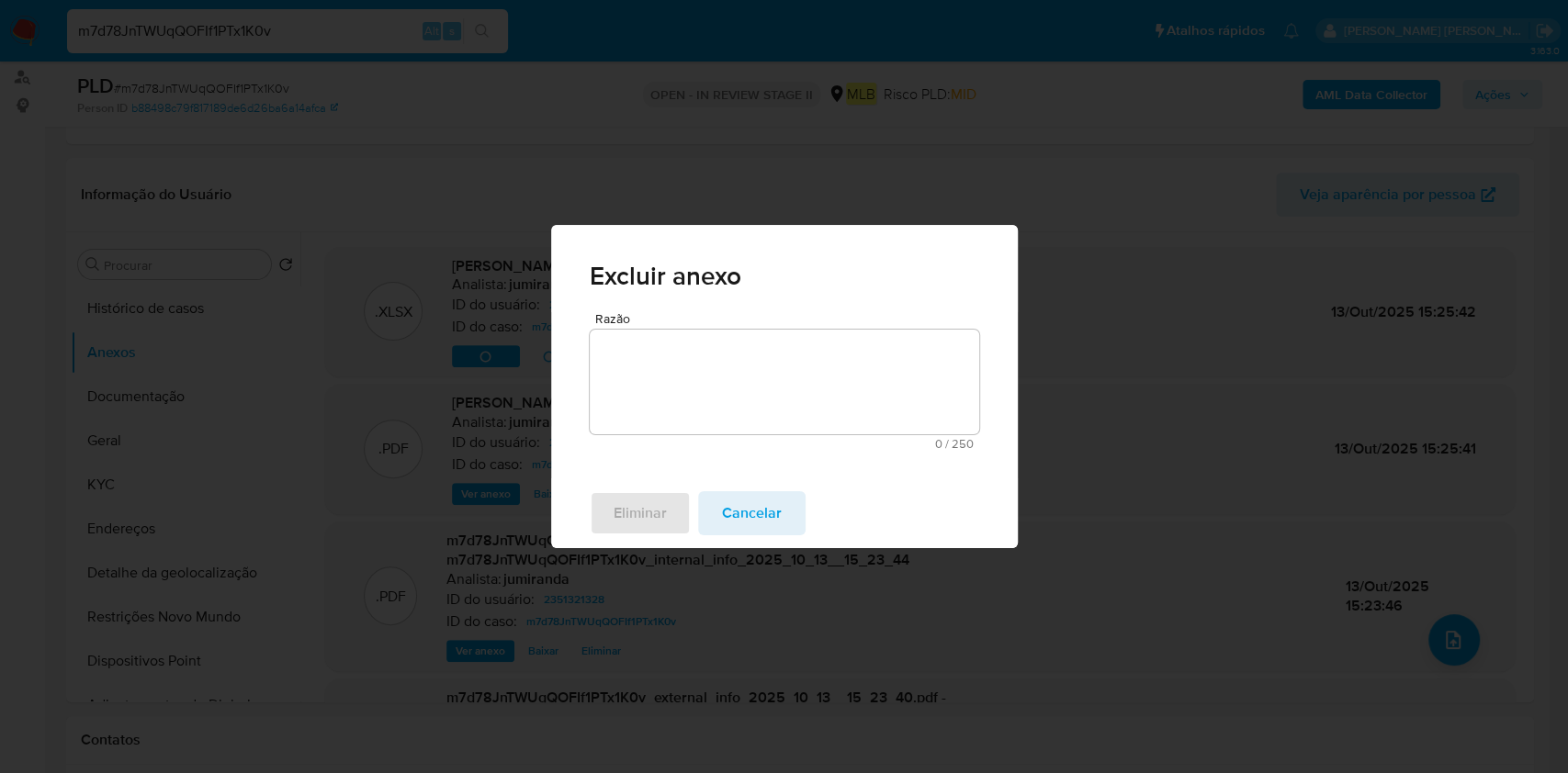
click at [709, 387] on textarea "Razão" at bounding box center [784, 382] width 390 height 104
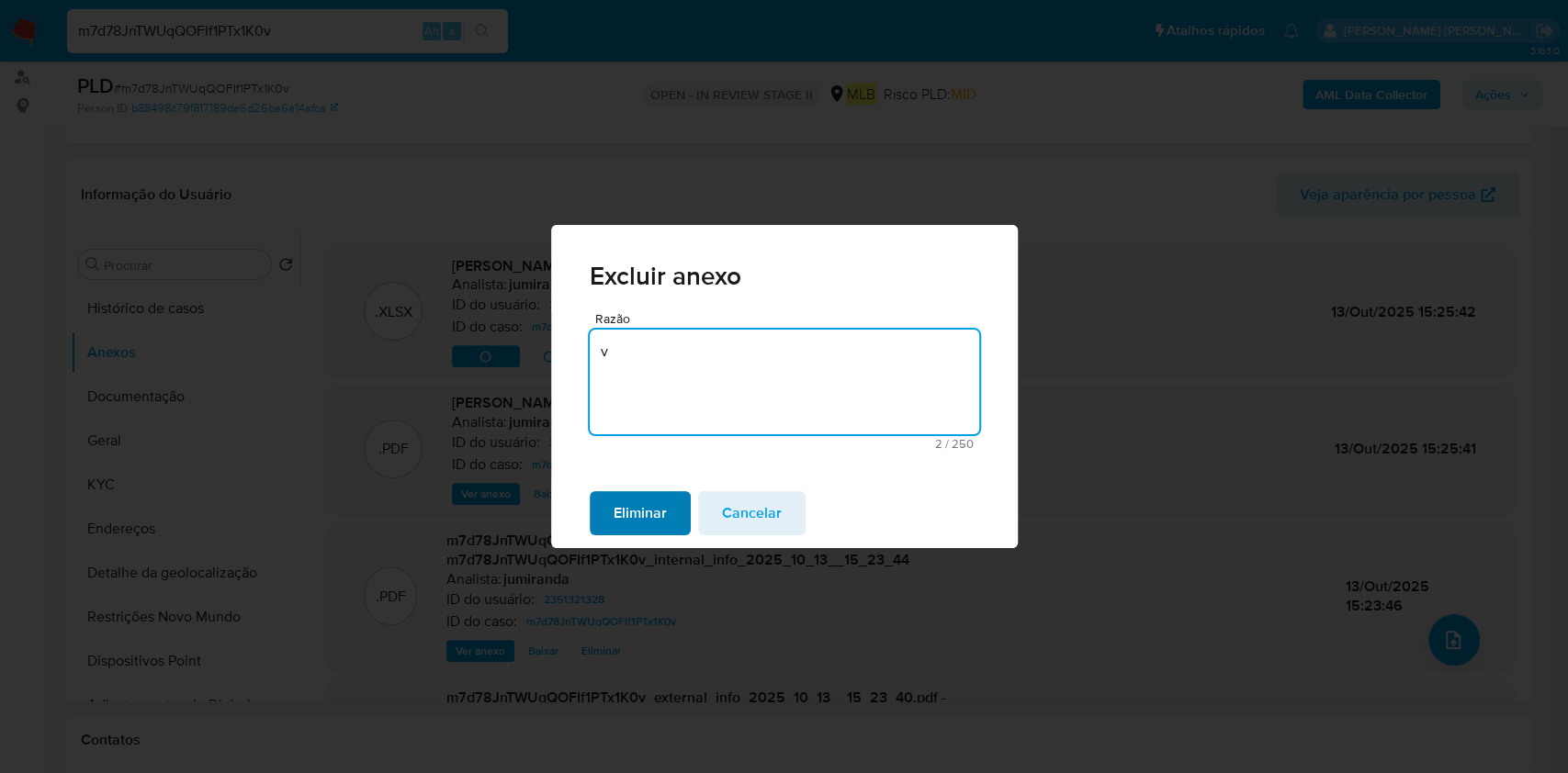
type textarea "v"
click at [625, 496] on span "Eliminar" at bounding box center [640, 513] width 53 height 41
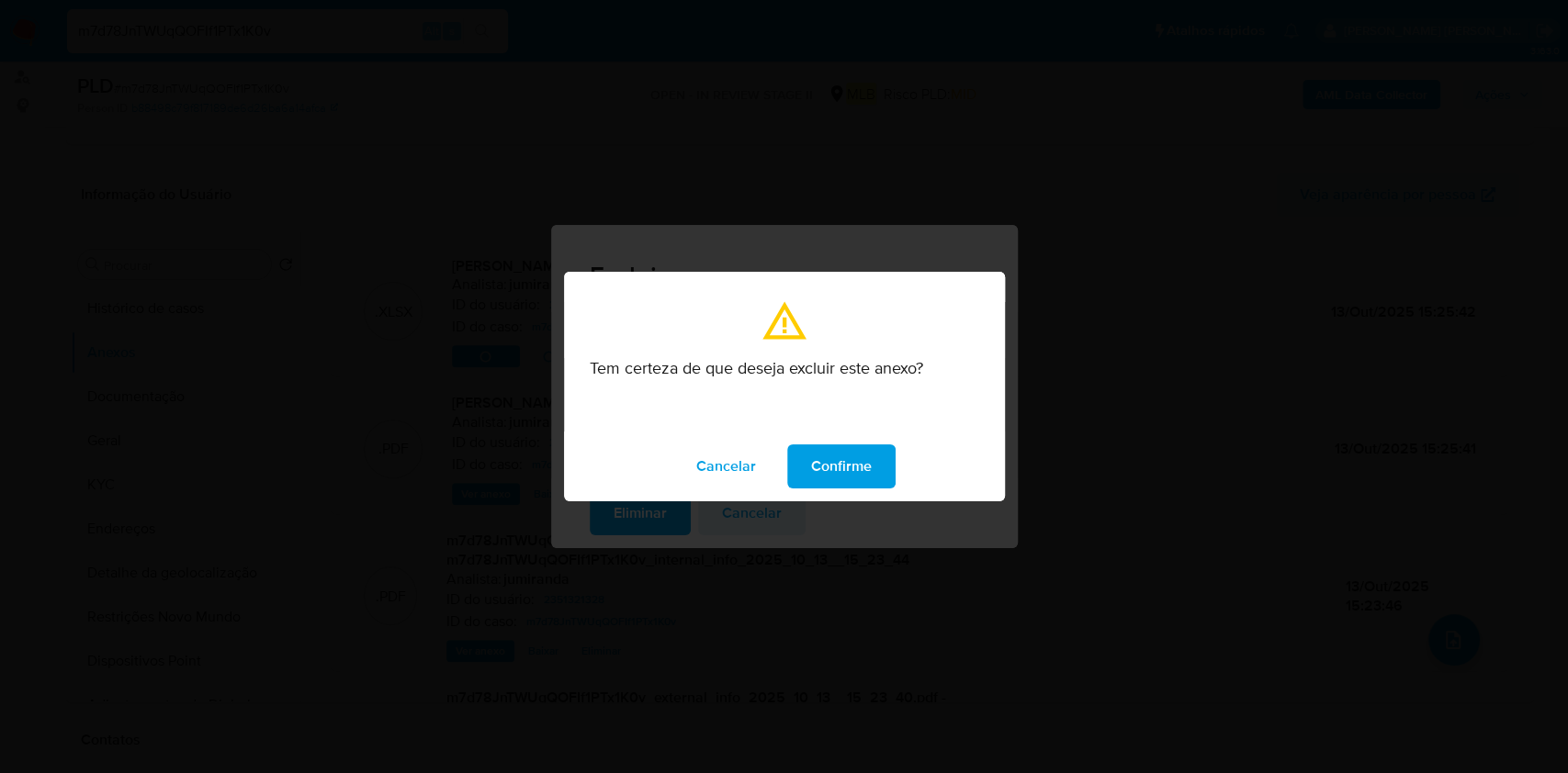
click at [832, 465] on span "Confirme" at bounding box center [841, 467] width 61 height 41
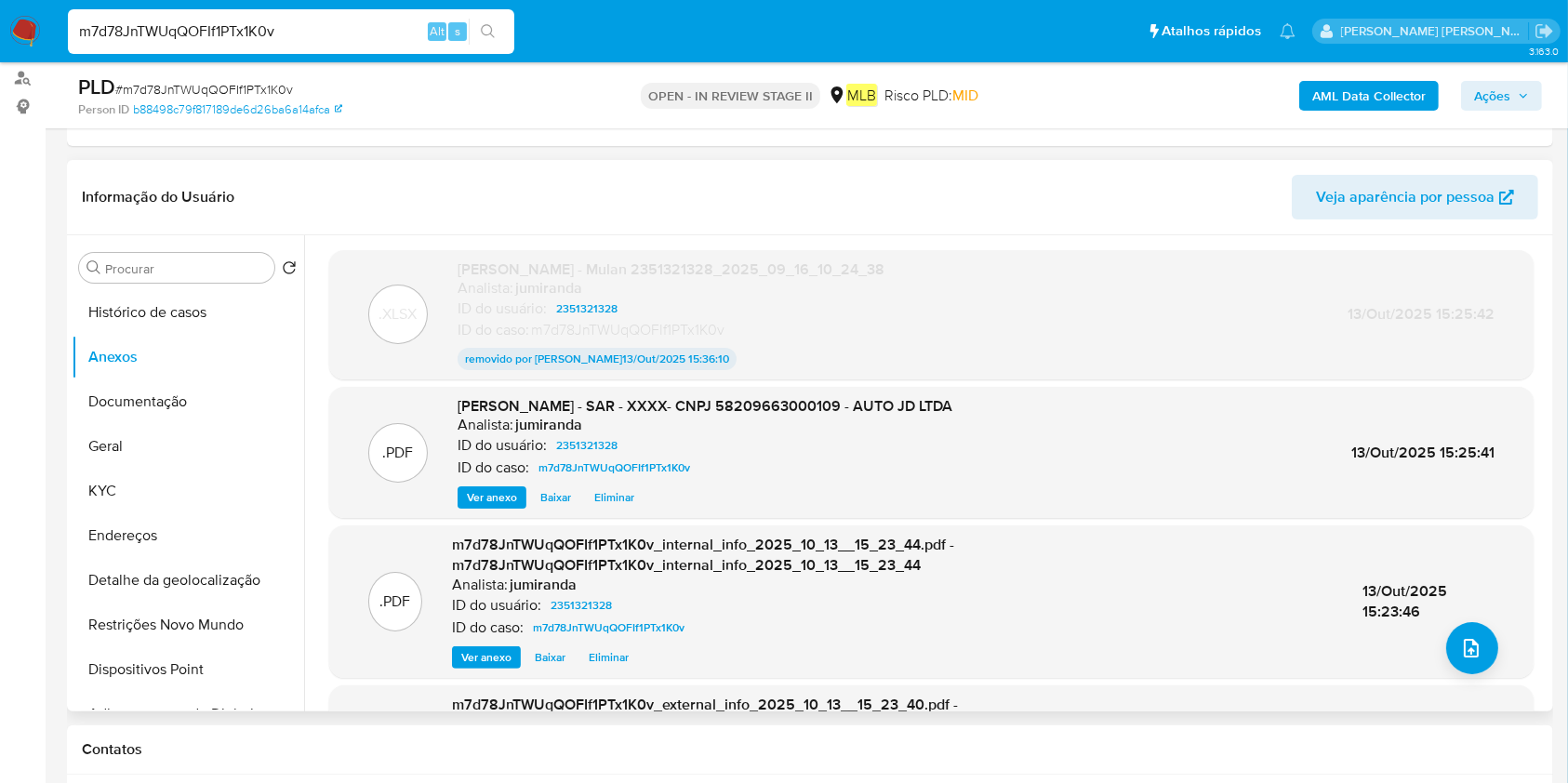
click at [602, 499] on span "Eliminar" at bounding box center [615, 497] width 40 height 18
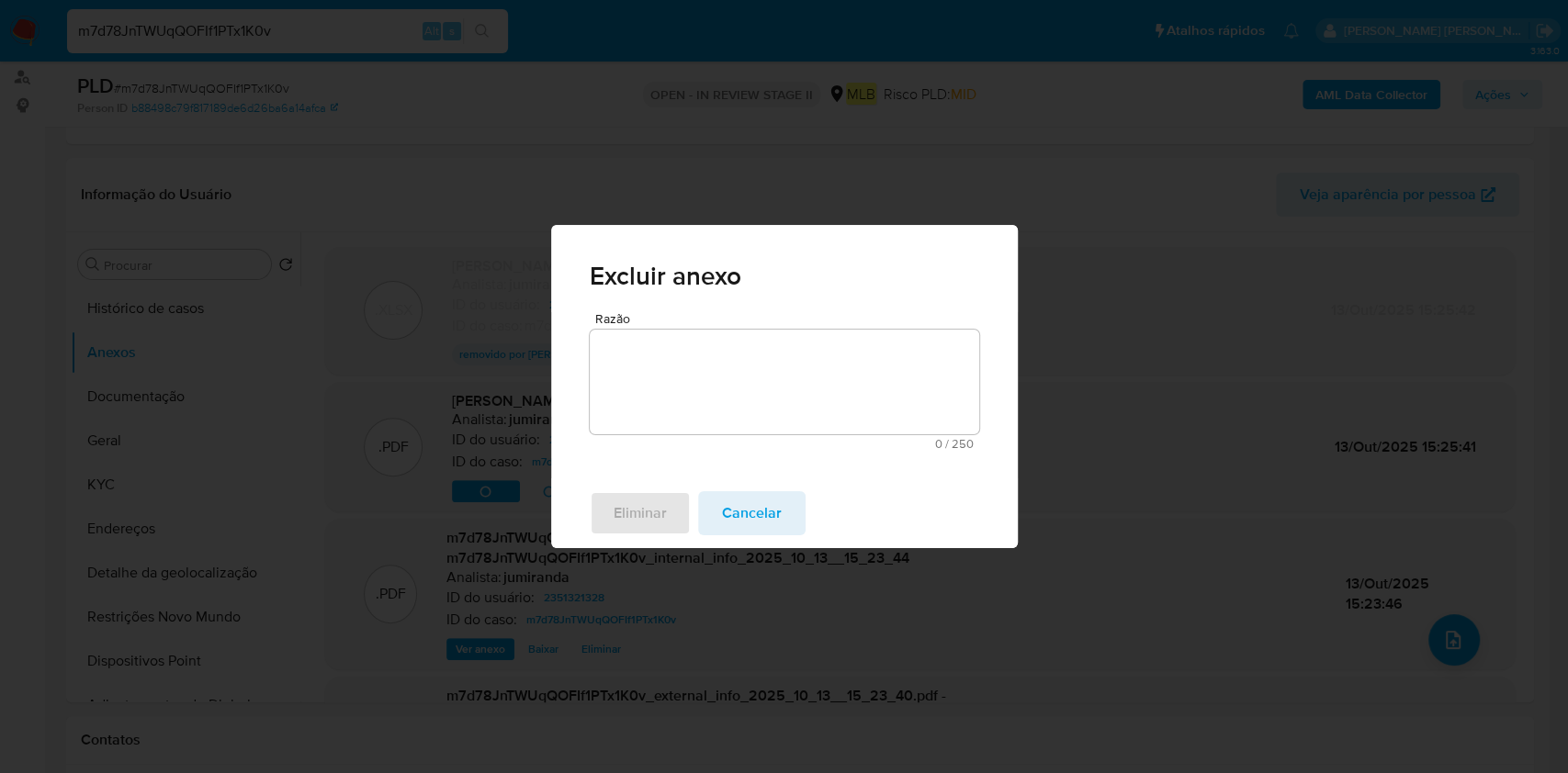
click at [870, 377] on textarea "Razão" at bounding box center [784, 382] width 390 height 104
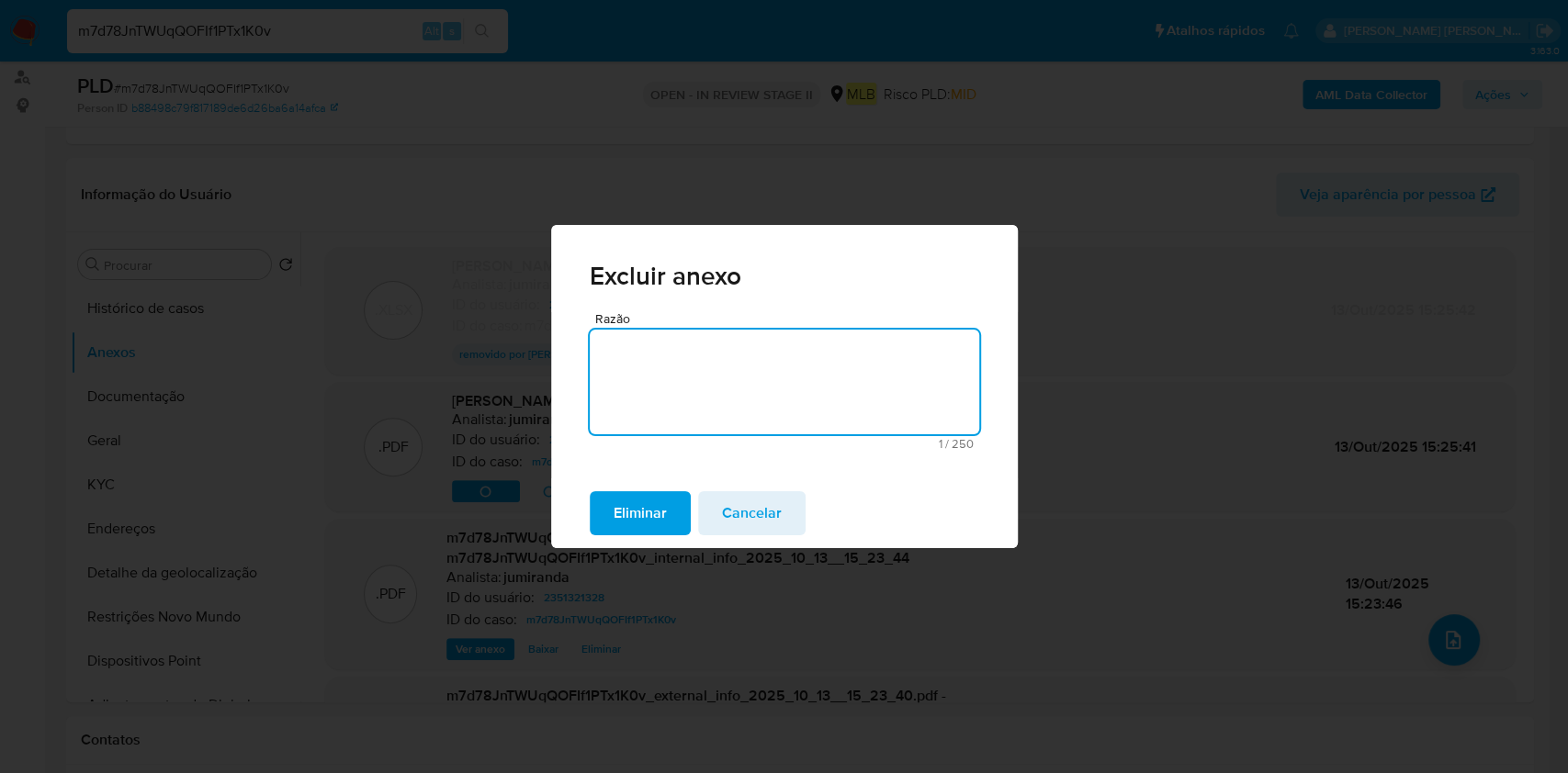
click at [617, 501] on span "Eliminar" at bounding box center [640, 513] width 53 height 41
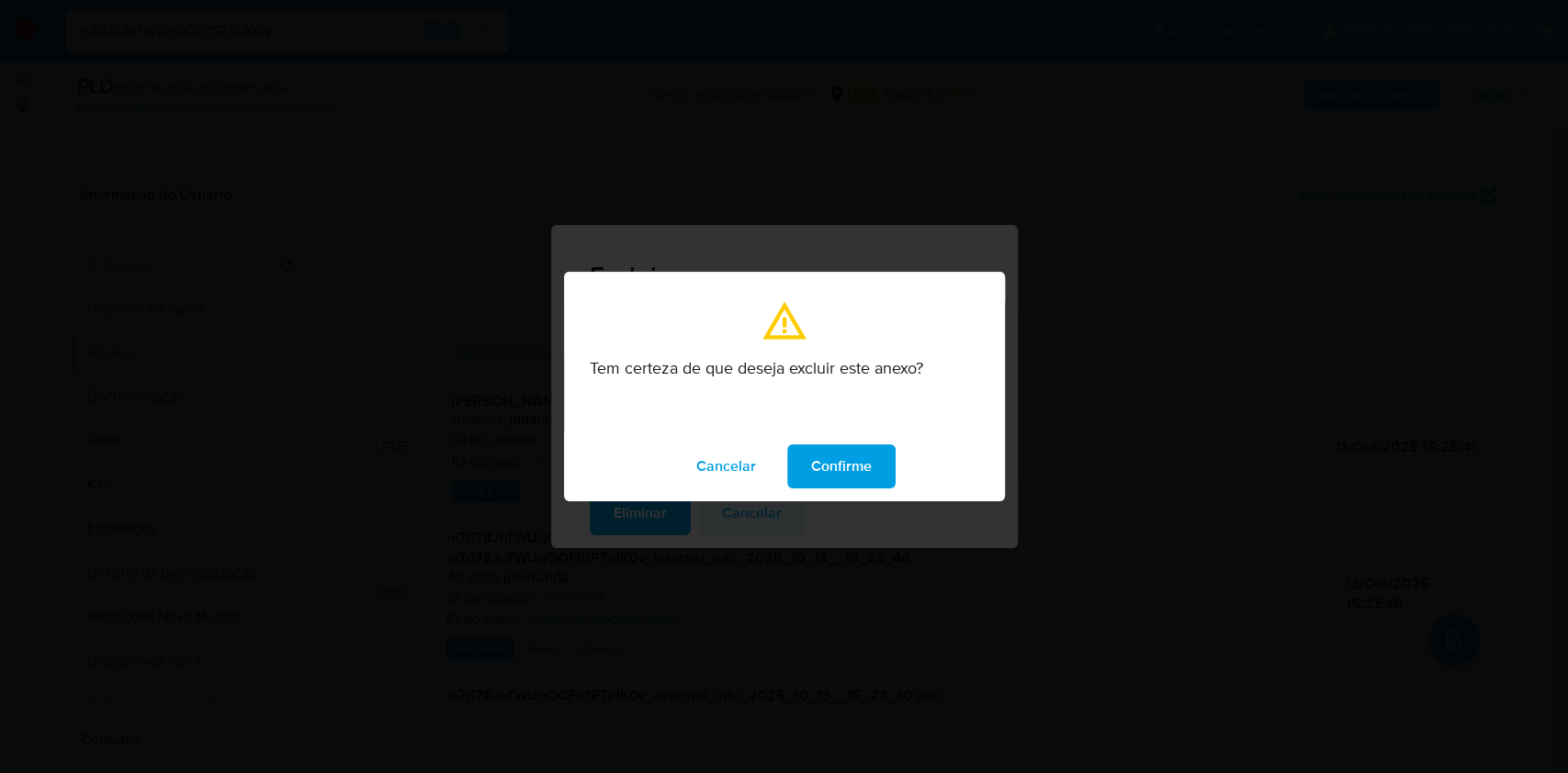
click at [817, 468] on span "Confirme" at bounding box center [841, 467] width 61 height 41
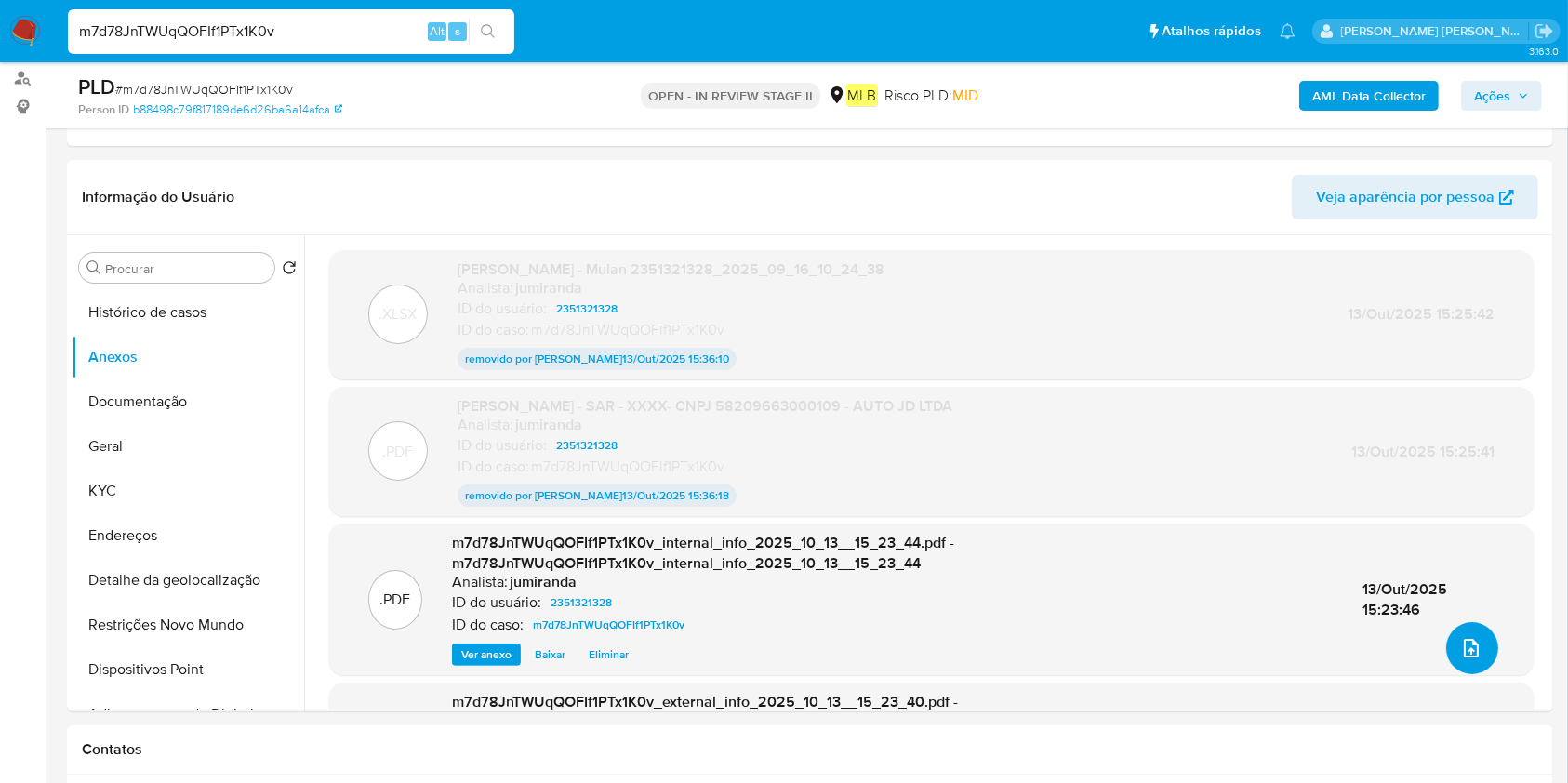
click at [1464, 648] on icon "upload-file" at bounding box center [1471, 648] width 22 height 22
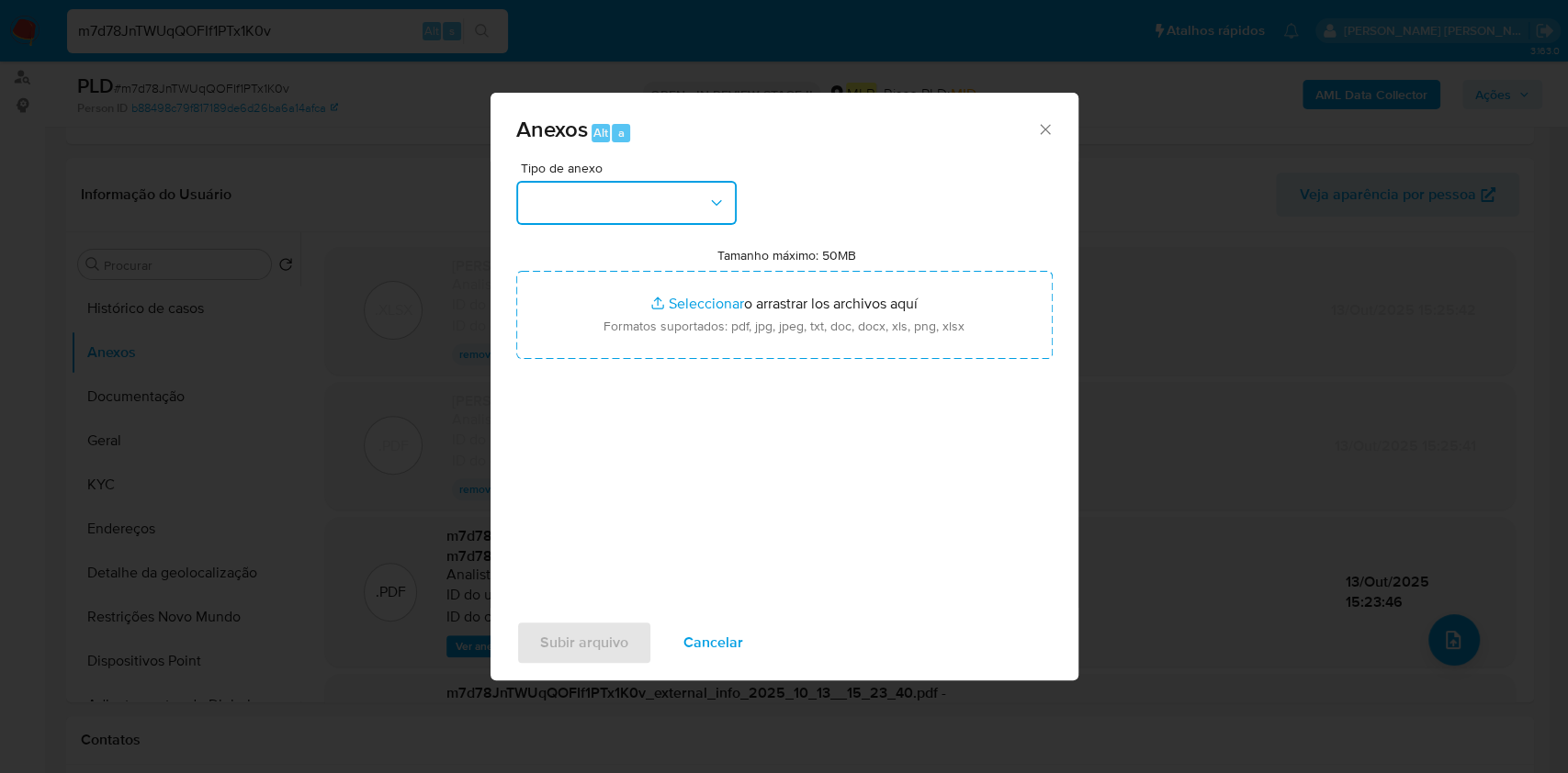
click at [636, 206] on button "button" at bounding box center [626, 203] width 220 height 44
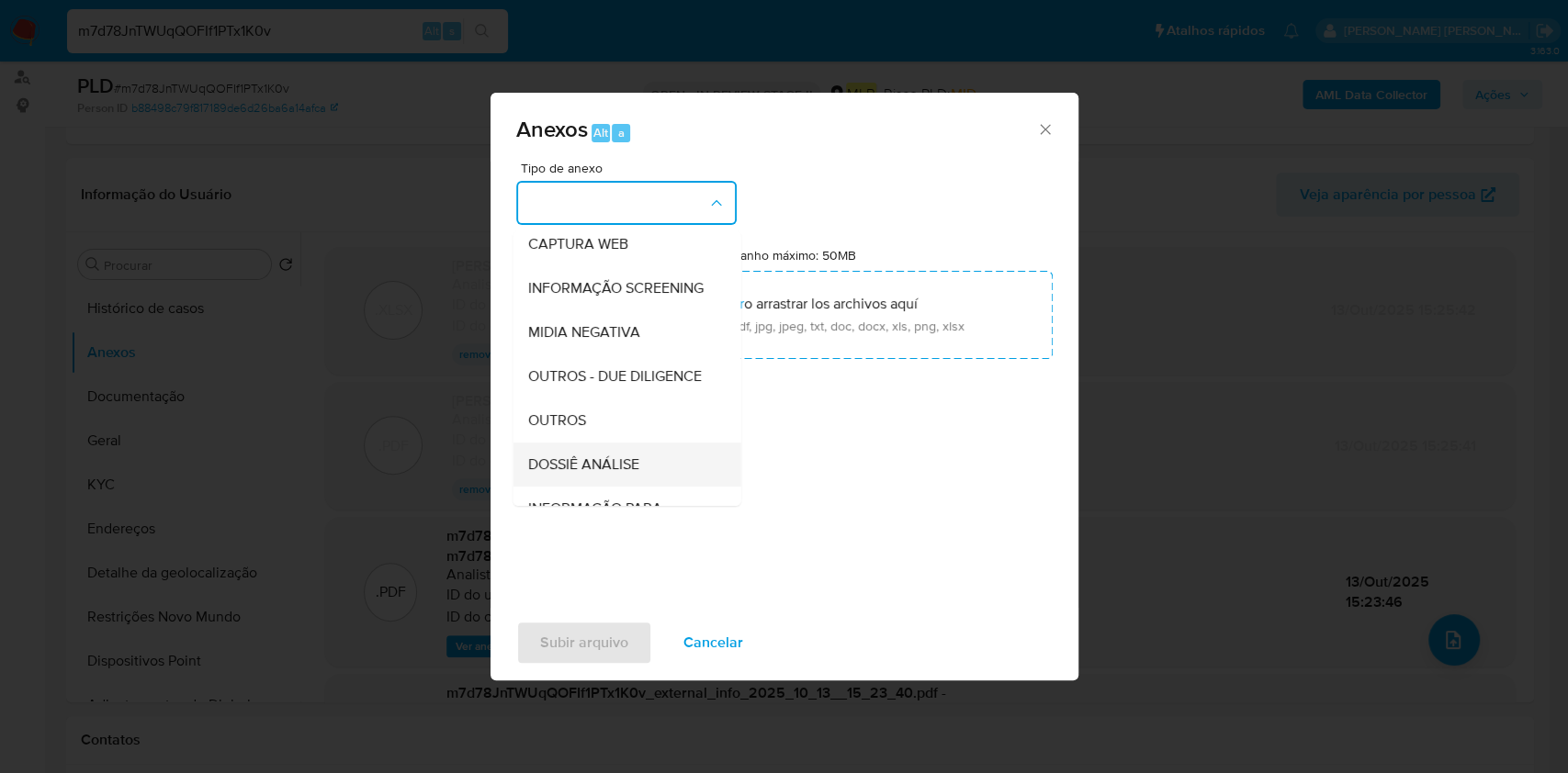
scroll to position [282, 0]
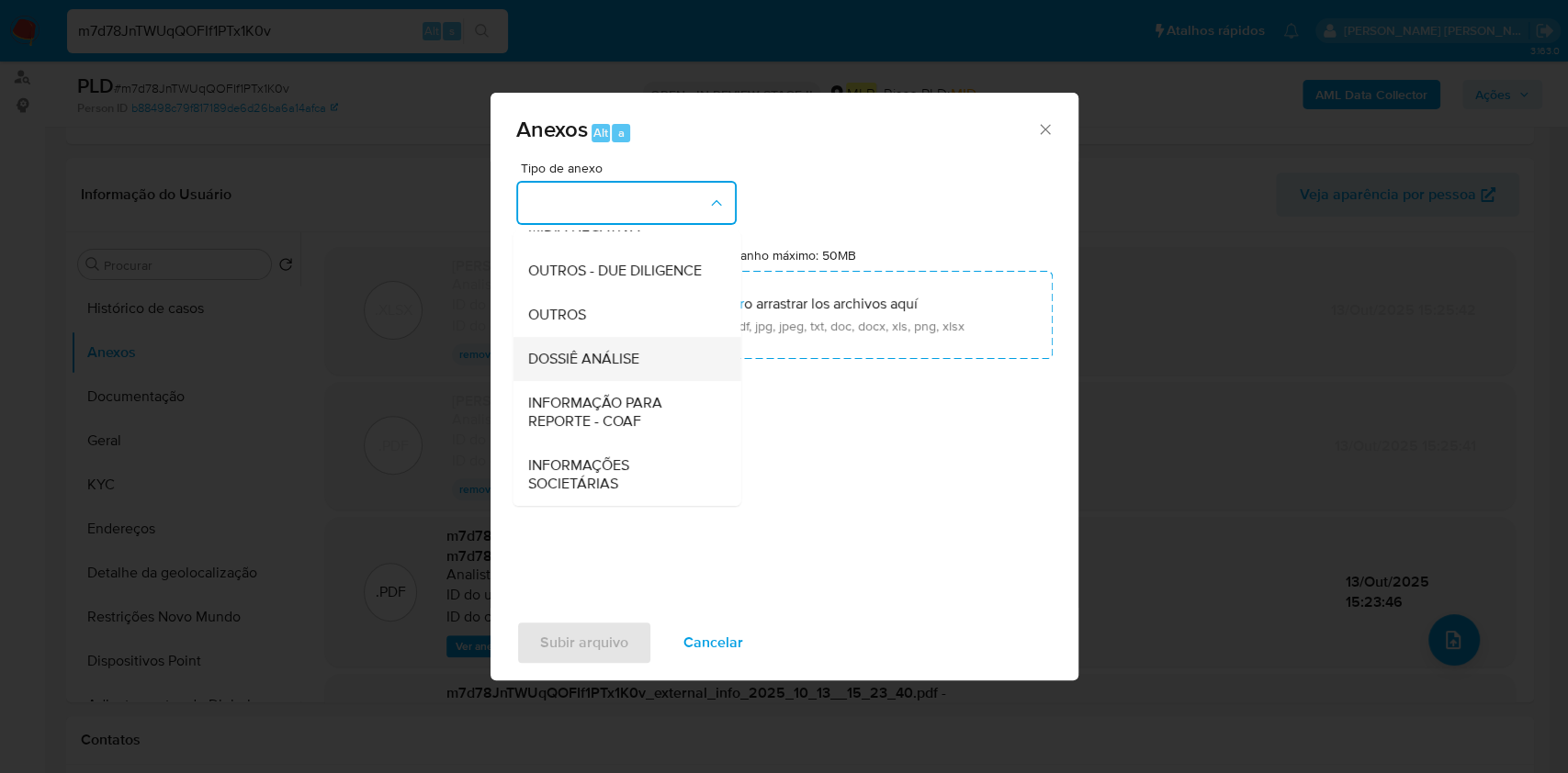
click at [621, 368] on div "DOSSIÊ ANÁLISE" at bounding box center [621, 359] width 188 height 44
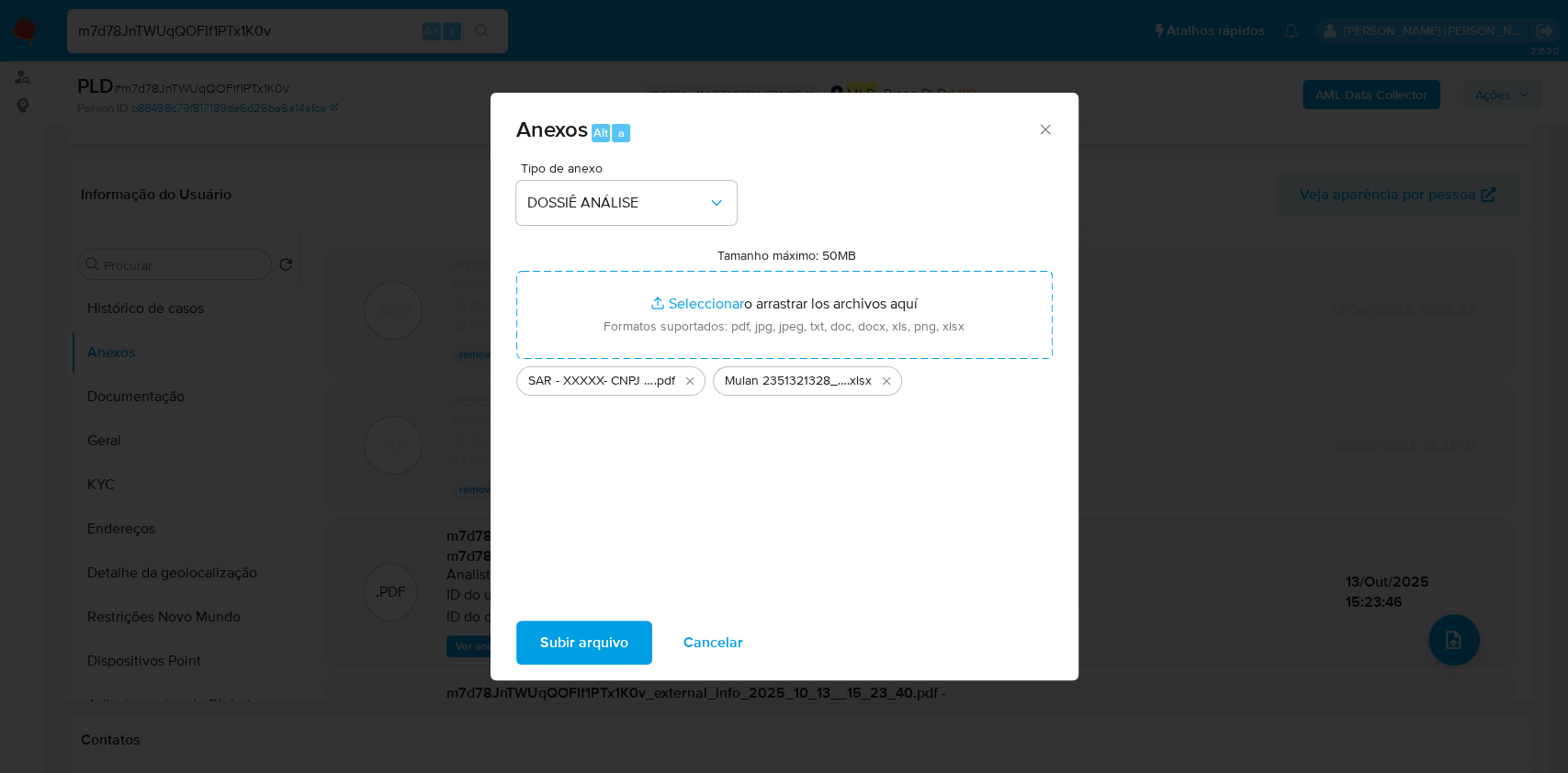
click at [573, 633] on span "Subir arquivo" at bounding box center [583, 643] width 88 height 41
click at [636, 635] on button "Subir arquivo" at bounding box center [583, 643] width 136 height 44
click at [718, 650] on span "Cancelar" at bounding box center [713, 643] width 60 height 41
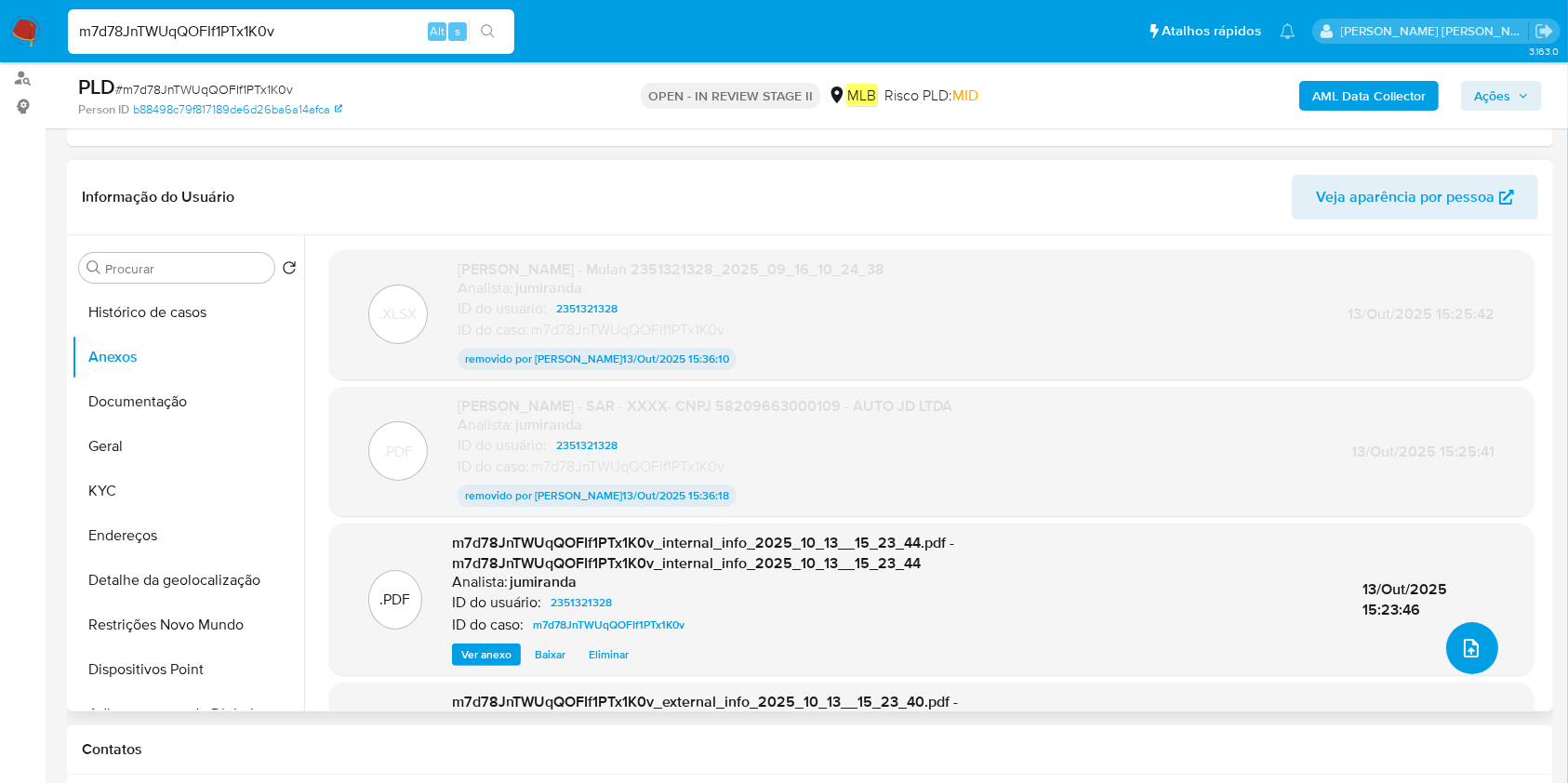
click at [1478, 644] on button "upload-file" at bounding box center [1472, 648] width 52 height 52
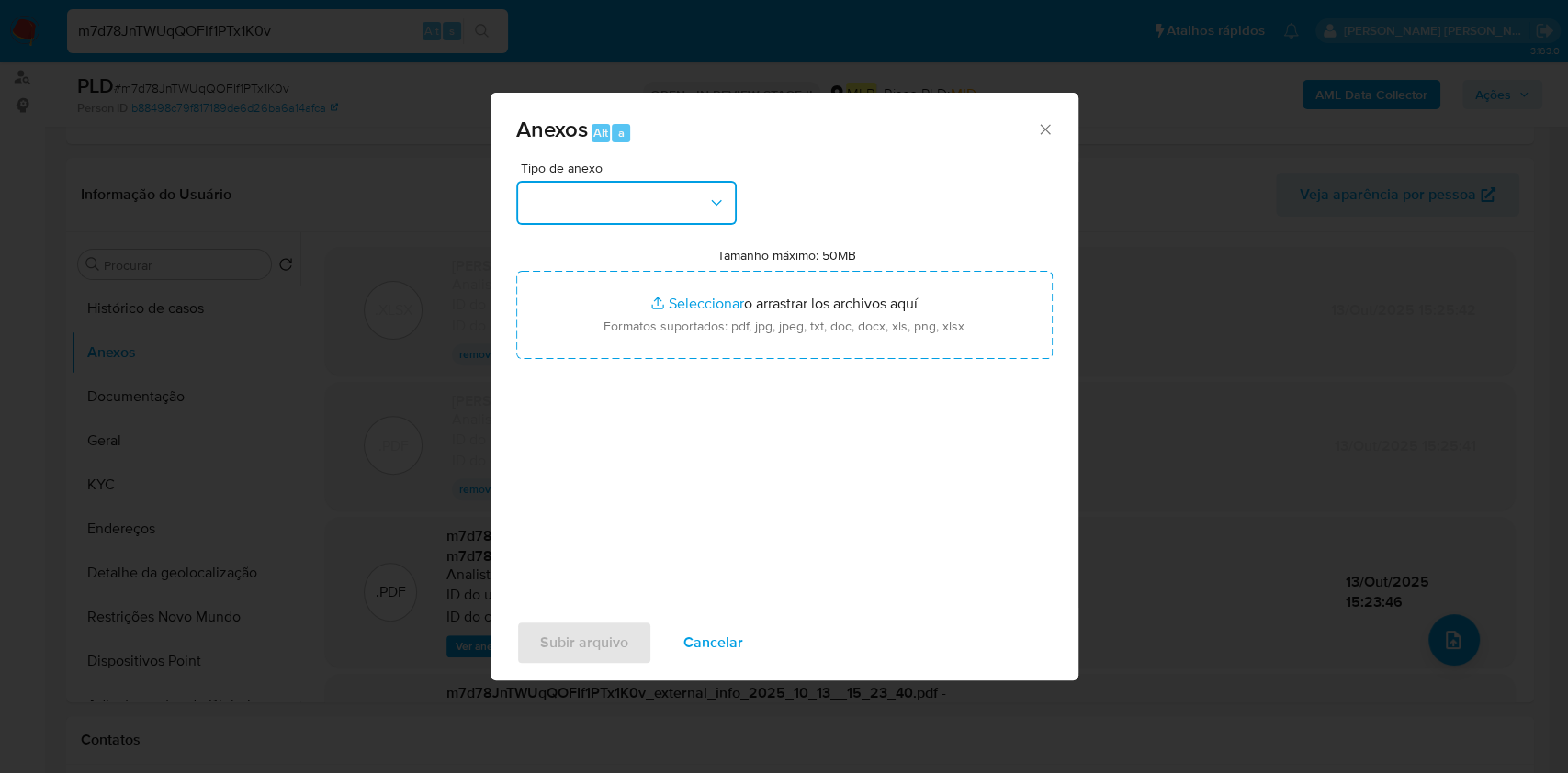
click at [713, 220] on button "button" at bounding box center [626, 203] width 220 height 44
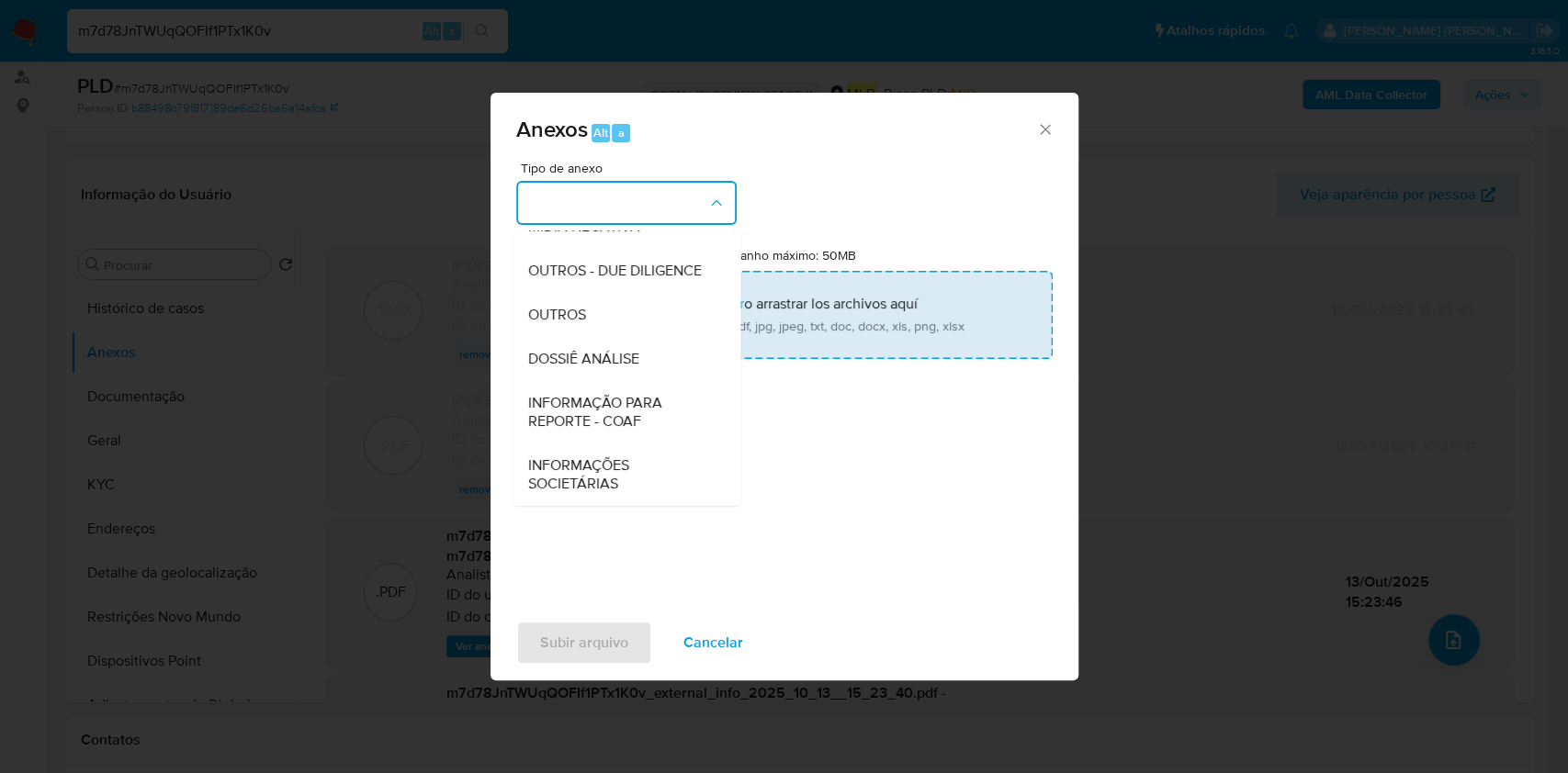
drag, startPoint x: 623, startPoint y: 350, endPoint x: 657, endPoint y: 340, distance: 35.4
click at [623, 350] on span "DOSSIÊ ANÁLISE" at bounding box center [582, 359] width 111 height 18
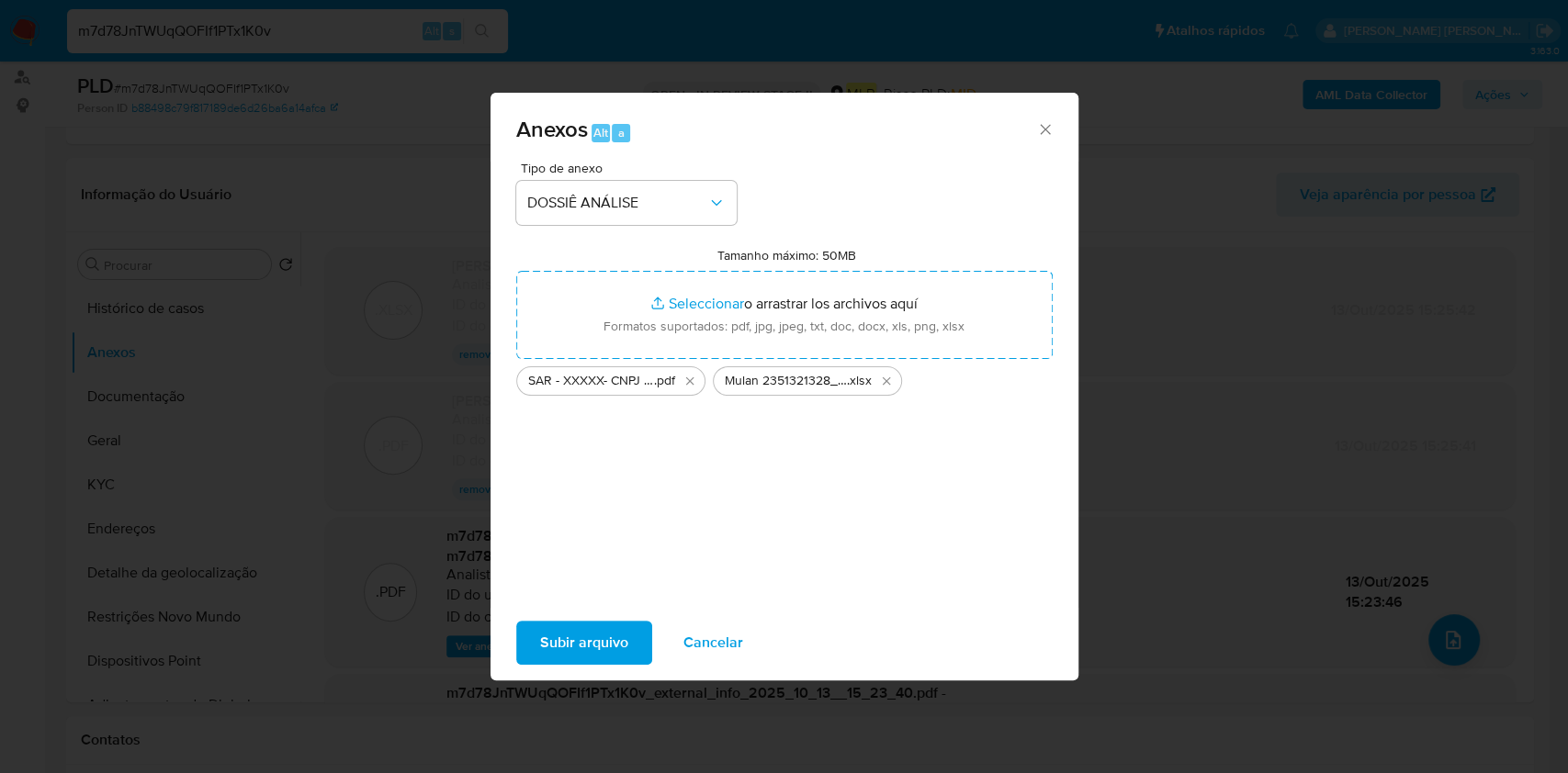
click at [561, 665] on div "Subir arquivo Cancelar" at bounding box center [784, 643] width 588 height 70
click at [567, 641] on span "Subir arquivo" at bounding box center [583, 643] width 88 height 41
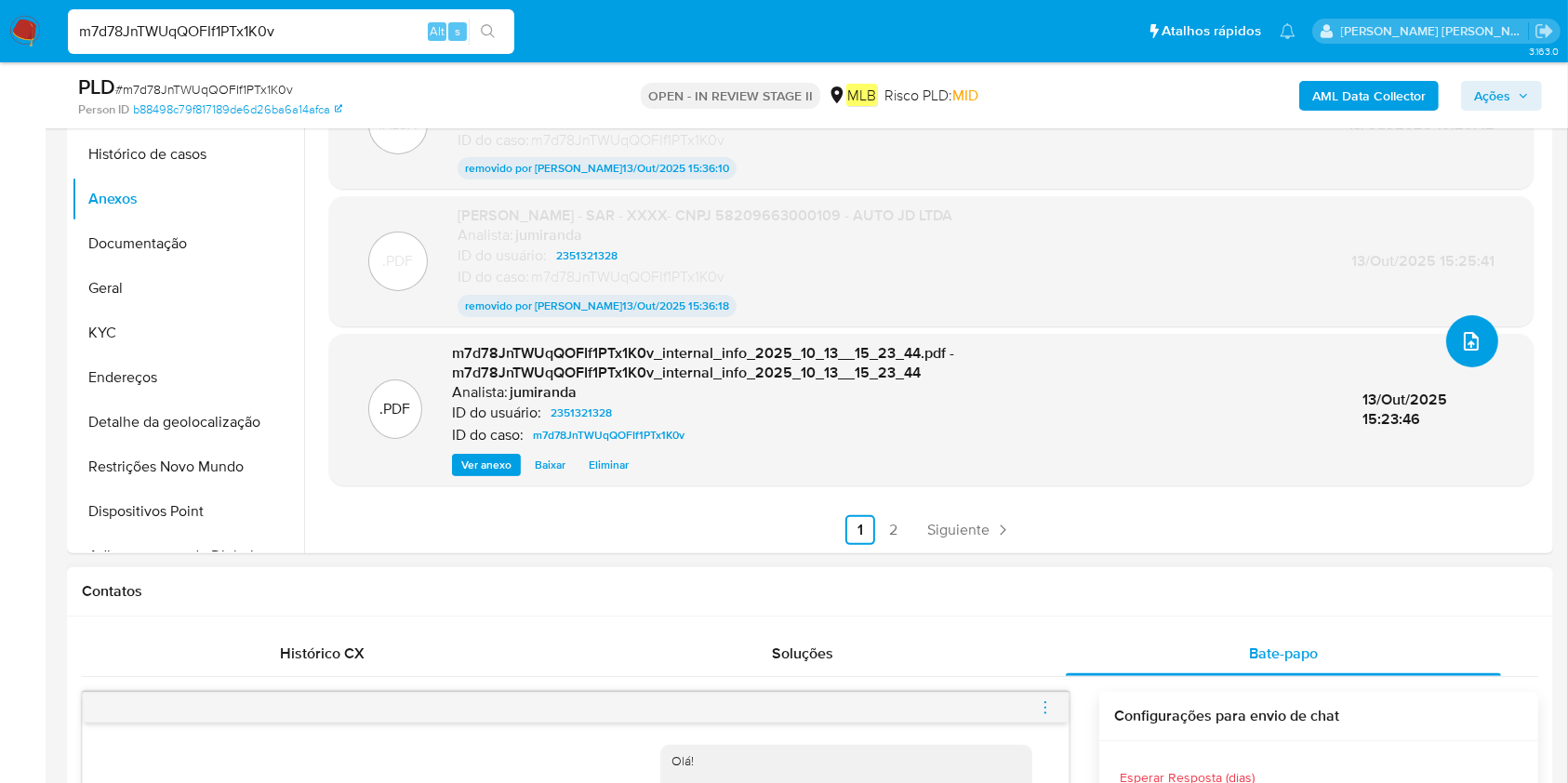
scroll to position [496, 0]
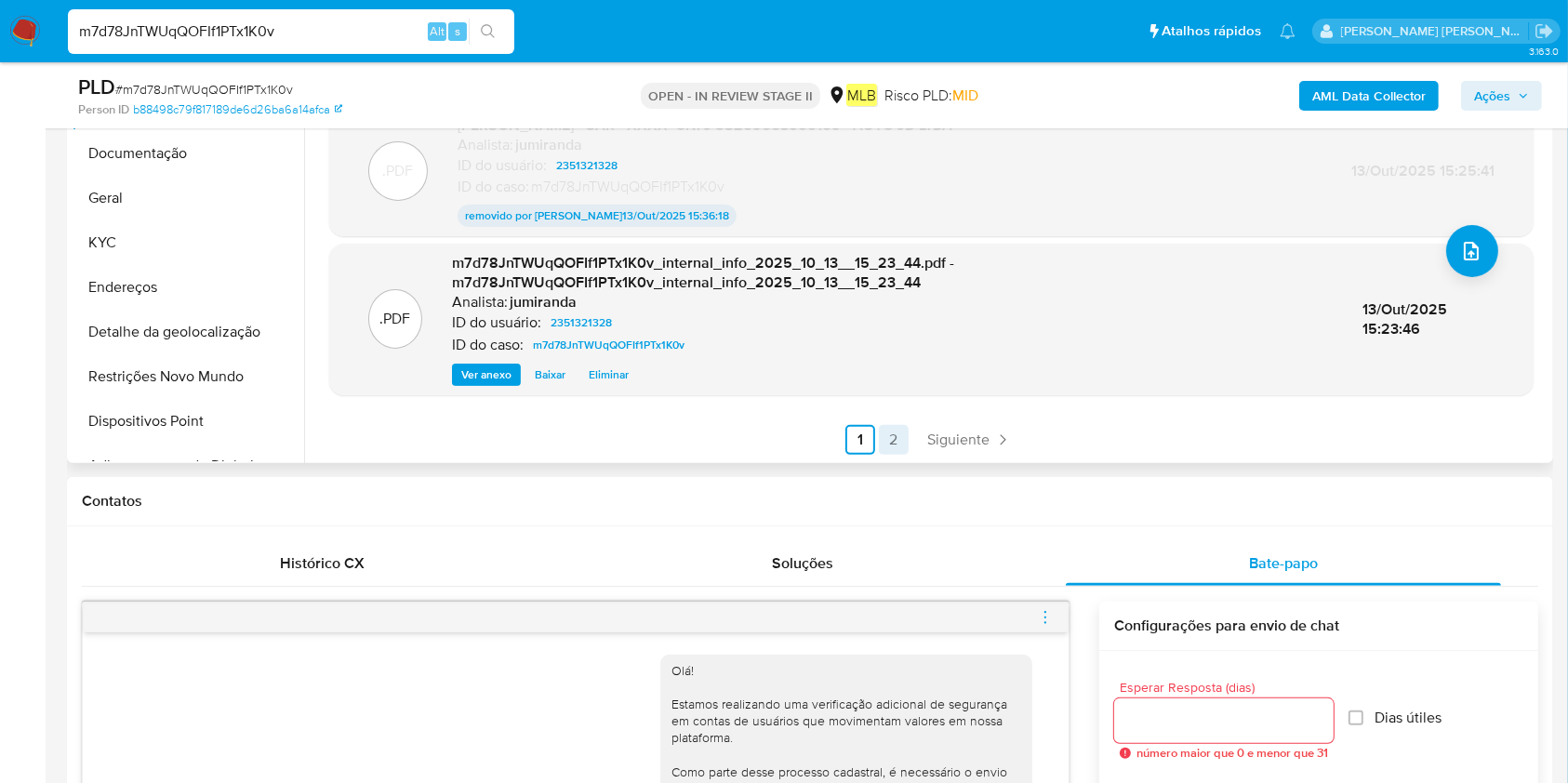
click at [901, 443] on link "2" at bounding box center [893, 440] width 30 height 30
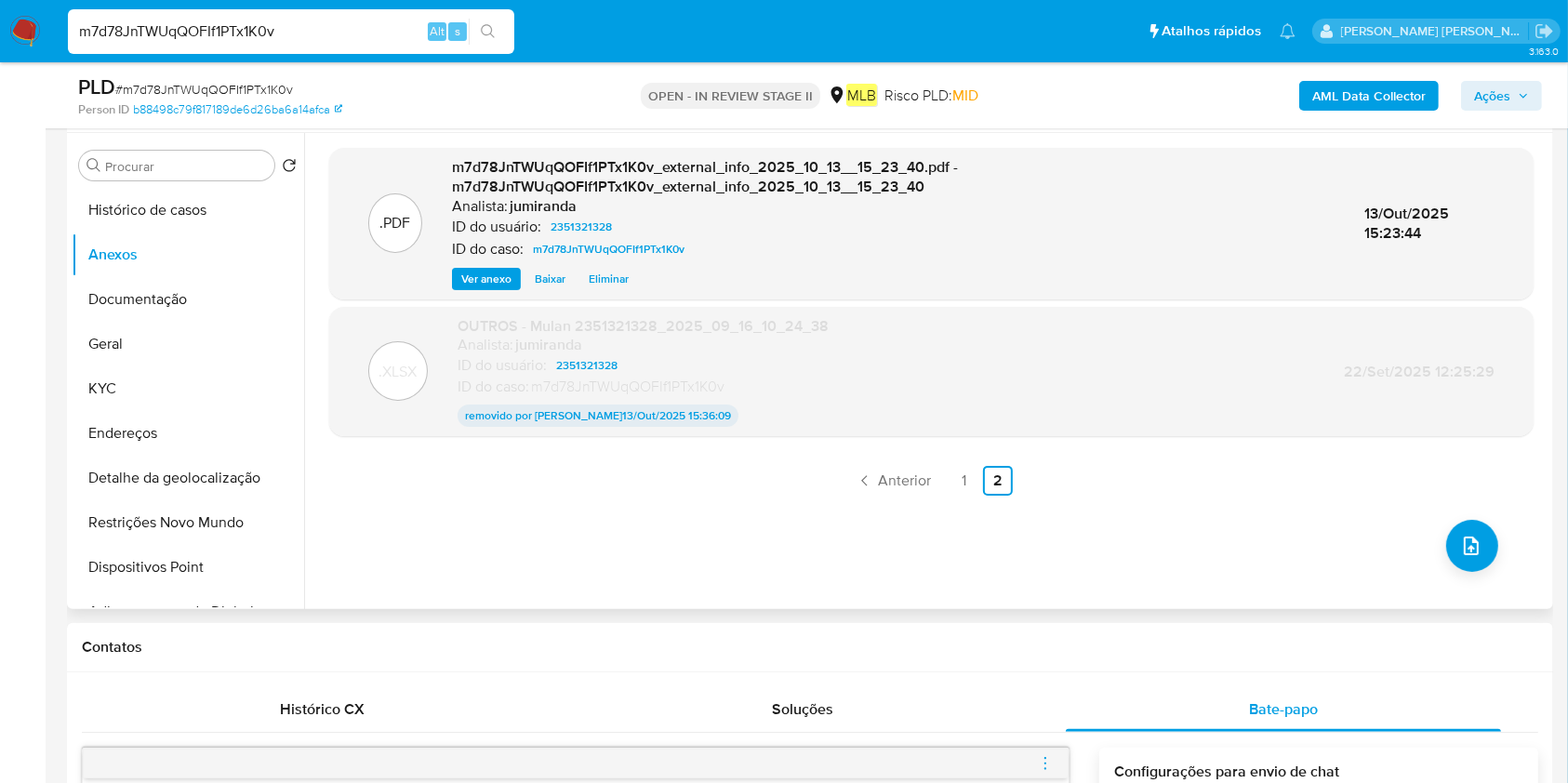
scroll to position [248, 0]
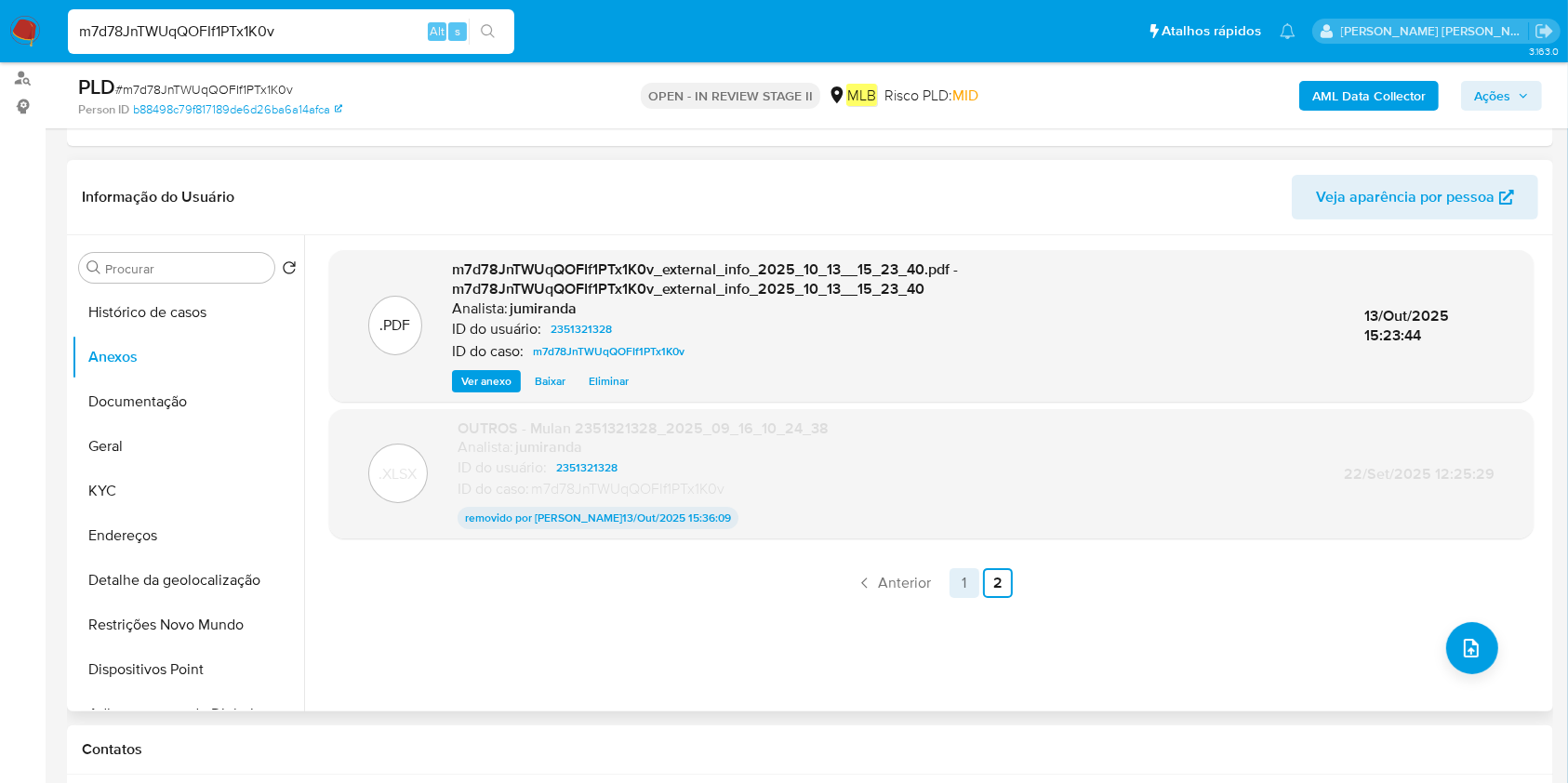
click at [964, 579] on link "1" at bounding box center [964, 583] width 30 height 30
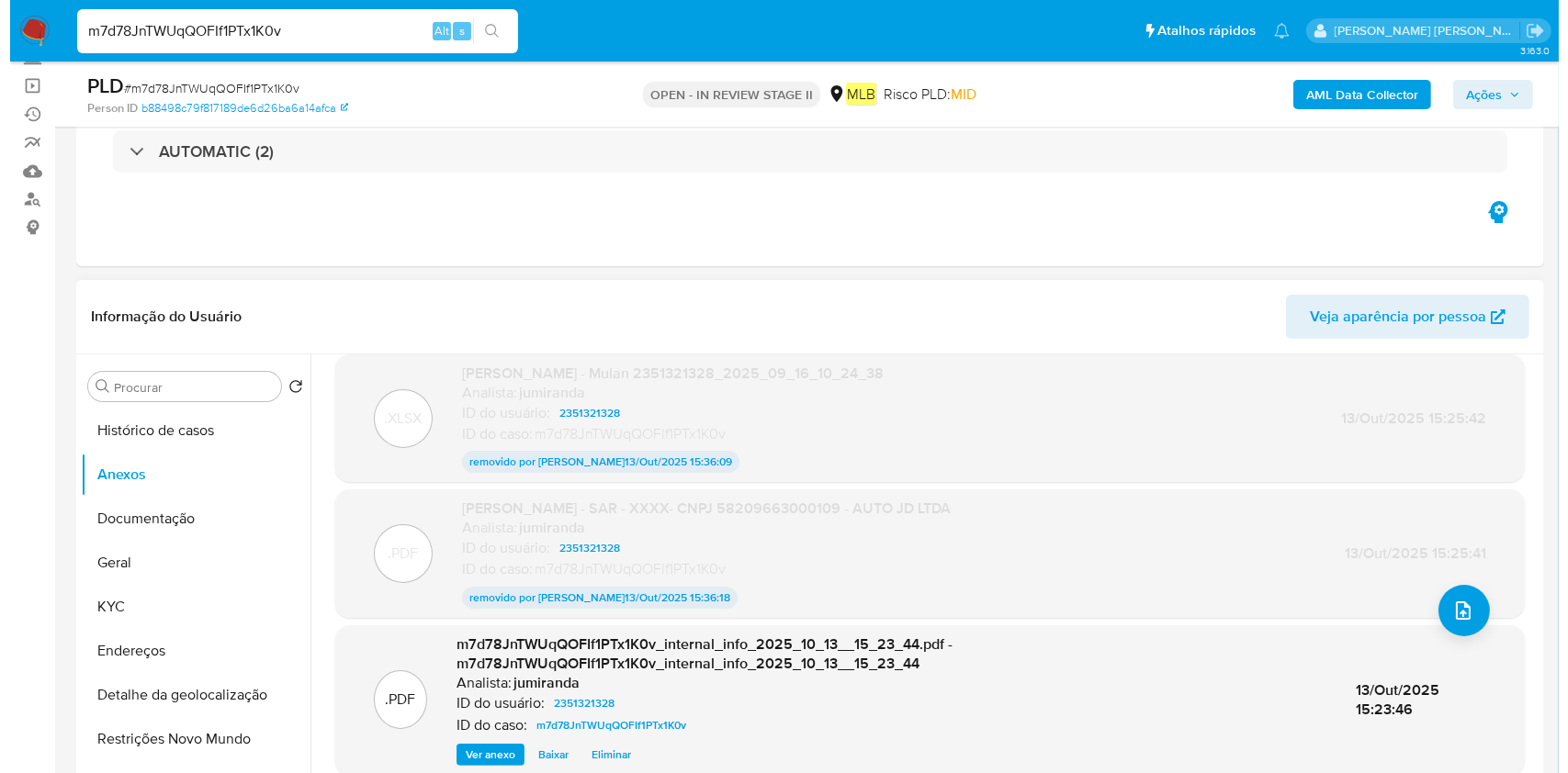
scroll to position [169, 0]
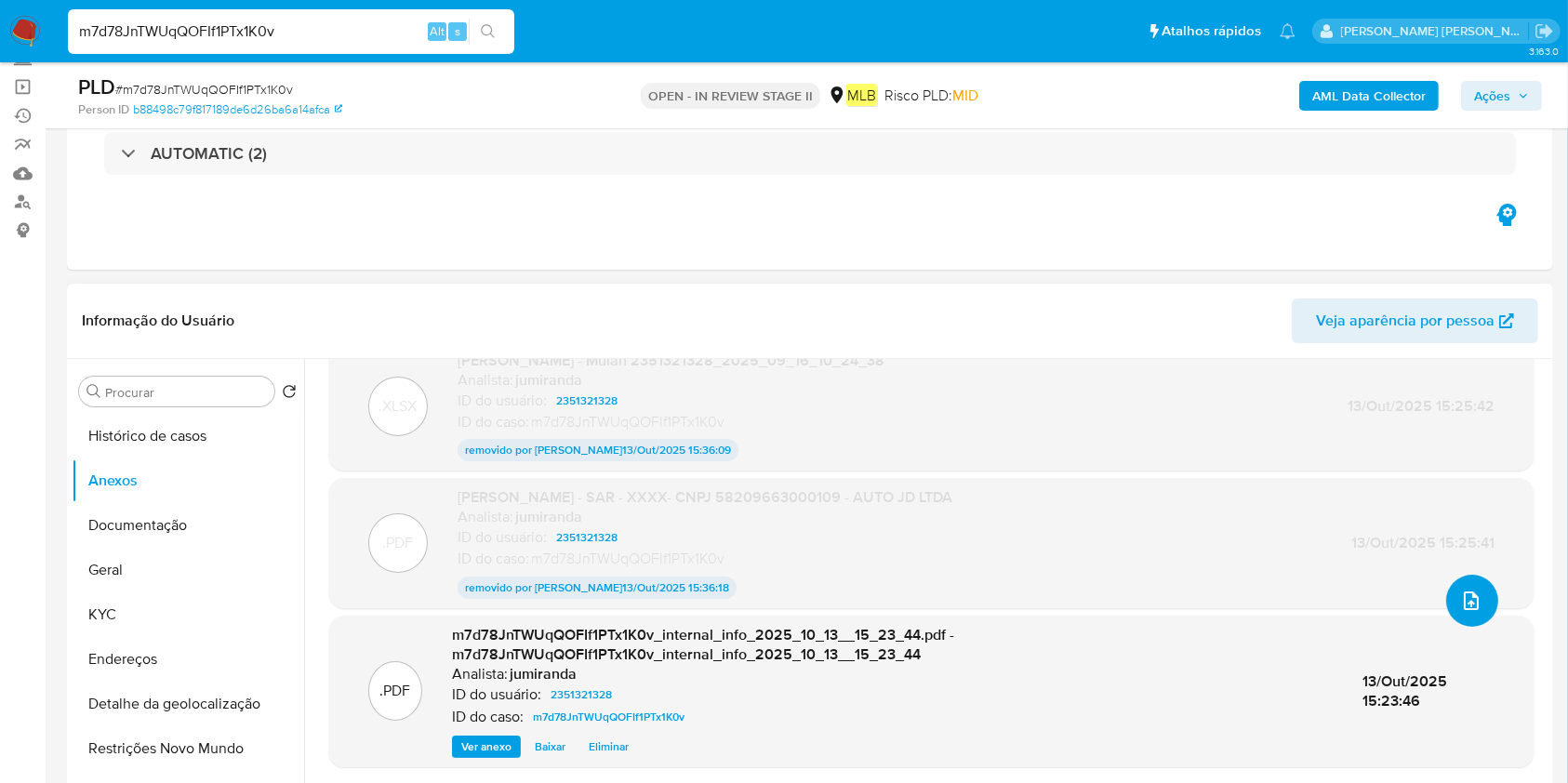
click at [1446, 597] on button "upload-file" at bounding box center [1472, 601] width 52 height 52
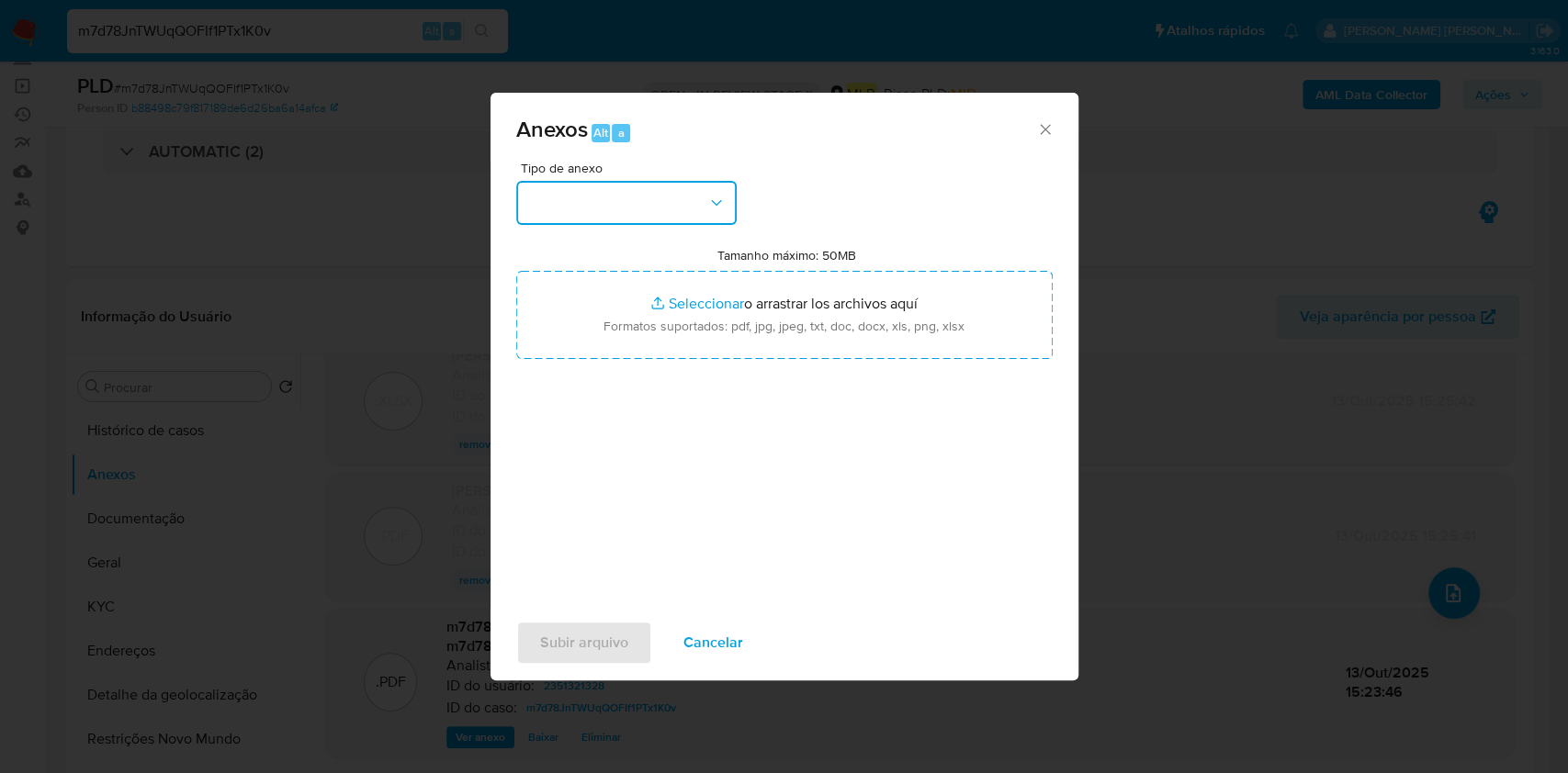
click at [658, 196] on button "button" at bounding box center [626, 203] width 220 height 44
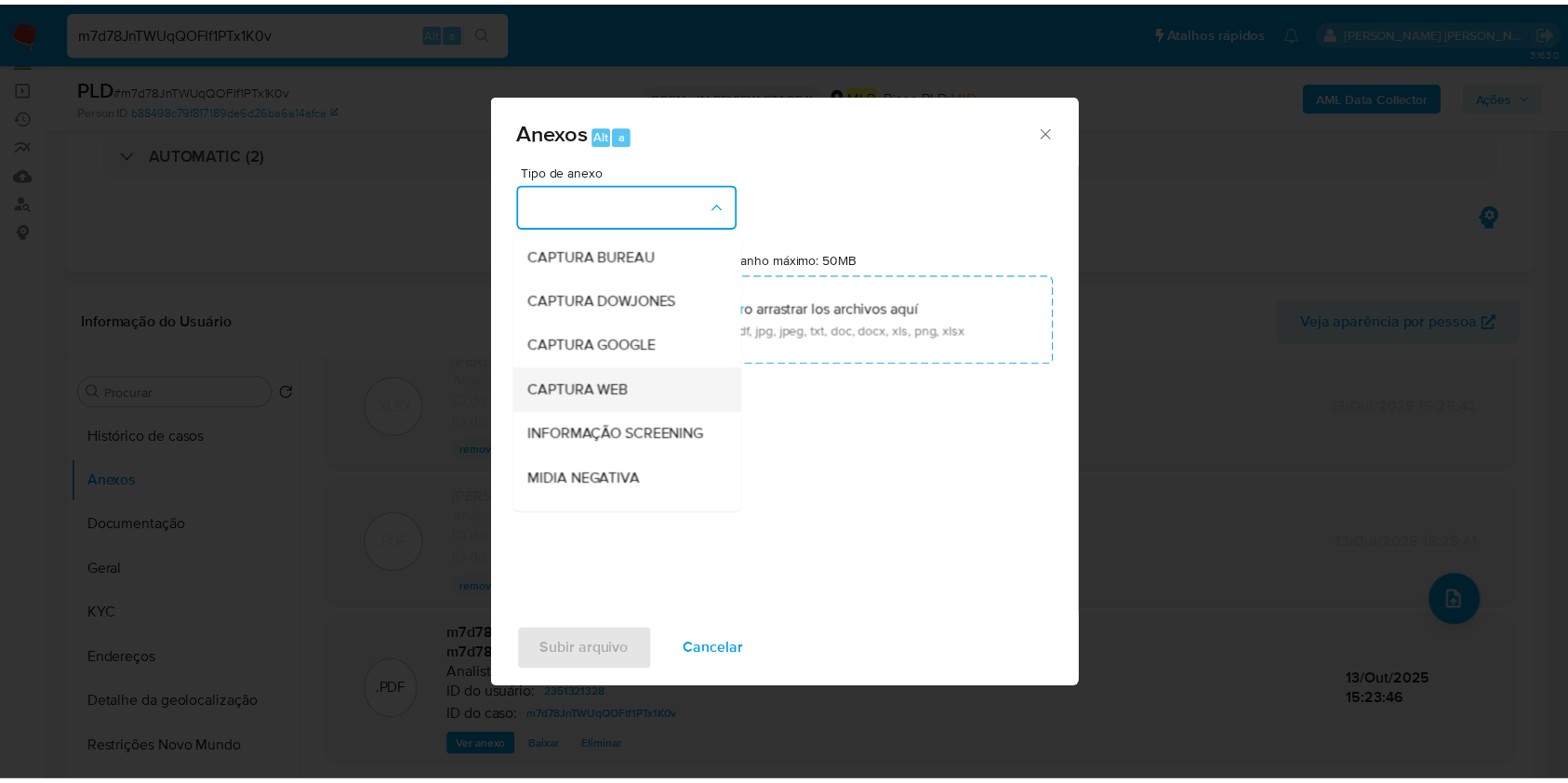
scroll to position [285, 0]
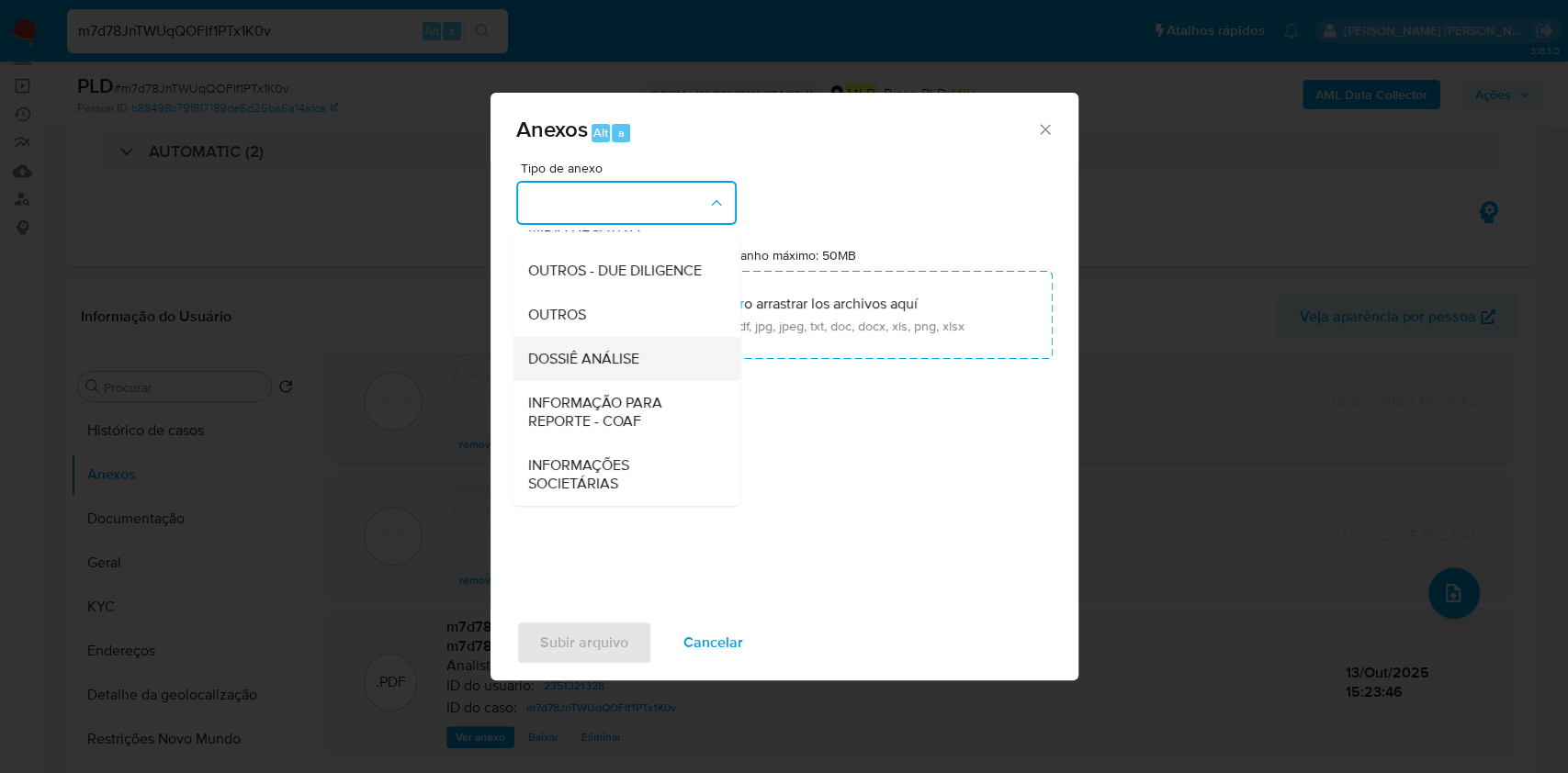
click at [653, 357] on div "DOSSIÊ ANÁLISE" at bounding box center [621, 359] width 188 height 44
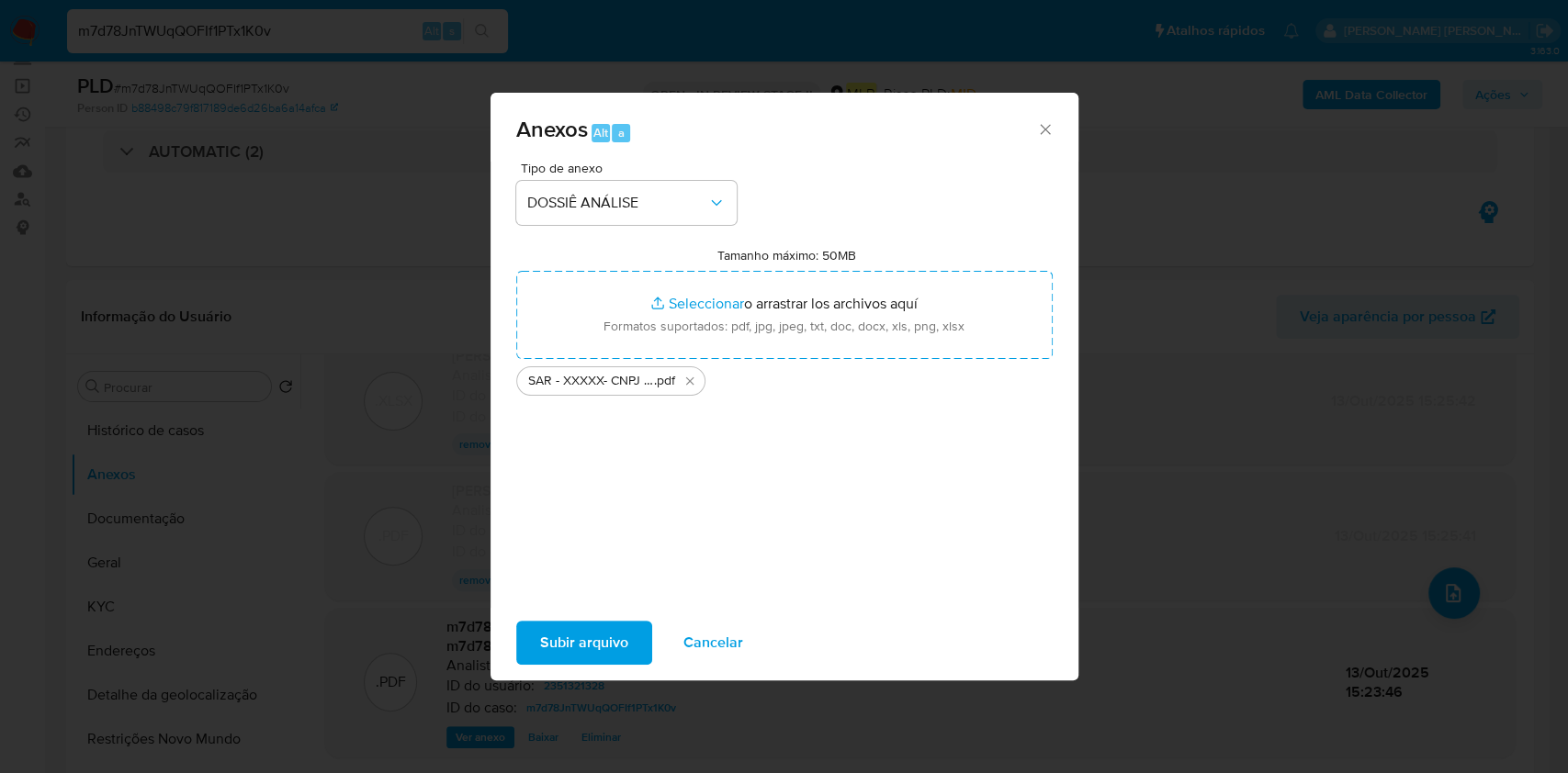
click at [610, 648] on span "Subir arquivo" at bounding box center [583, 643] width 88 height 41
click at [564, 634] on span "Subir arquivo" at bounding box center [583, 643] width 88 height 41
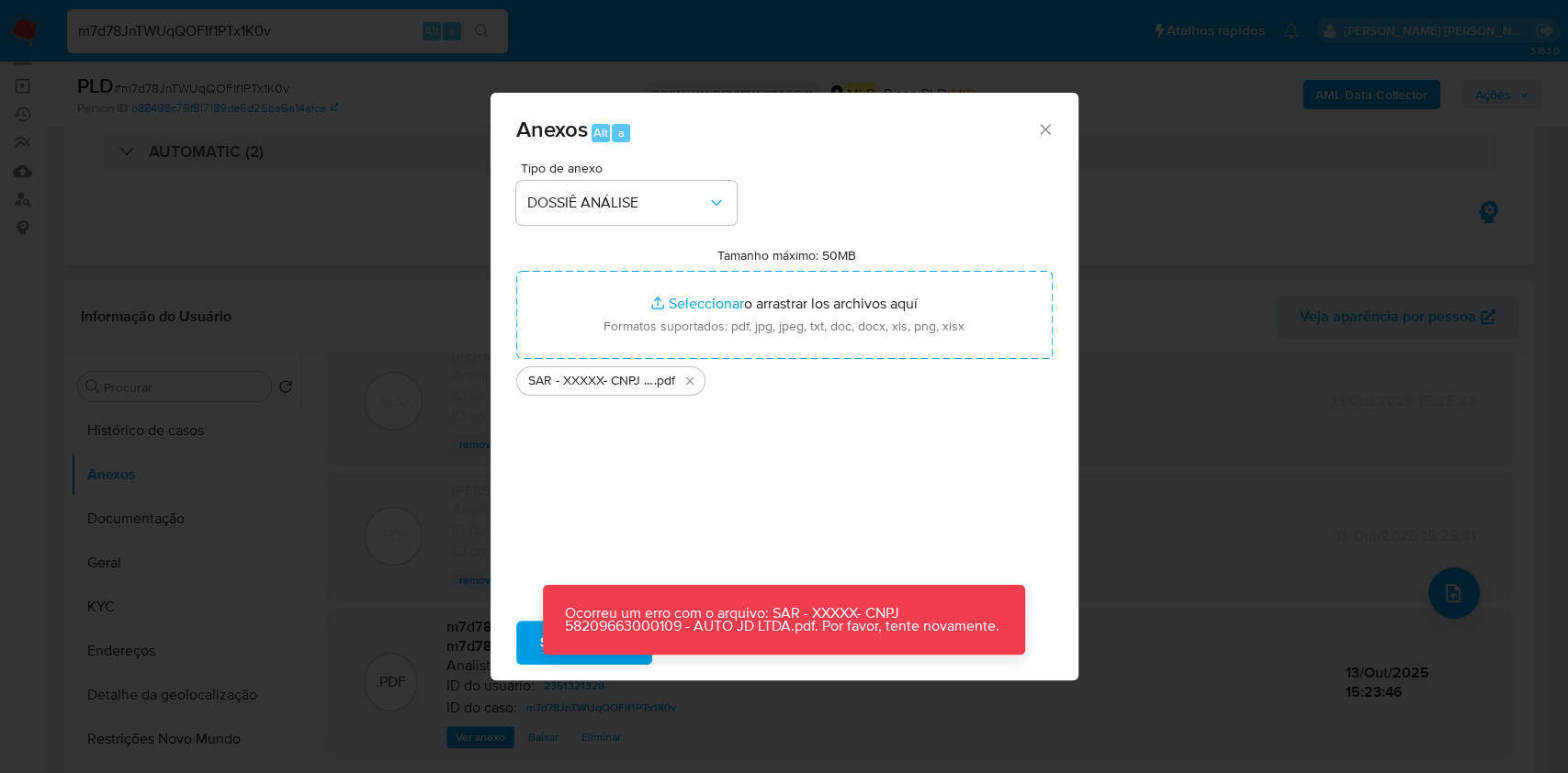
click at [701, 646] on p "Ocorreu um erro com o arquivo: SAR - XXXXX- CNPJ 58209663000109 - AUTO JD LTDA.…" at bounding box center [784, 620] width 482 height 70
click at [1057, 138] on div "Anexos Alt a" at bounding box center [784, 127] width 588 height 69
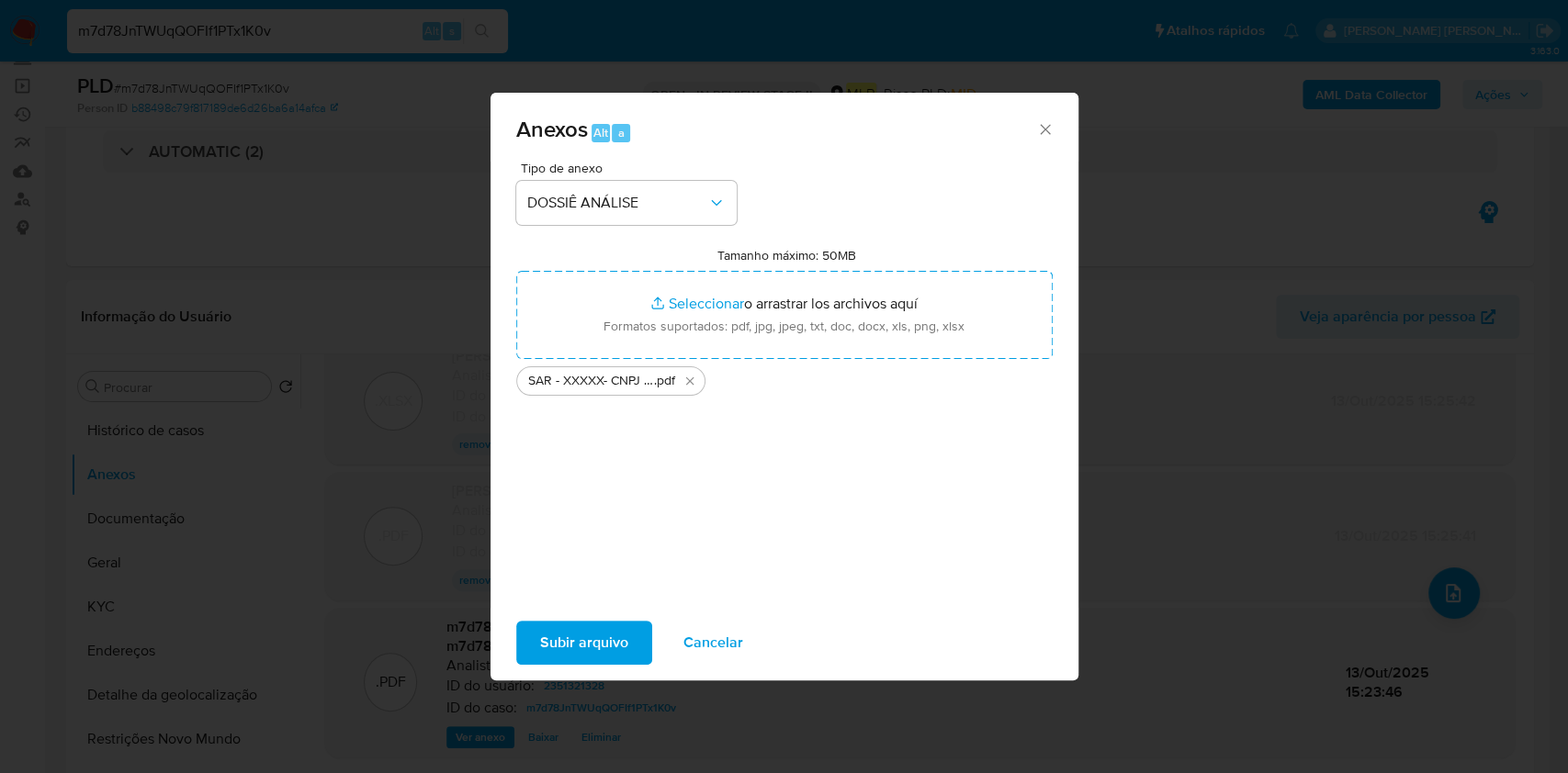
click at [1041, 127] on icon "Cerrar" at bounding box center [1044, 129] width 18 height 18
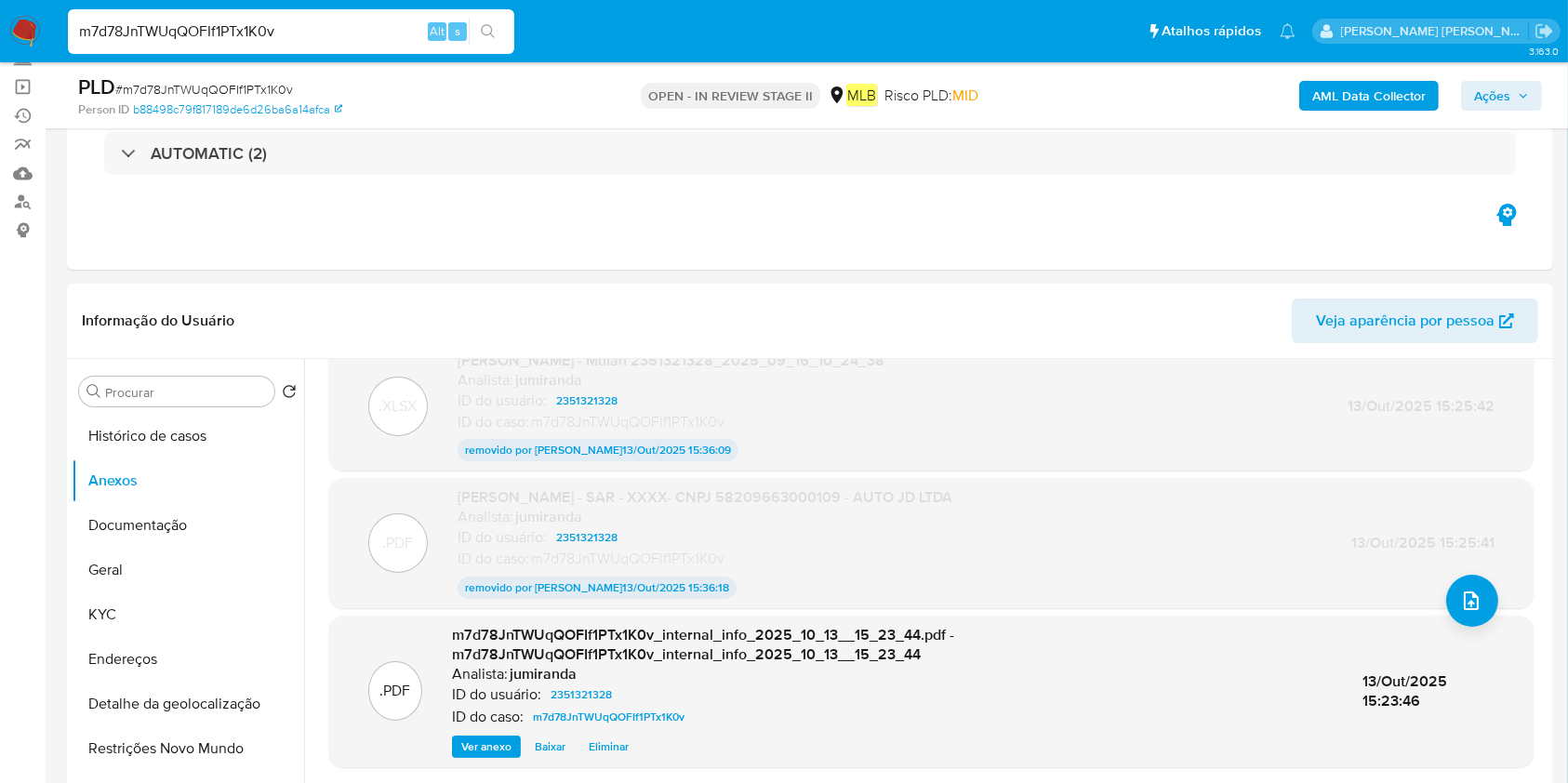
click at [1495, 83] on span "Ações" at bounding box center [1492, 95] width 36 height 30
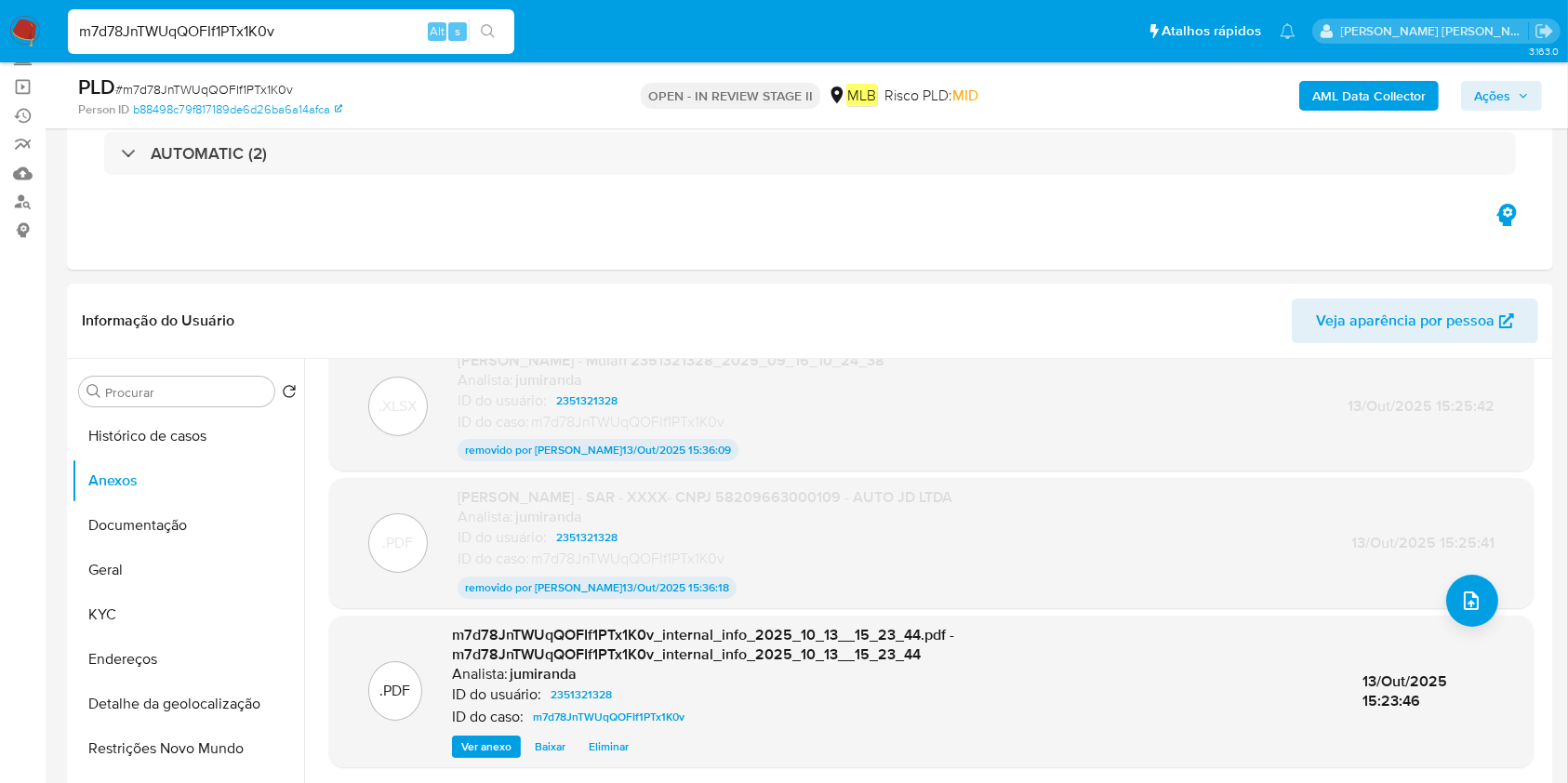
click at [1479, 93] on span "Ações" at bounding box center [1492, 95] width 36 height 30
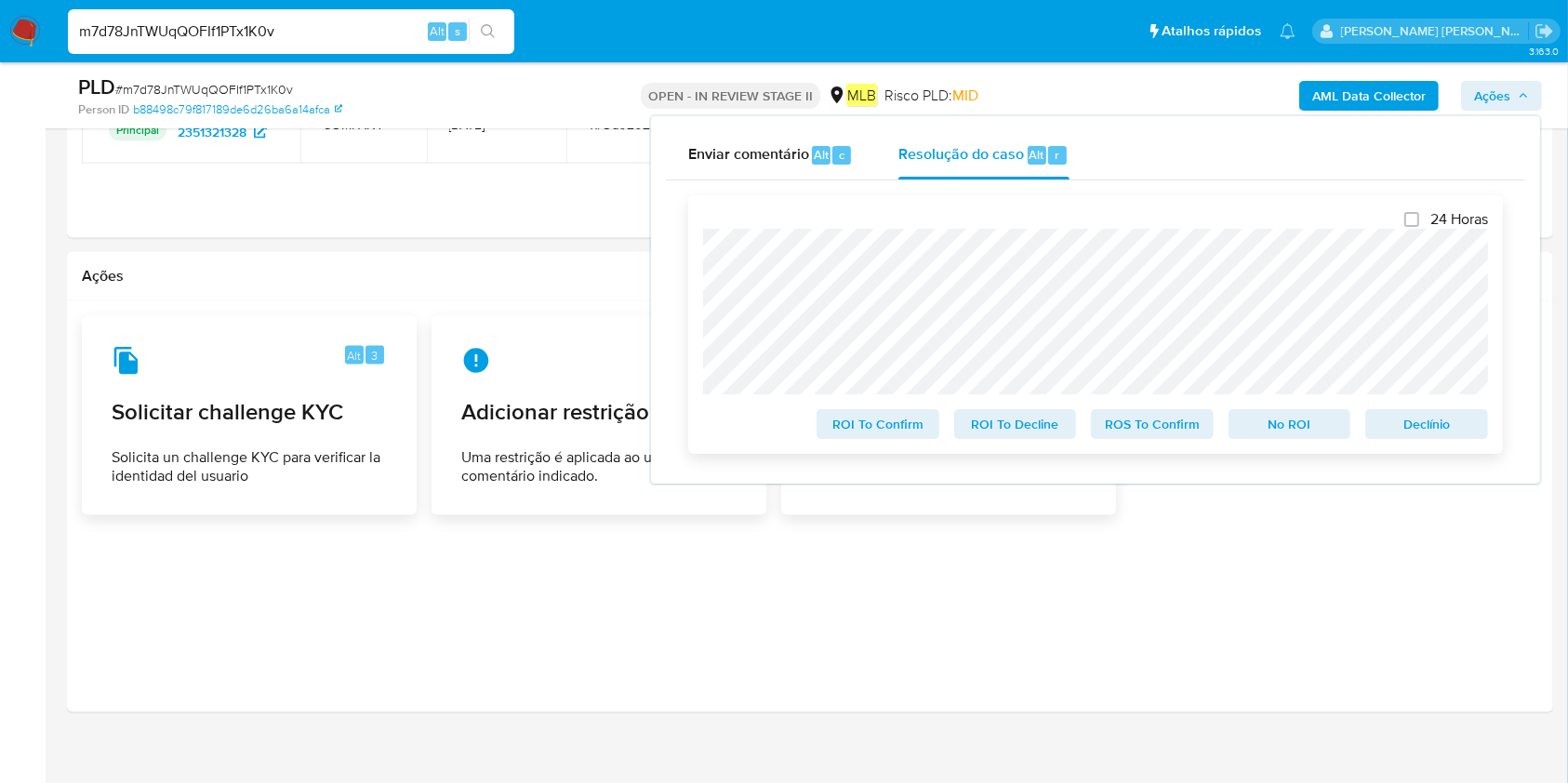
scroll to position [2885, 0]
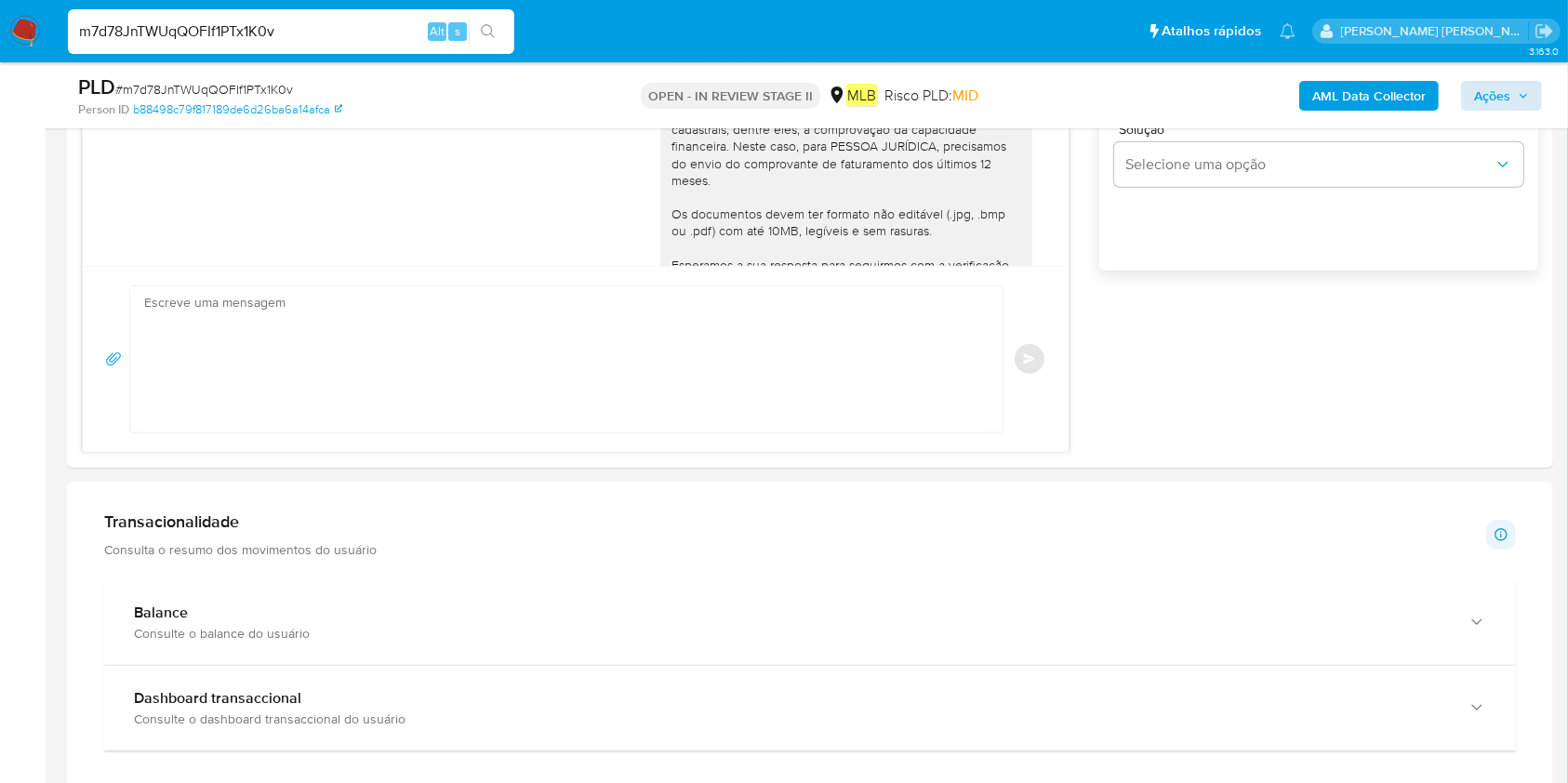
scroll to position [1273, 0]
click at [1475, 90] on span "Ações" at bounding box center [1492, 95] width 36 height 30
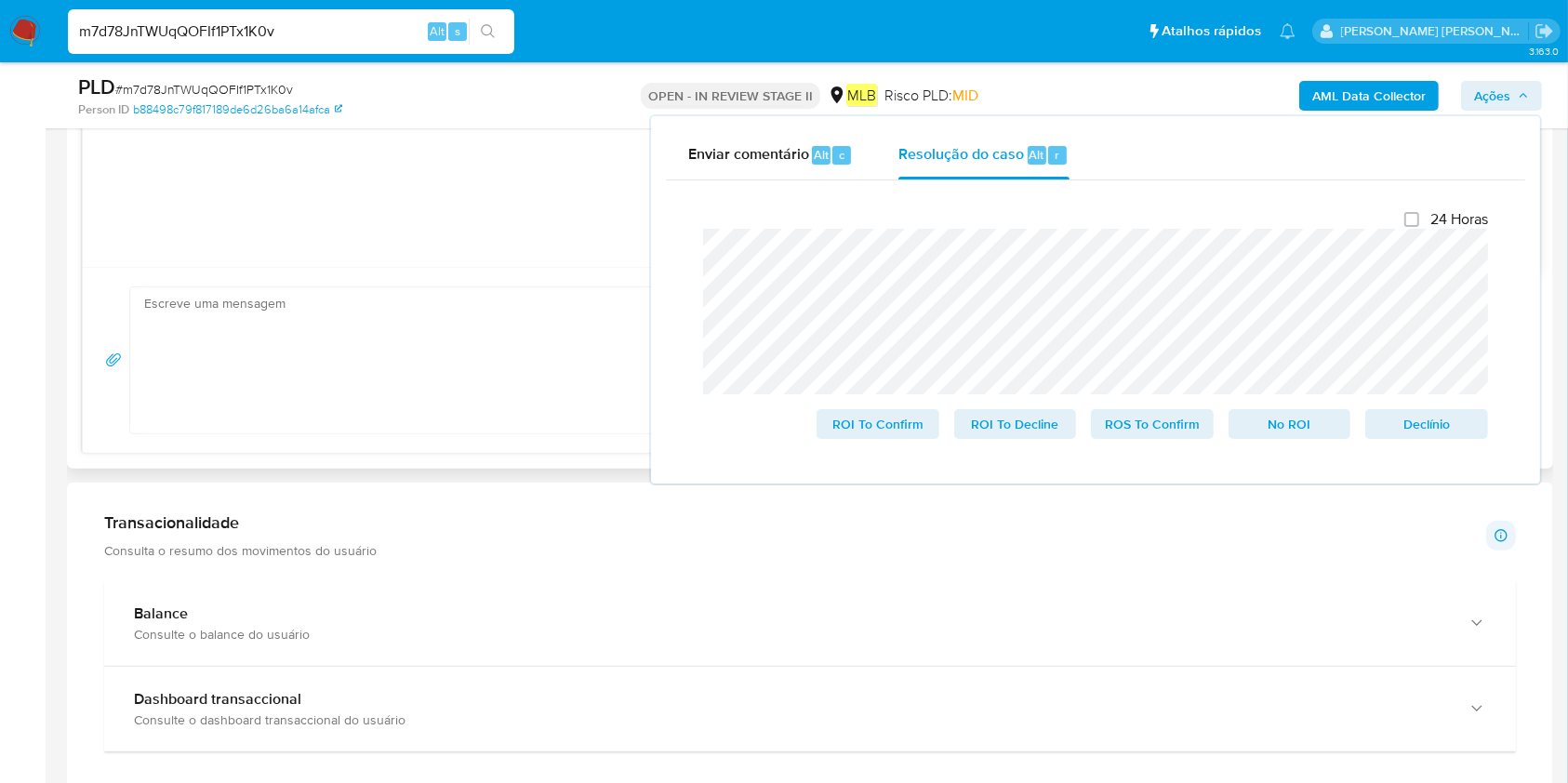
click at [639, 201] on div "Atribuiu o jumiranda Asignado el: 15/09/2025 18:03:57 Criou: 12/09/2025 Criou: …" at bounding box center [810, 553] width 1486 height 3504
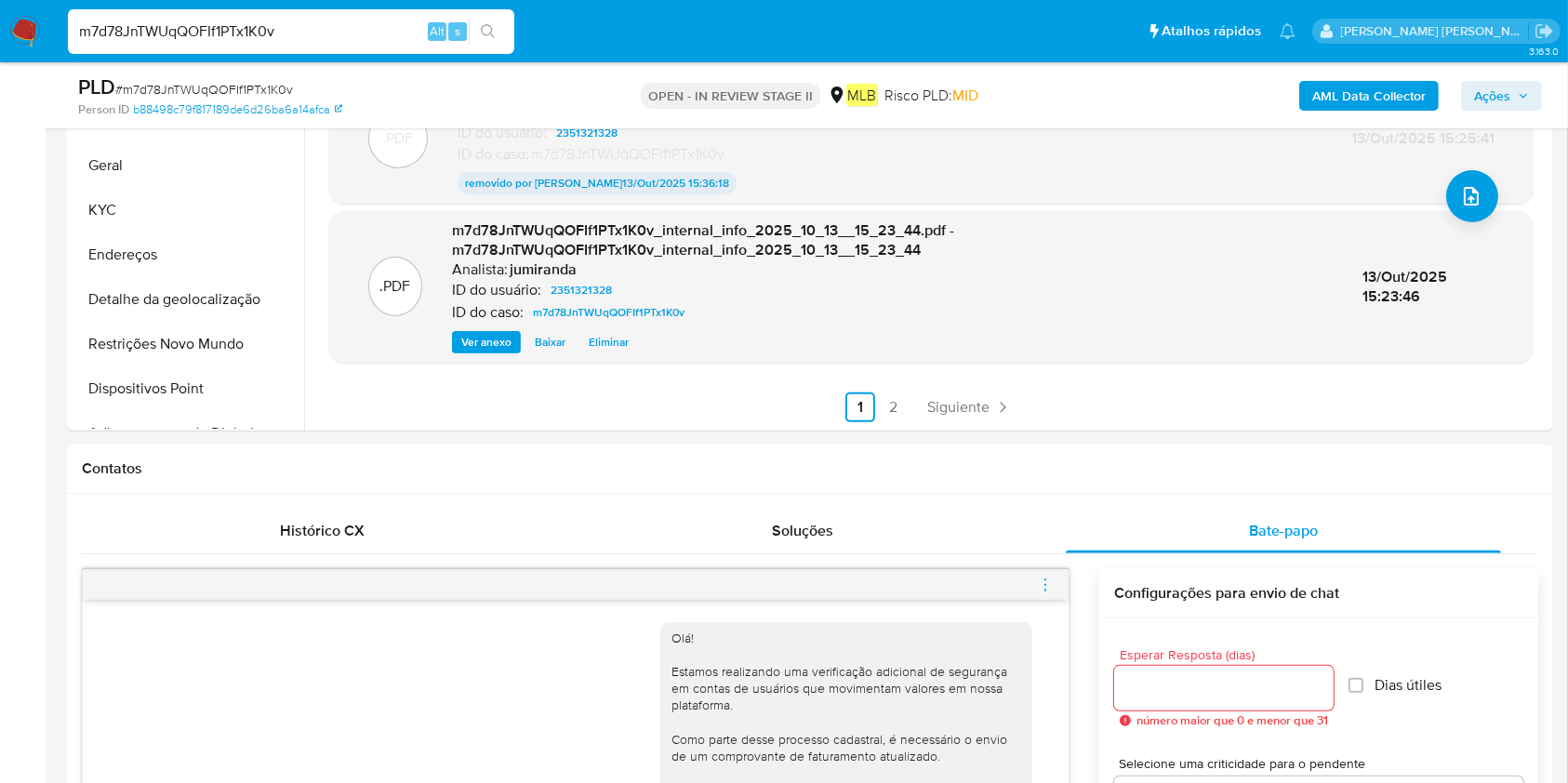
scroll to position [0, 0]
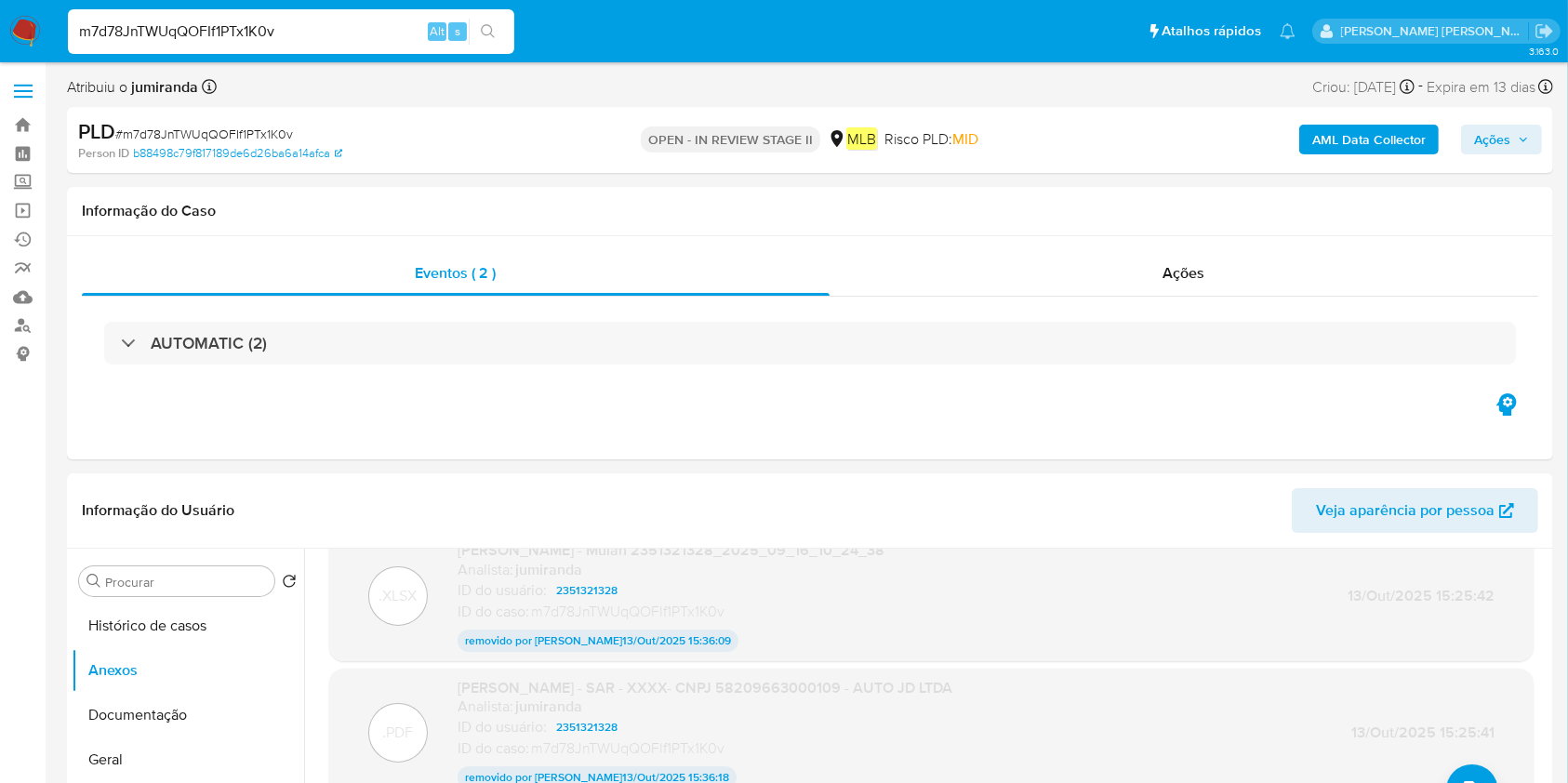
click at [1534, 130] on button "Ações" at bounding box center [1502, 139] width 81 height 30
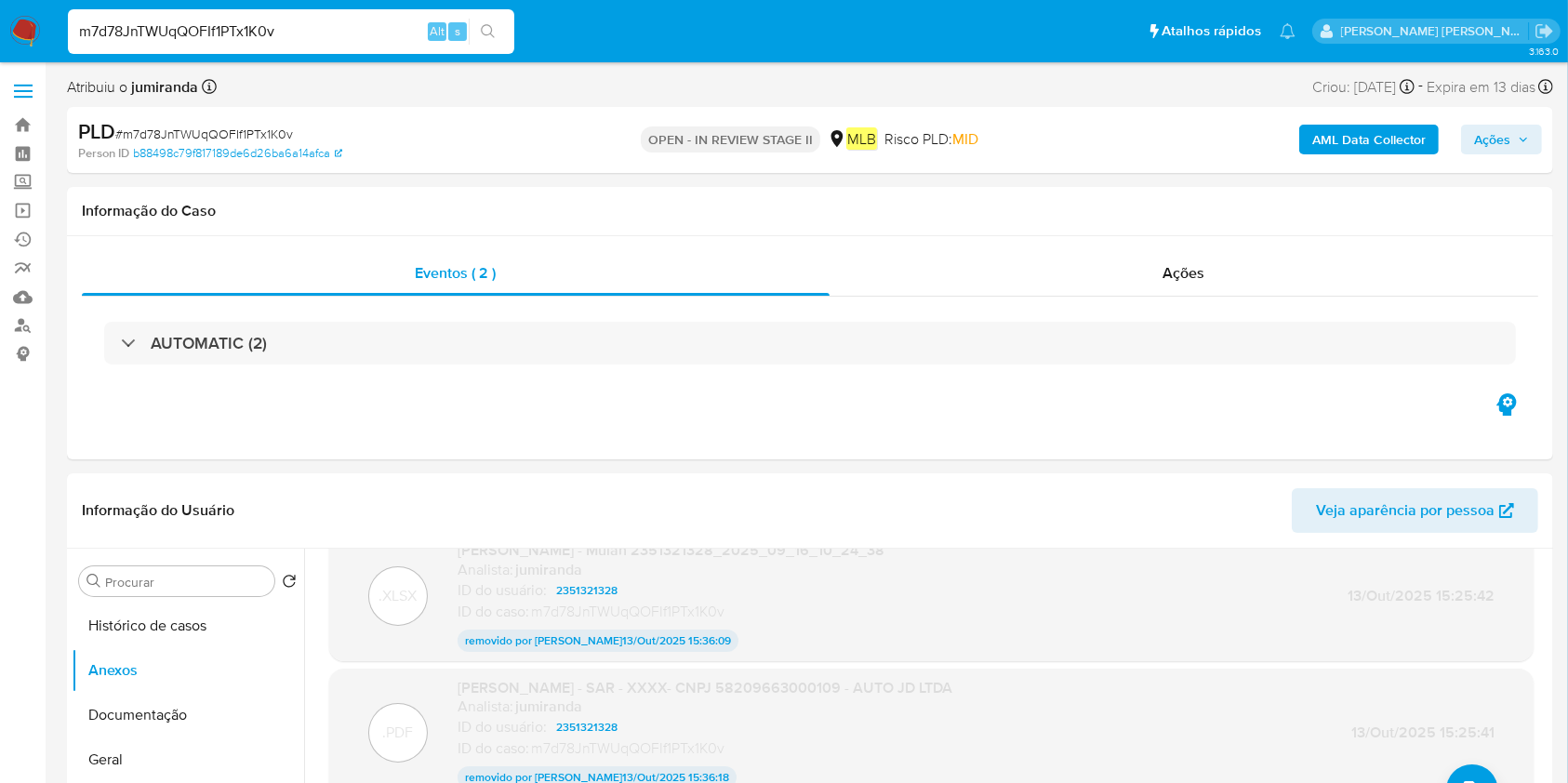
click at [1508, 137] on span "Ações" at bounding box center [1492, 139] width 36 height 30
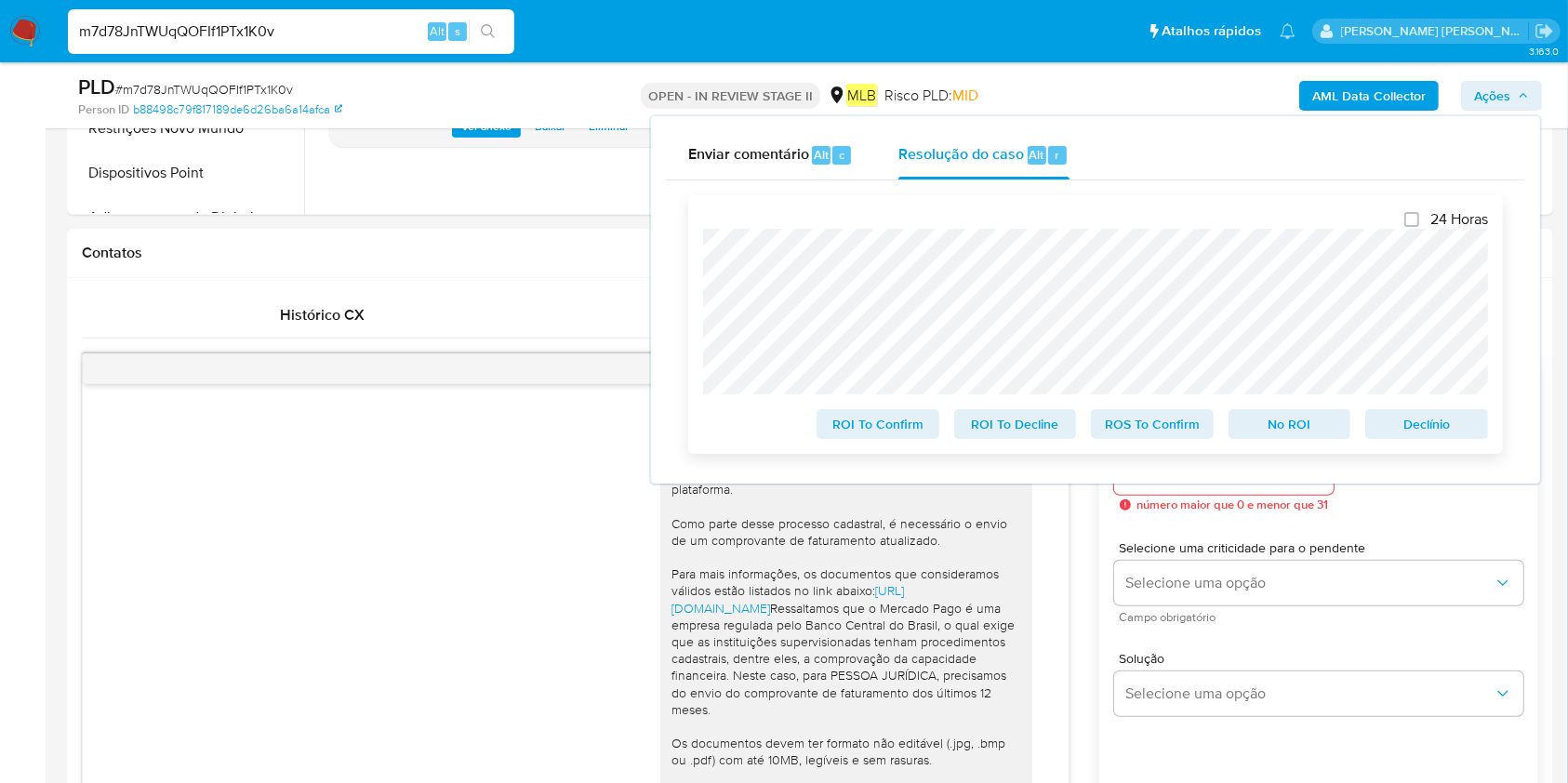
scroll to position [124, 0]
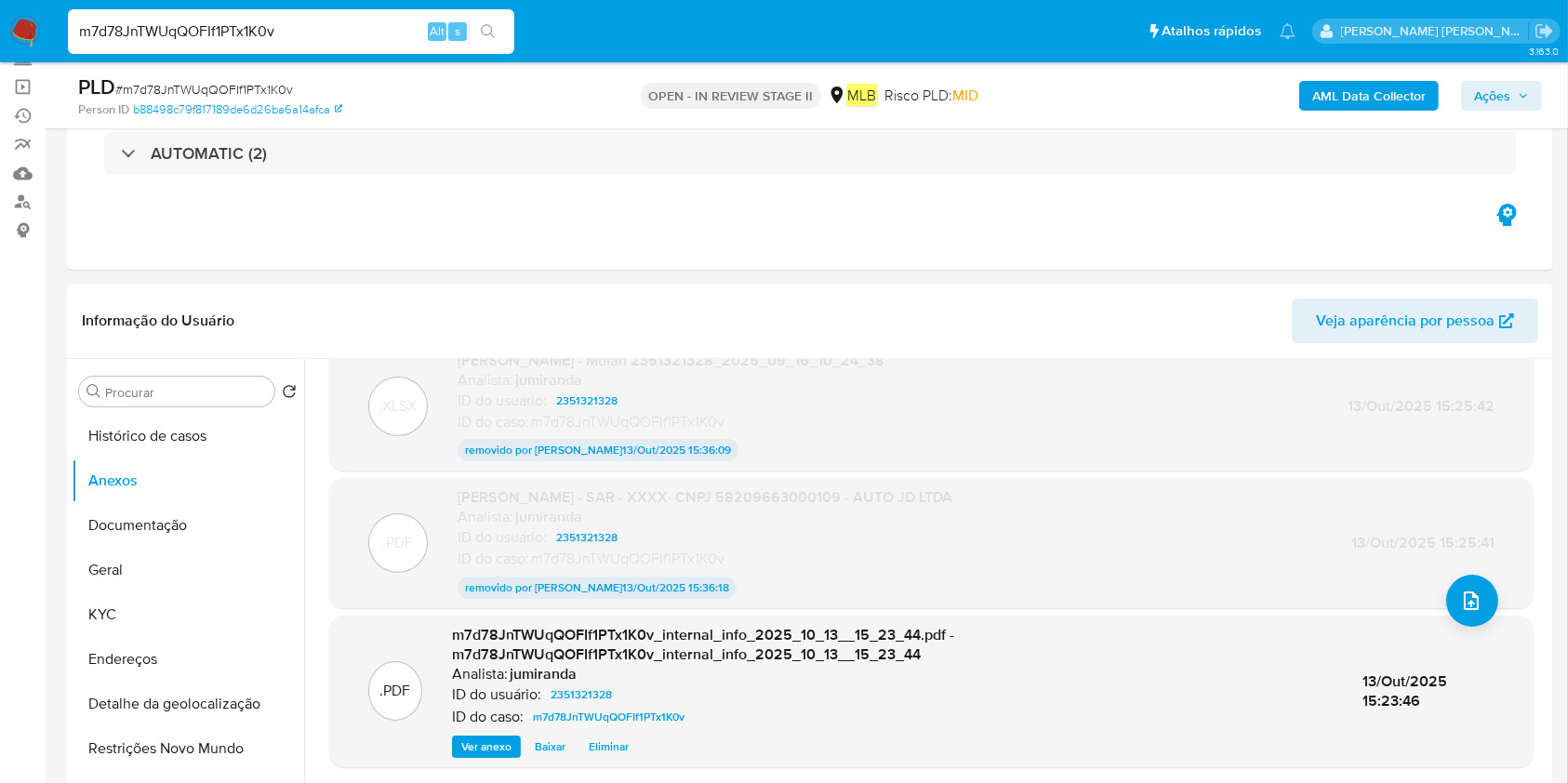
drag, startPoint x: 1508, startPoint y: 88, endPoint x: 1503, endPoint y: 104, distance: 16.8
click at [1508, 86] on span "Ações" at bounding box center [1492, 95] width 36 height 30
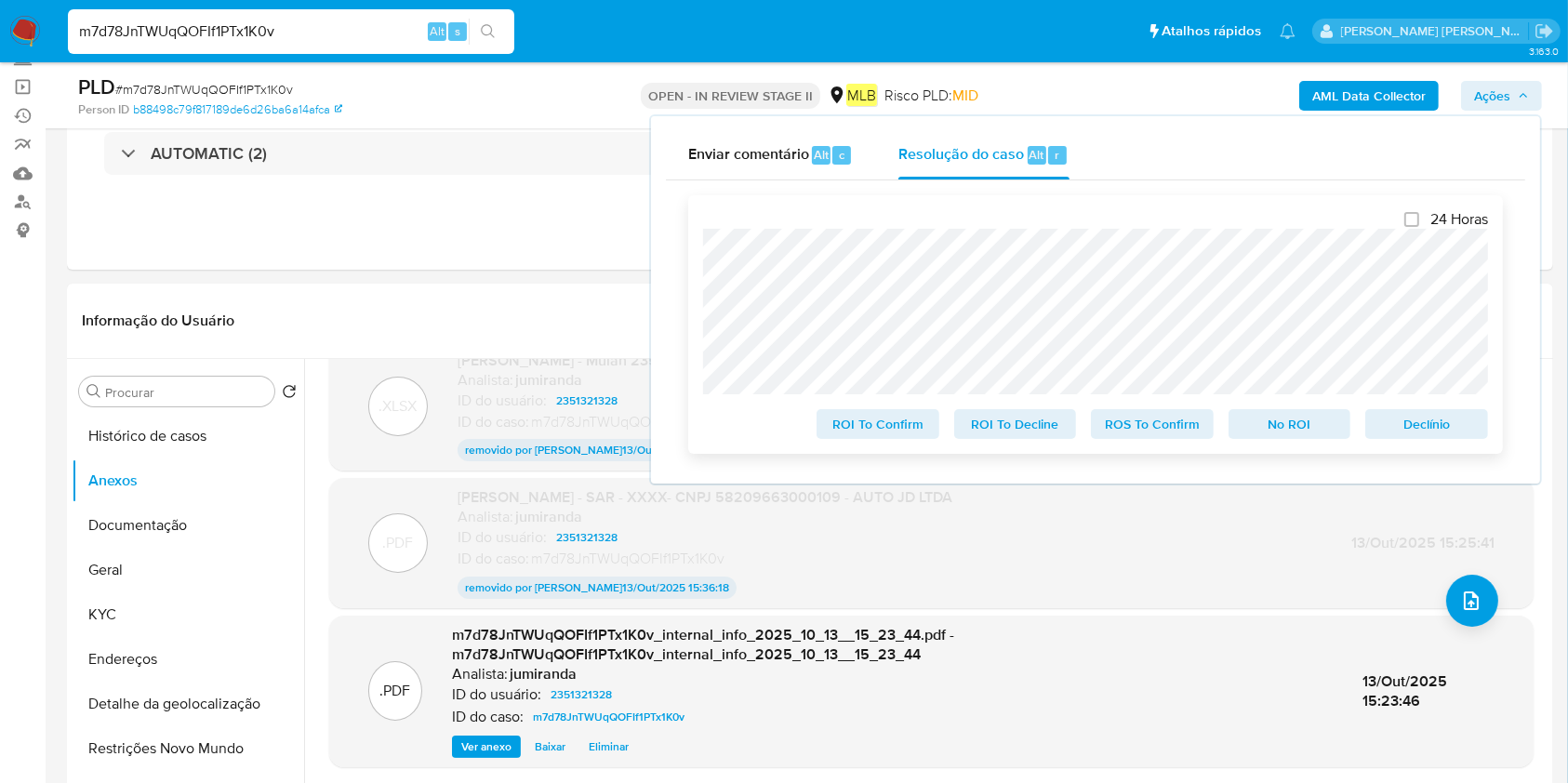
click at [1154, 433] on span "ROS To Confirm" at bounding box center [1152, 424] width 97 height 26
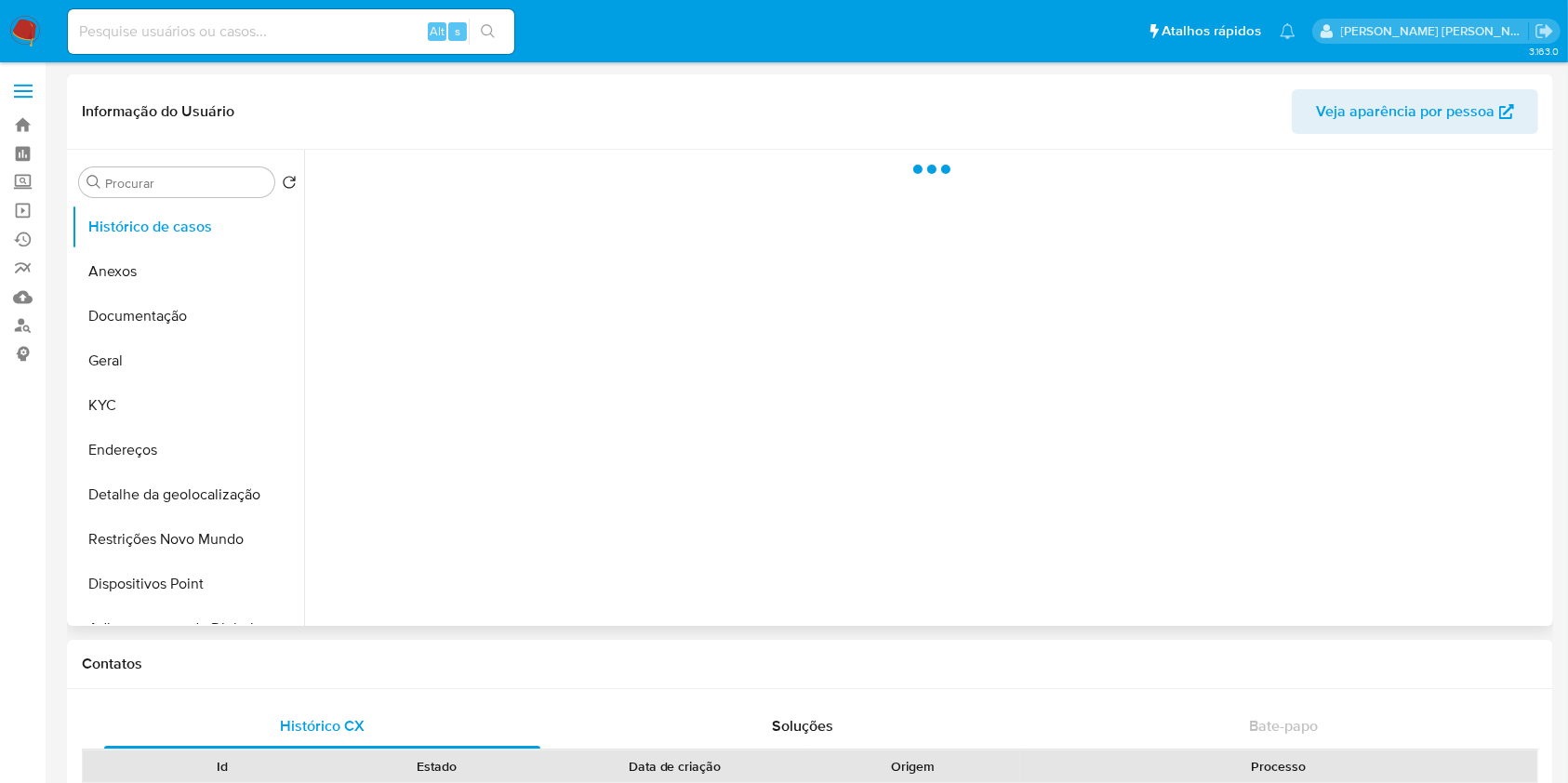
scroll to position [496, 0]
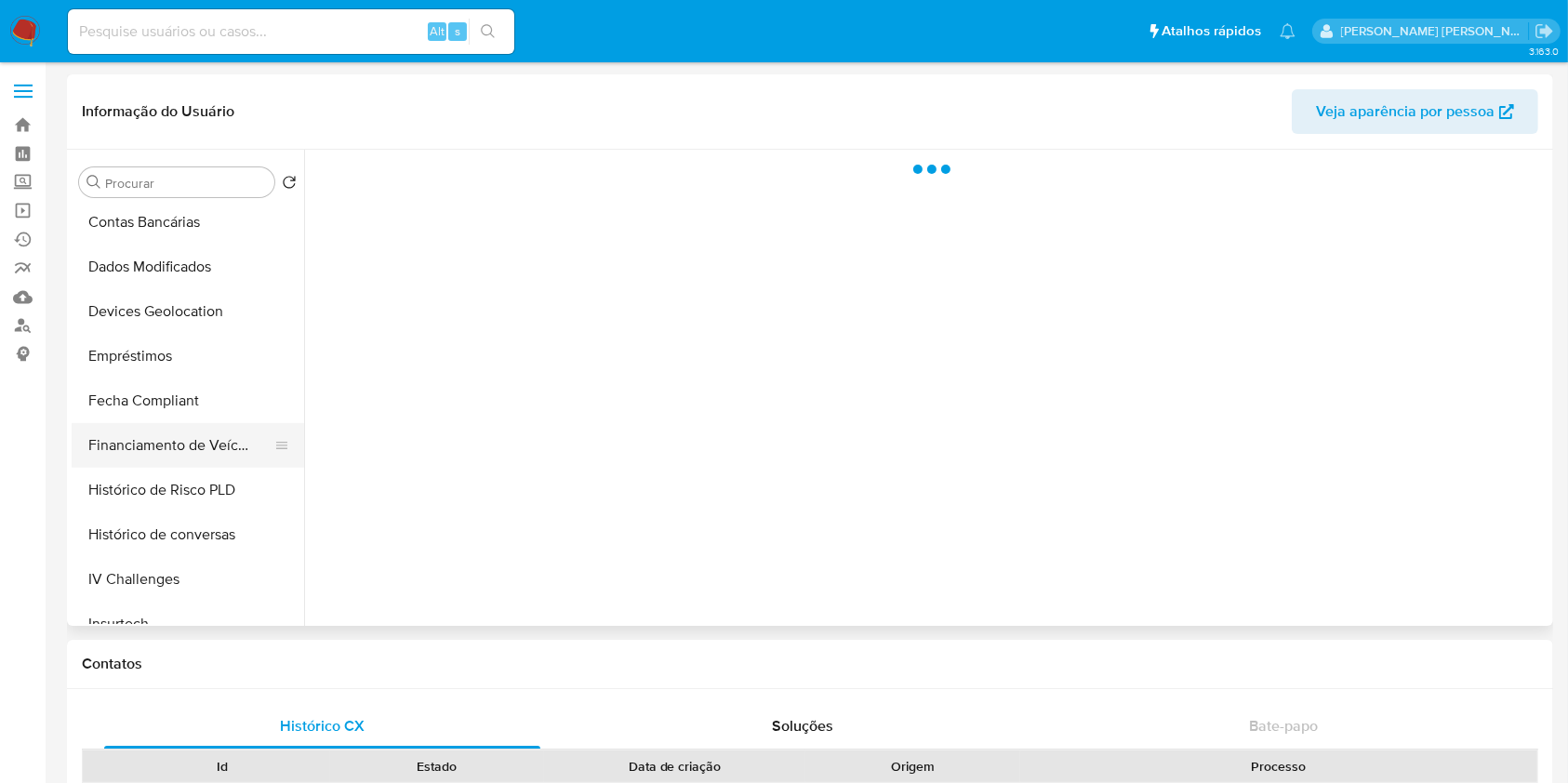
select select "10"
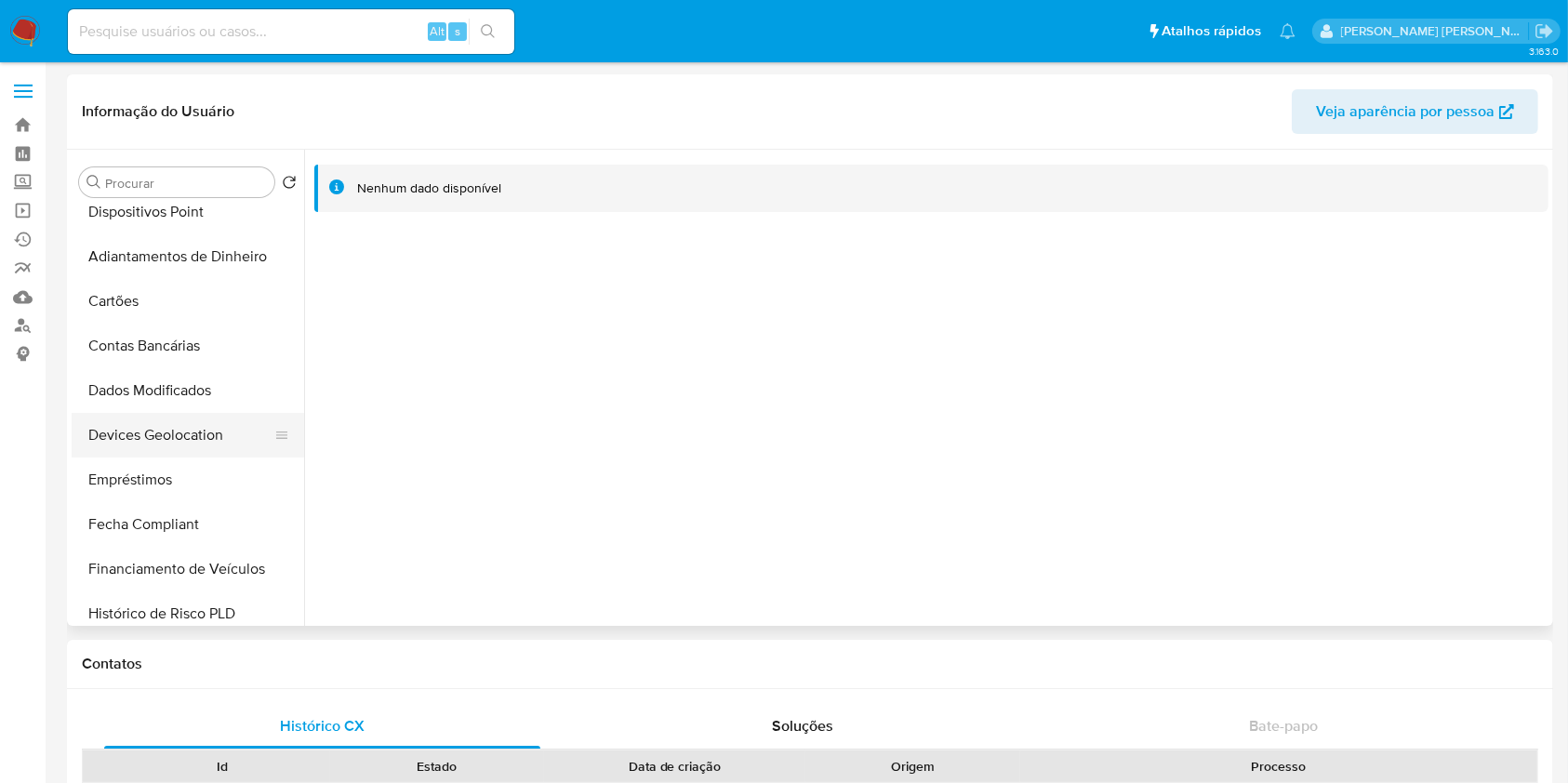
scroll to position [124, 0]
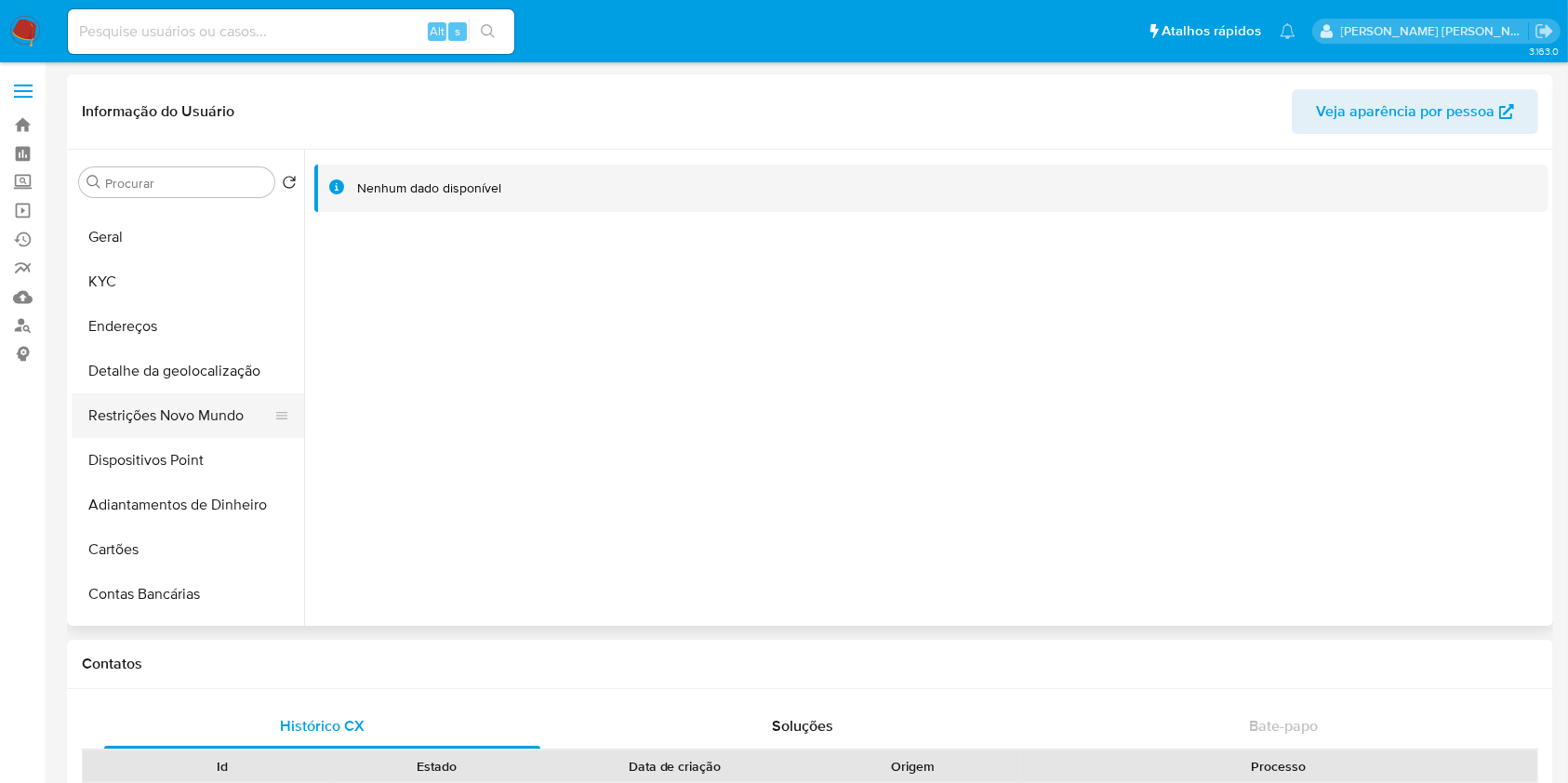
click at [166, 404] on button "Restrições Novo Mundo" at bounding box center [181, 416] width 218 height 44
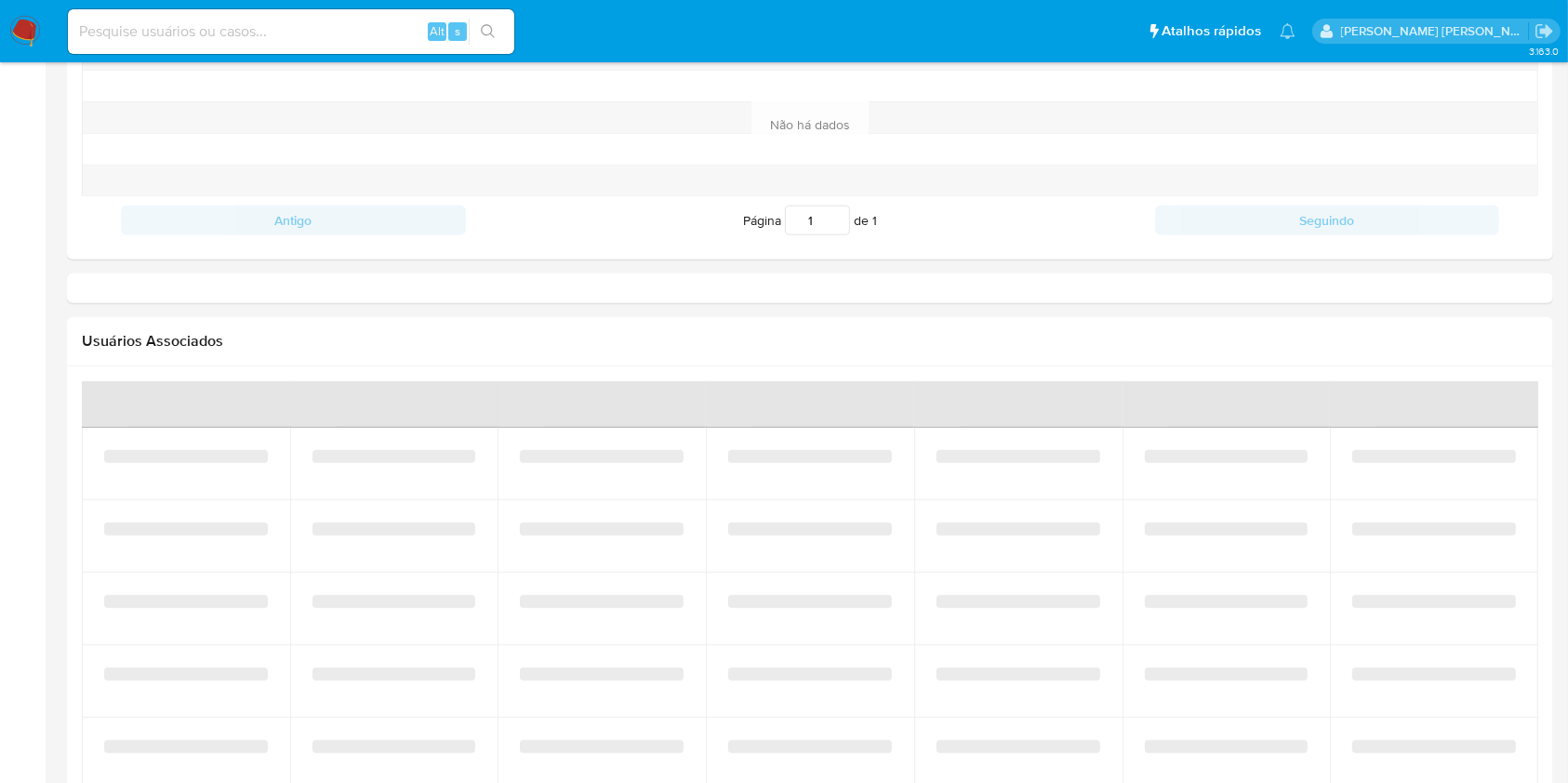
select select "10"
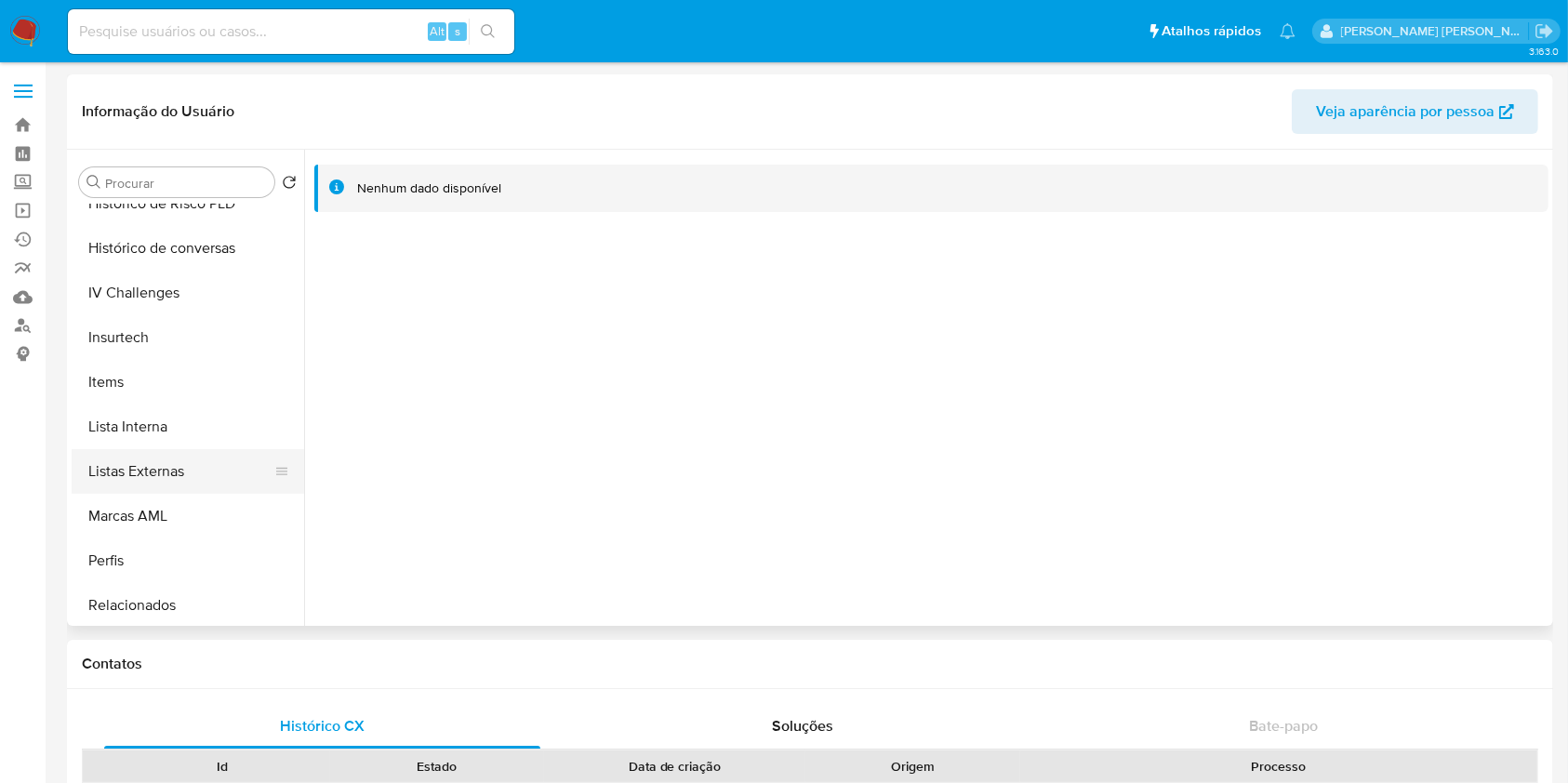
scroll to position [745, 0]
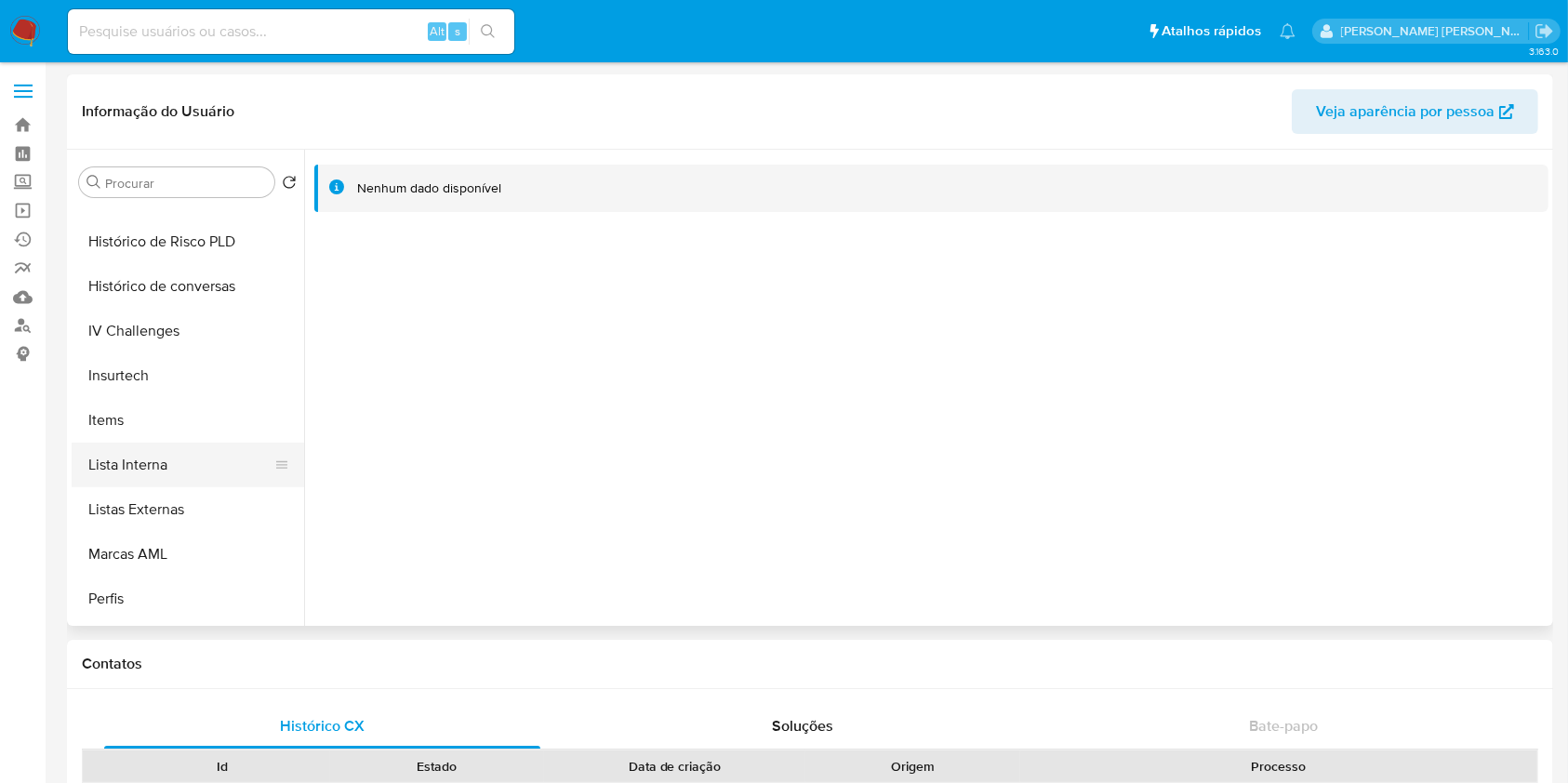
click at [182, 463] on button "Lista Interna" at bounding box center [181, 465] width 218 height 44
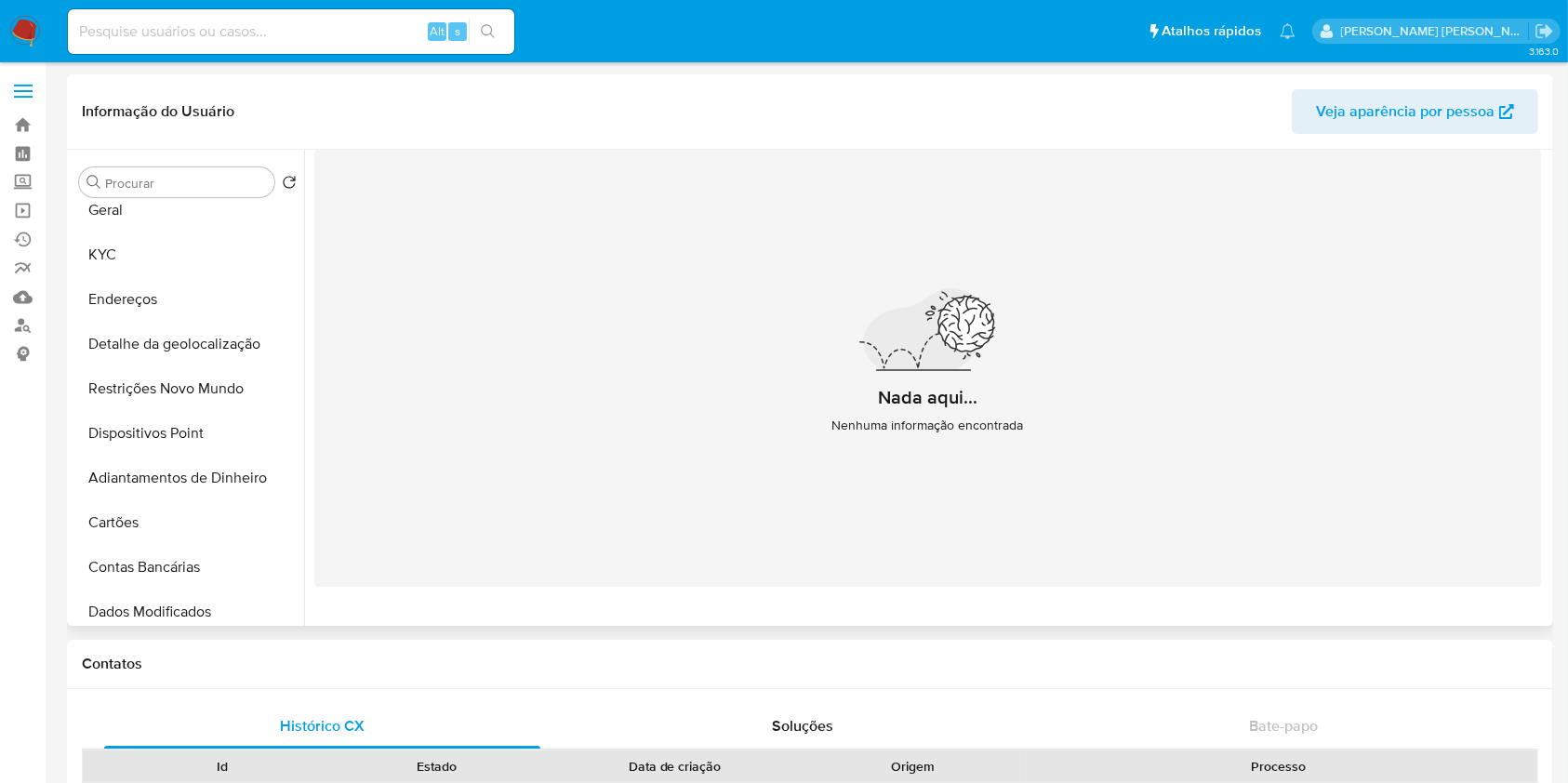
scroll to position [16, 0]
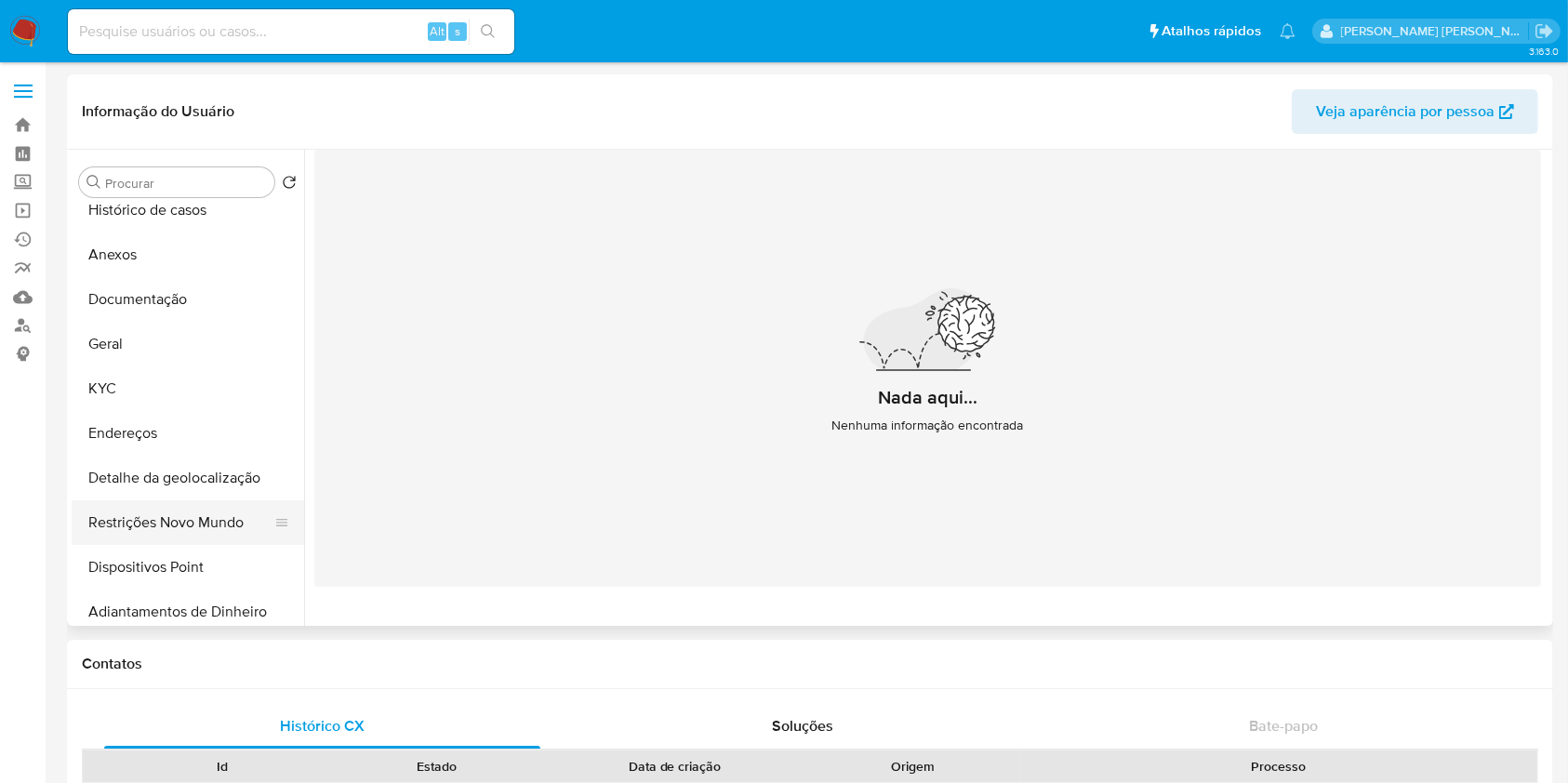
click at [162, 514] on button "Restrições Novo Mundo" at bounding box center [181, 523] width 218 height 44
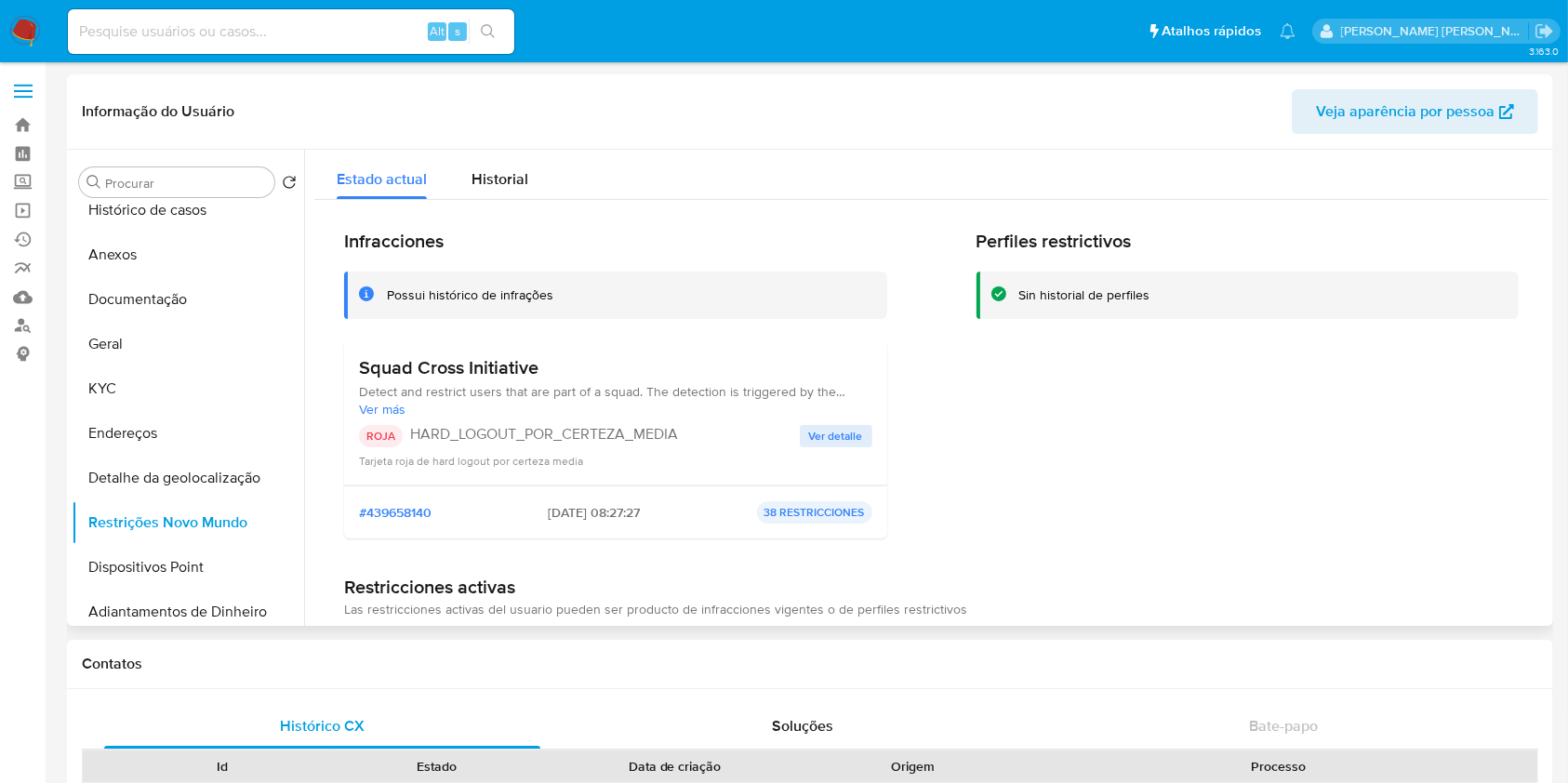
click at [833, 435] on span "Ver detalle" at bounding box center [836, 436] width 54 height 18
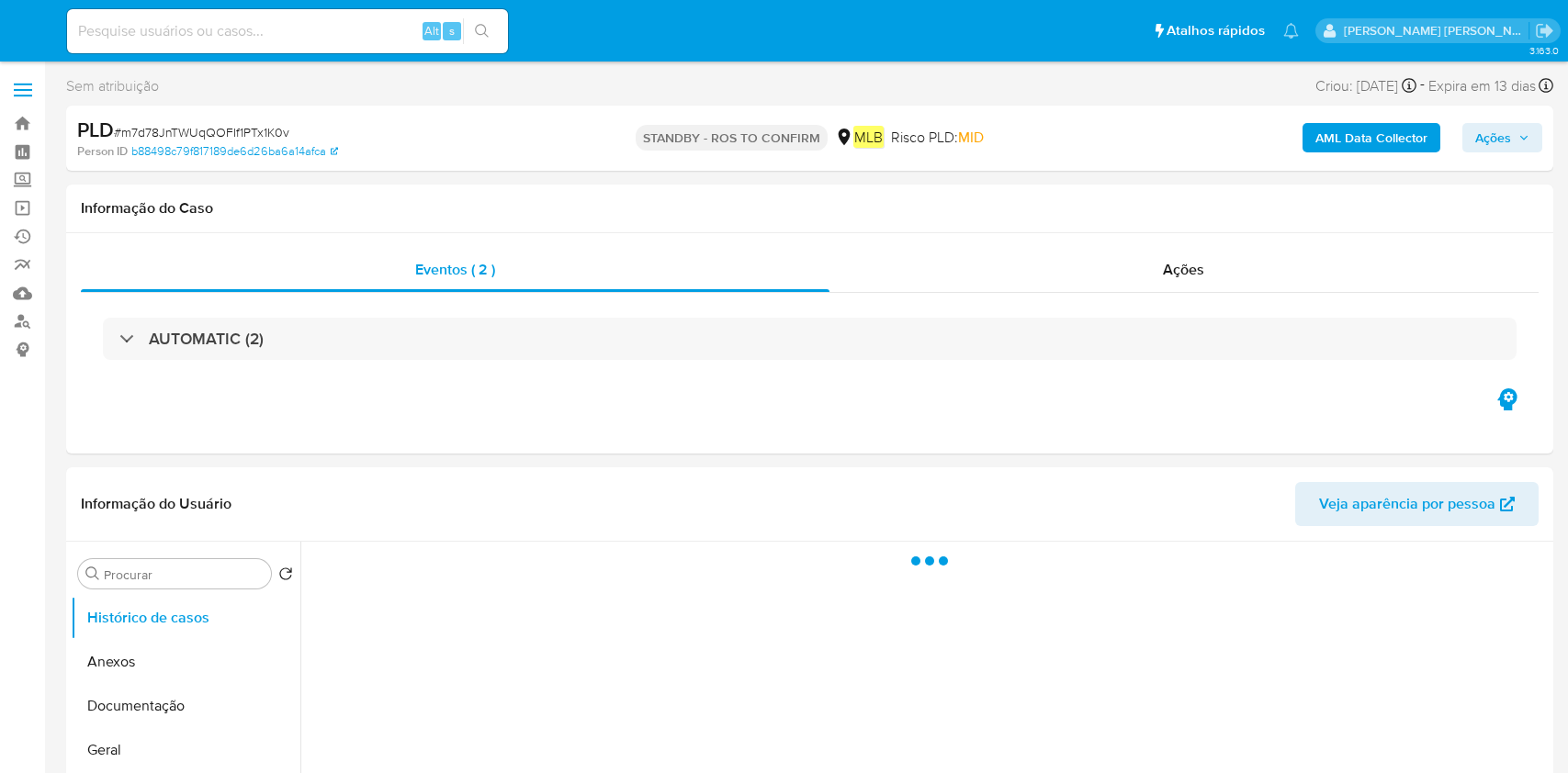
select select "10"
